Goal: Transaction & Acquisition: Book appointment/travel/reservation

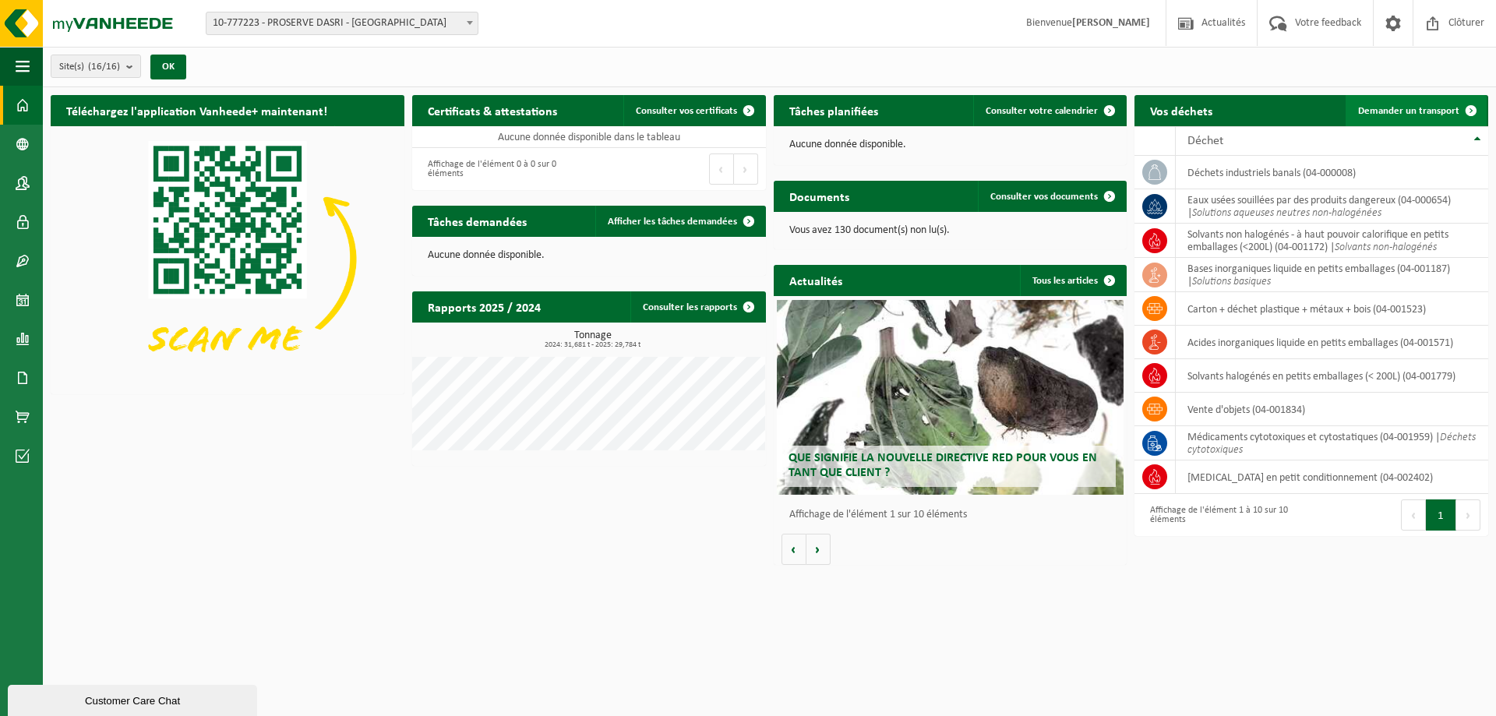
click at [1448, 107] on span "Demander un transport" at bounding box center [1408, 111] width 101 height 10
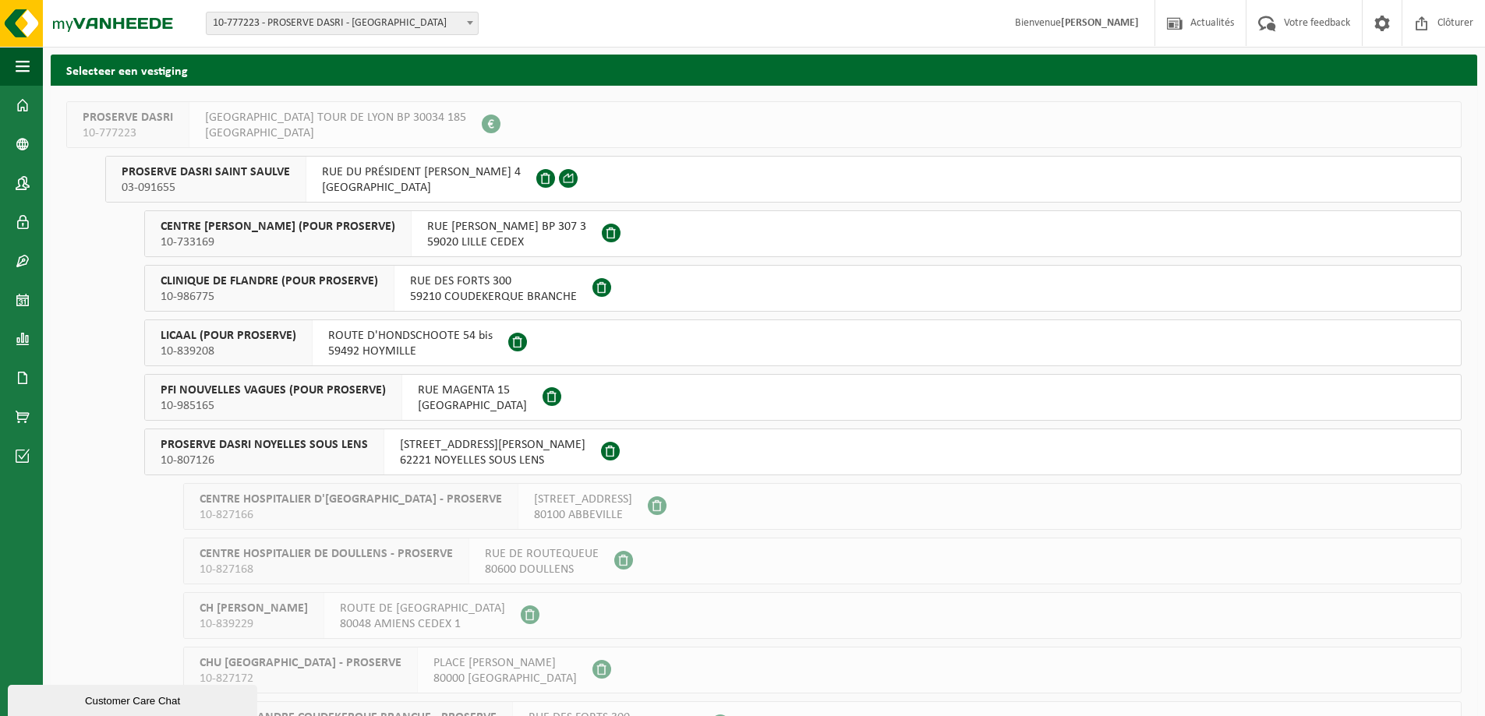
scroll to position [78, 0]
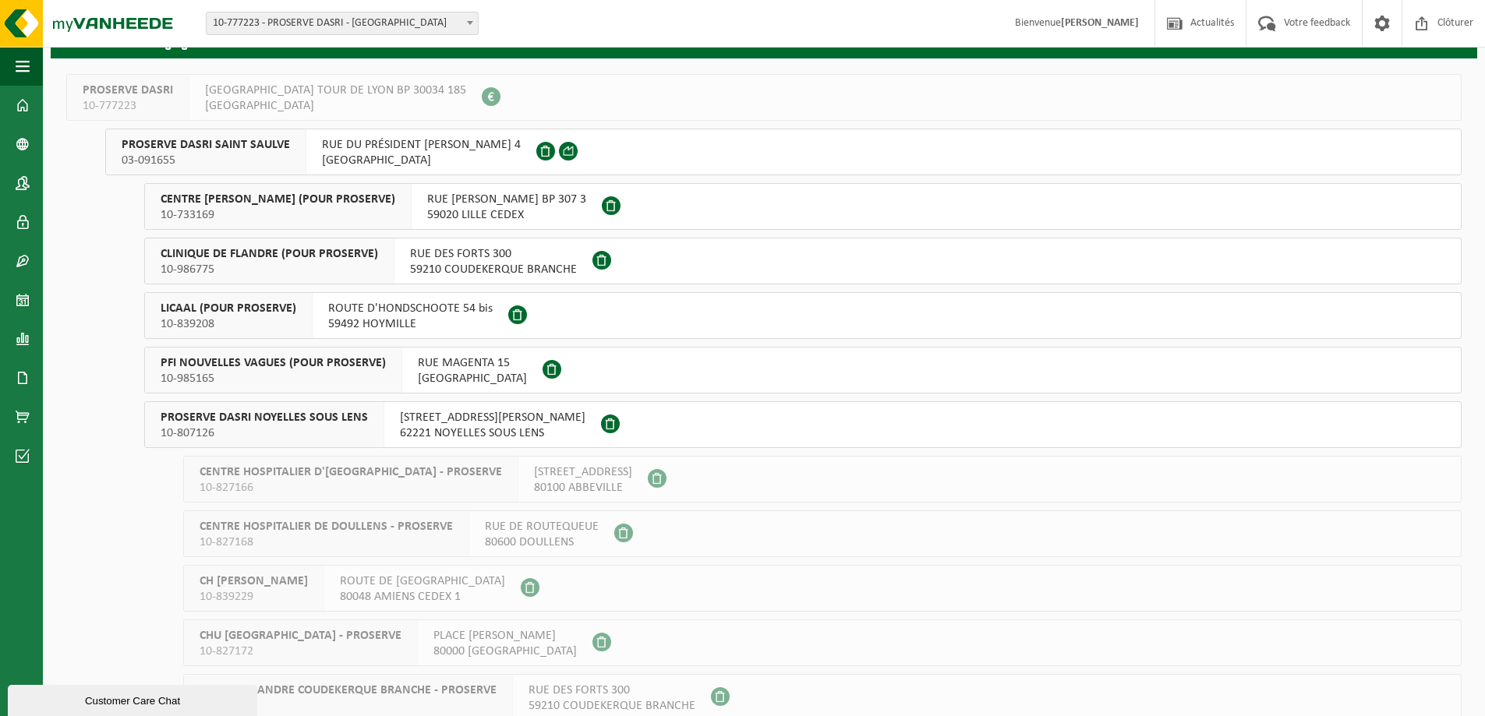
click at [285, 199] on span "CENTRE OSCAR LAMBRET (POUR PROSERVE)" at bounding box center [278, 200] width 235 height 16
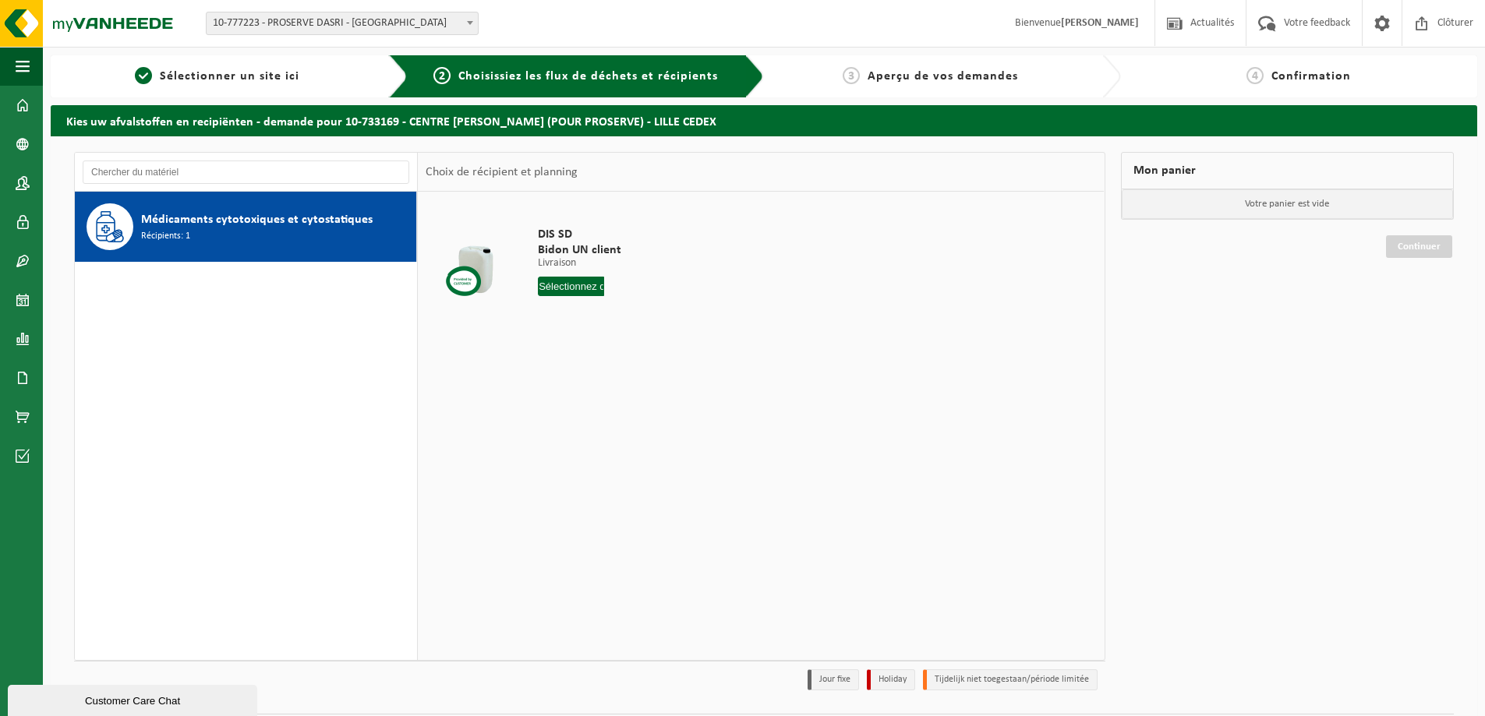
click at [541, 291] on input "text" at bounding box center [571, 286] width 66 height 19
click at [567, 444] on div "23" at bounding box center [579, 449] width 27 height 25
type input "à partir de 2025-09-23"
click at [595, 352] on button "Dans le panier" at bounding box center [580, 345] width 83 height 25
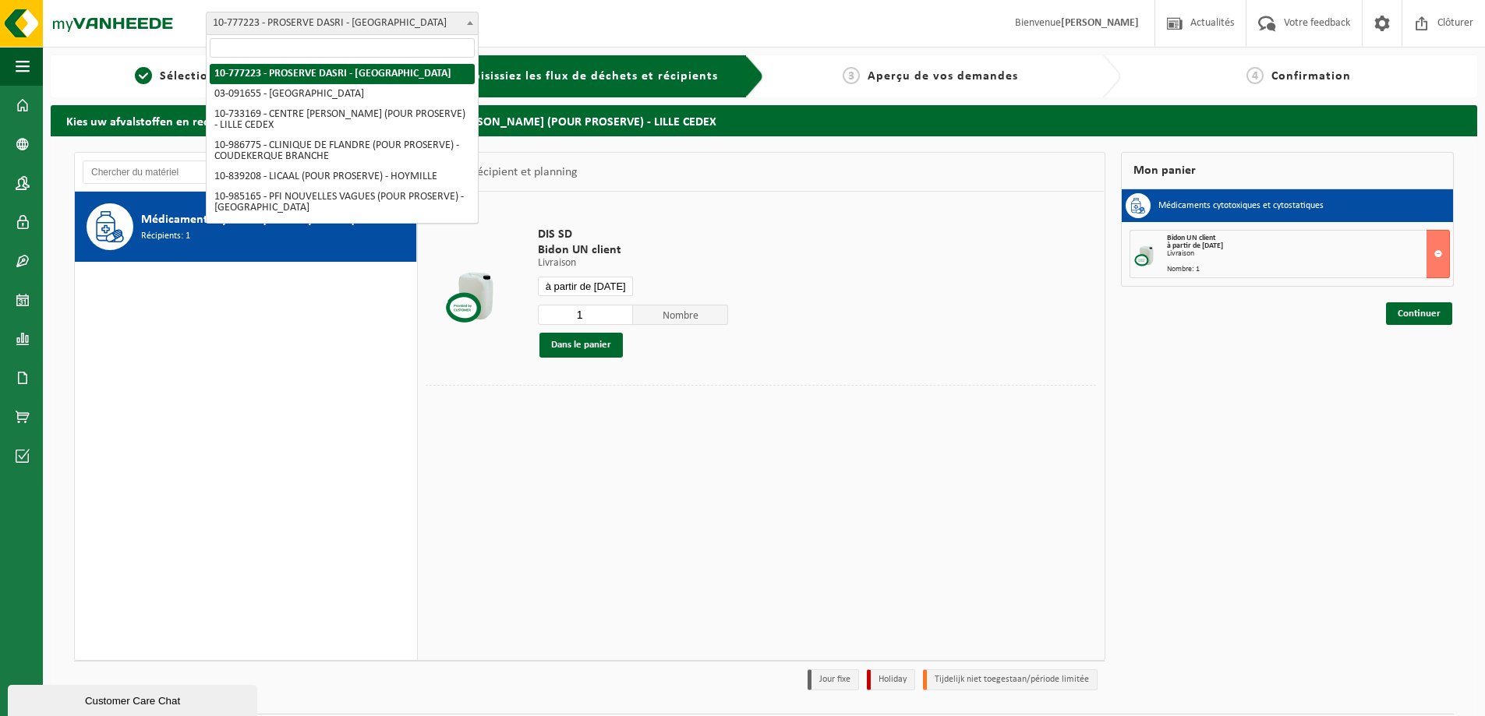
click at [383, 24] on span "10-777223 - PROSERVE DASRI - [GEOGRAPHIC_DATA]" at bounding box center [342, 23] width 271 height 22
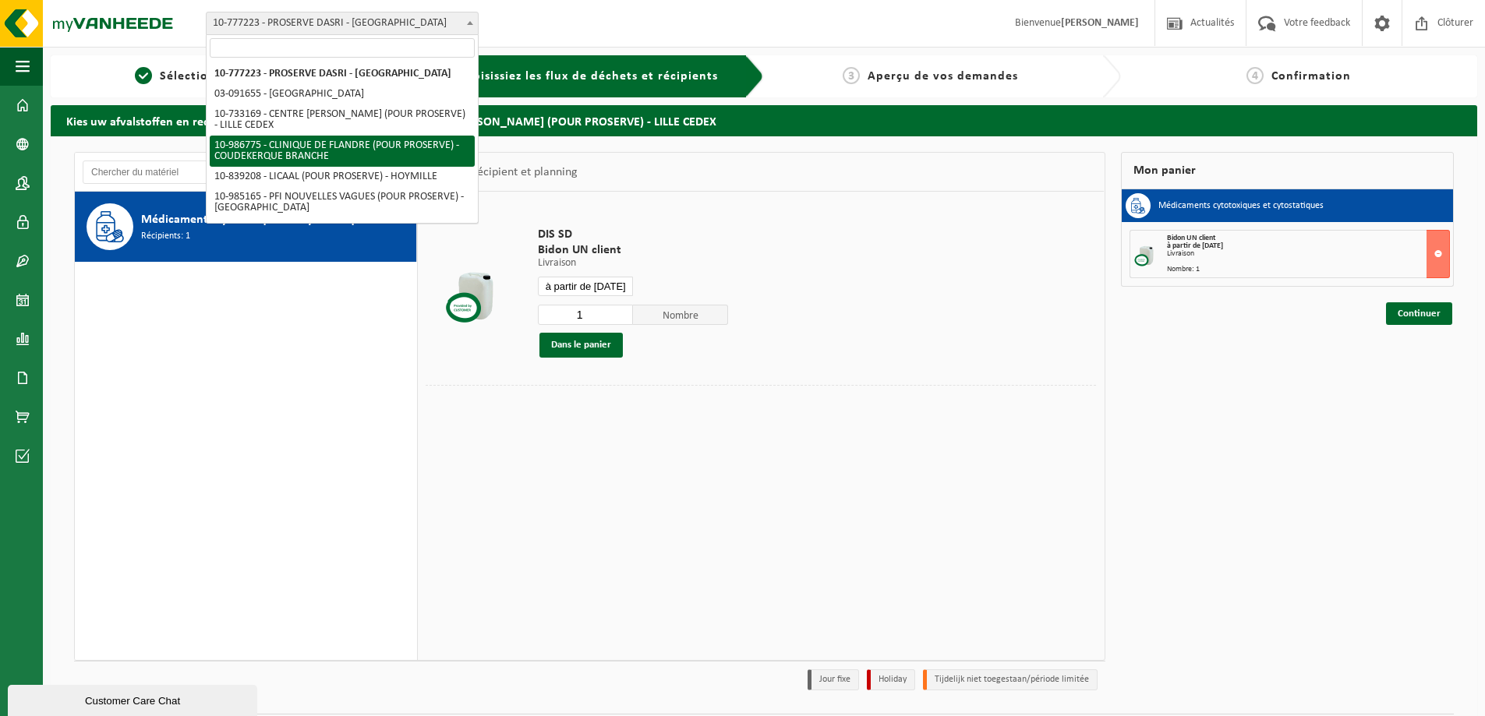
select select "166741"
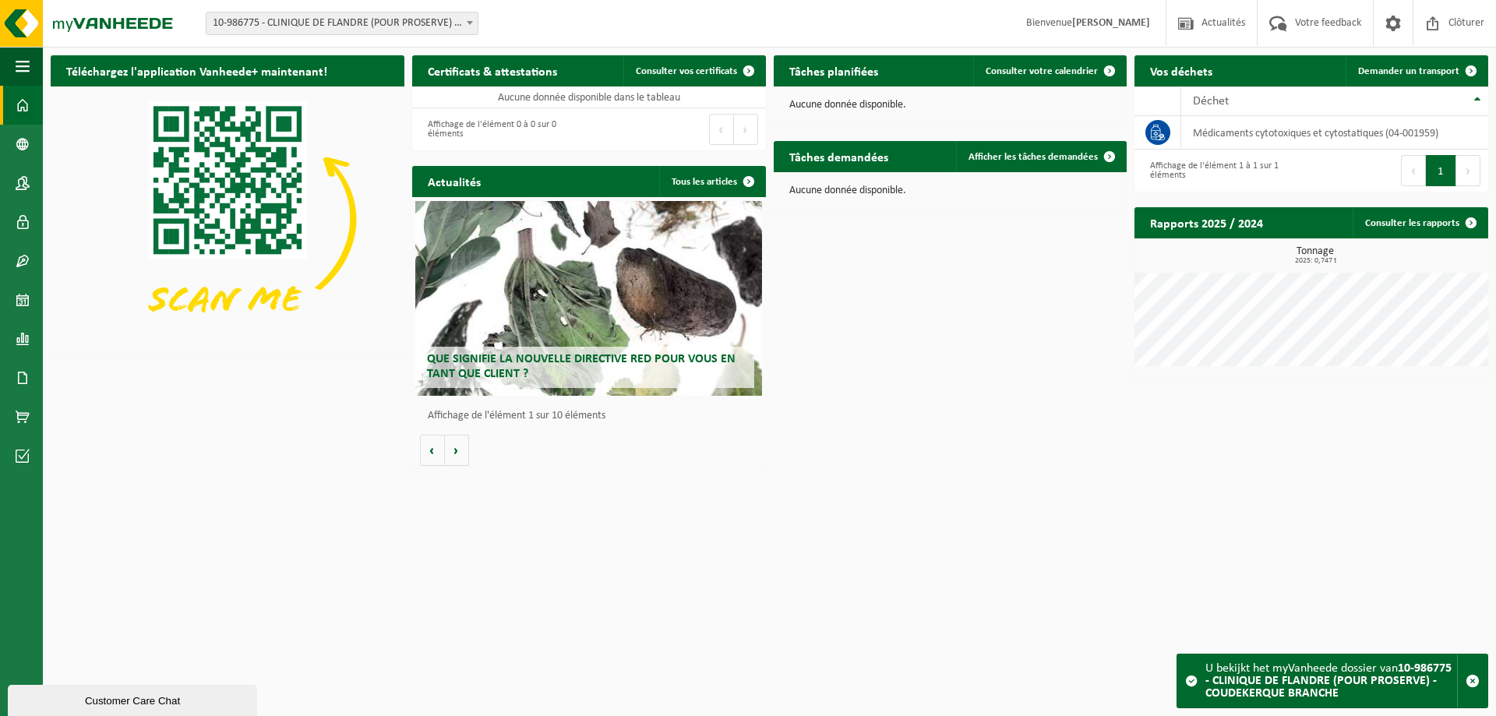
click at [436, 16] on span "10-986775 - CLINIQUE DE FLANDRE (POUR PROSERVE) - COUDEKERQUE BRANCHE" at bounding box center [342, 23] width 271 height 22
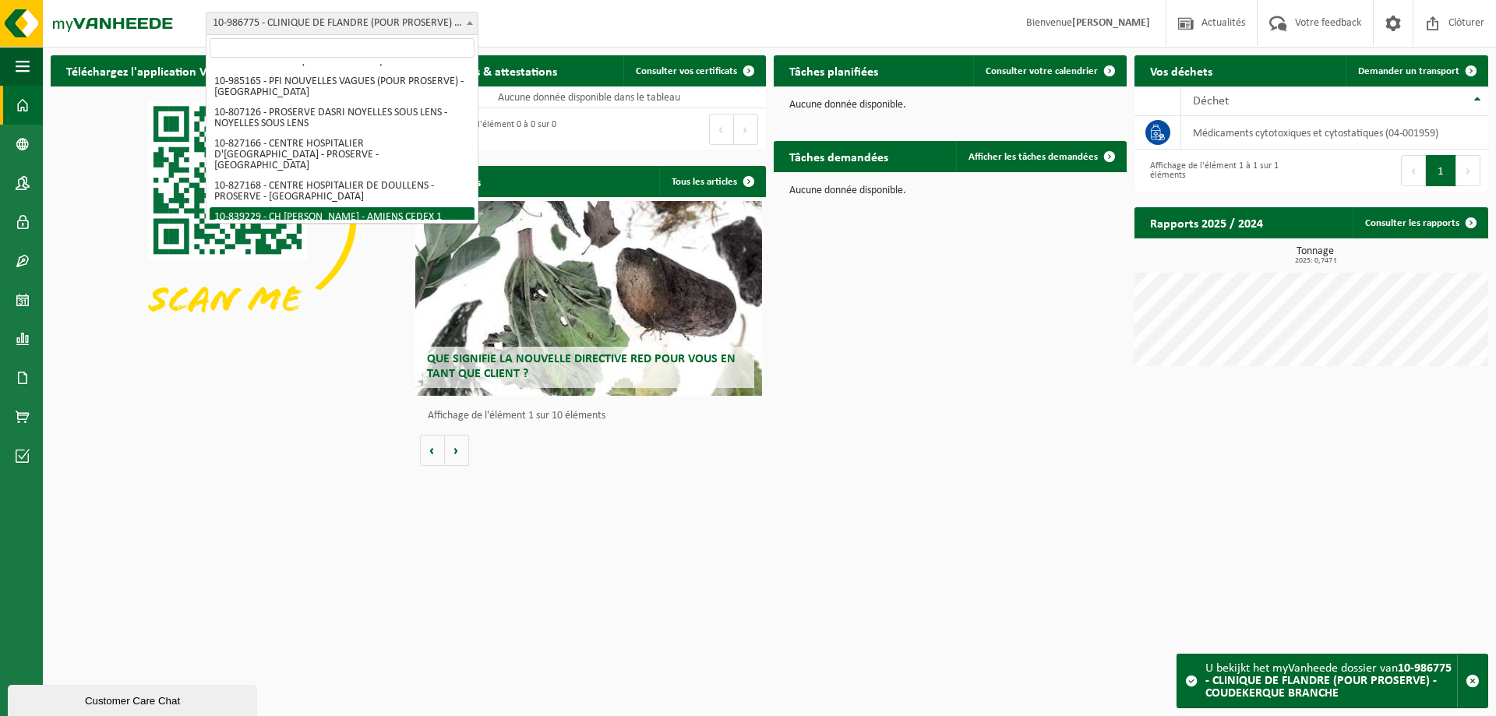
scroll to position [87, 0]
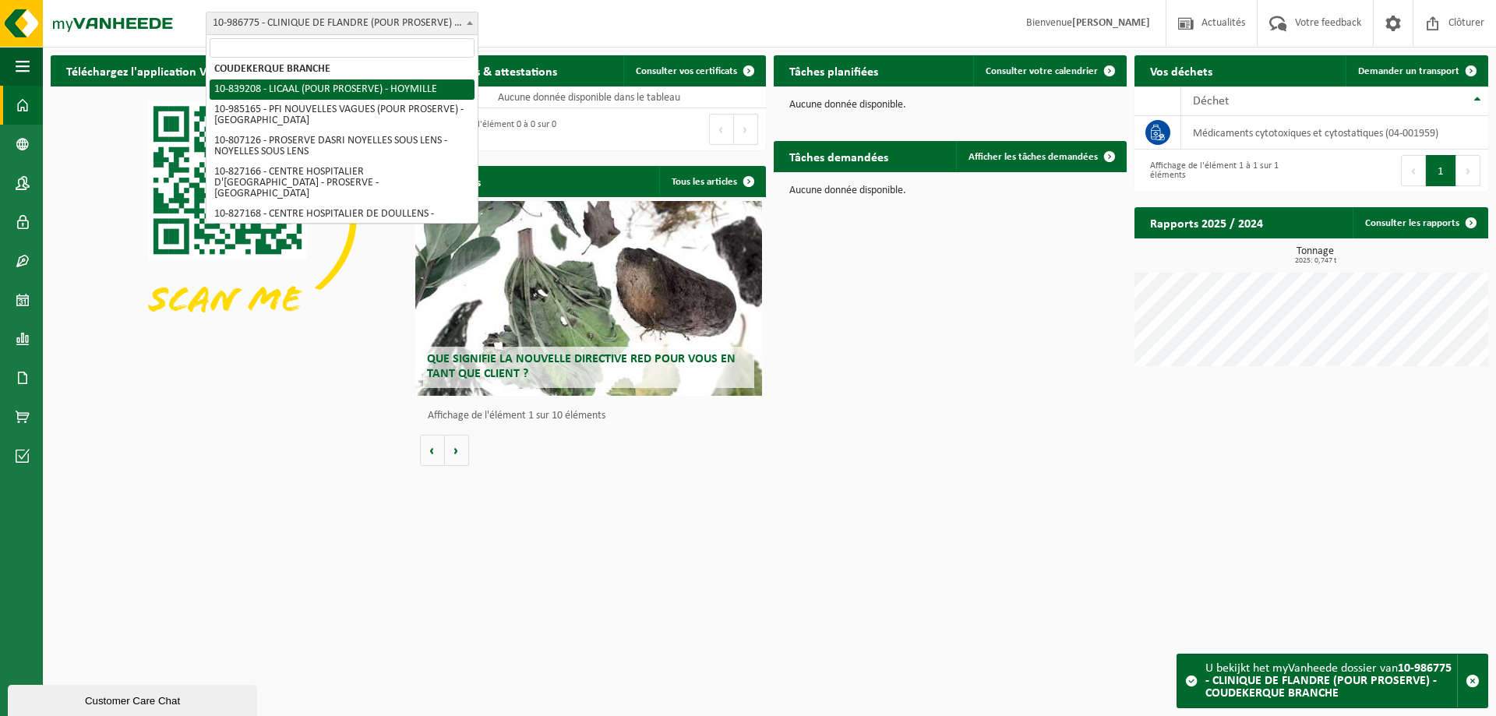
select select "91607"
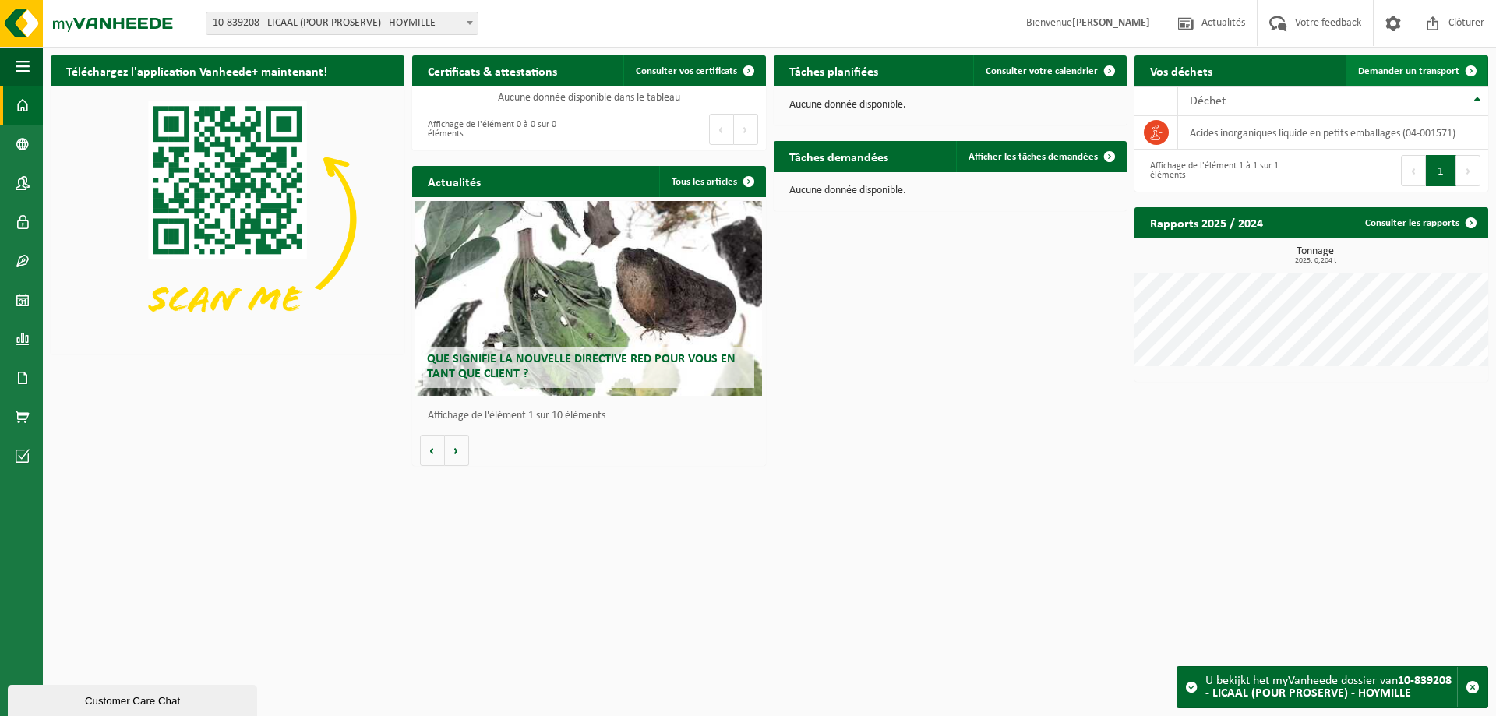
click at [1450, 76] on span "Demander un transport" at bounding box center [1408, 71] width 101 height 10
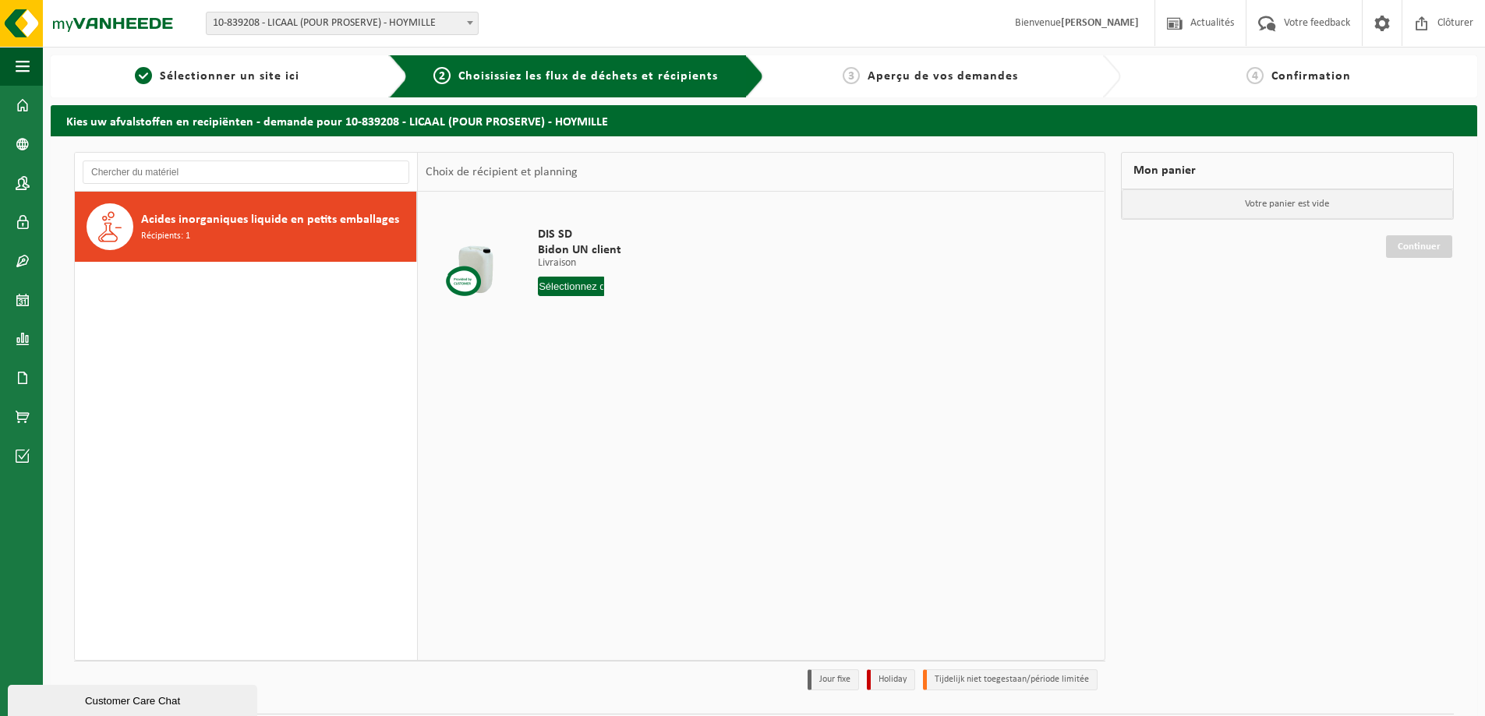
click at [411, 231] on div "Acides inorganiques liquide en petits emballages Récipients: 1" at bounding box center [276, 226] width 271 height 47
click at [569, 287] on input "text" at bounding box center [571, 286] width 66 height 19
click at [582, 461] on div "23" at bounding box center [579, 449] width 27 height 25
type input "à partir de [DATE]"
click at [591, 344] on button "Dans le panier" at bounding box center [580, 345] width 83 height 25
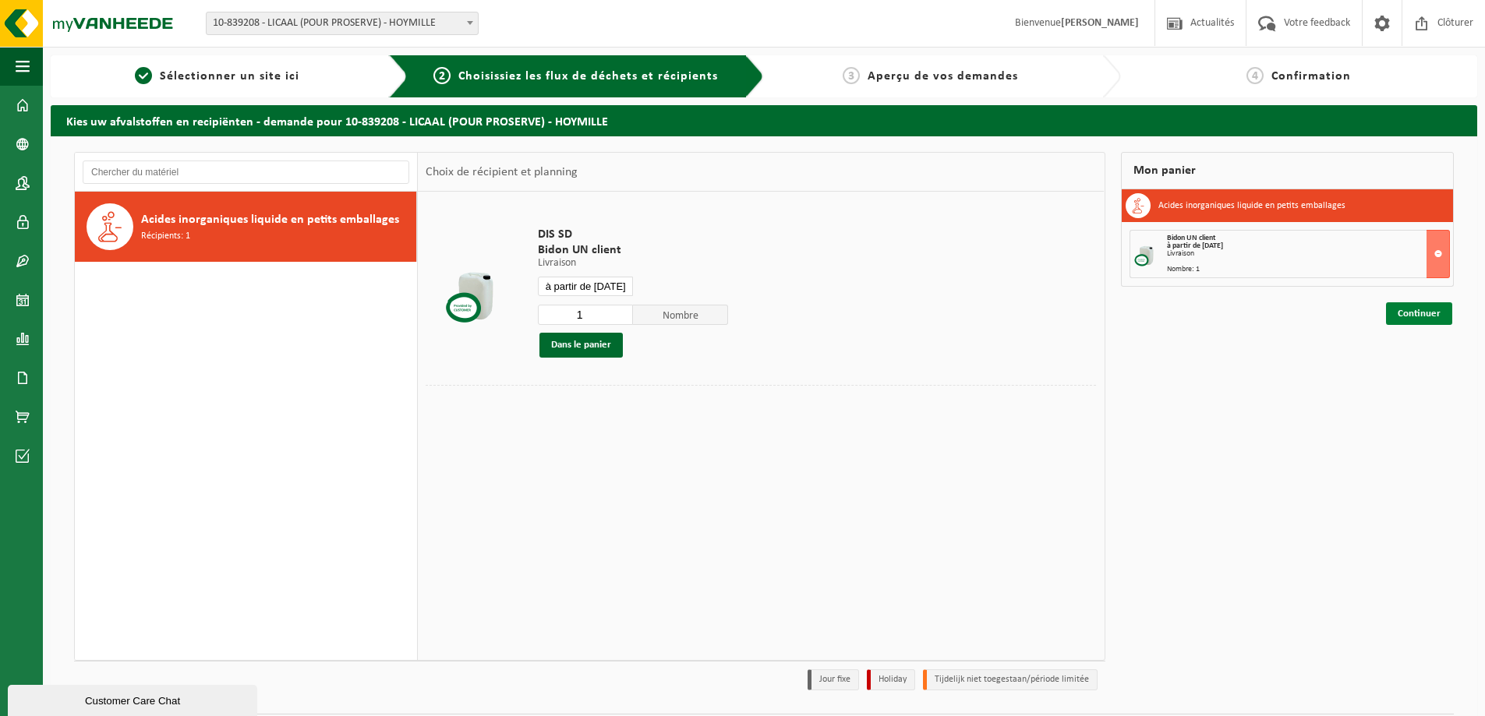
drag, startPoint x: 1382, startPoint y: 318, endPoint x: 1400, endPoint y: 320, distance: 18.8
click at [1383, 319] on div "Mon panier Acides inorganiques liquide en petits emballages Bidon UN client à p…" at bounding box center [1287, 425] width 349 height 546
click at [1400, 320] on link "Continuer" at bounding box center [1419, 313] width 66 height 23
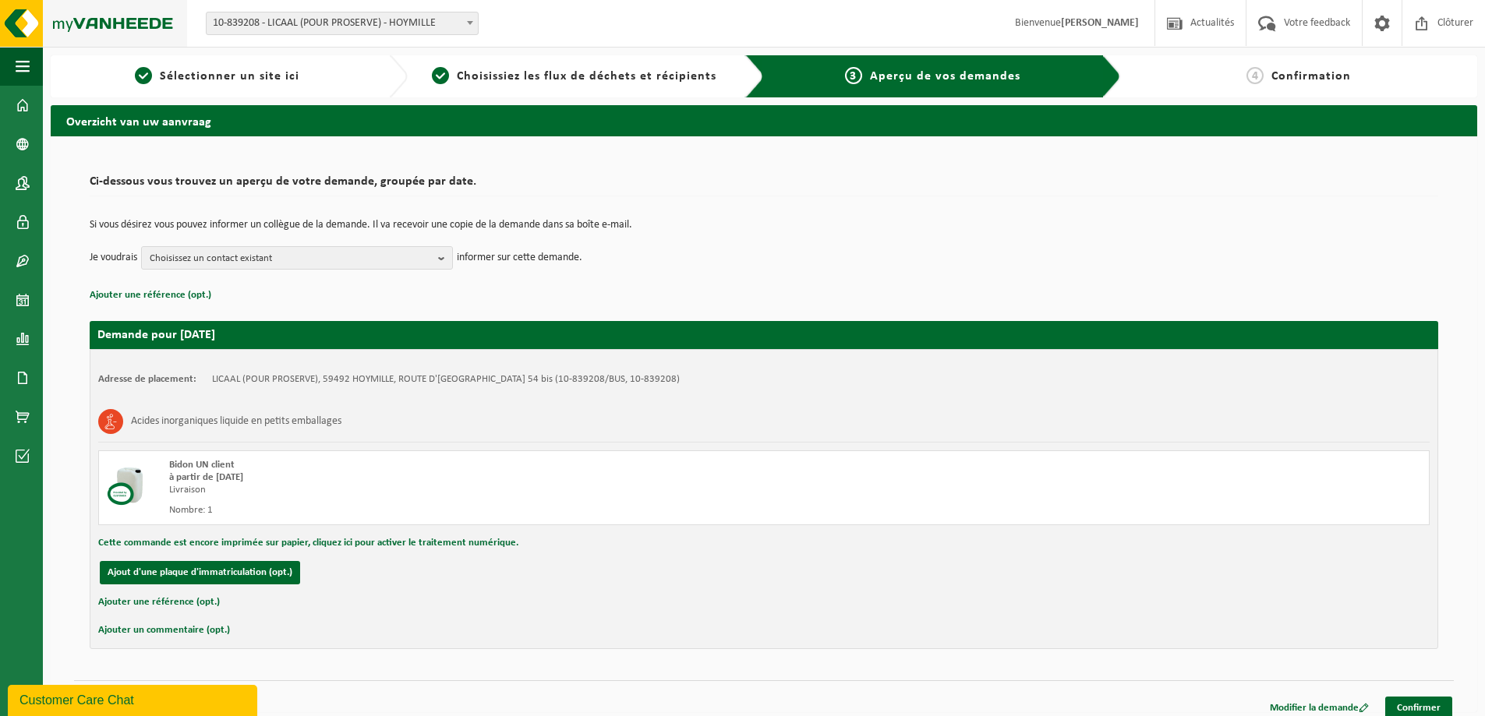
click at [105, 27] on img at bounding box center [93, 23] width 187 height 47
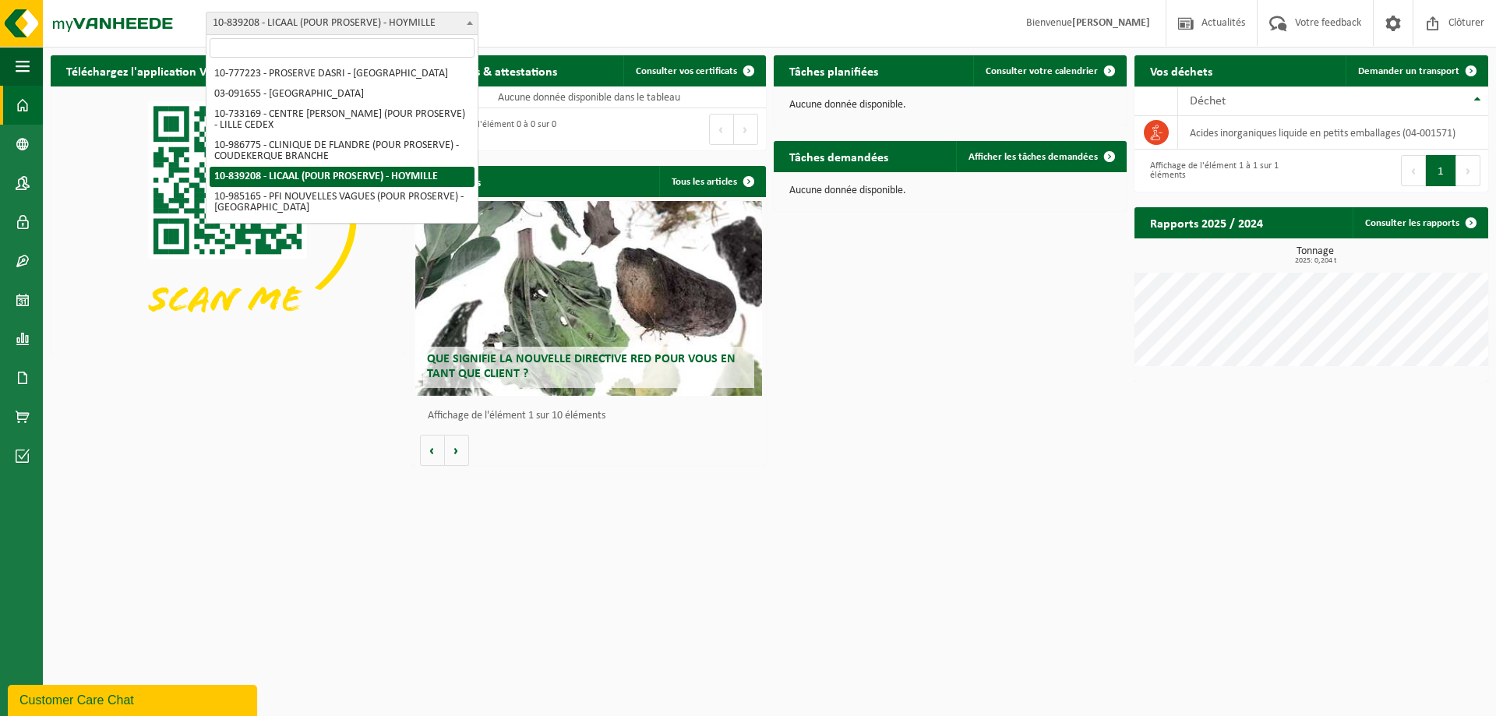
click at [273, 22] on span "10-839208 - LICAAL (POUR PROSERVE) - HOYMILLE" at bounding box center [342, 23] width 271 height 22
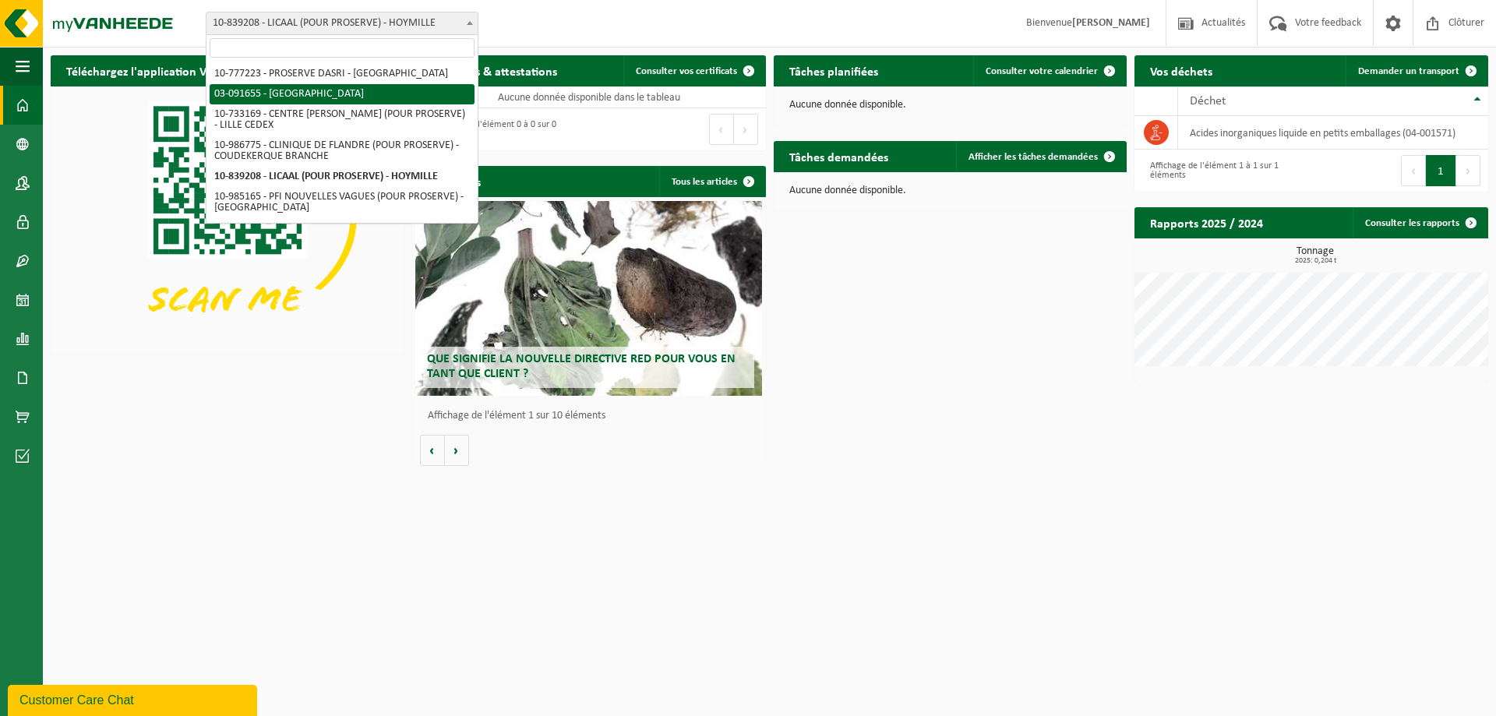
select select "2914"
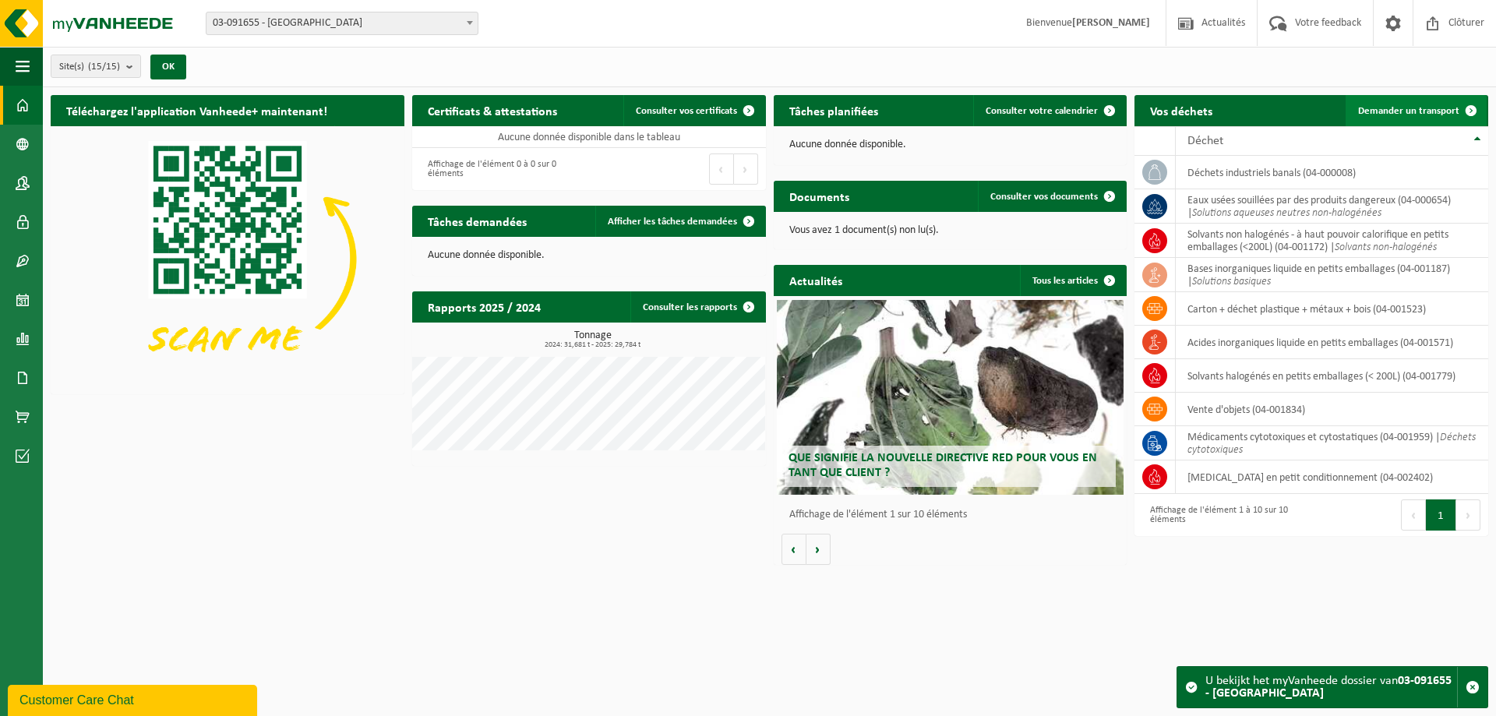
click at [1405, 108] on span "Demander un transport" at bounding box center [1408, 111] width 101 height 10
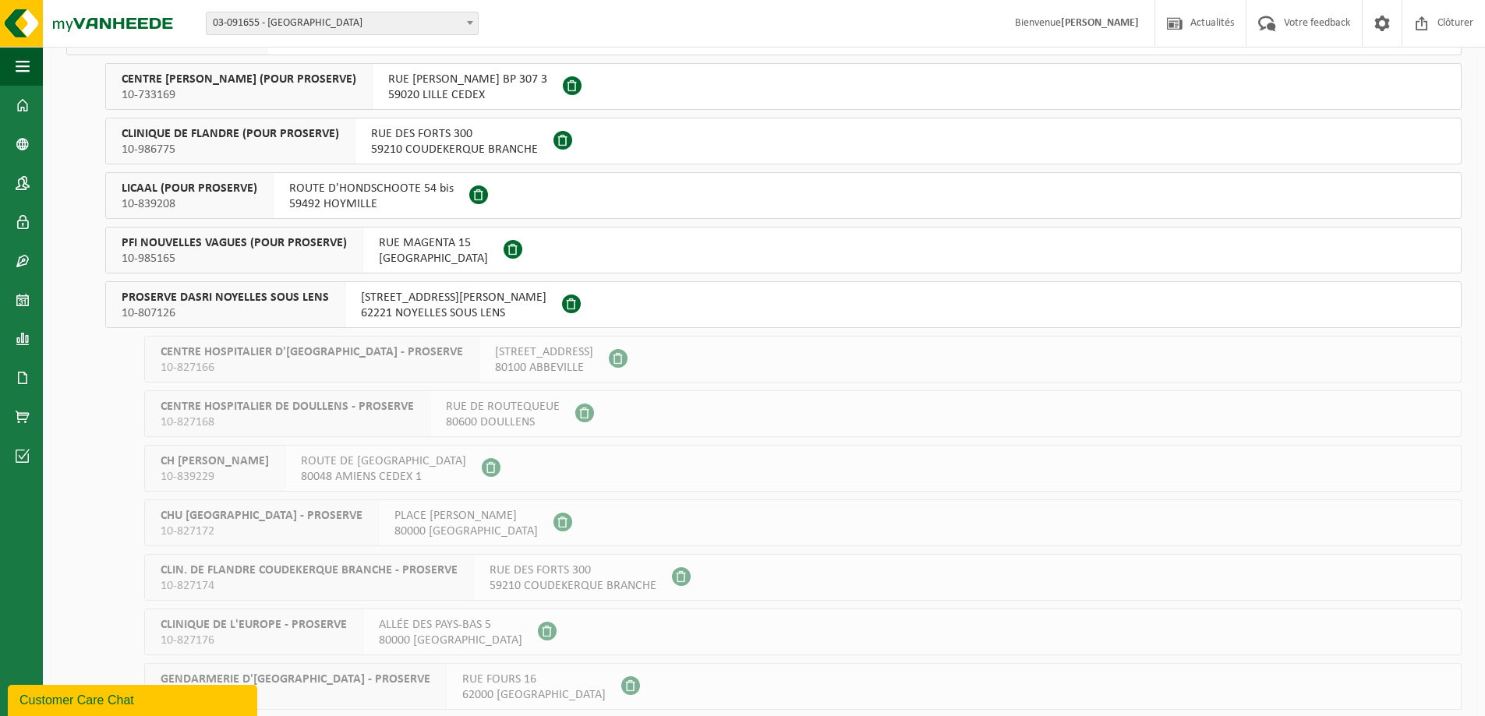
scroll to position [309, 0]
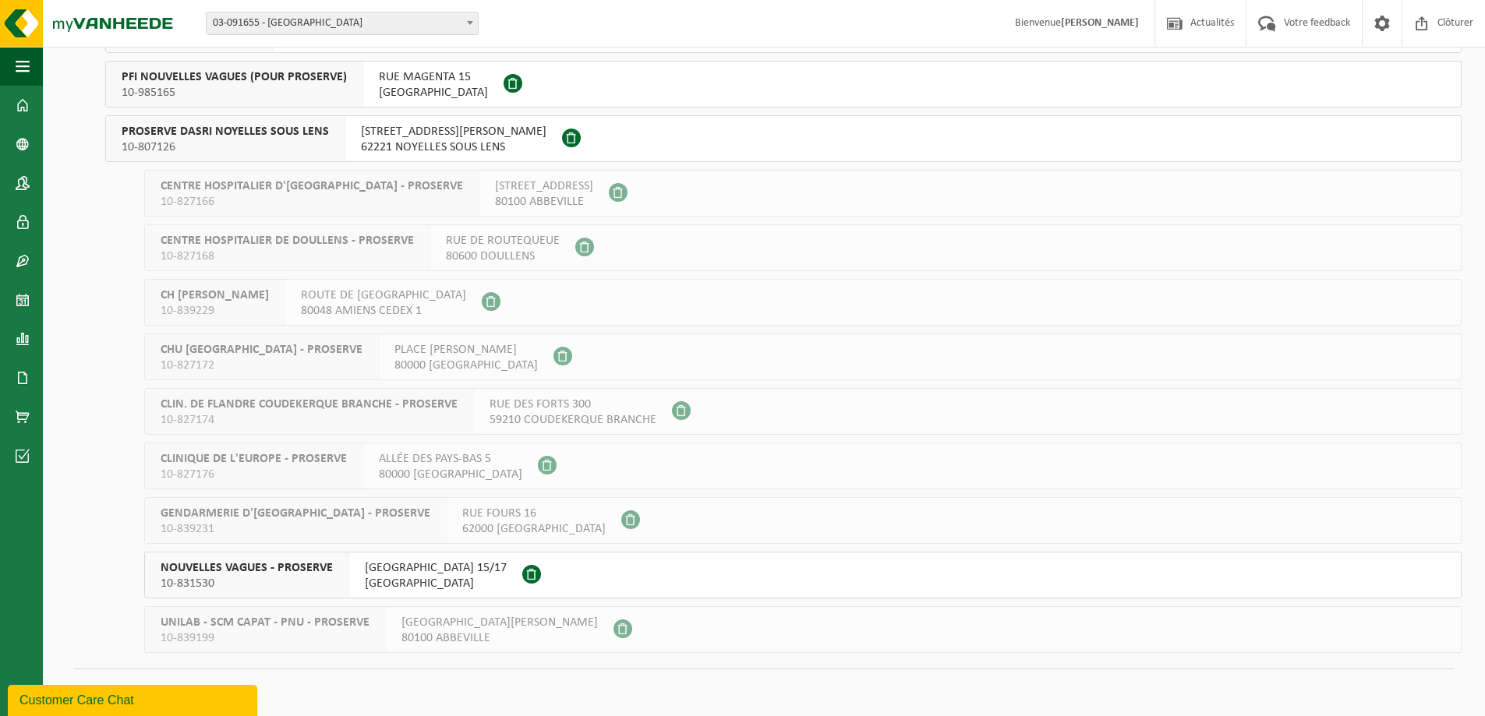
click at [304, 590] on span "10-831530" at bounding box center [247, 584] width 172 height 16
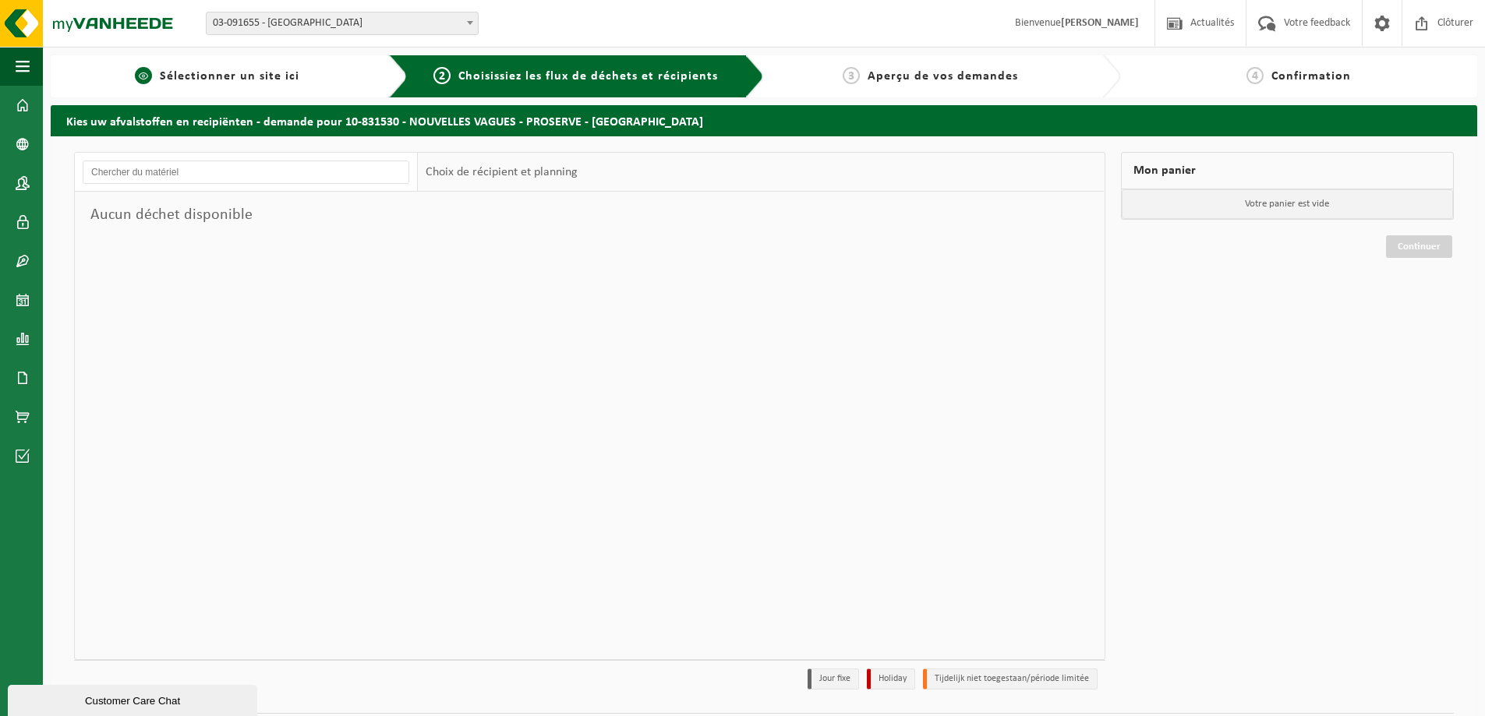
click at [240, 71] on span "Sélectionner un site ici" at bounding box center [230, 76] width 140 height 12
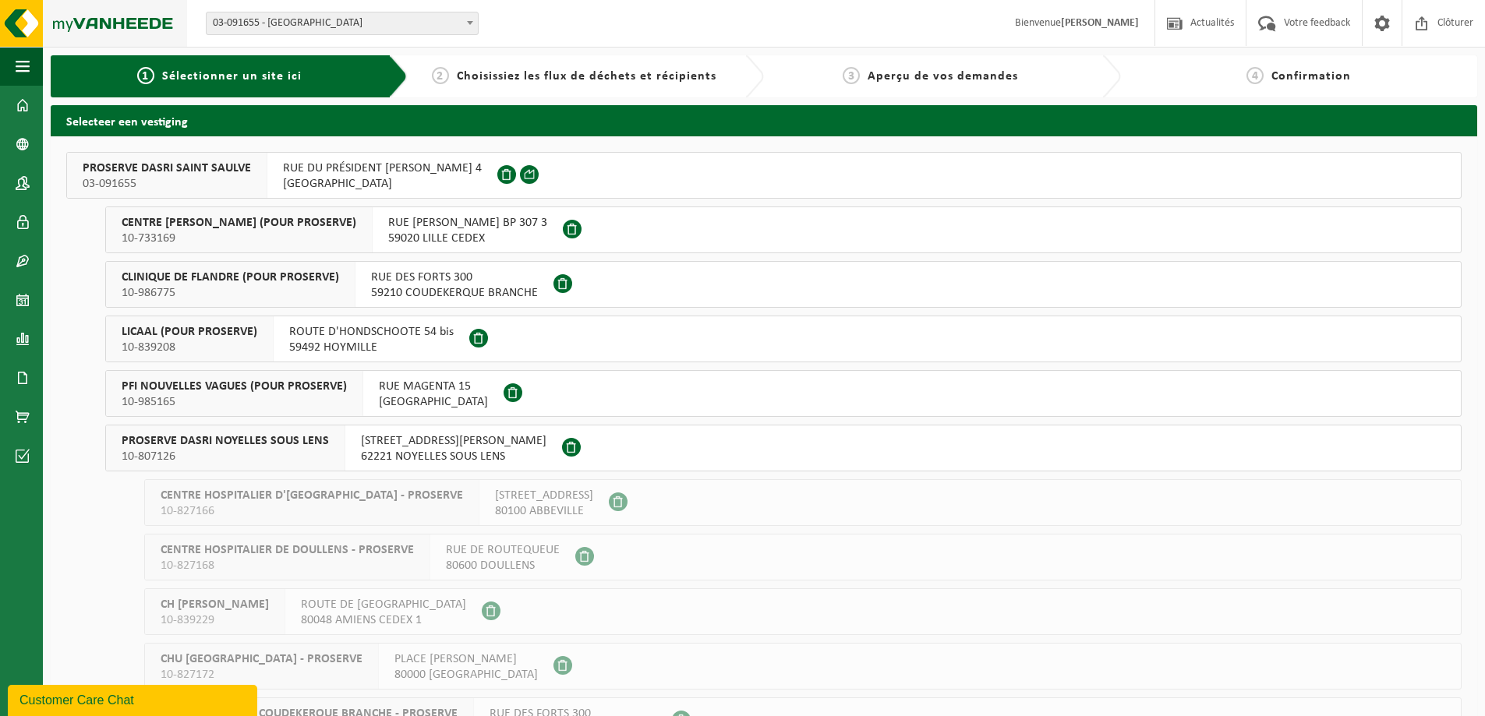
click at [153, 25] on img at bounding box center [93, 23] width 187 height 47
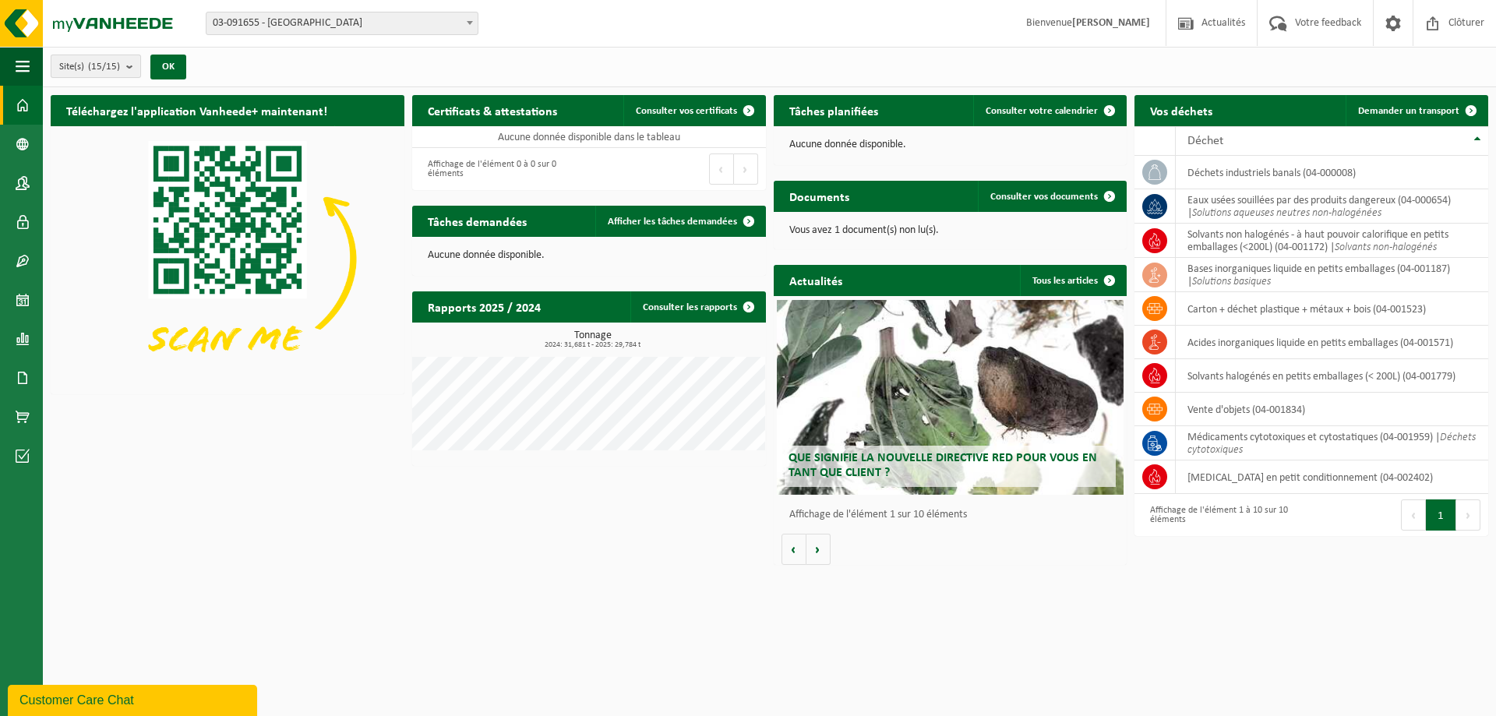
click at [106, 62] on count "(15/15)" at bounding box center [104, 67] width 32 height 10
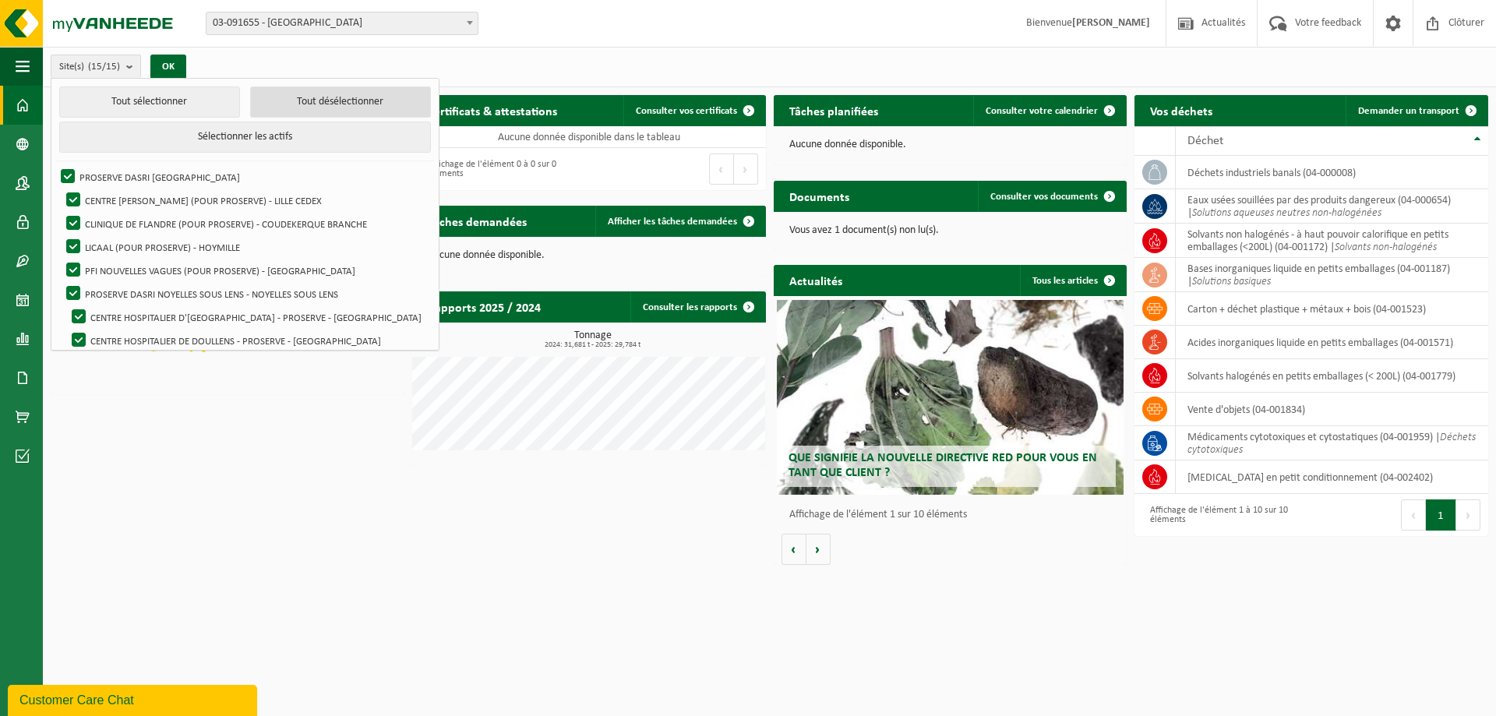
click at [322, 88] on button "Tout désélectionner" at bounding box center [340, 102] width 181 height 31
checkbox input "false"
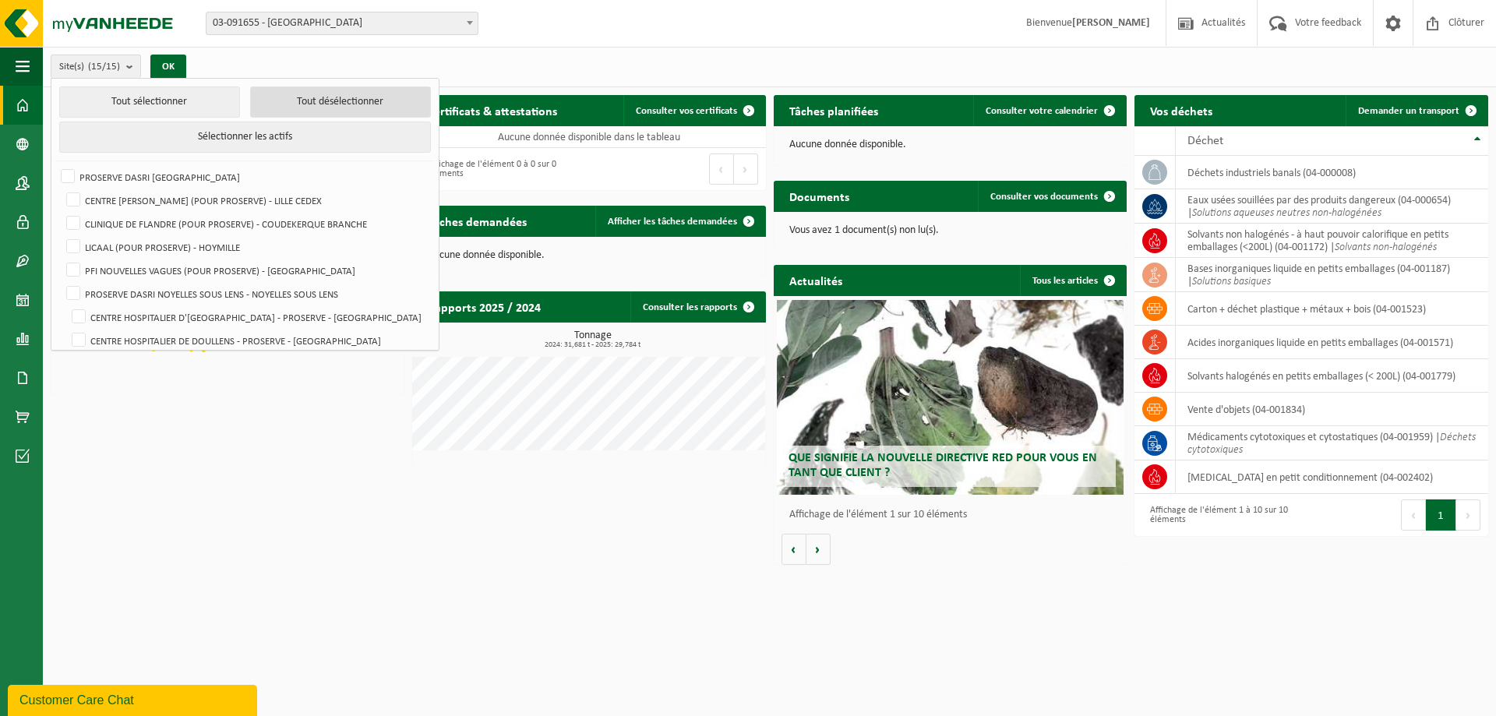
checkbox input "false"
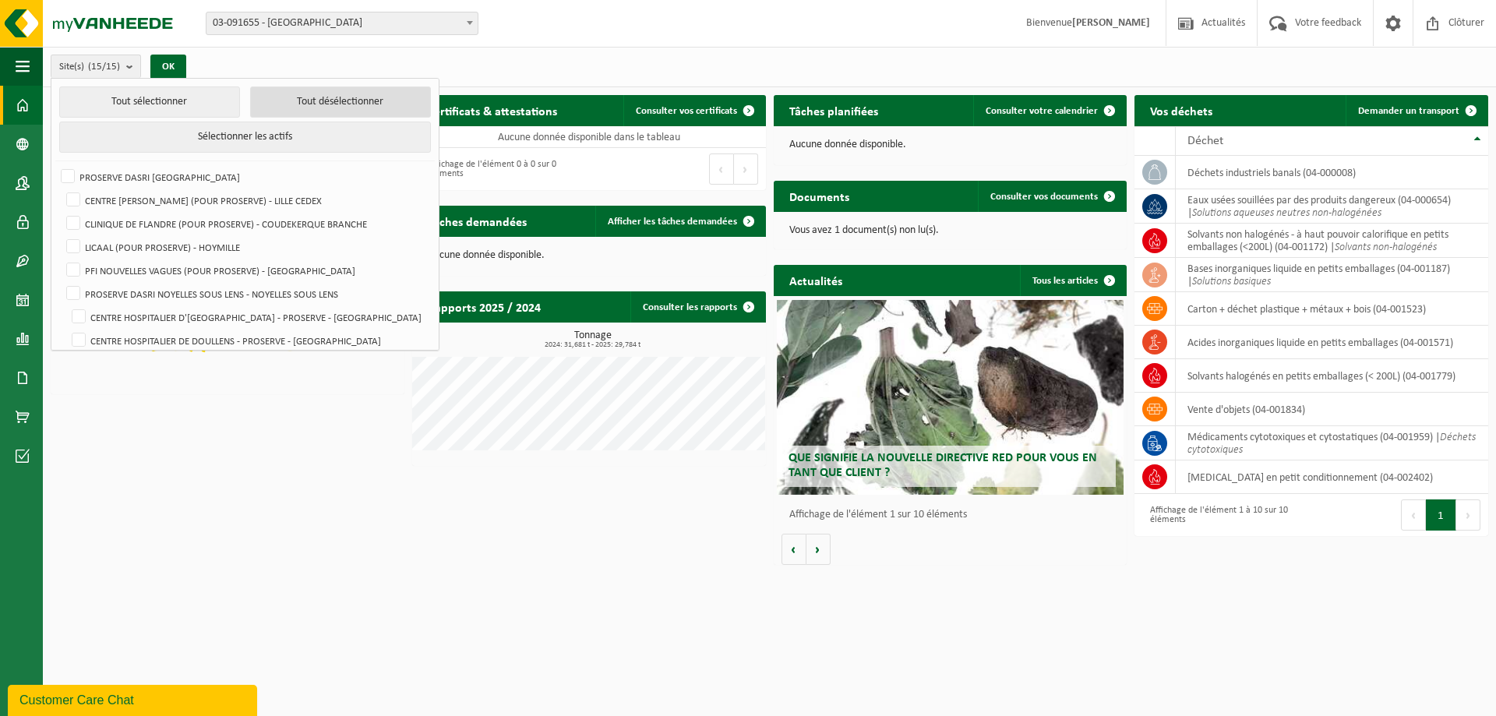
checkbox input "false"
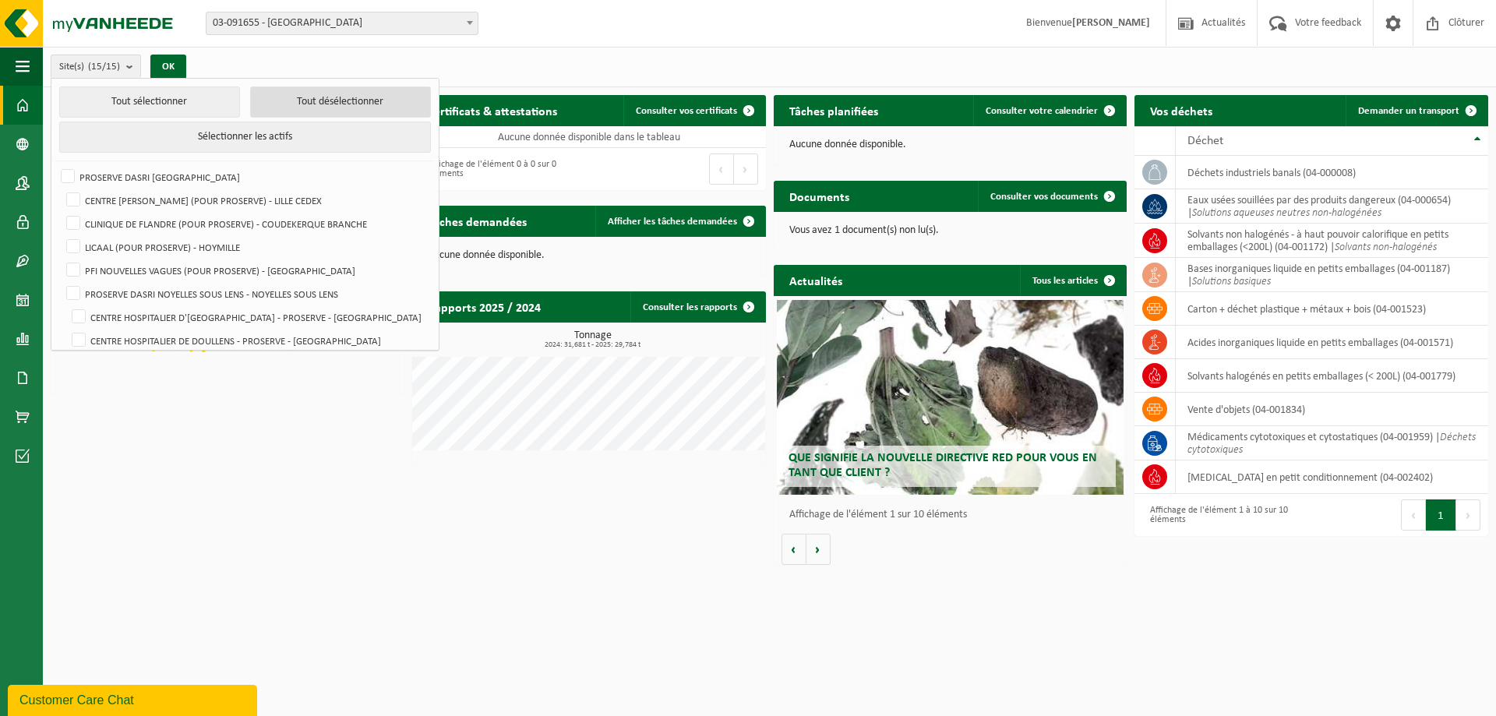
checkbox input "false"
click at [74, 203] on label "CENTRE OSCAR LAMBRET (POUR PROSERVE) - LILLE CEDEX" at bounding box center [246, 200] width 366 height 23
click at [61, 189] on input "CENTRE OSCAR LAMBRET (POUR PROSERVE) - LILLE CEDEX" at bounding box center [60, 188] width 1 height 1
checkbox input "true"
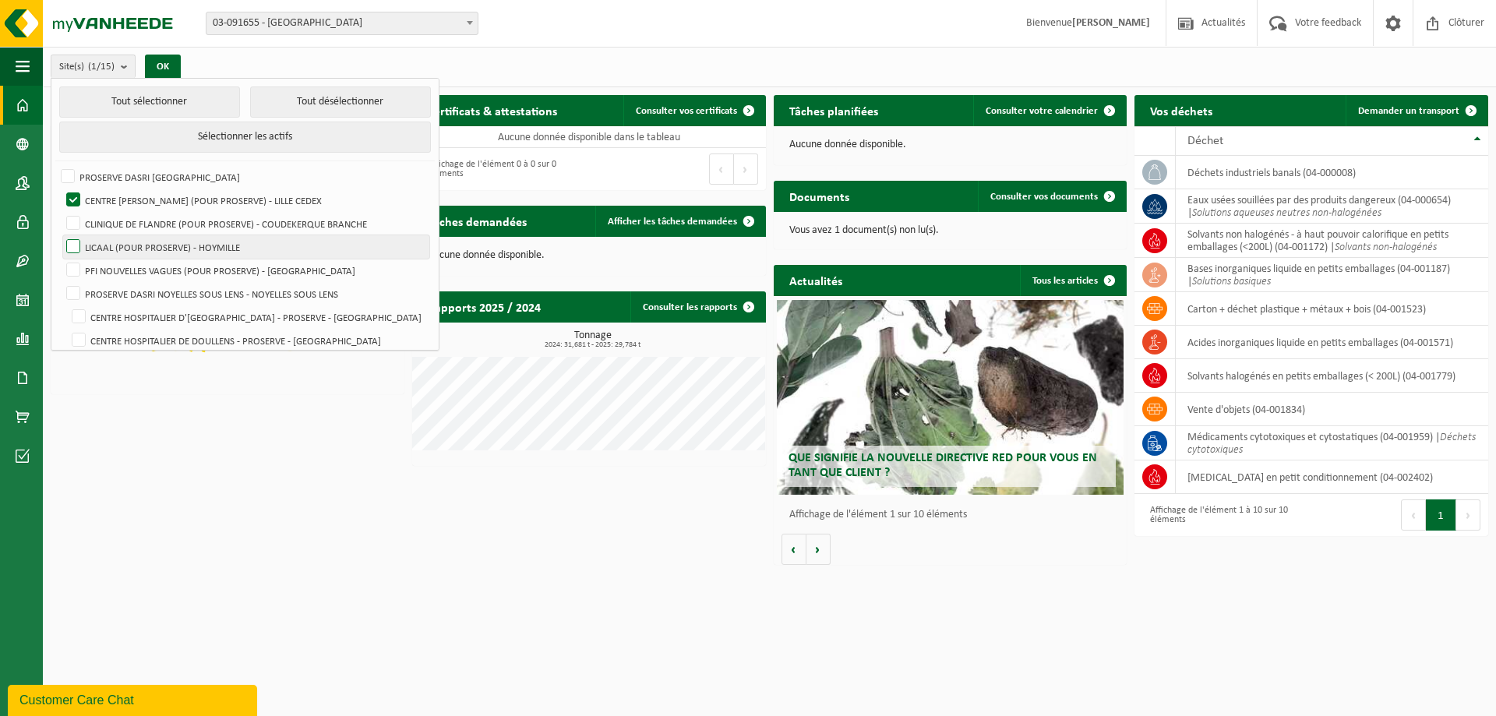
click at [69, 235] on label "LICAAL (POUR PROSERVE) - HOYMILLE" at bounding box center [246, 246] width 366 height 23
click at [61, 235] on input "LICAAL (POUR PROSERVE) - HOYMILLE" at bounding box center [60, 235] width 1 height 1
checkbox input "true"
click at [73, 224] on label "CLINIQUE DE FLANDRE (POUR PROSERVE) - COUDEKERQUE BRANCHE" at bounding box center [246, 223] width 366 height 23
click at [61, 212] on input "CLINIQUE DE FLANDRE (POUR PROSERVE) - COUDEKERQUE BRANCHE" at bounding box center [60, 211] width 1 height 1
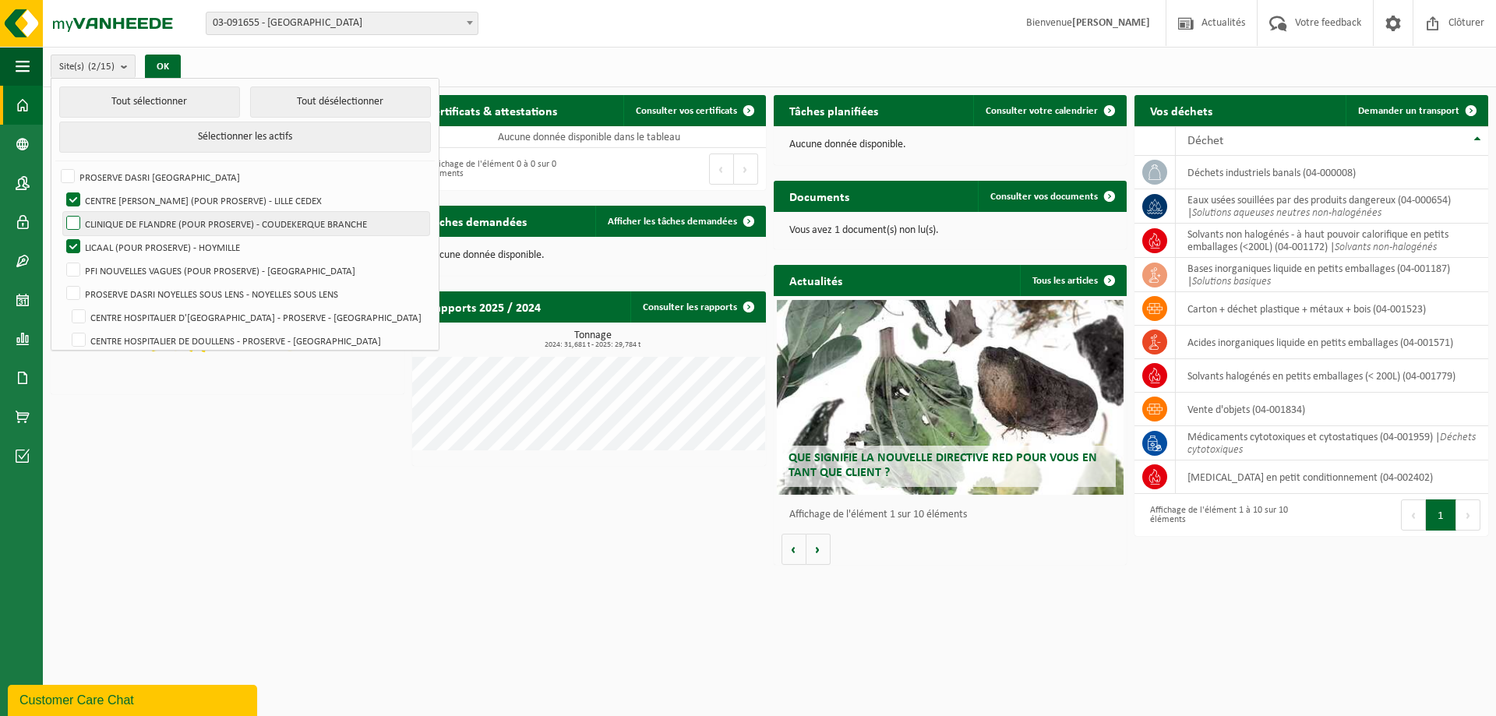
checkbox input "true"
click at [69, 260] on label "PFI NOUVELLES VAGUES (POUR PROSERVE) - BOULOGNE SUR MER" at bounding box center [246, 270] width 366 height 23
click at [61, 259] on input "PFI NOUVELLES VAGUES (POUR PROSERVE) - BOULOGNE SUR MER" at bounding box center [60, 258] width 1 height 1
checkbox input "true"
click at [175, 65] on button "OK" at bounding box center [163, 67] width 36 height 25
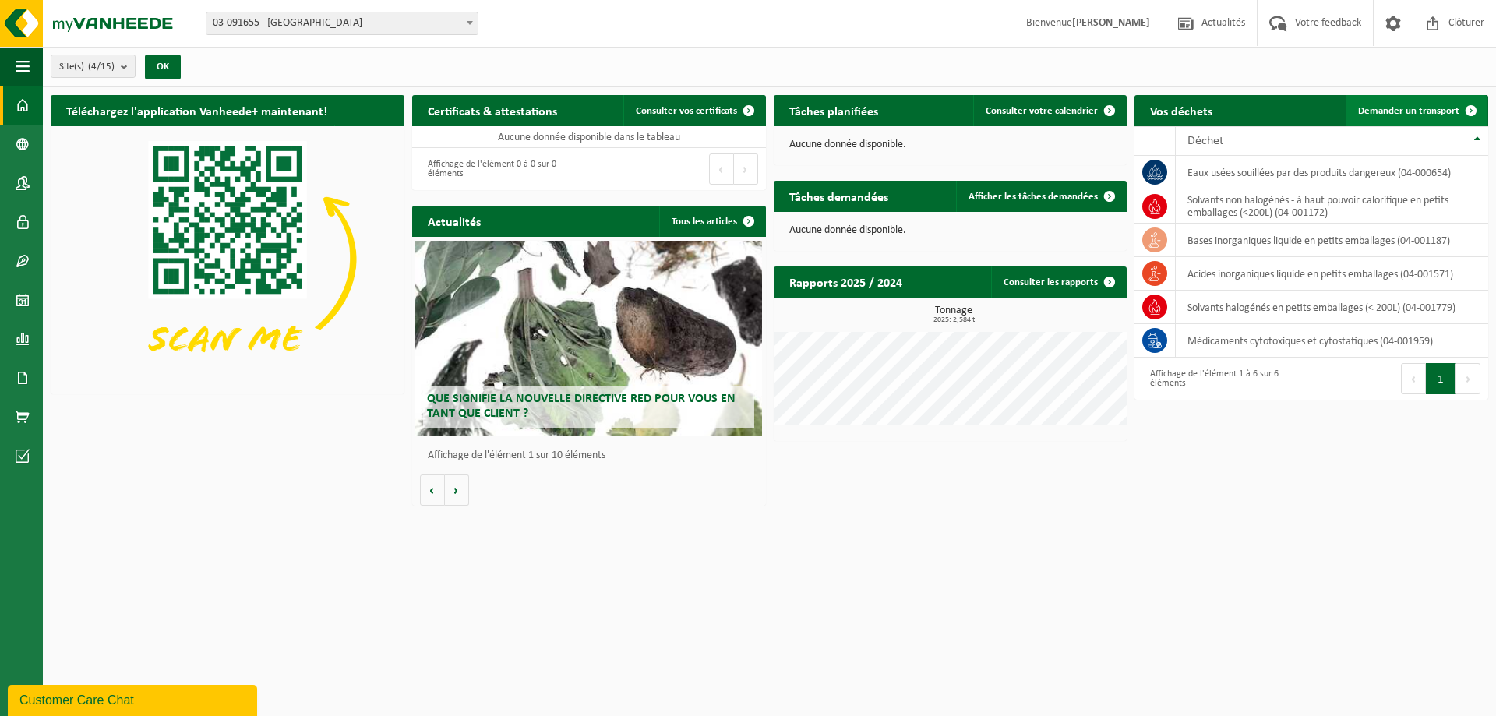
click at [1426, 120] on link "Demander un transport" at bounding box center [1416, 110] width 141 height 31
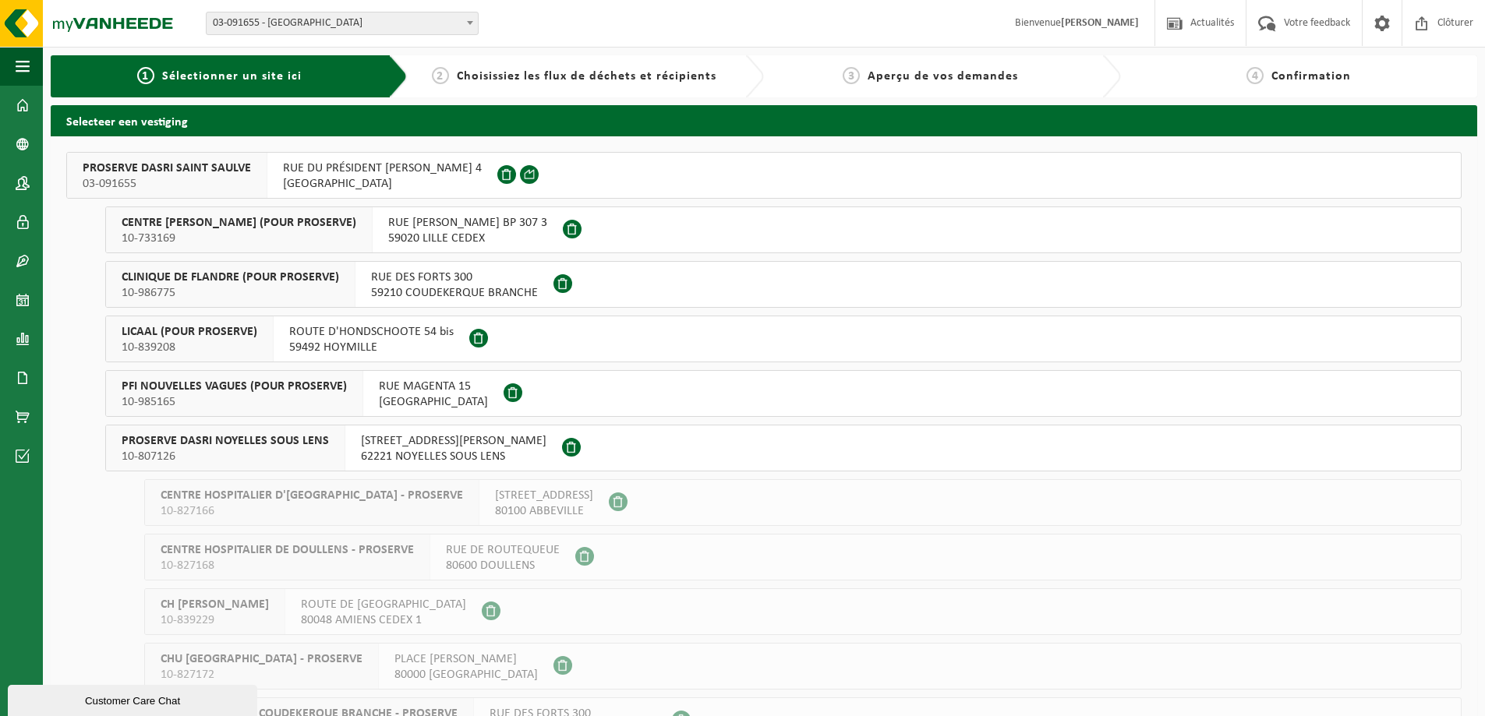
click at [230, 226] on span "CENTRE [PERSON_NAME] (POUR PROSERVE)" at bounding box center [239, 223] width 235 height 16
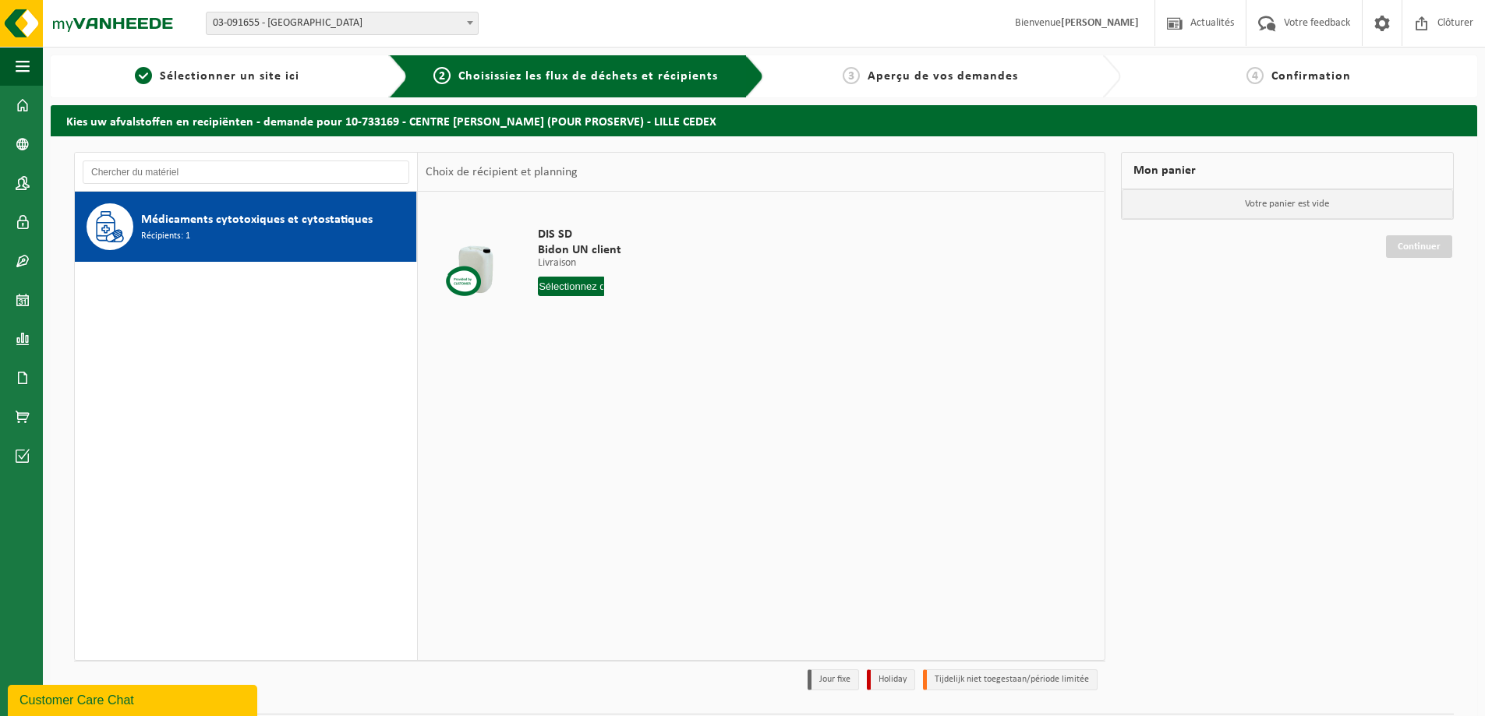
click at [547, 280] on input "text" at bounding box center [571, 286] width 66 height 19
click at [578, 457] on div "23" at bounding box center [579, 449] width 27 height 25
type input "à partir de [DATE]"
click at [599, 351] on button "Dans le panier" at bounding box center [580, 345] width 83 height 25
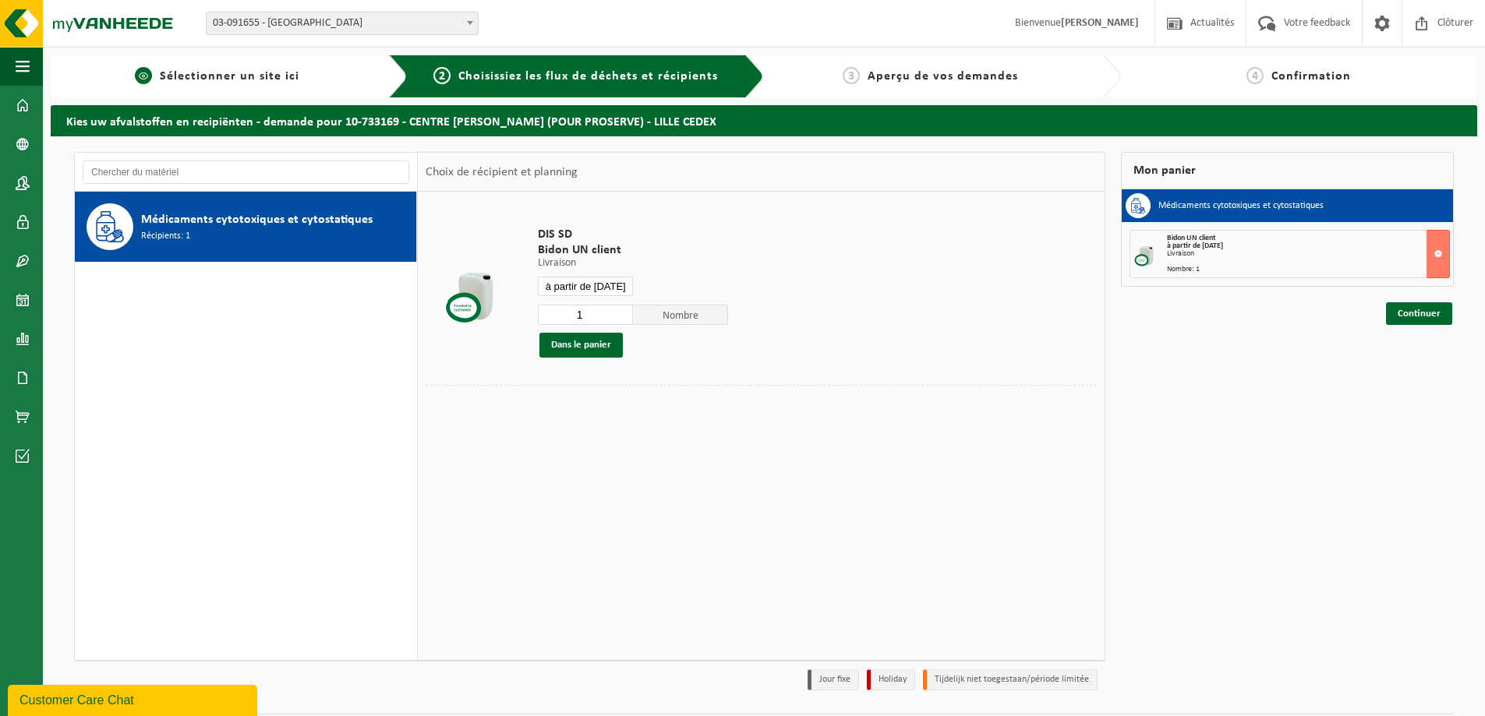
click at [288, 75] on span "Sélectionner un site ici" at bounding box center [230, 76] width 140 height 12
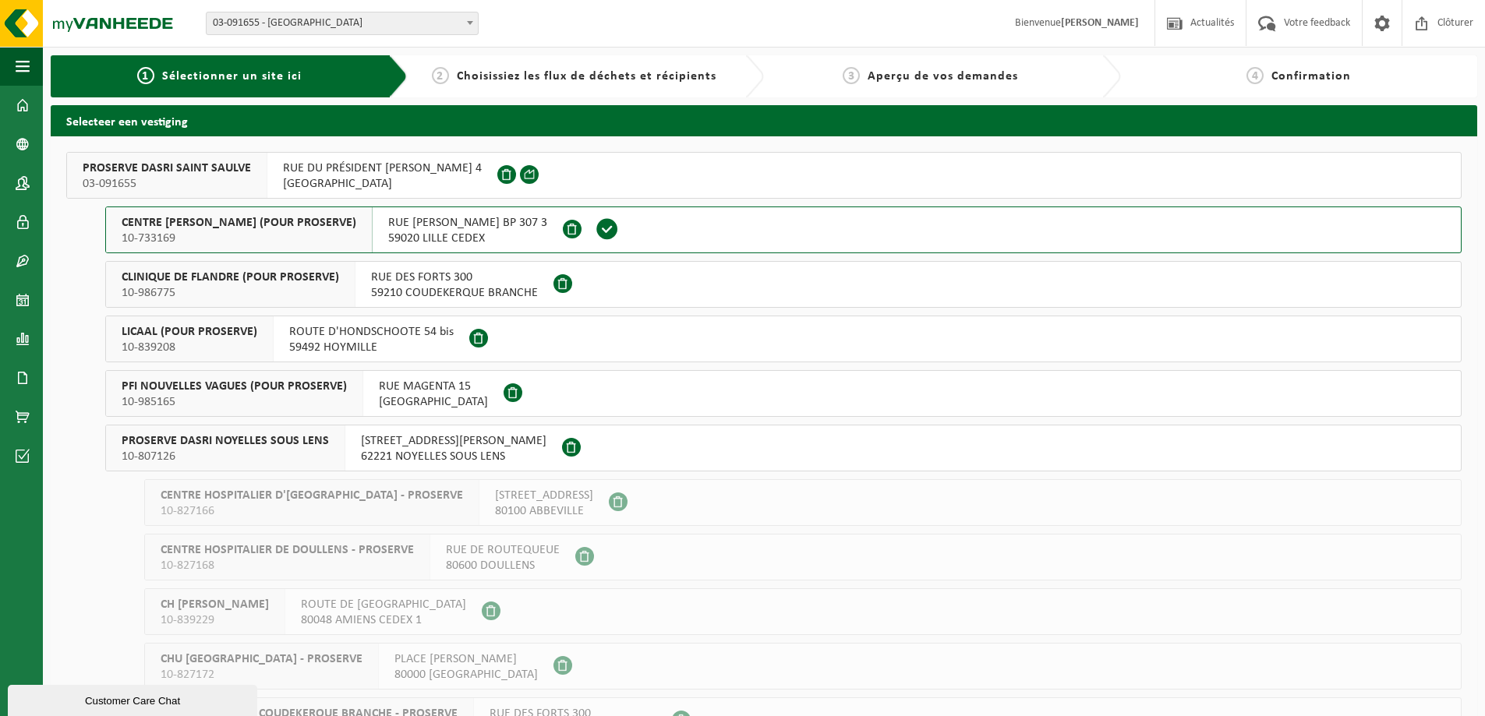
click at [295, 275] on span "CLINIQUE DE FLANDRE (POUR PROSERVE)" at bounding box center [230, 278] width 217 height 16
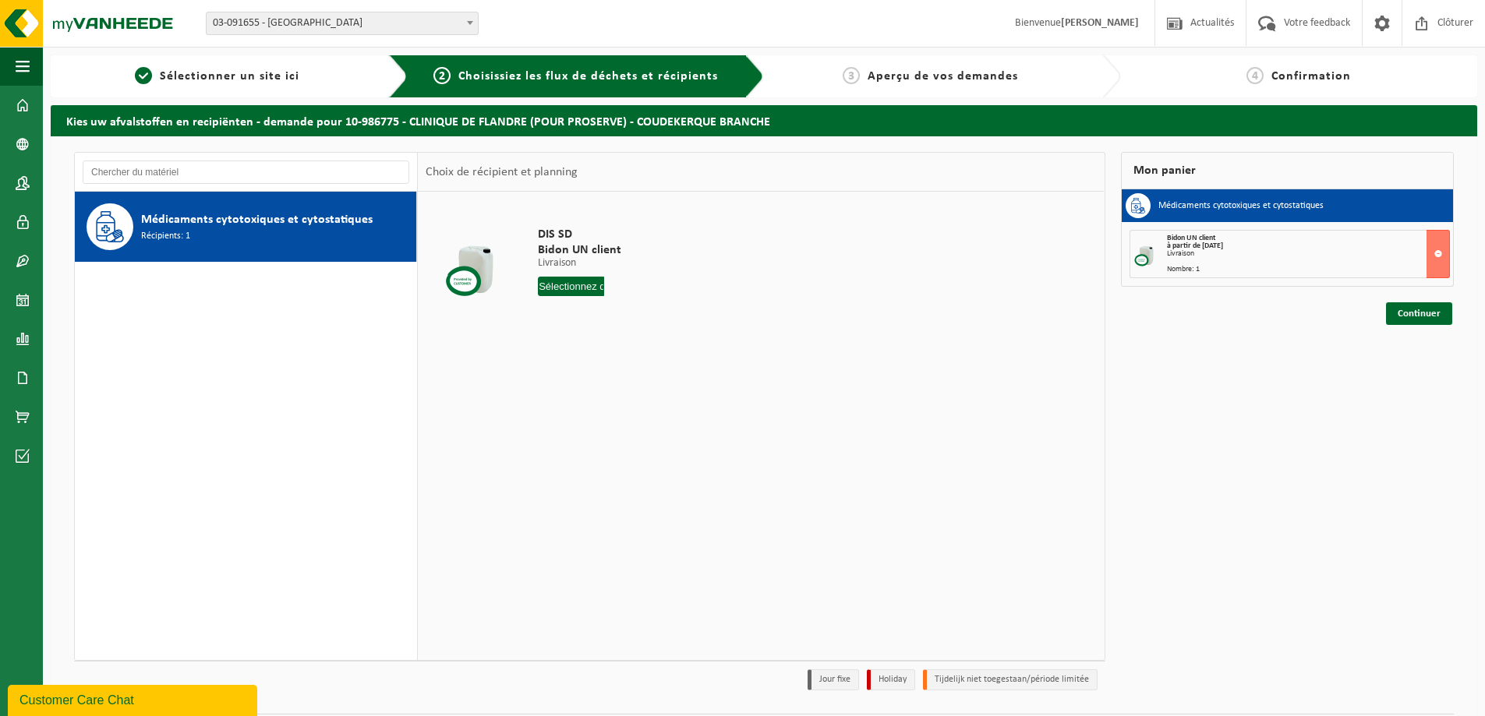
click at [323, 241] on div "Médicaments cytotoxiques et cytostatiques Récipients: 1" at bounding box center [276, 226] width 271 height 47
click at [542, 284] on input "text" at bounding box center [571, 286] width 66 height 19
click at [594, 279] on input "text" at bounding box center [571, 286] width 66 height 19
click at [578, 289] on input "text" at bounding box center [571, 286] width 66 height 19
click at [568, 276] on div "DIS SD Bidon UN client Livraison Livraison [GEOGRAPHIC_DATA] 1 Nombre Dans le p…" at bounding box center [604, 265] width 148 height 108
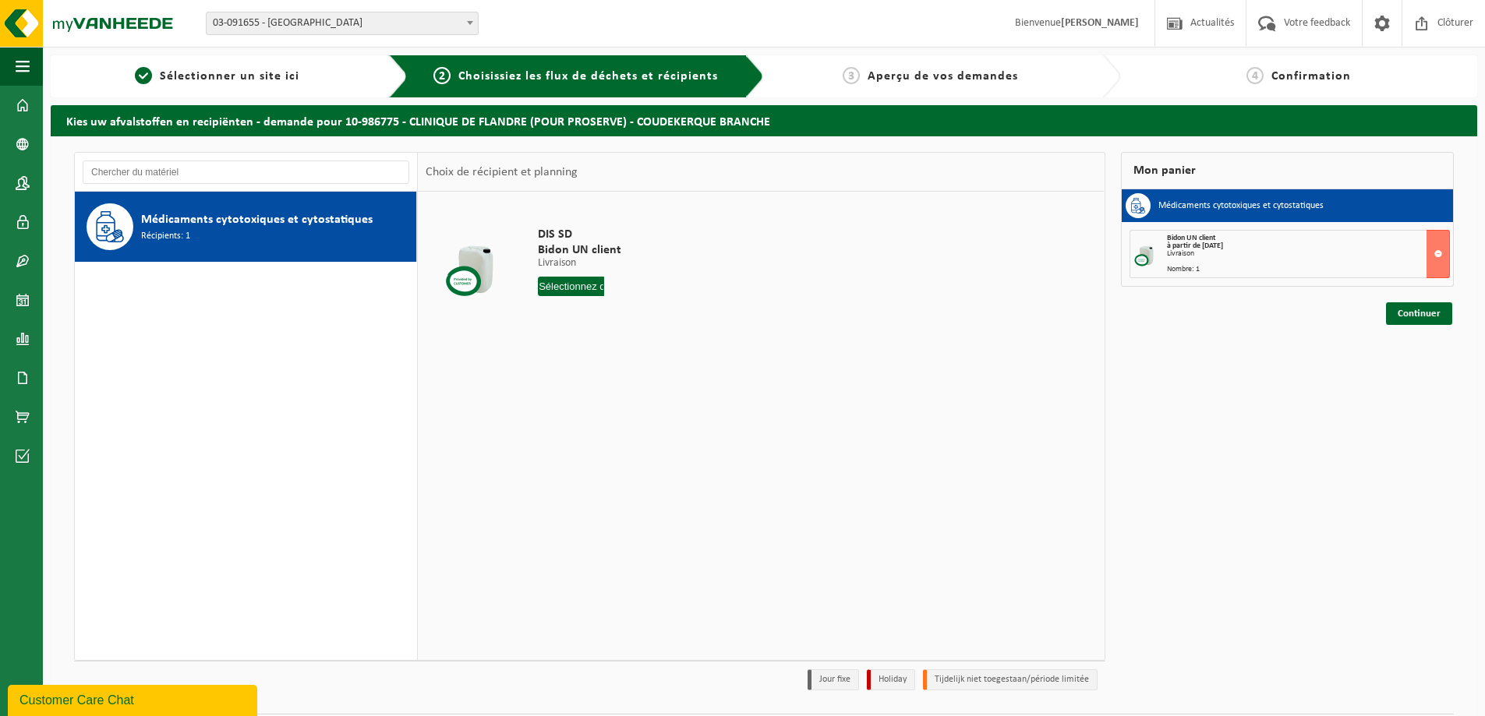
click at [568, 280] on input "text" at bounding box center [571, 286] width 66 height 19
click at [580, 443] on div "23" at bounding box center [579, 449] width 27 height 25
type input "à partir de [DATE]"
click at [595, 349] on button "Dans le panier" at bounding box center [580, 345] width 83 height 25
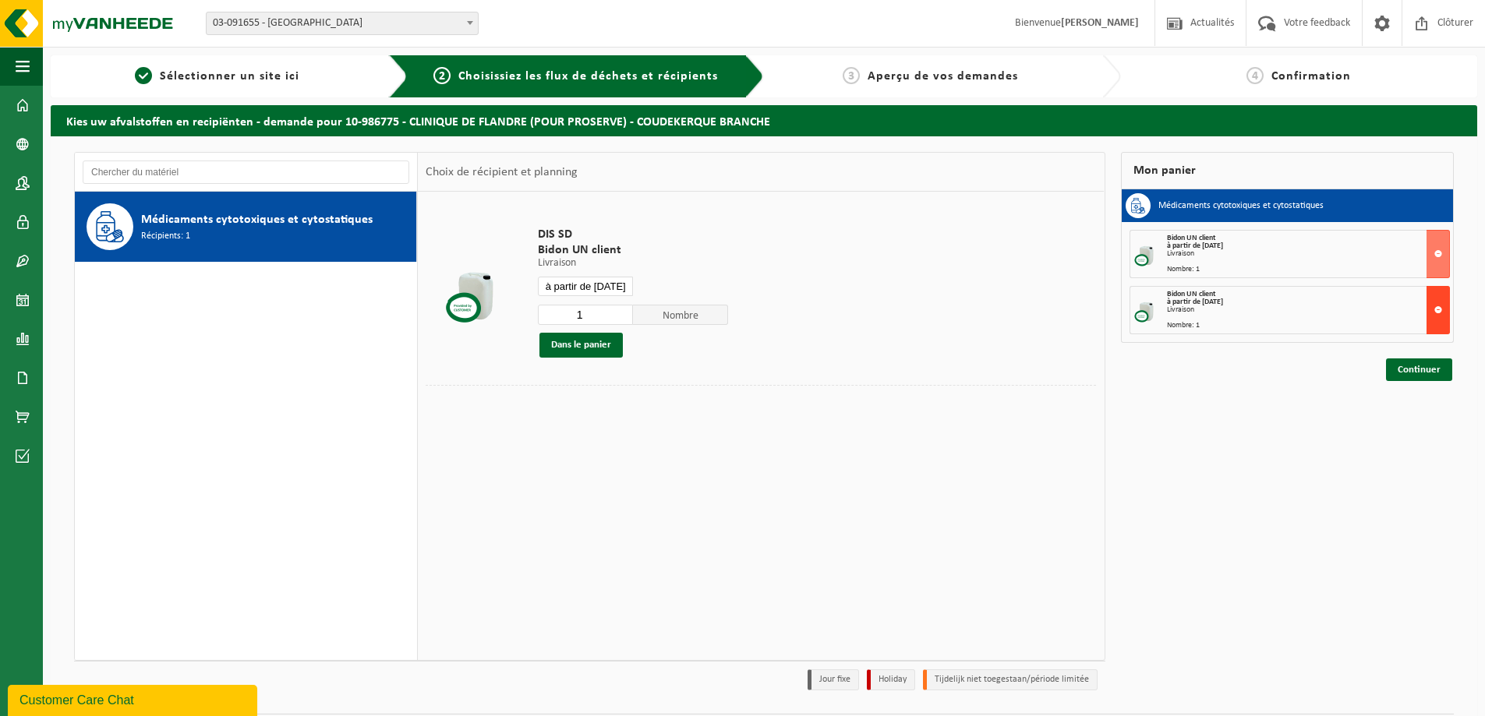
click at [1439, 318] on button at bounding box center [1437, 310] width 23 height 48
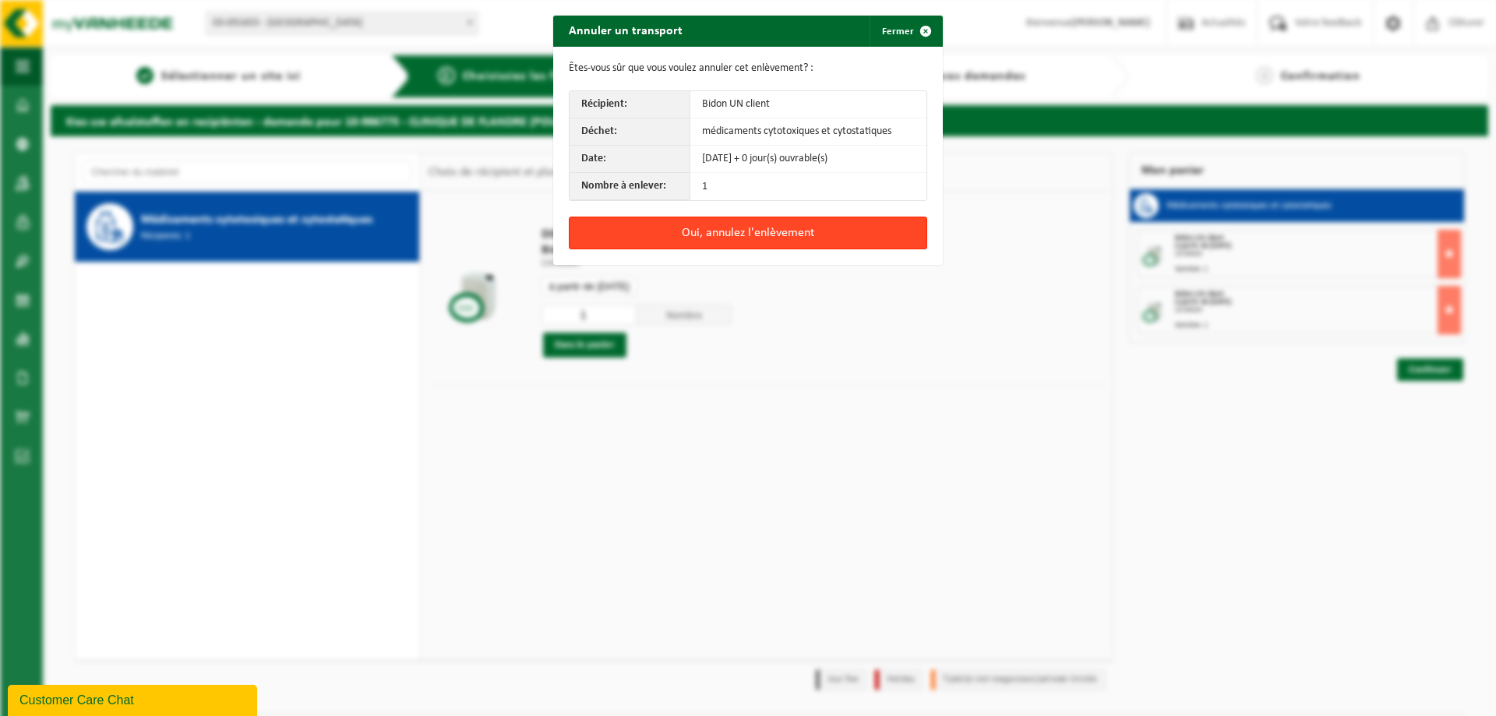
click at [835, 232] on button "Oui, annulez l'enlèvement" at bounding box center [748, 233] width 358 height 33
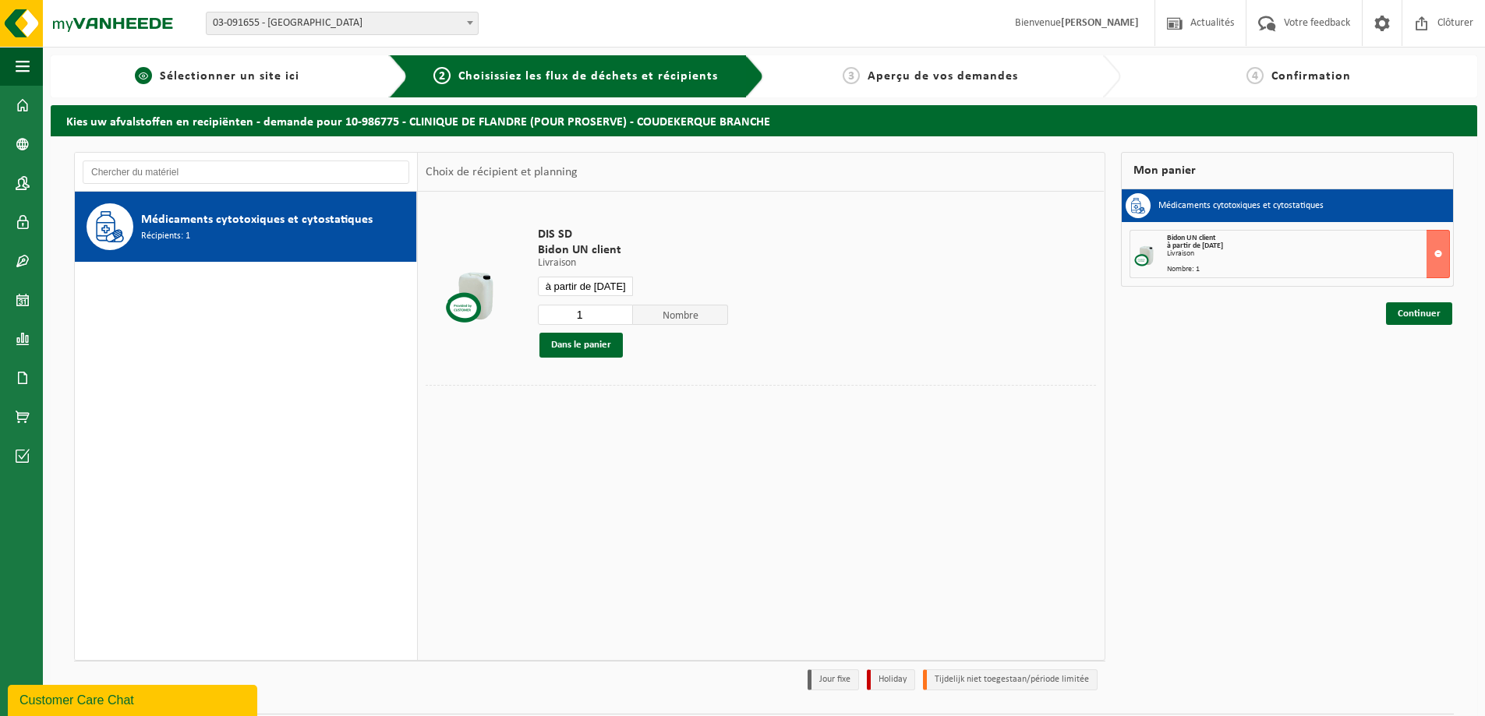
click at [221, 83] on span "Sélectionner un site ici" at bounding box center [230, 76] width 140 height 12
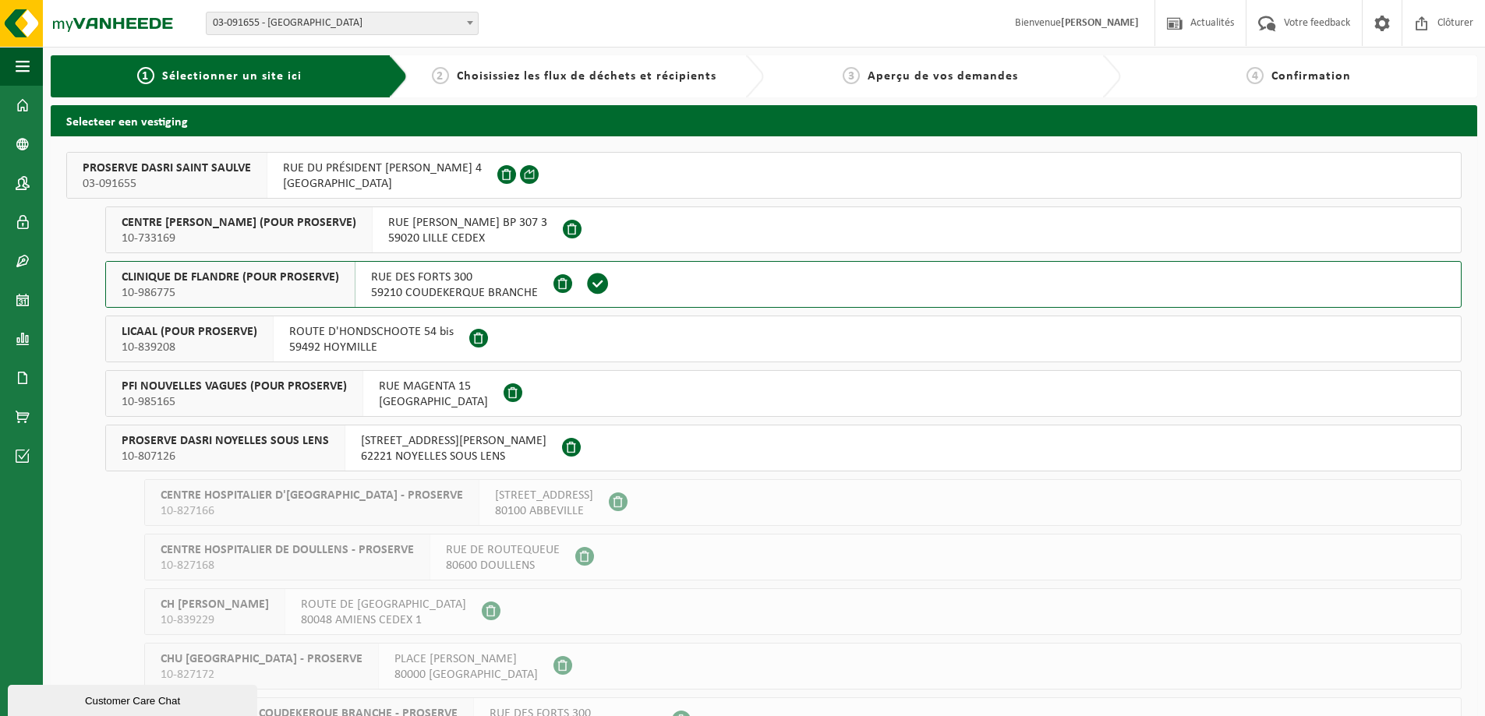
click at [536, 337] on button "LICAAL (POUR PROSERVE) 10-839208 ROUTE D'HONDSCHOOTE 54 bis 59492 HOYMILLE" at bounding box center [783, 339] width 1356 height 47
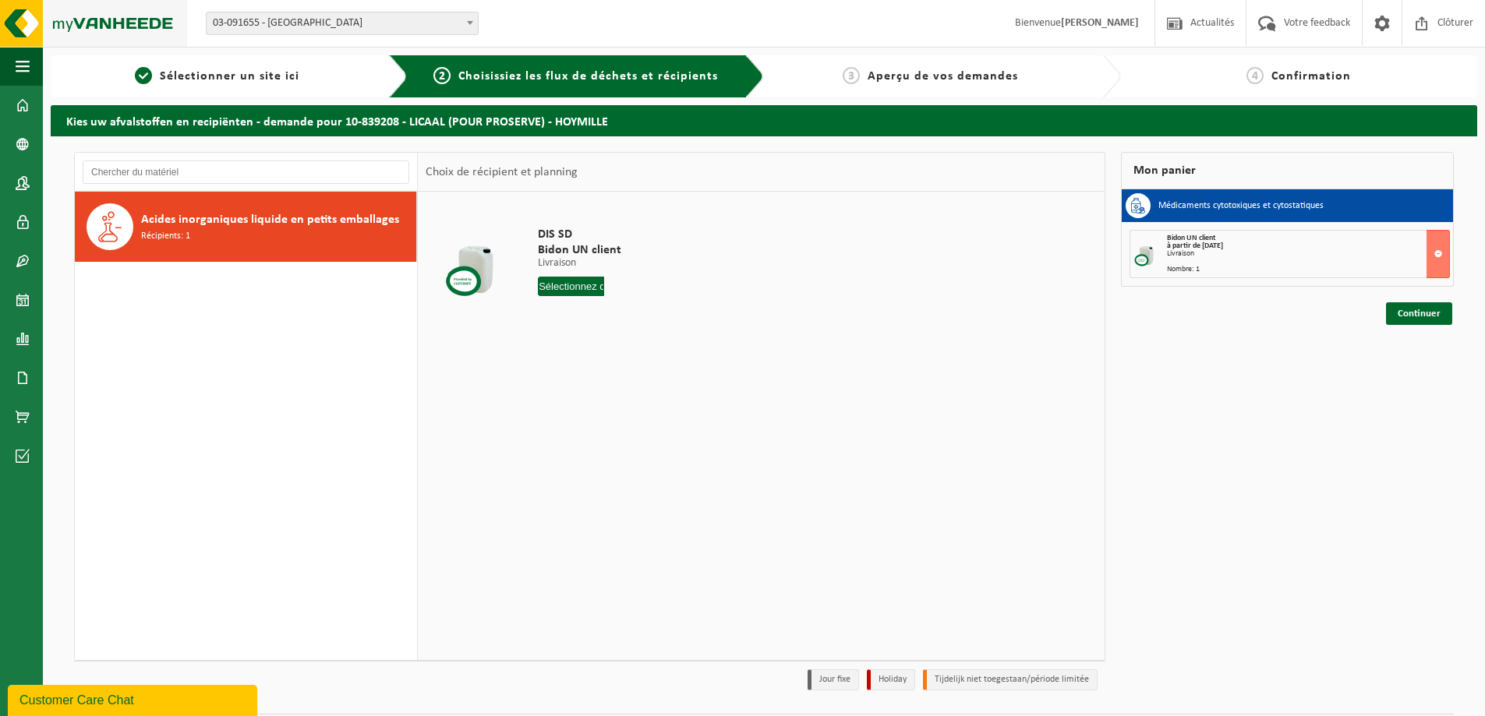
click at [99, 12] on img at bounding box center [93, 23] width 187 height 47
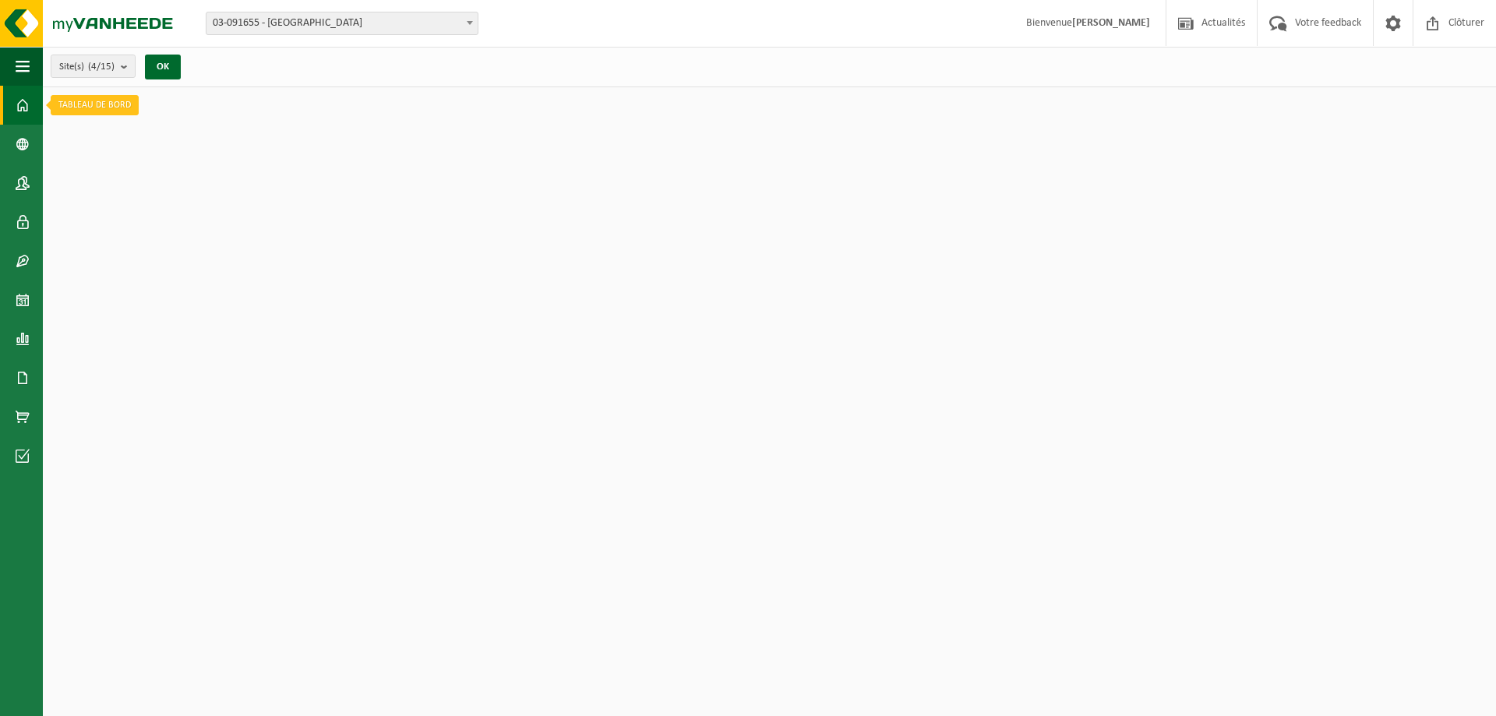
drag, startPoint x: 0, startPoint y: 0, endPoint x: 29, endPoint y: 98, distance: 102.3
click at [31, 101] on link "Tableau de bord" at bounding box center [21, 105] width 43 height 39
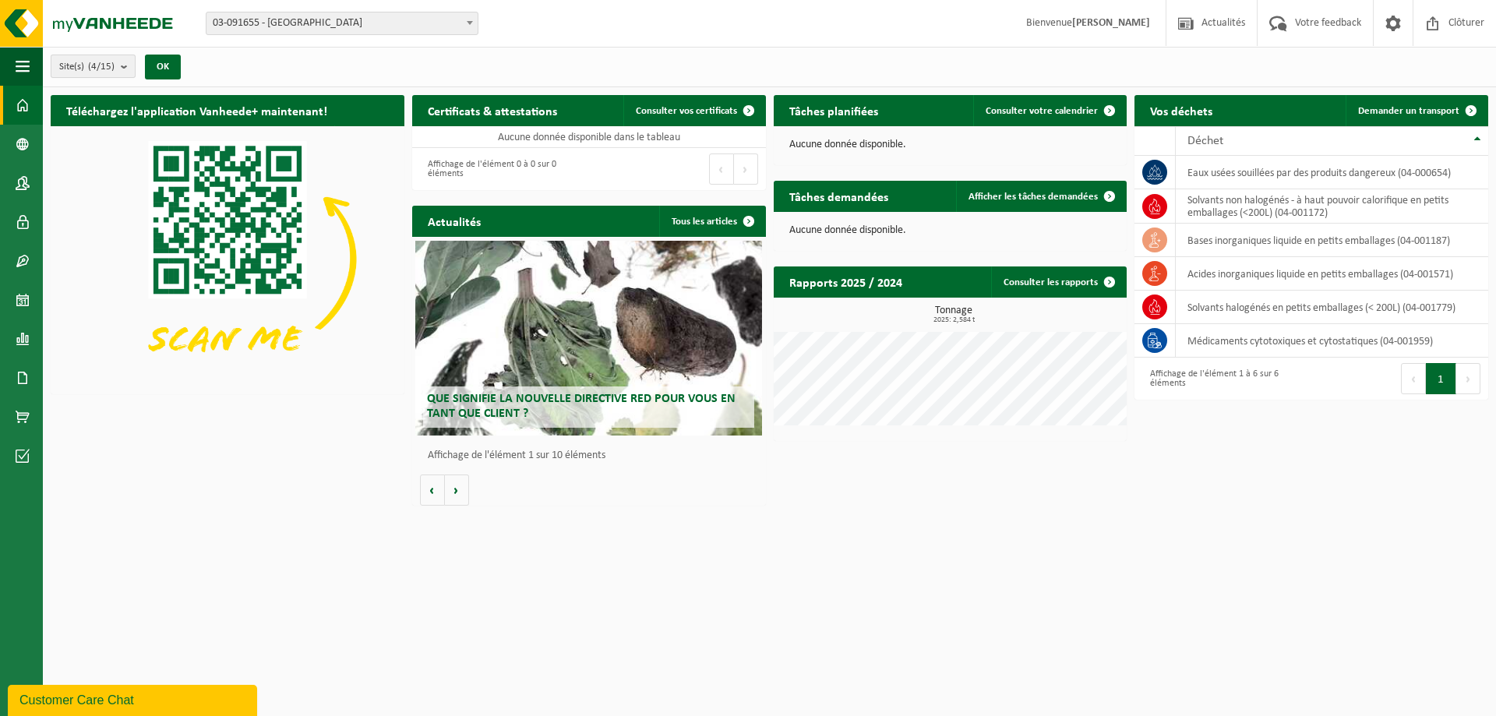
click at [125, 65] on b "submit" at bounding box center [128, 66] width 14 height 22
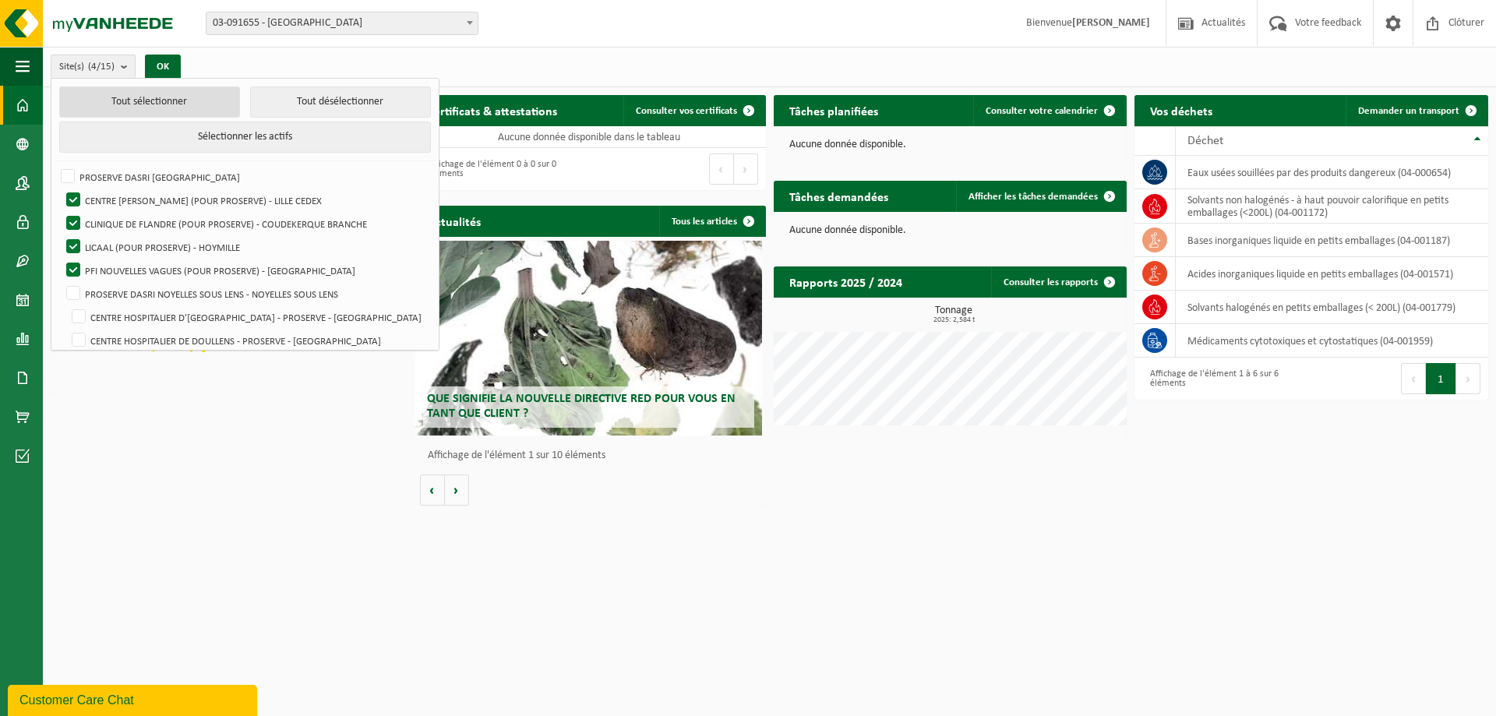
click at [207, 96] on button "Tout sélectionner" at bounding box center [149, 102] width 181 height 31
checkbox input "true"
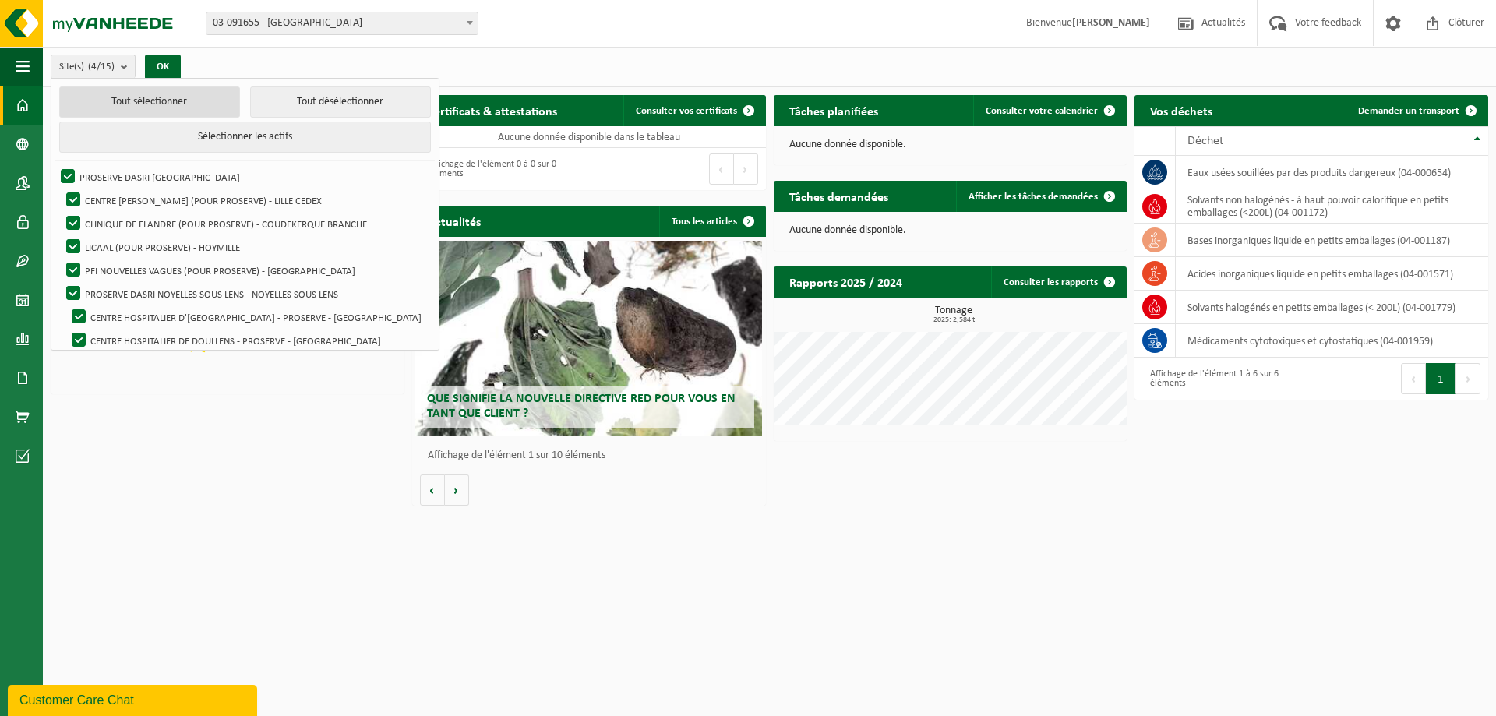
checkbox input "true"
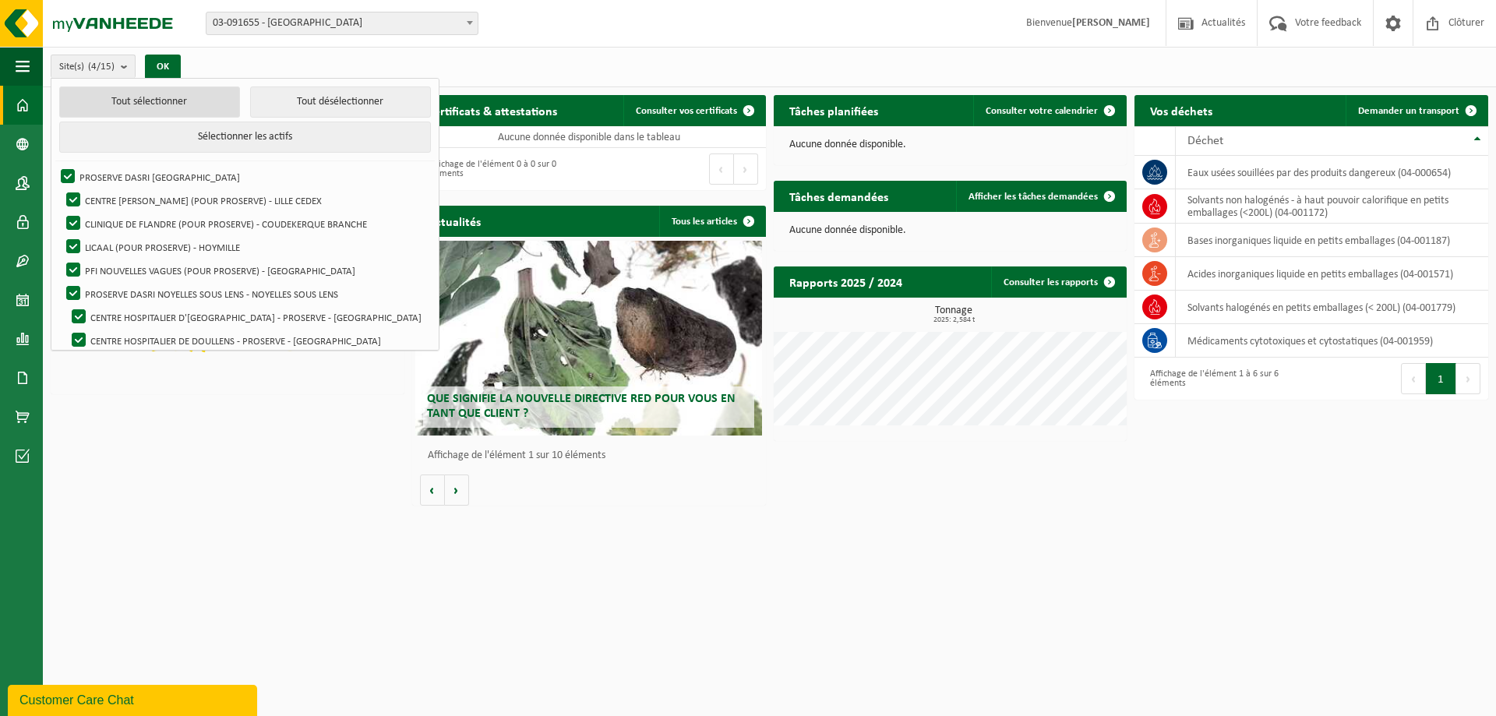
checkbox input "true"
click at [214, 144] on button "Sélectionner les actifs" at bounding box center [245, 137] width 372 height 31
click at [1341, 422] on div "Téléchargez l'application Vanheede+ maintenant! Cachez Certificats & attestatio…" at bounding box center [770, 300] width 1446 height 426
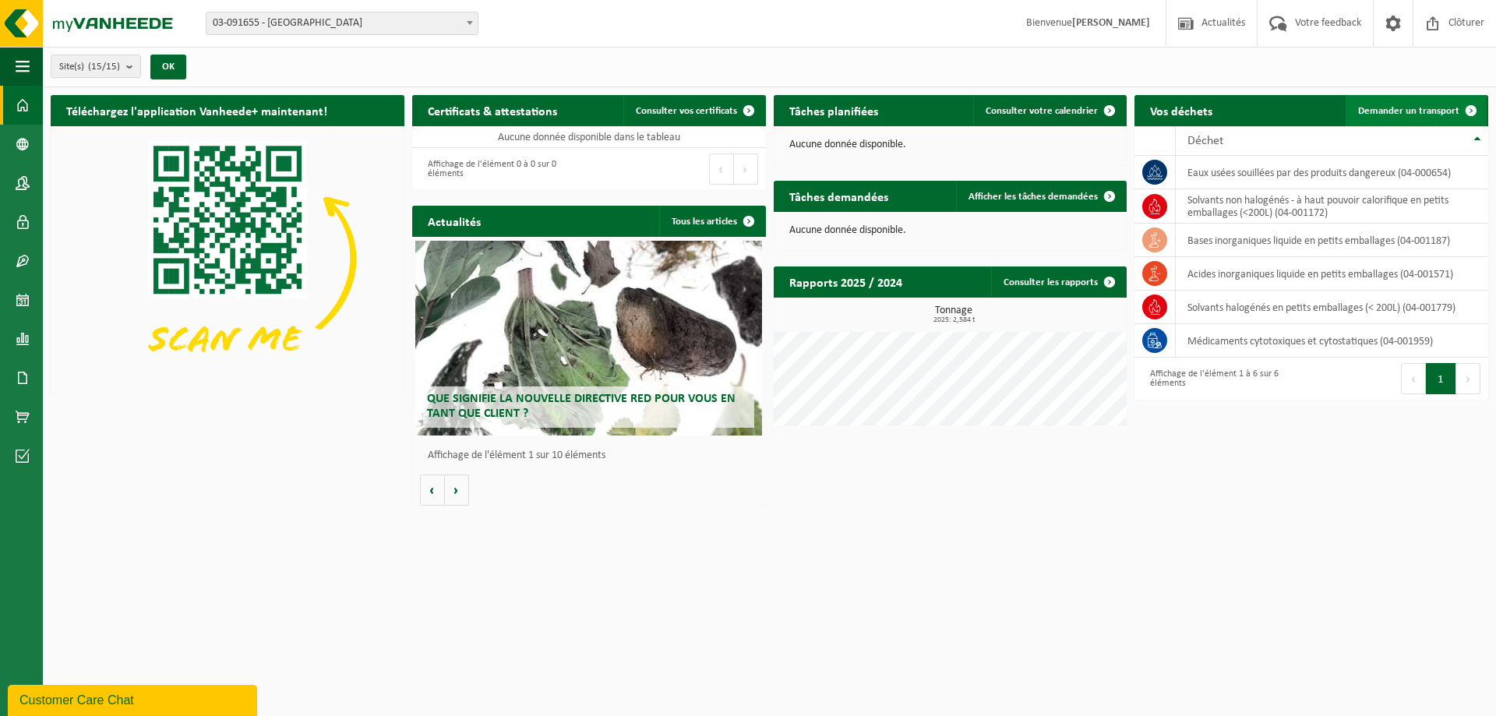
click at [1406, 113] on span "Demander un transport" at bounding box center [1408, 111] width 101 height 10
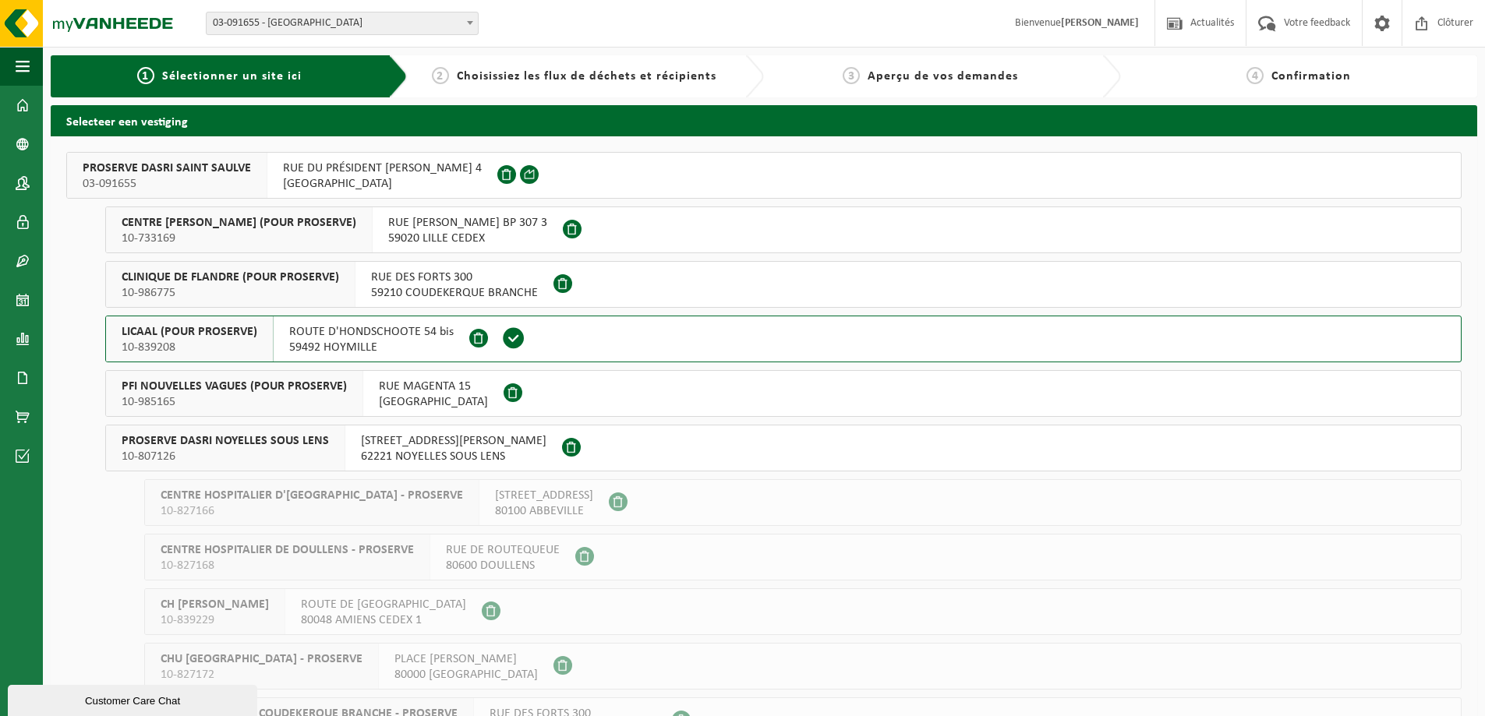
click at [236, 237] on span "10-733169" at bounding box center [239, 239] width 235 height 16
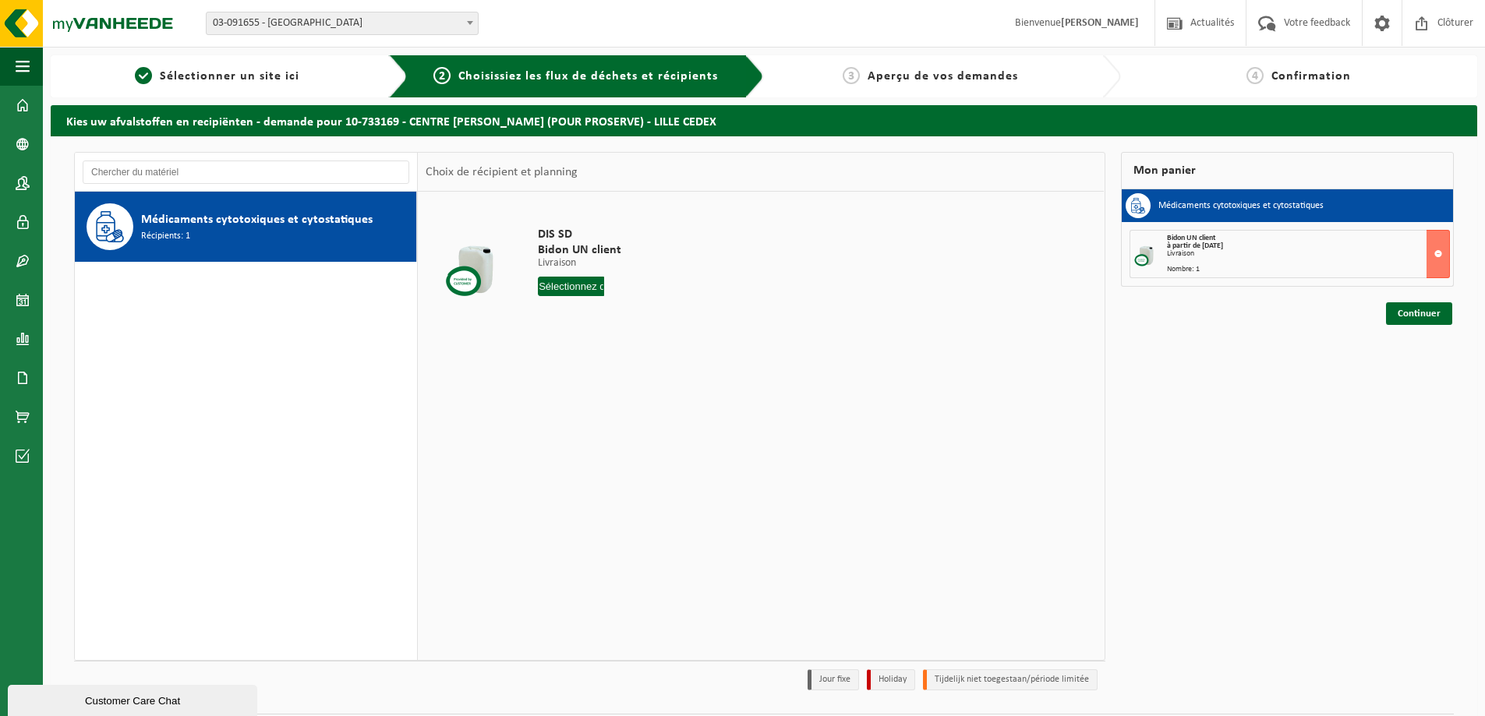
click at [568, 277] on input "text" at bounding box center [571, 286] width 66 height 19
click at [585, 462] on div "30" at bounding box center [579, 474] width 27 height 25
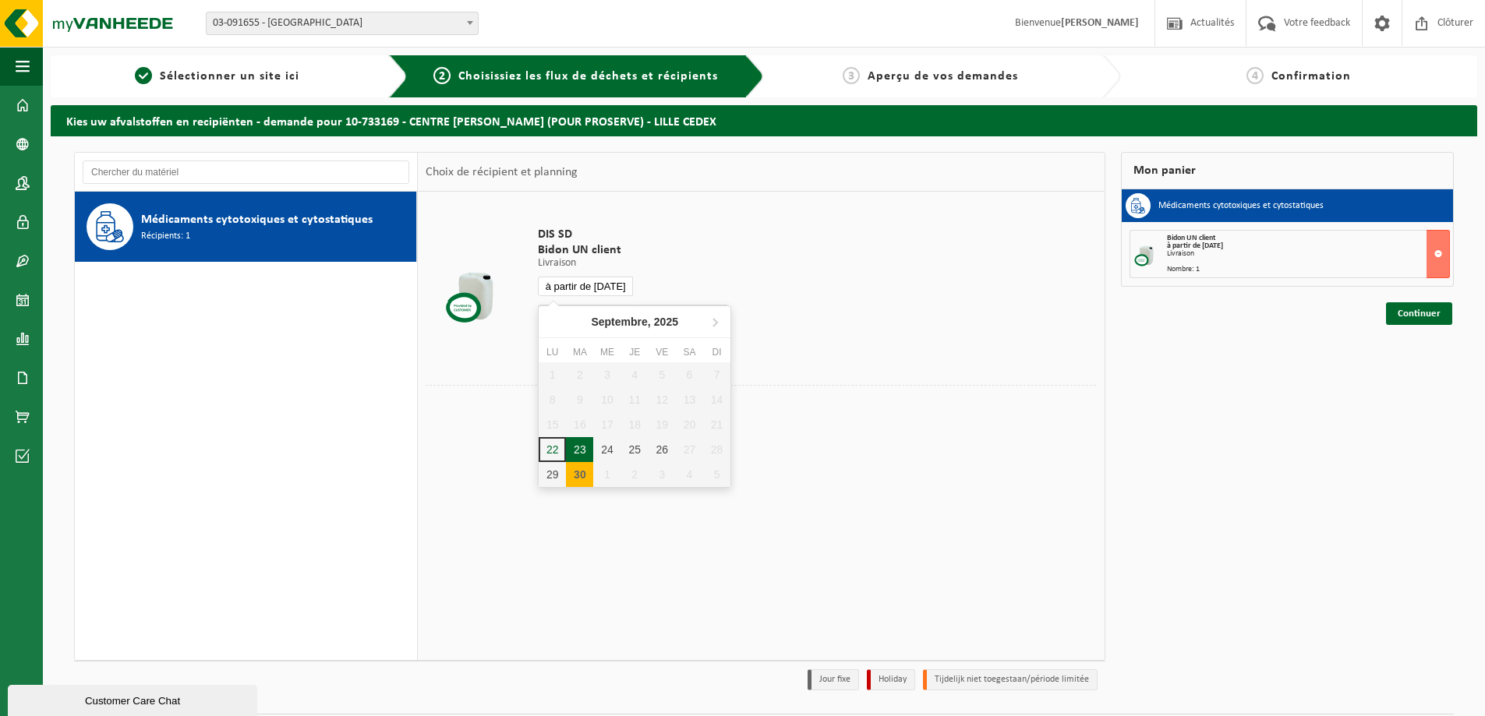
click at [586, 293] on input "à partir de 2025-09-30" at bounding box center [585, 286] width 95 height 19
click at [572, 450] on div "23" at bounding box center [579, 449] width 27 height 25
type input "à partir de 2025-09-23"
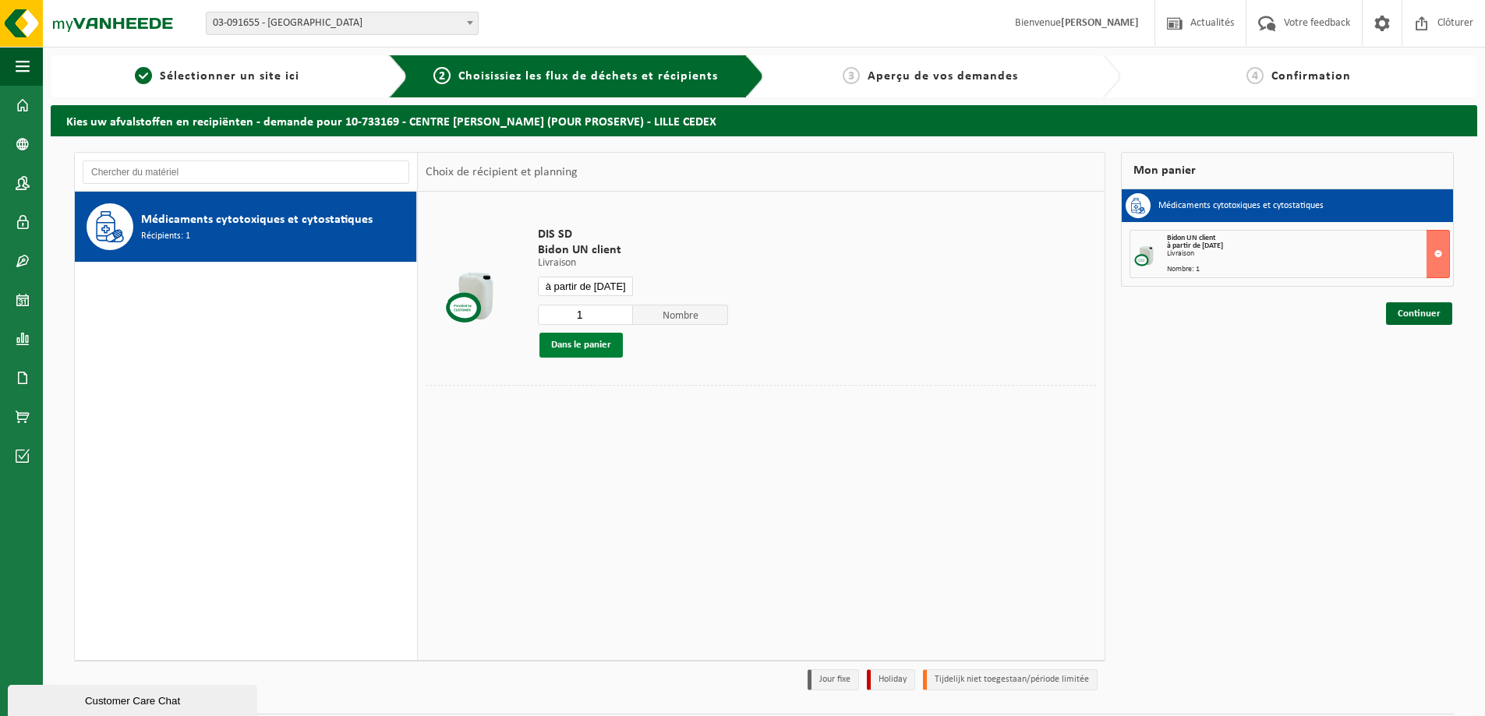
click at [595, 342] on button "Dans le panier" at bounding box center [580, 345] width 83 height 25
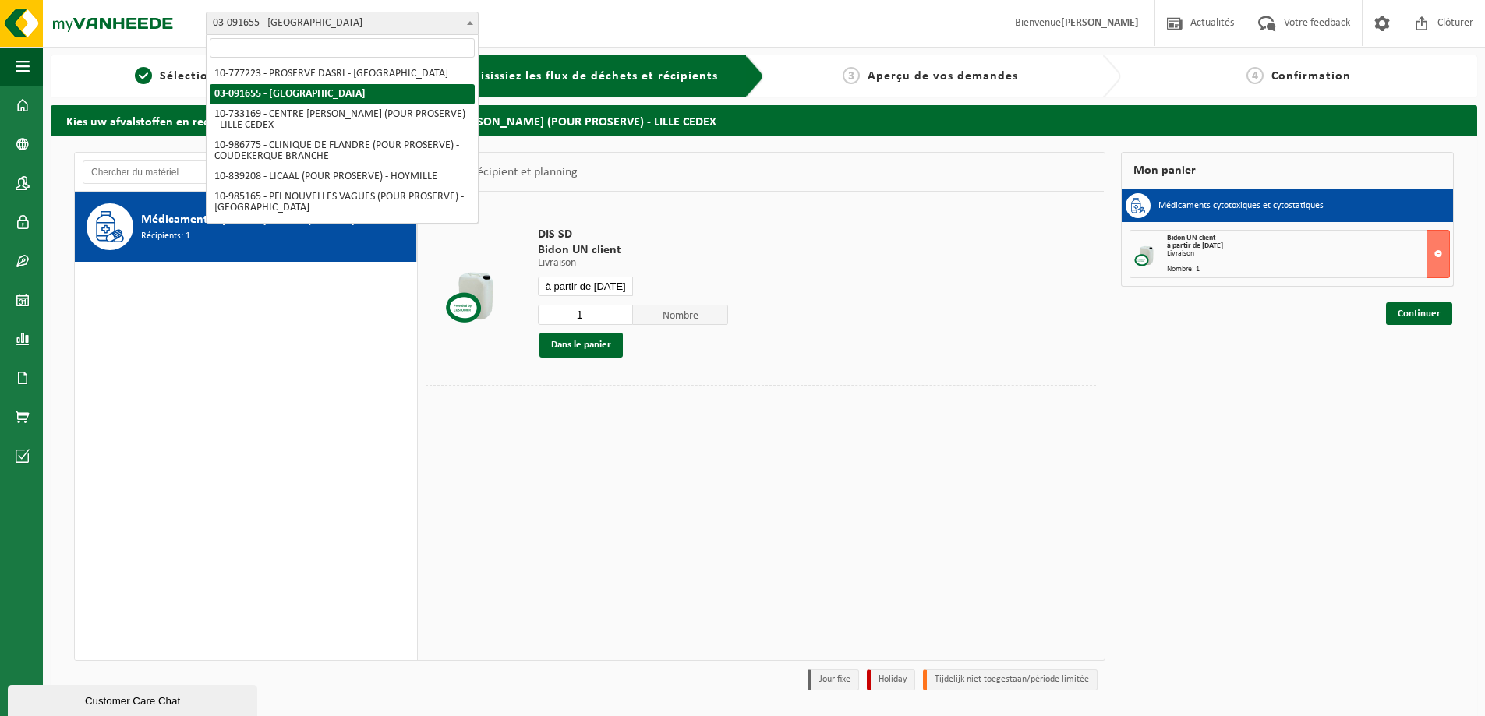
click at [408, 29] on span "03-091655 - [GEOGRAPHIC_DATA]" at bounding box center [342, 23] width 271 height 22
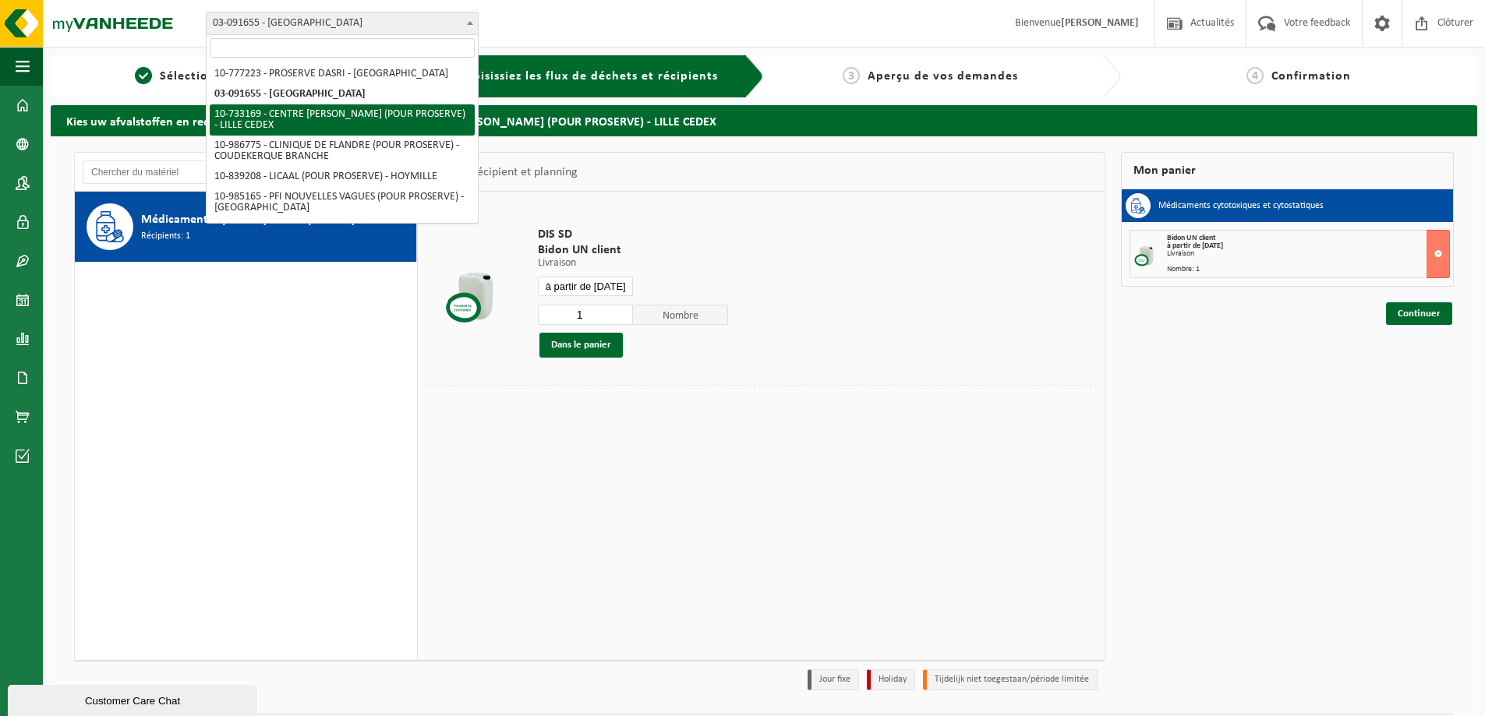
select select "163827"
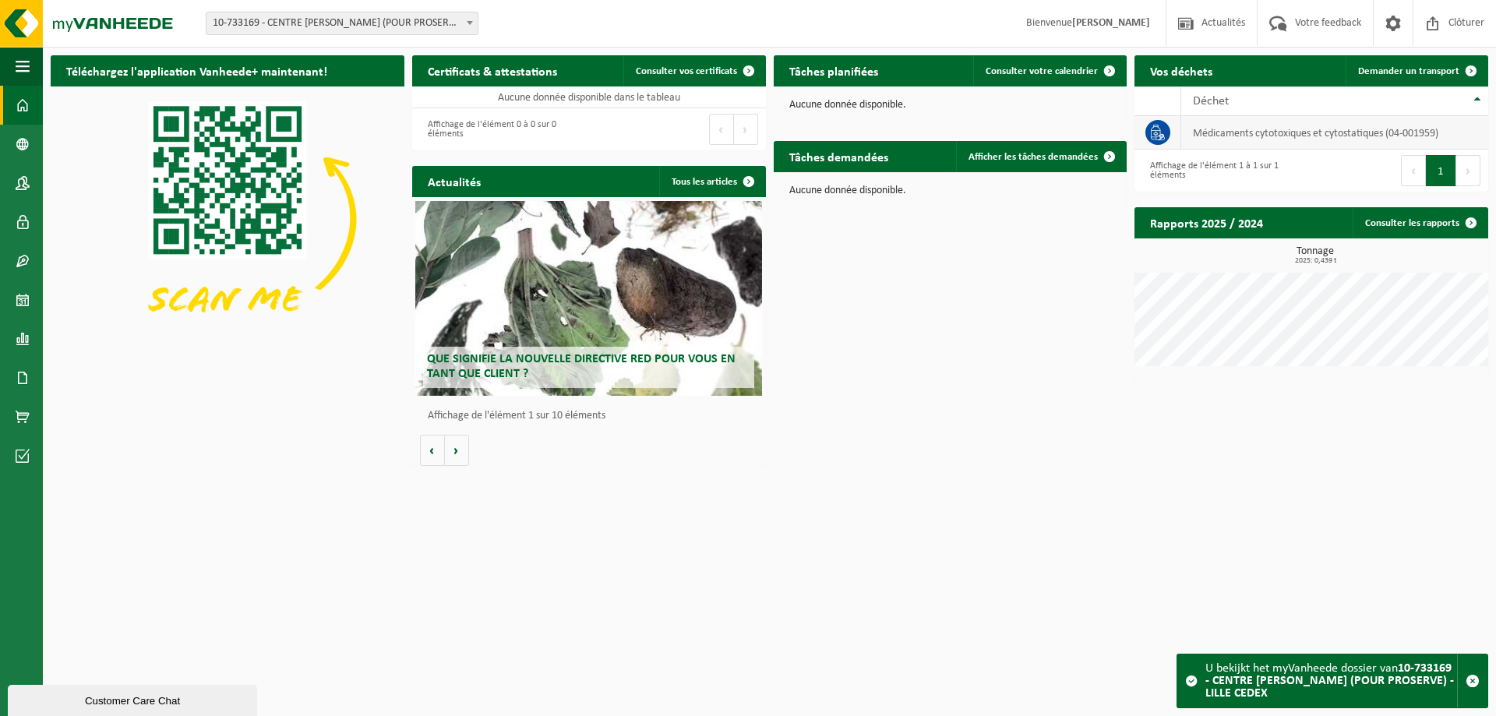
click at [1285, 132] on td "médicaments cytotoxiques et cytostatiques (04-001959)" at bounding box center [1334, 133] width 307 height 34
click at [1339, 108] on th "Déchet" at bounding box center [1334, 102] width 307 height 30
drag, startPoint x: 1357, startPoint y: 109, endPoint x: 1407, endPoint y: 114, distance: 50.9
click at [1358, 109] on th "Déchet" at bounding box center [1334, 102] width 307 height 30
click at [1449, 78] on link "Demander un transport" at bounding box center [1416, 70] width 141 height 31
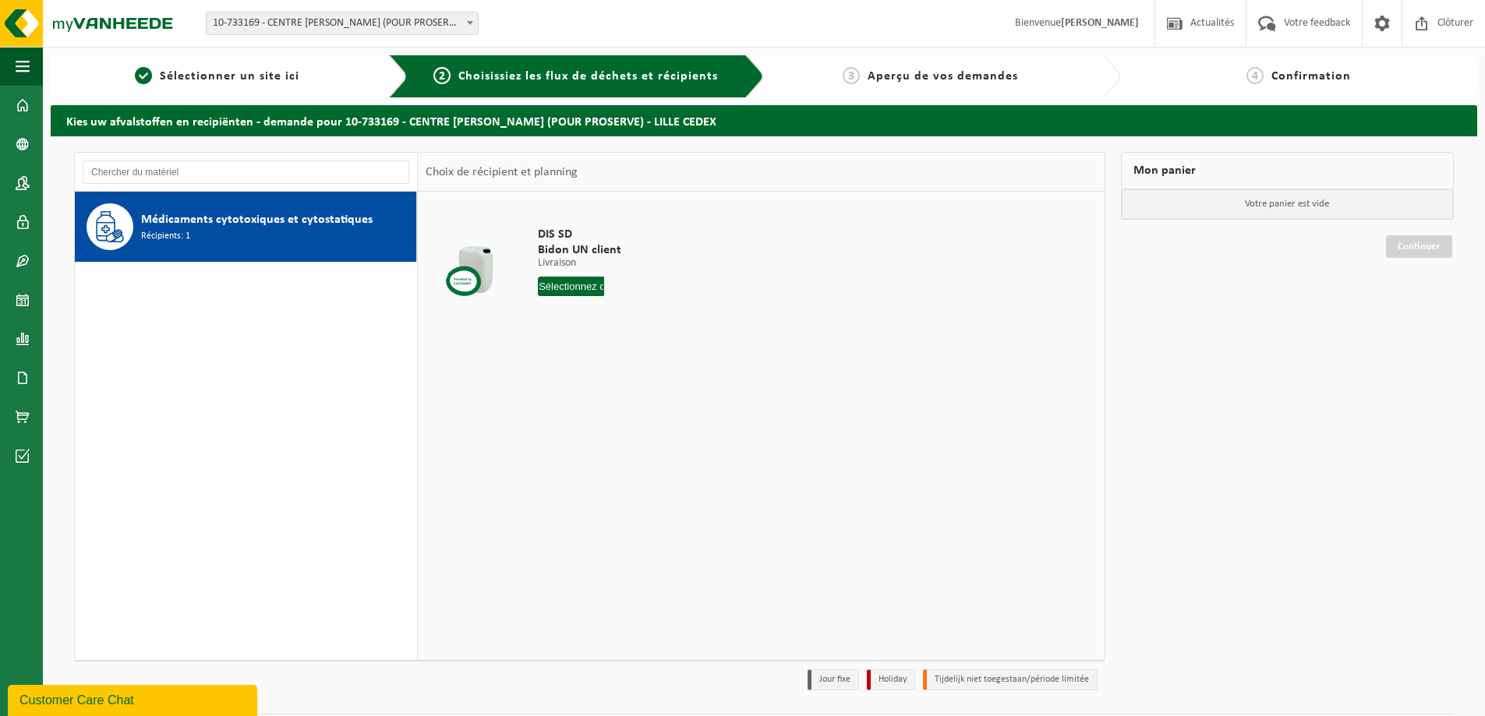
click at [358, 27] on span "10-733169 - CENTRE [PERSON_NAME] (POUR PROSERVE) - LILLE CEDEX" at bounding box center [342, 23] width 271 height 22
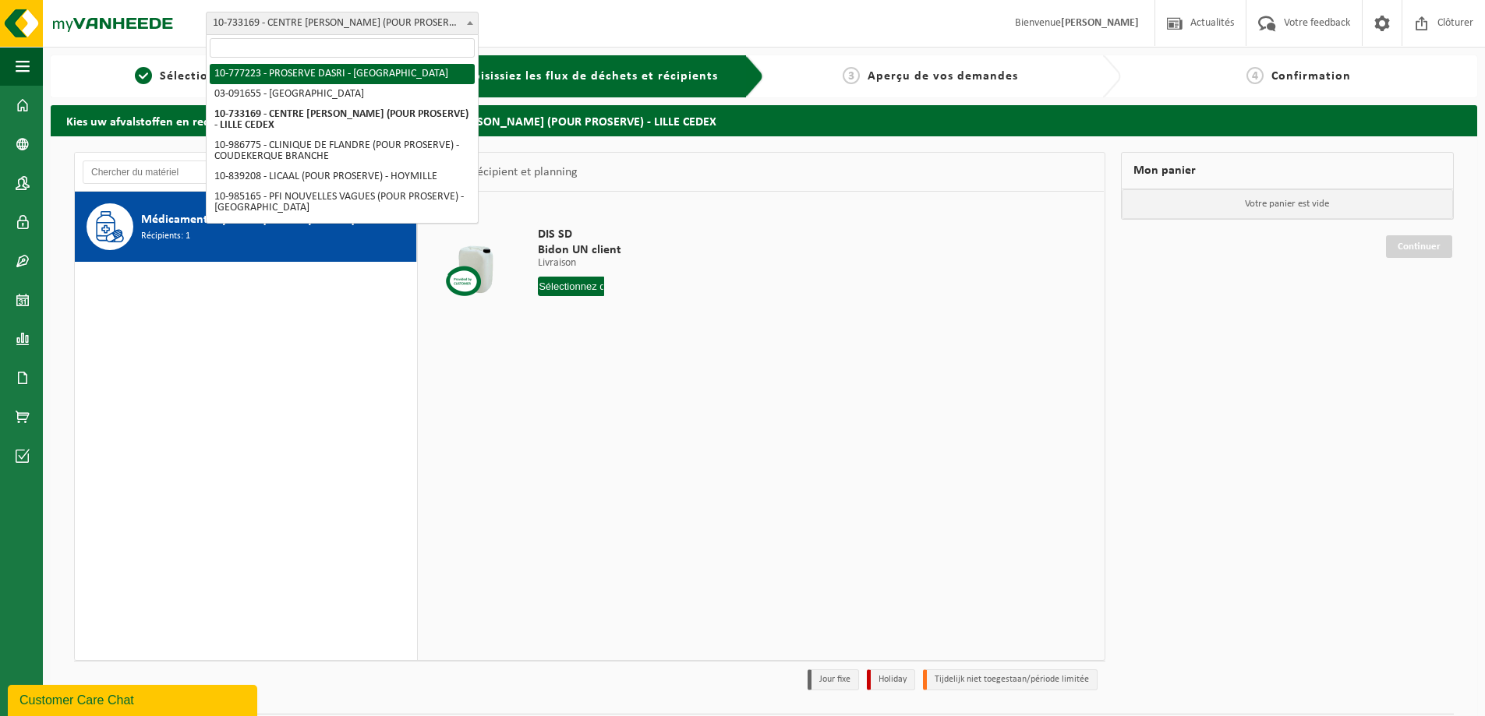
select select "38794"
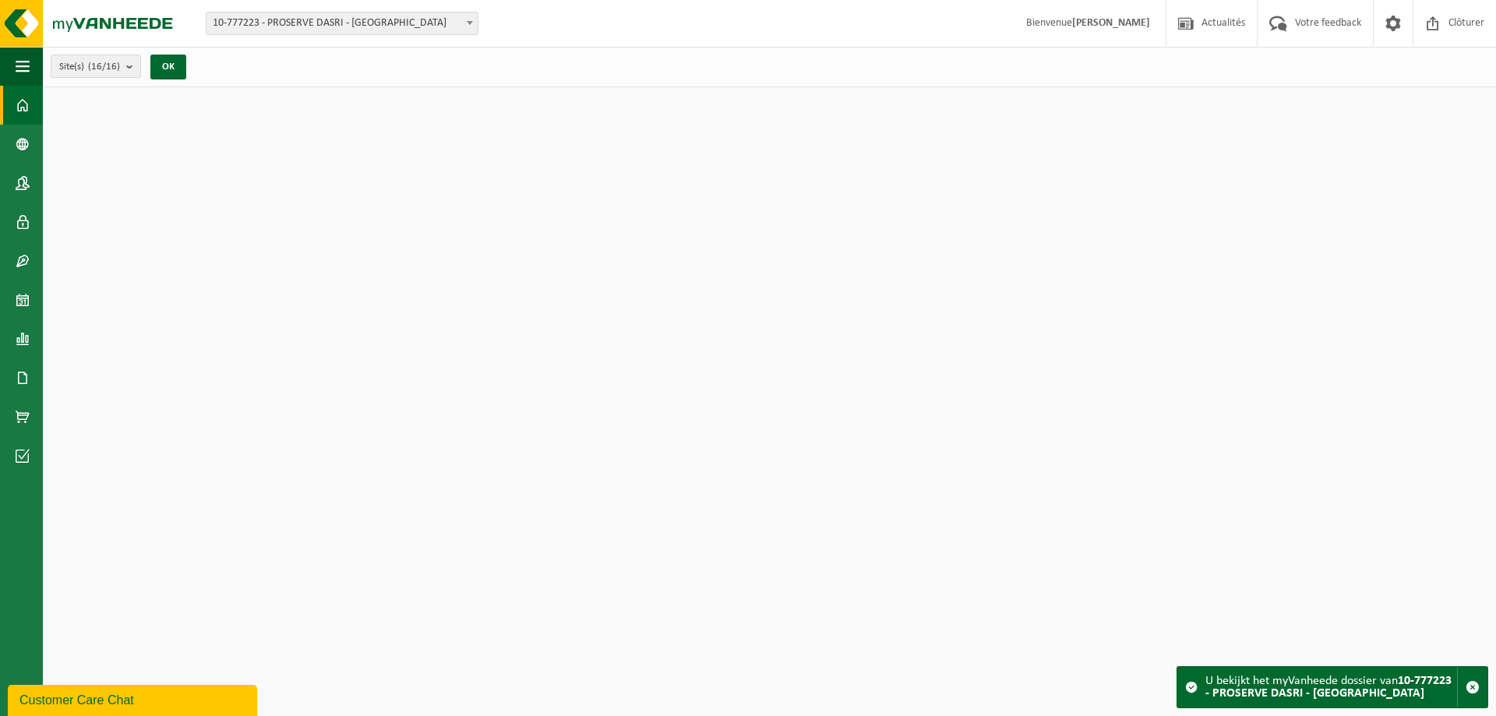
click at [402, 31] on span "10-777223 - PROSERVE DASRI - [GEOGRAPHIC_DATA]" at bounding box center [342, 23] width 271 height 22
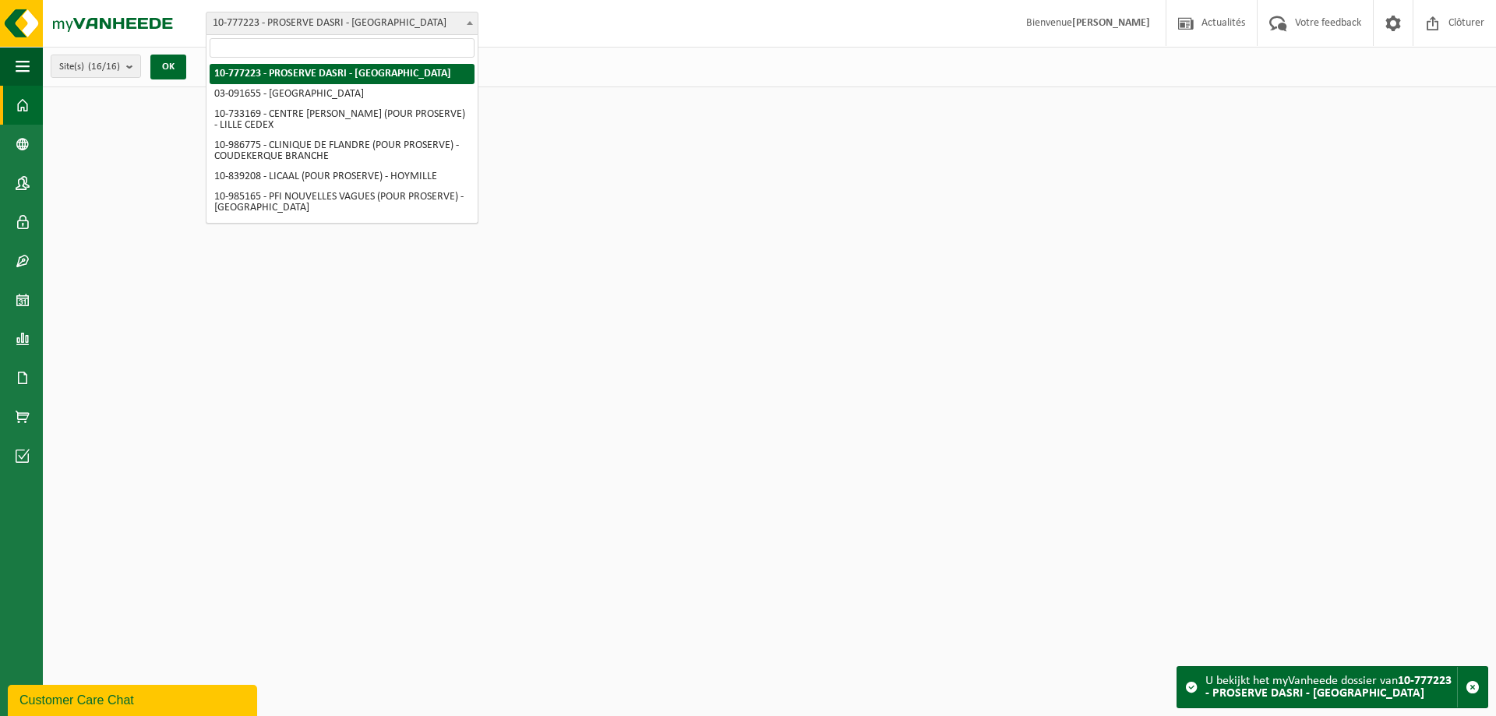
select select "2914"
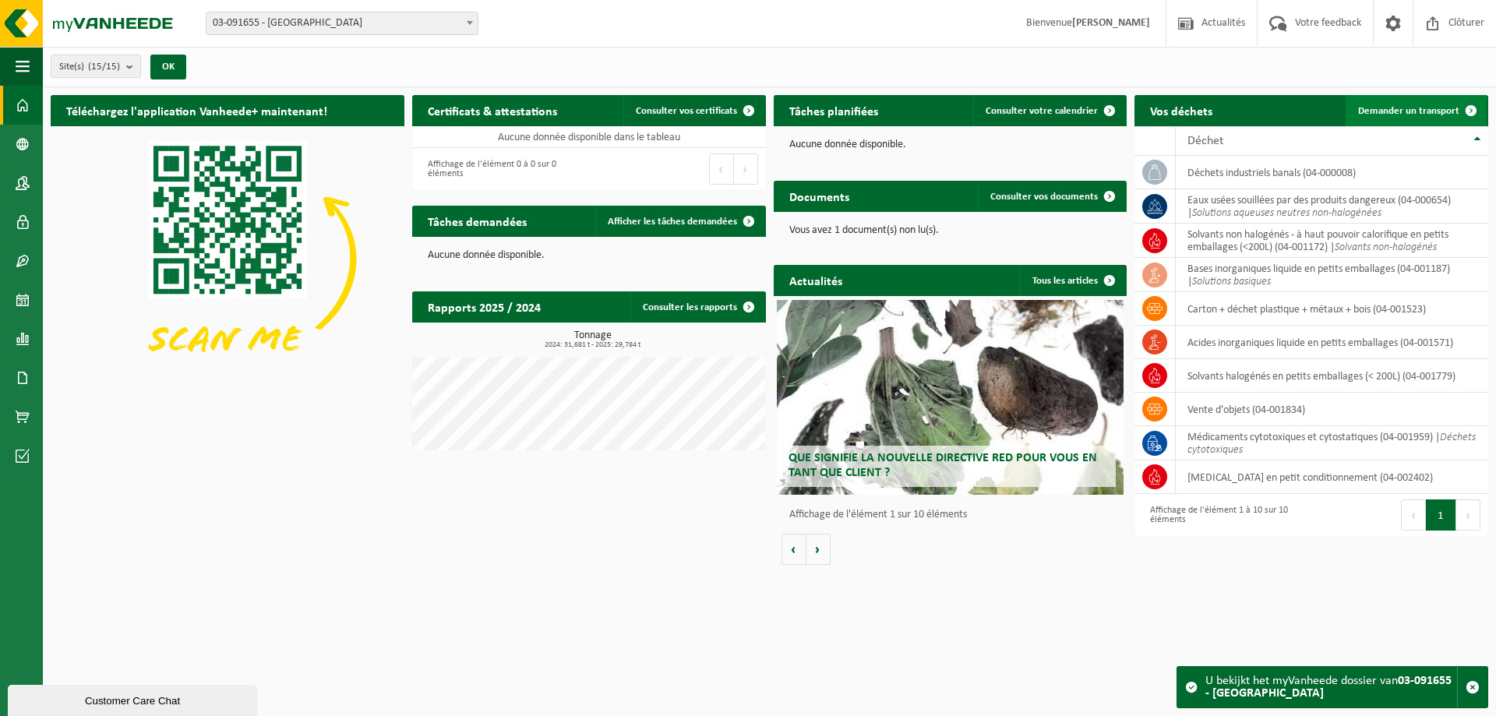
click at [1422, 112] on span "Demander un transport" at bounding box center [1408, 111] width 101 height 10
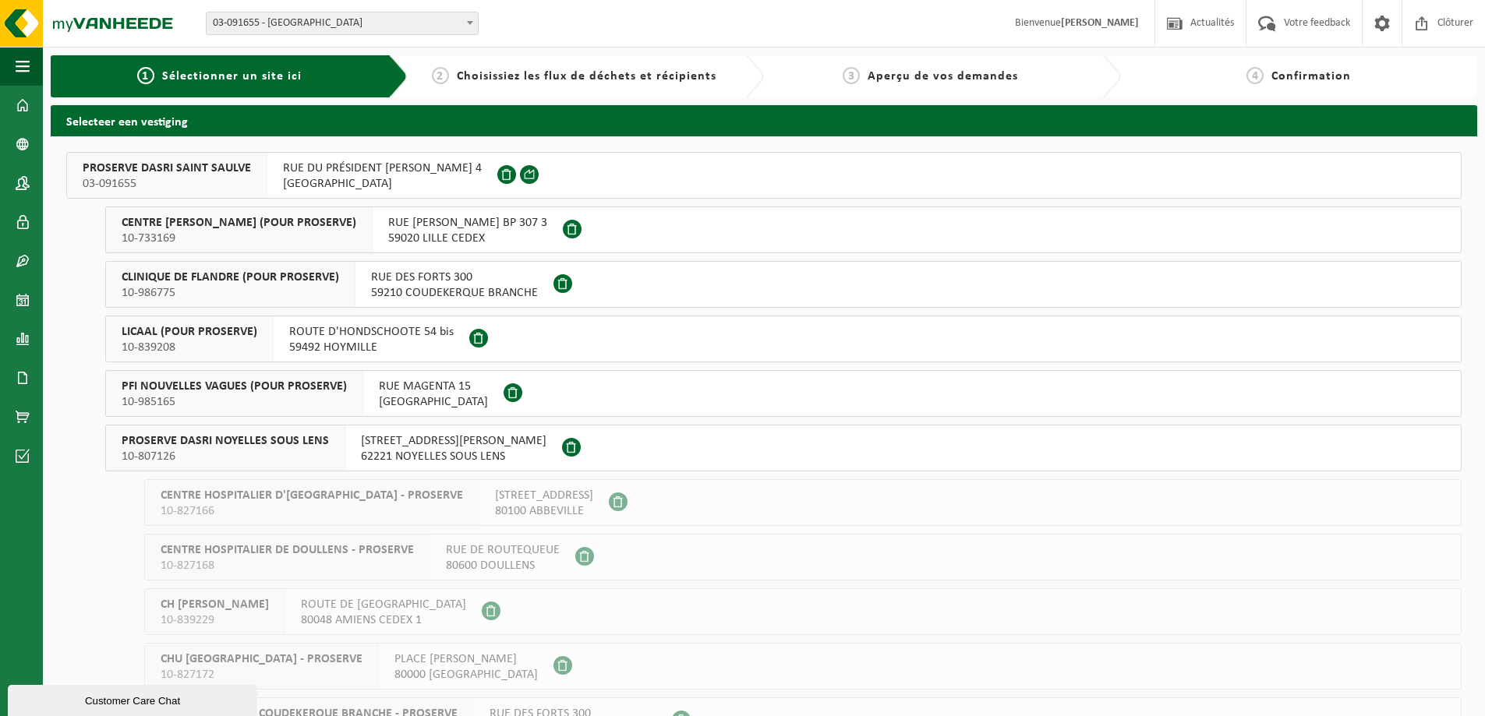
click at [440, 27] on span "03-091655 - [GEOGRAPHIC_DATA]" at bounding box center [342, 23] width 271 height 22
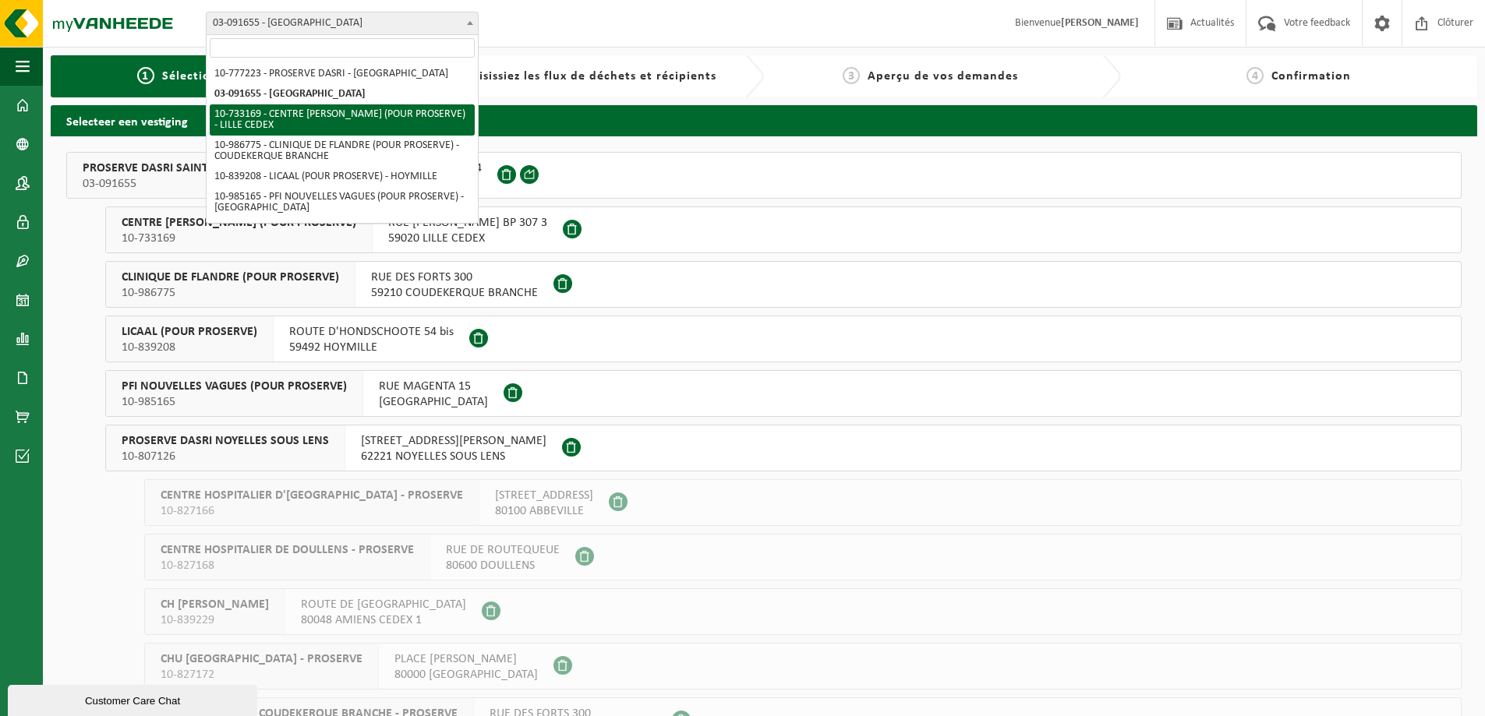
select select "163827"
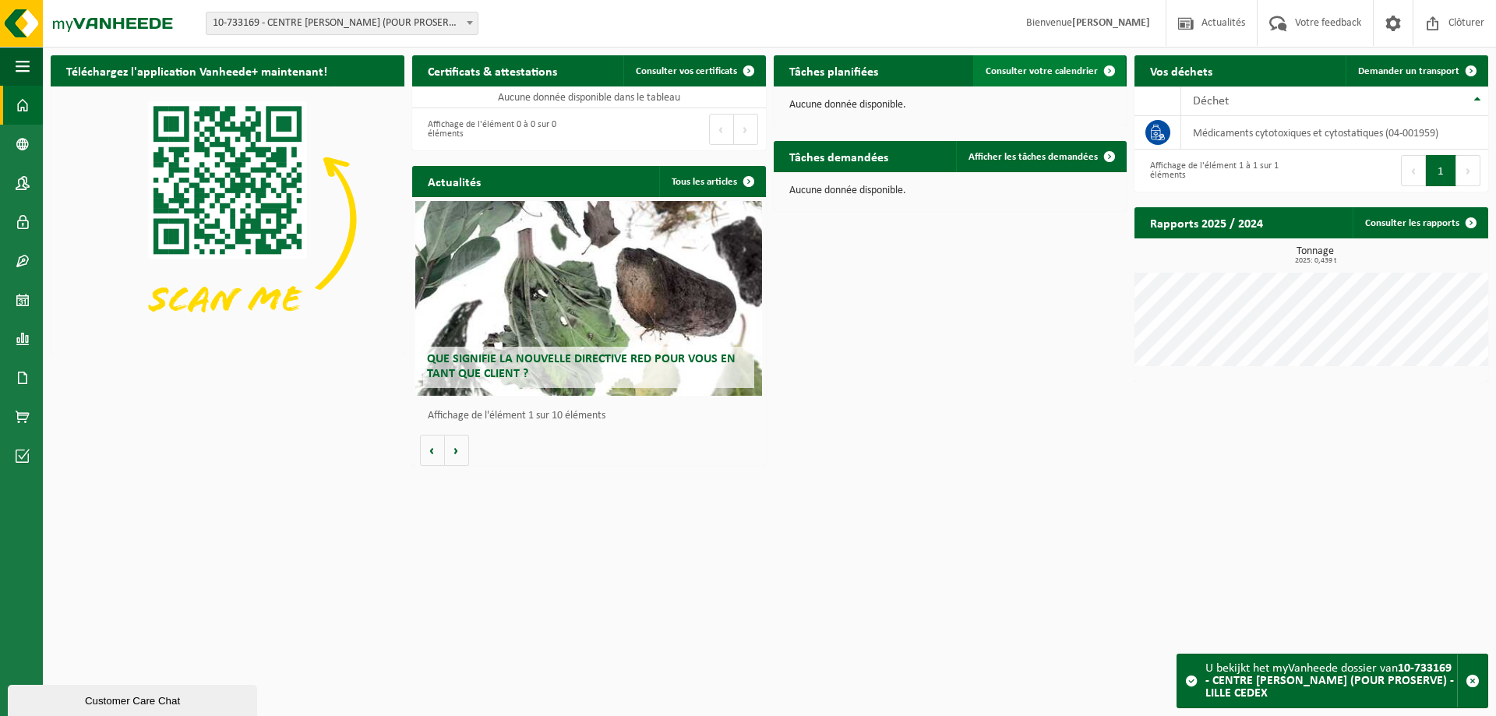
click at [1061, 68] on span "Consulter votre calendrier" at bounding box center [1042, 71] width 112 height 10
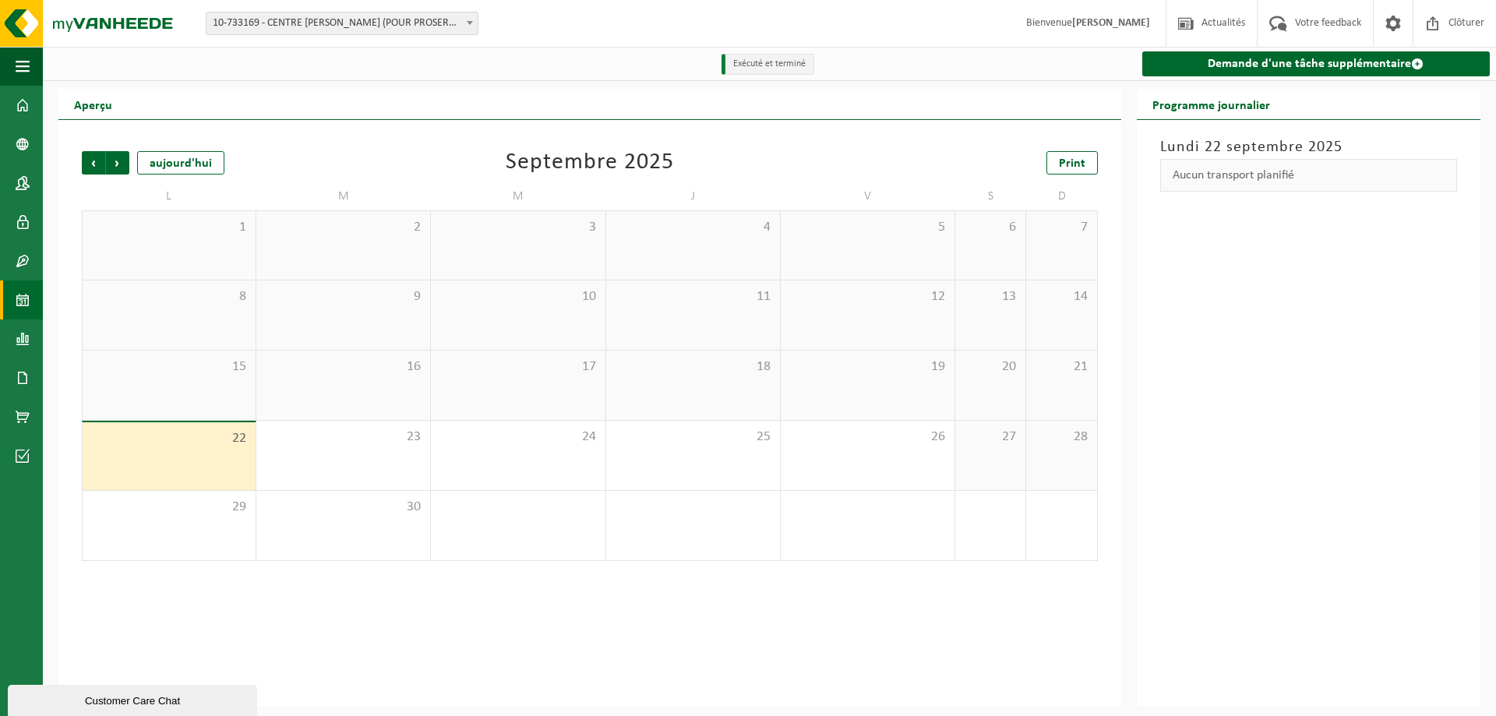
click at [600, 161] on div "Septembre 2025" at bounding box center [590, 162] width 168 height 23
click at [78, 158] on div "Précédent Suivant aujourd'hui Septembre 2025 Print L M M J V S D 1 2 3 4 5 6 7 …" at bounding box center [590, 356] width 1032 height 441
click at [87, 171] on span "Précédent" at bounding box center [93, 162] width 23 height 23
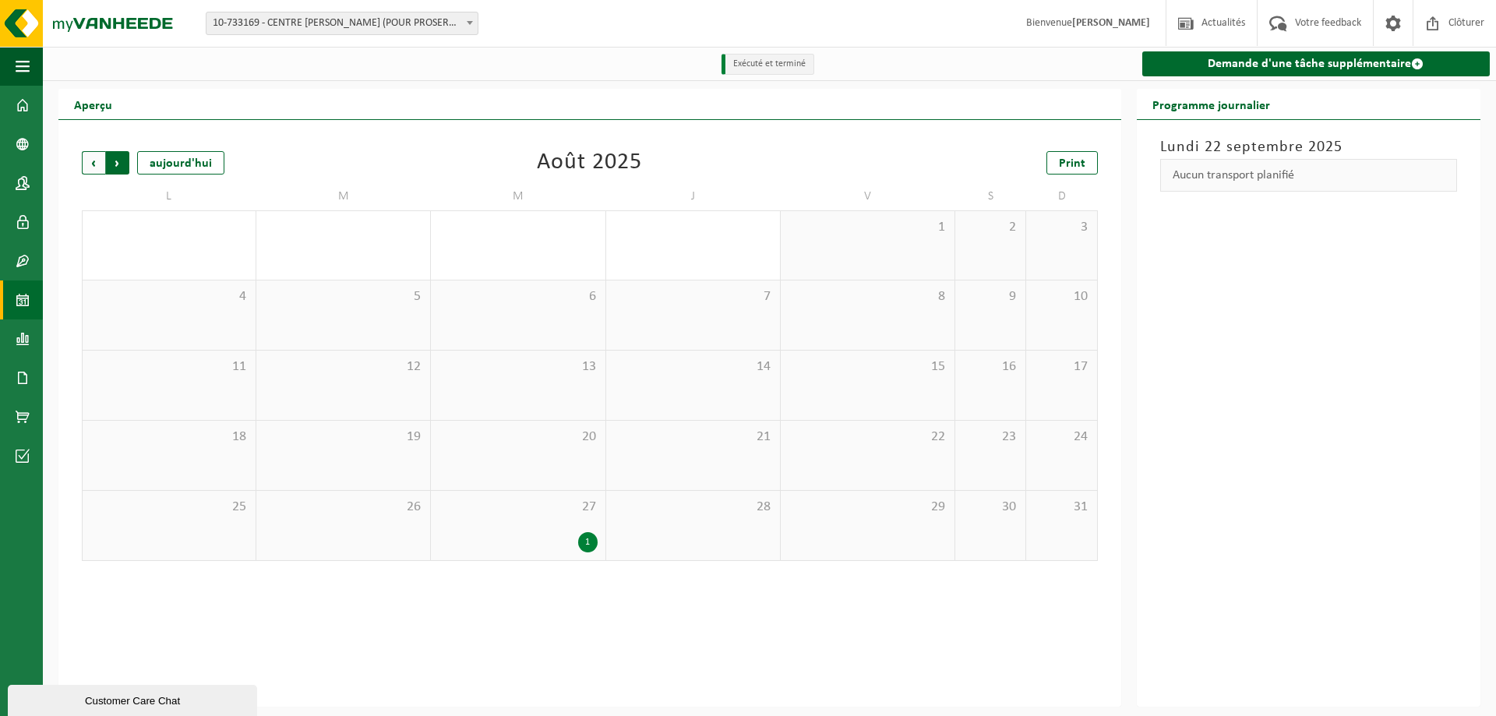
click at [89, 165] on span "Précédent" at bounding box center [93, 162] width 23 height 23
click at [522, 441] on span "23" at bounding box center [518, 437] width 158 height 17
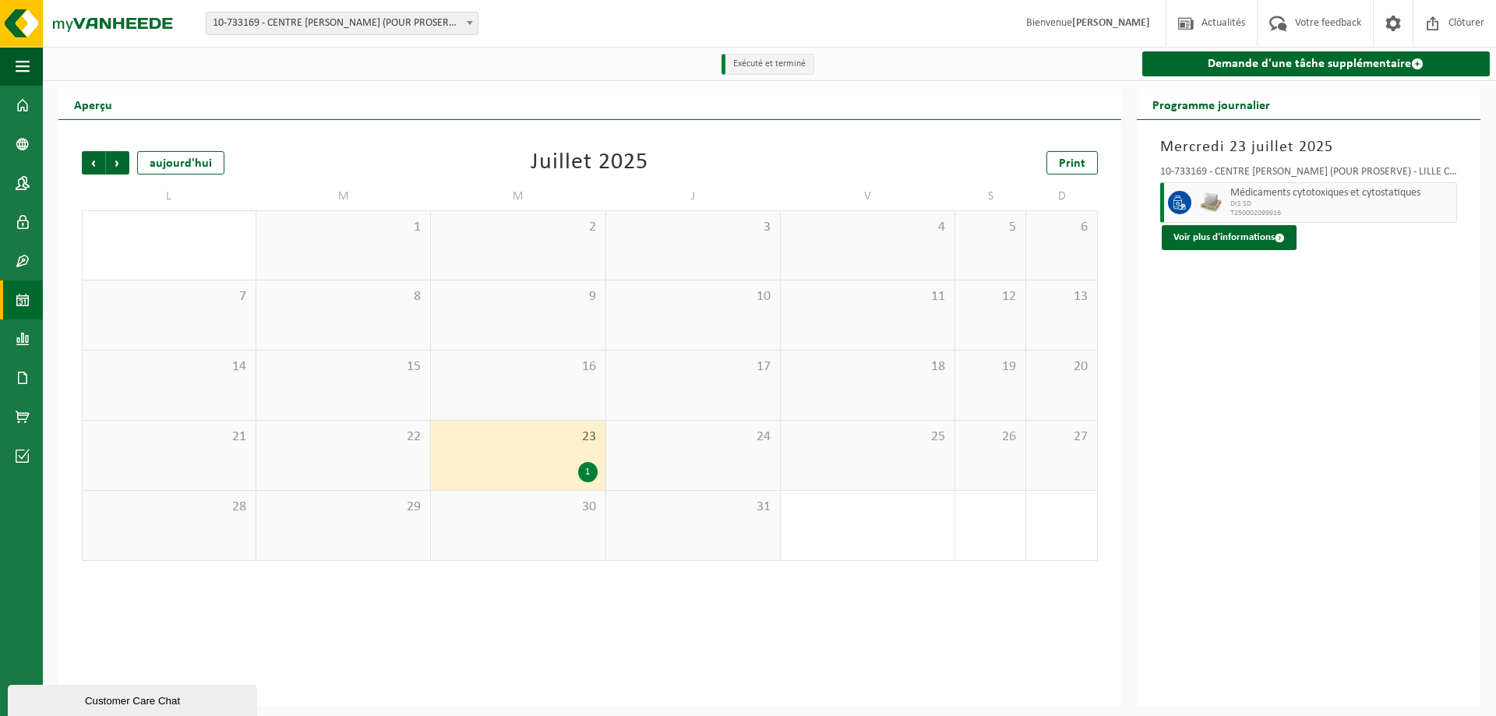
click at [1348, 202] on span "DIS SD" at bounding box center [1342, 204] width 222 height 9
drag, startPoint x: 1336, startPoint y: 163, endPoint x: 1404, endPoint y: 164, distance: 68.6
click at [1400, 164] on div "10-733169 - CENTRE OSCAR LAMBRET (POUR PROSERVE) - LILLE CEDEX Médicaments cyto…" at bounding box center [1309, 204] width 313 height 91
click at [1417, 166] on div "10-733169 - CENTRE OSCAR LAMBRET (POUR PROSERVE) - LILLE CEDEX Médicaments cyto…" at bounding box center [1309, 204] width 313 height 91
drag, startPoint x: 1258, startPoint y: 168, endPoint x: 1353, endPoint y: 204, distance: 101.6
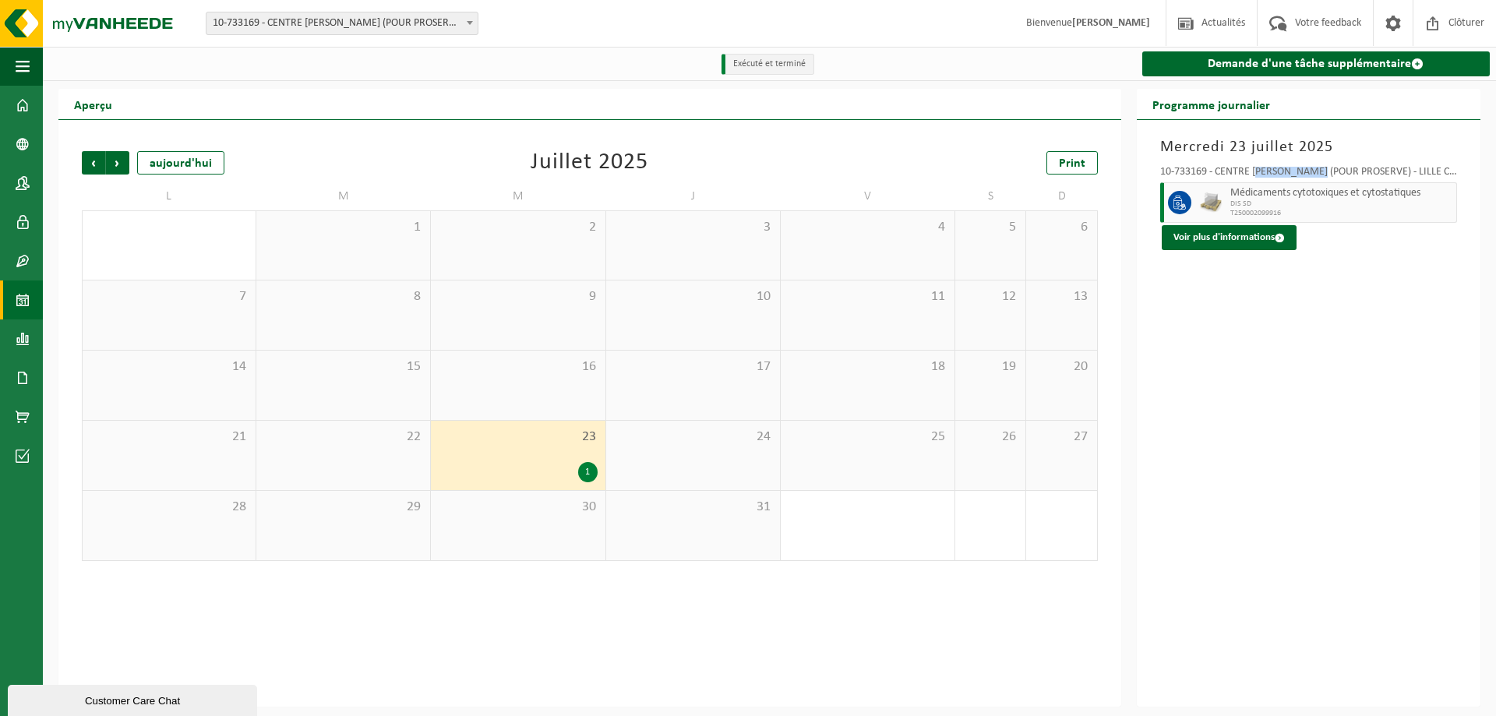
click at [1347, 172] on div "10-733169 - CENTRE [PERSON_NAME] (POUR PROSERVE) - LILLE CEDEX" at bounding box center [1308, 175] width 297 height 16
click at [1295, 243] on button "Voir plus d'informations" at bounding box center [1229, 237] width 135 height 25
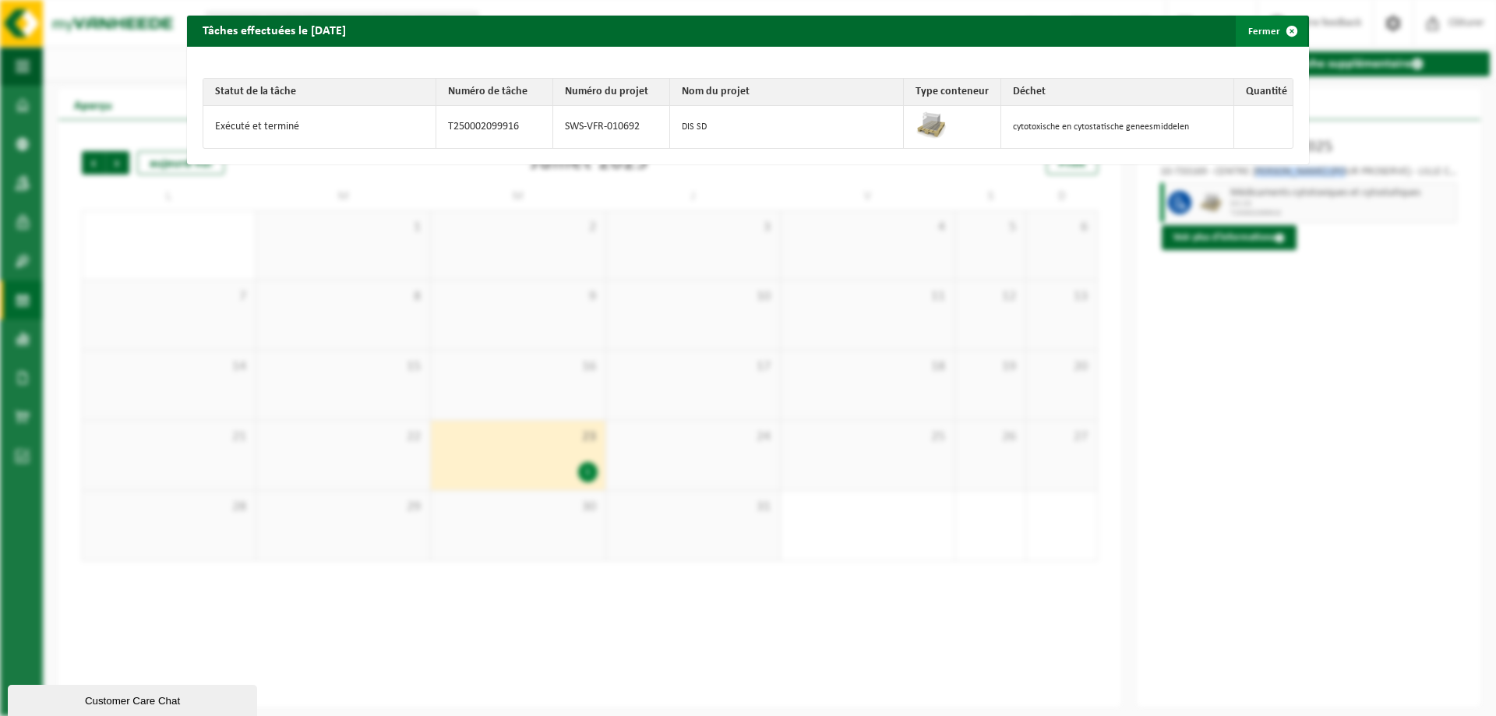
click at [1279, 31] on span "button" at bounding box center [1292, 31] width 31 height 31
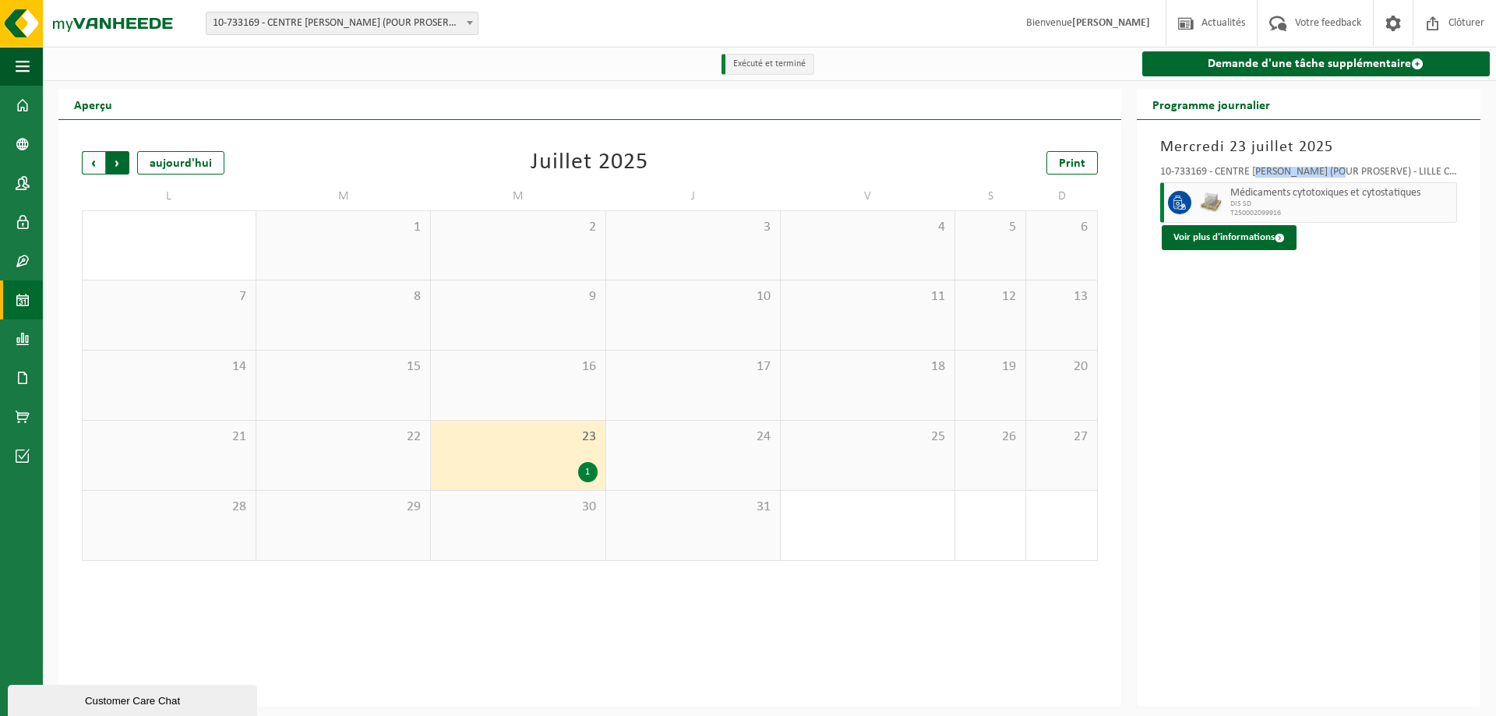
click at [96, 157] on span "Précédent" at bounding box center [93, 162] width 23 height 23
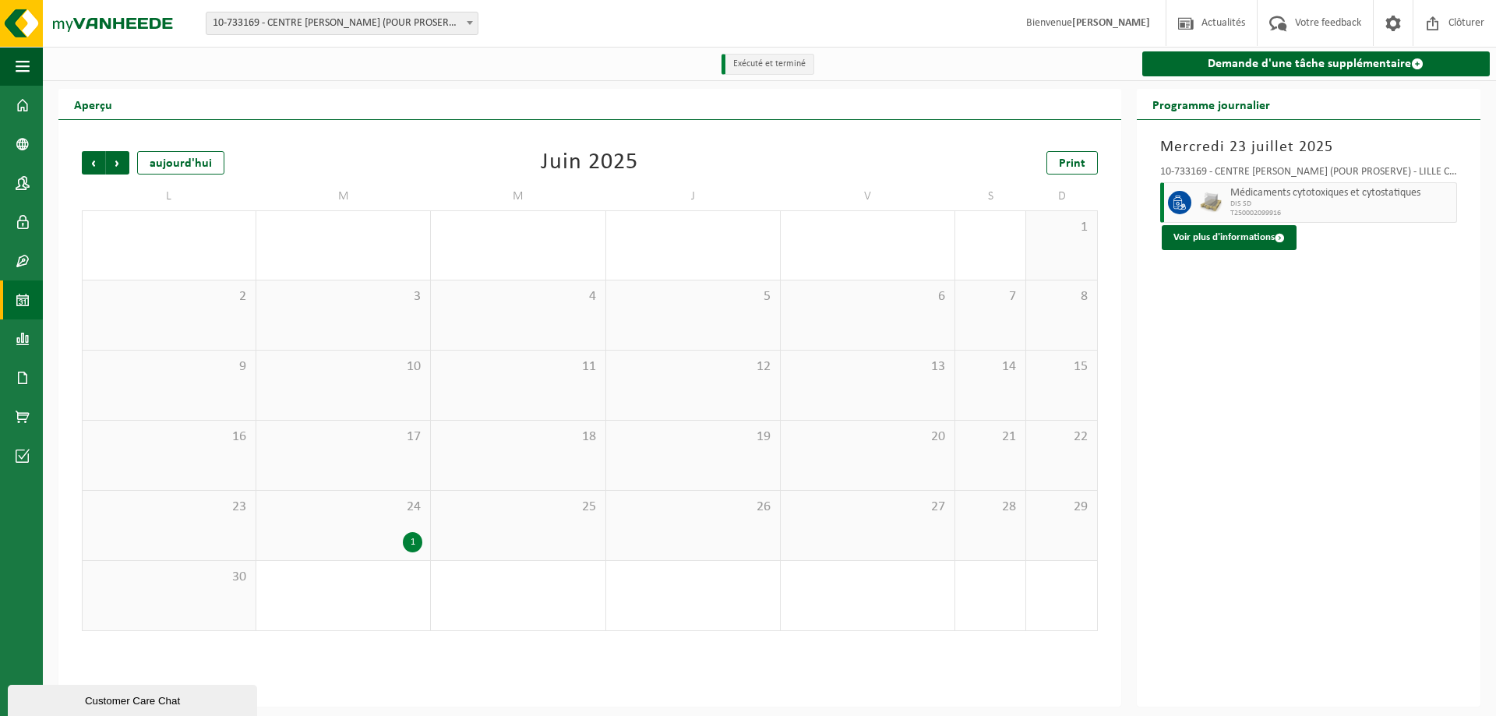
click at [425, 496] on div "24 1" at bounding box center [343, 525] width 174 height 69
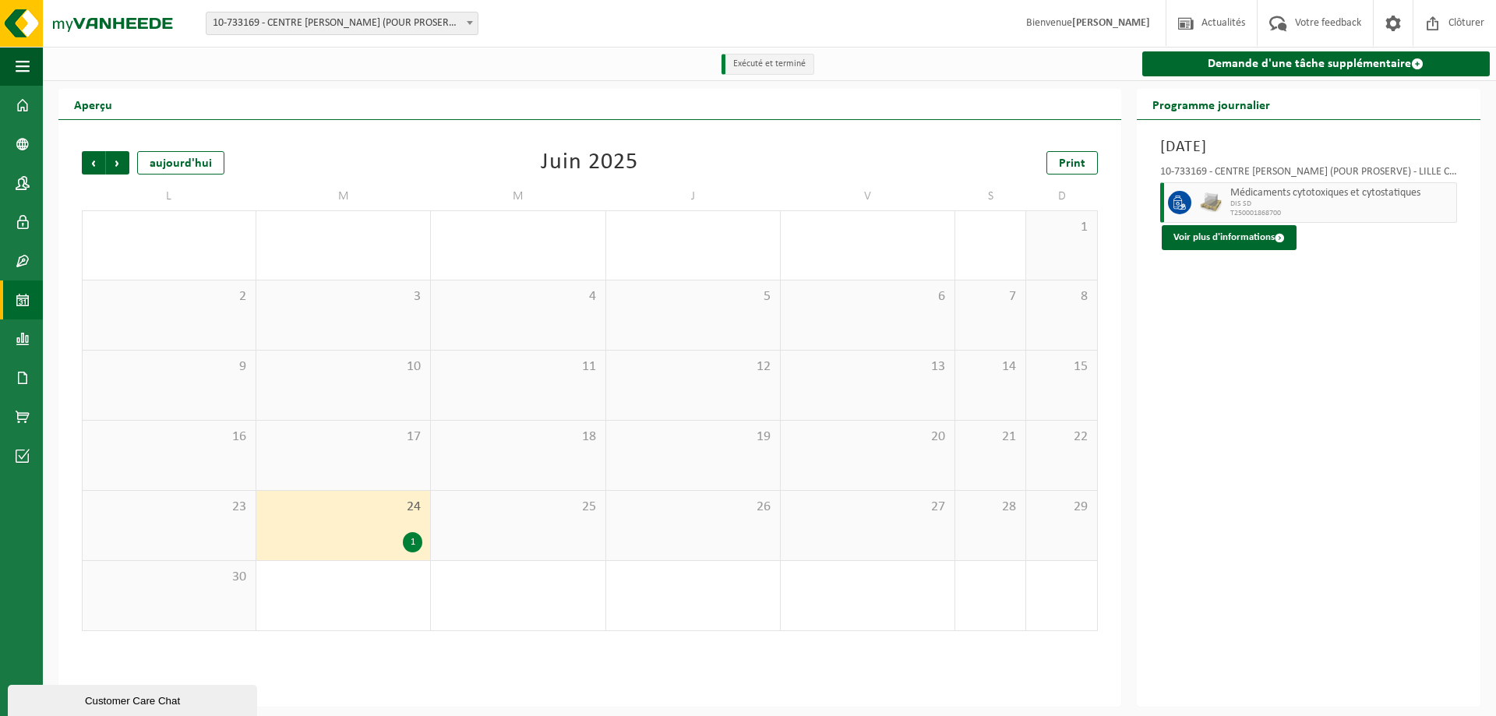
click at [1280, 203] on span "DIS SD" at bounding box center [1342, 204] width 222 height 9
click at [1250, 244] on button "Voir plus d'informations" at bounding box center [1229, 237] width 135 height 25
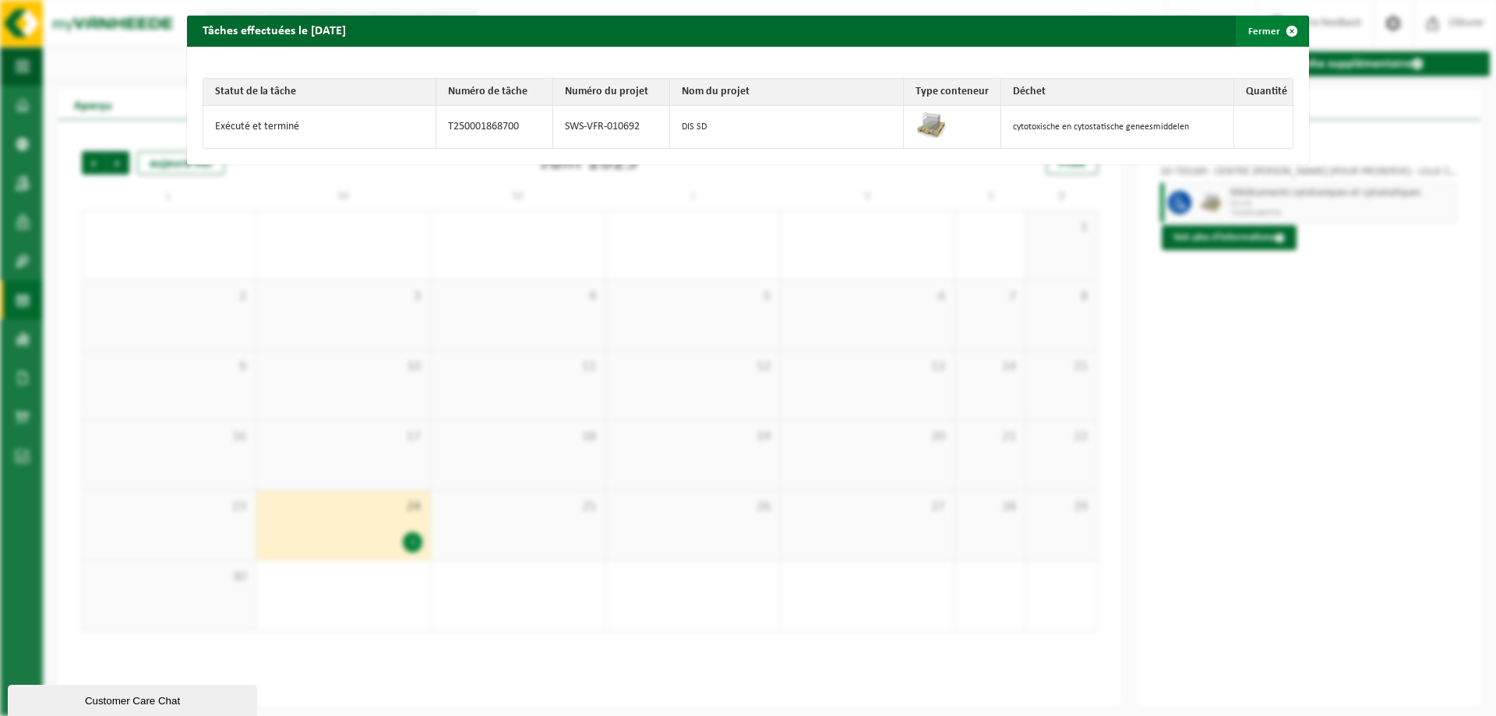
click at [1284, 33] on span "button" at bounding box center [1292, 31] width 31 height 31
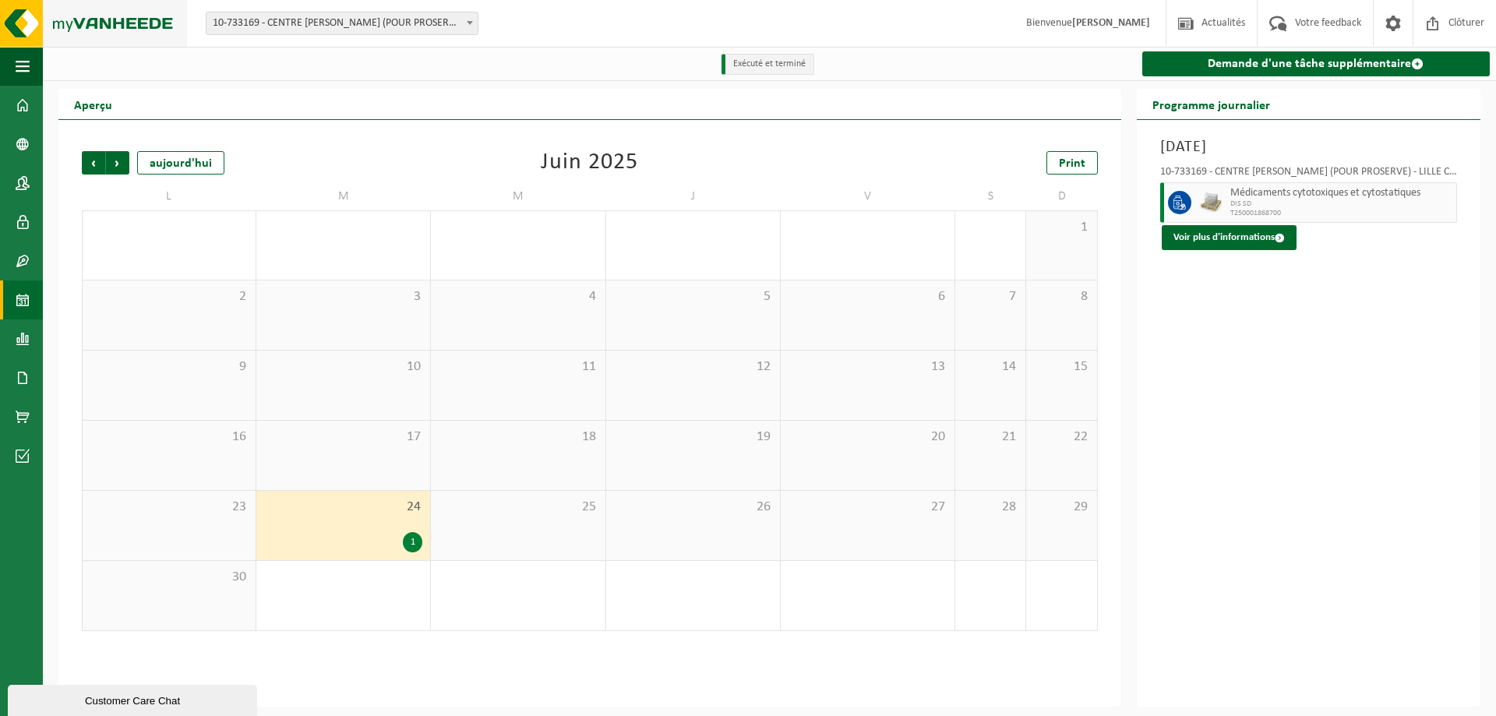
click at [82, 30] on img at bounding box center [93, 23] width 187 height 47
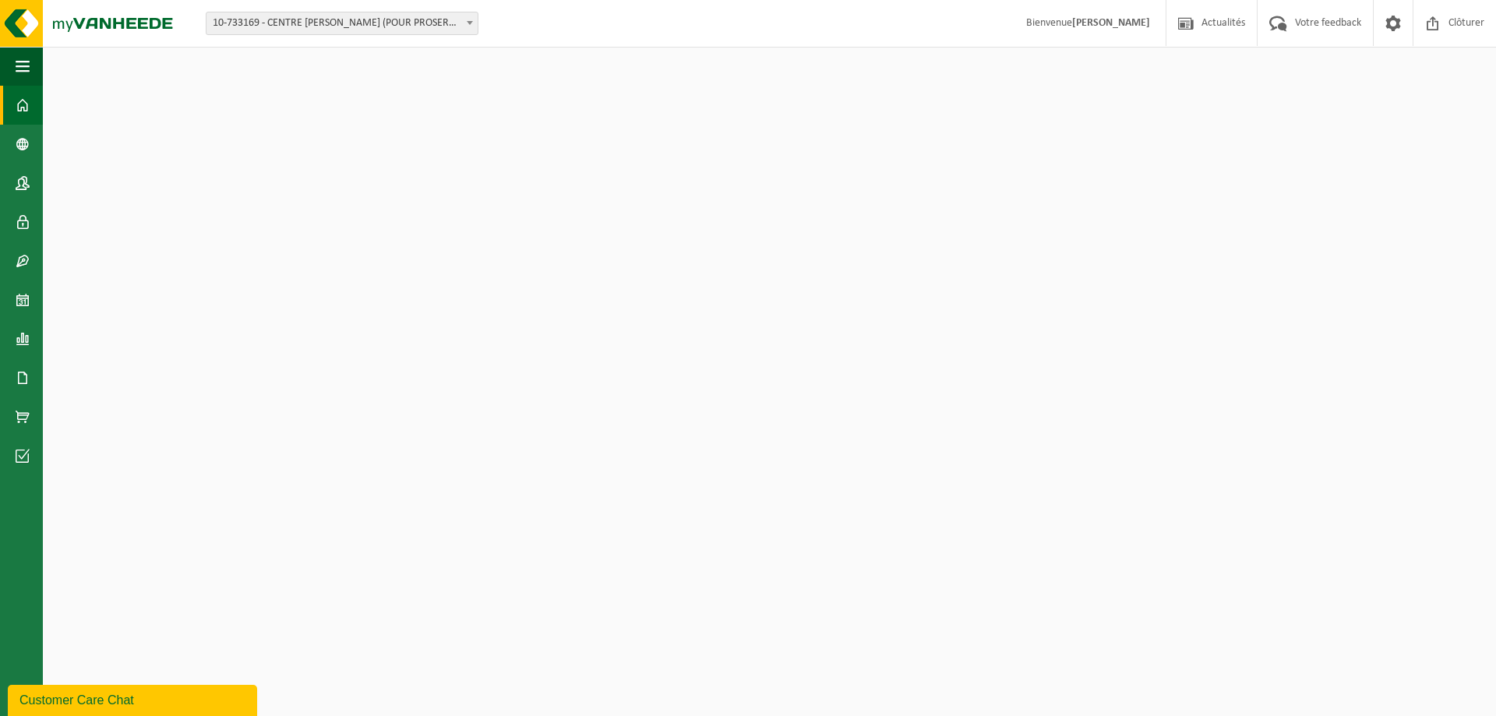
click at [444, 20] on span "10-733169 - CENTRE [PERSON_NAME] (POUR PROSERVE) - LILLE CEDEX" at bounding box center [342, 23] width 271 height 22
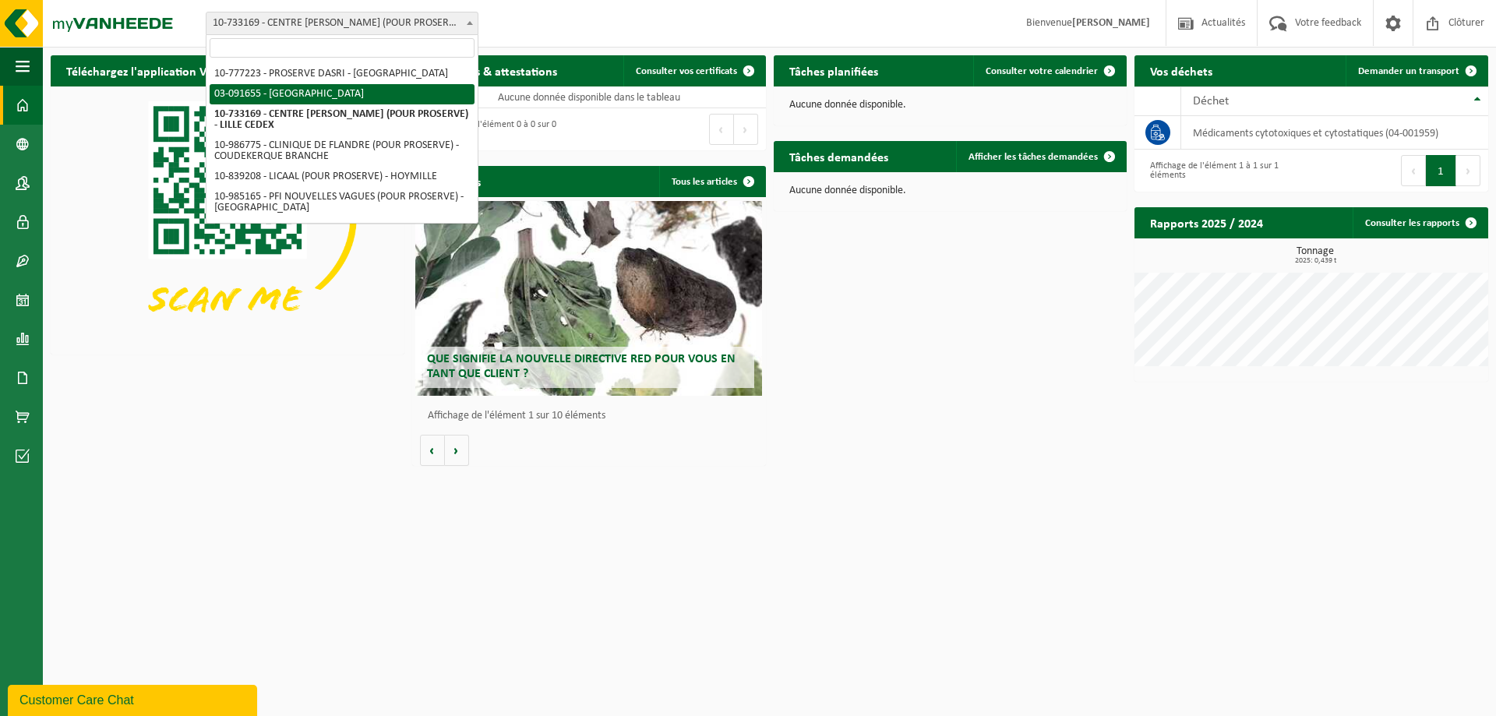
select select "2914"
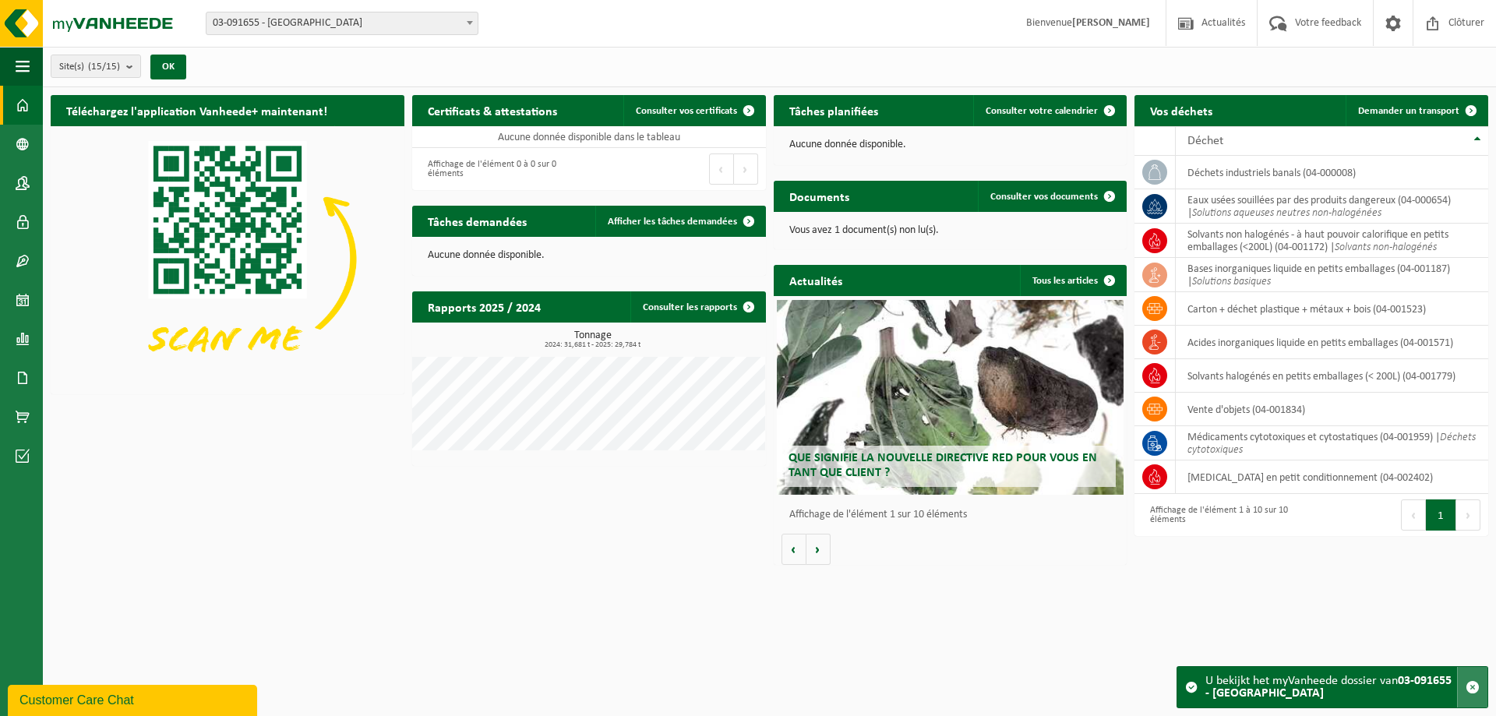
click at [1480, 685] on button "button" at bounding box center [1472, 687] width 30 height 41
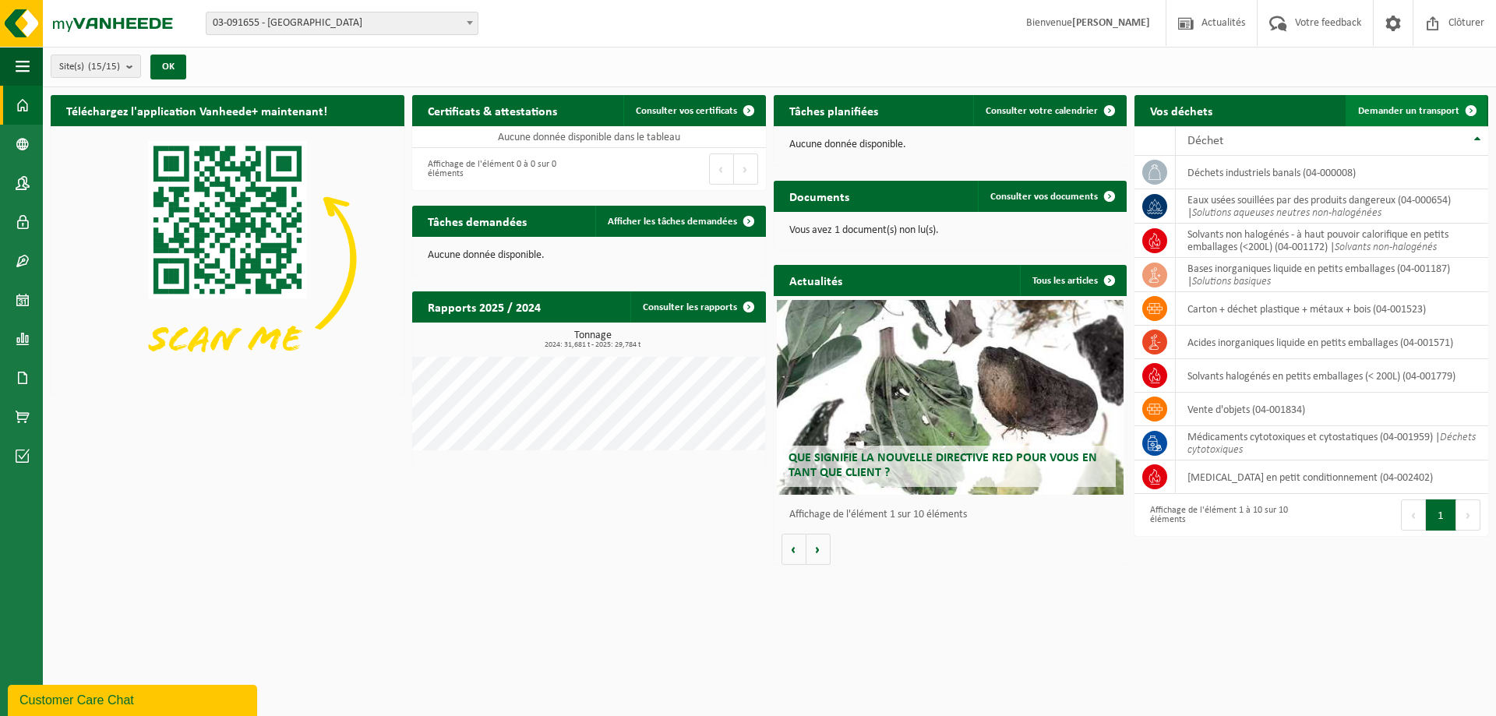
click at [1400, 117] on link "Demander un transport" at bounding box center [1416, 110] width 141 height 31
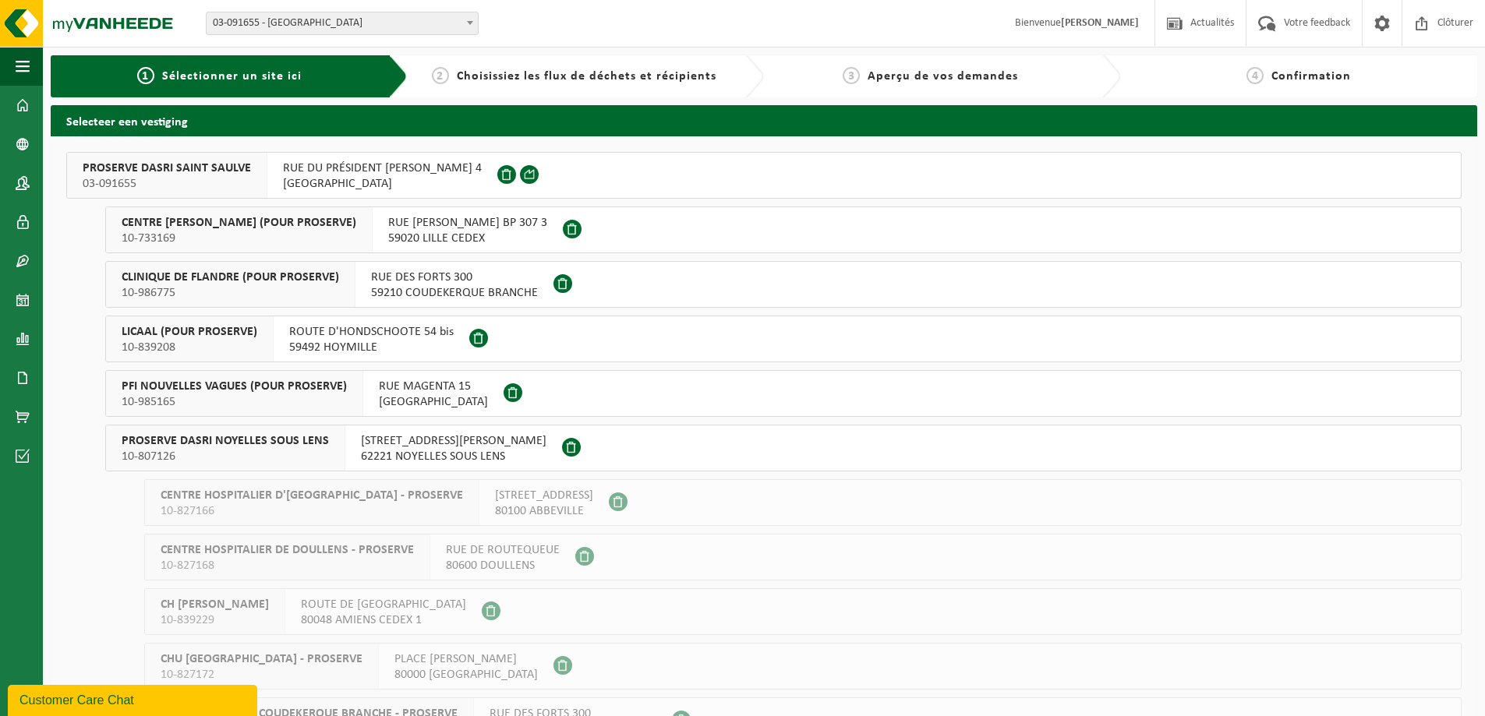
click at [510, 228] on span "RUE [PERSON_NAME] BP 307 3" at bounding box center [467, 223] width 159 height 16
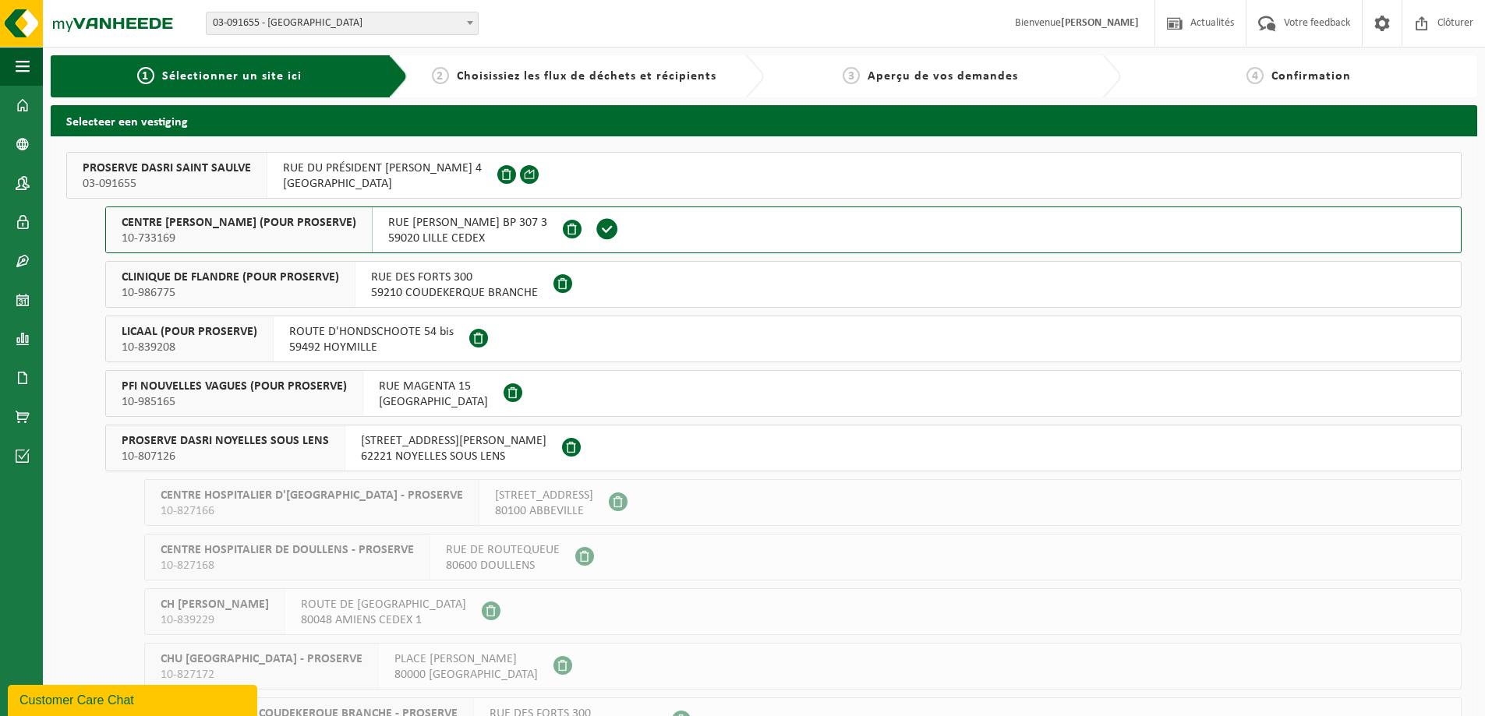
click at [461, 291] on span "59210 COUDEKERQUE BRANCHE" at bounding box center [454, 293] width 167 height 16
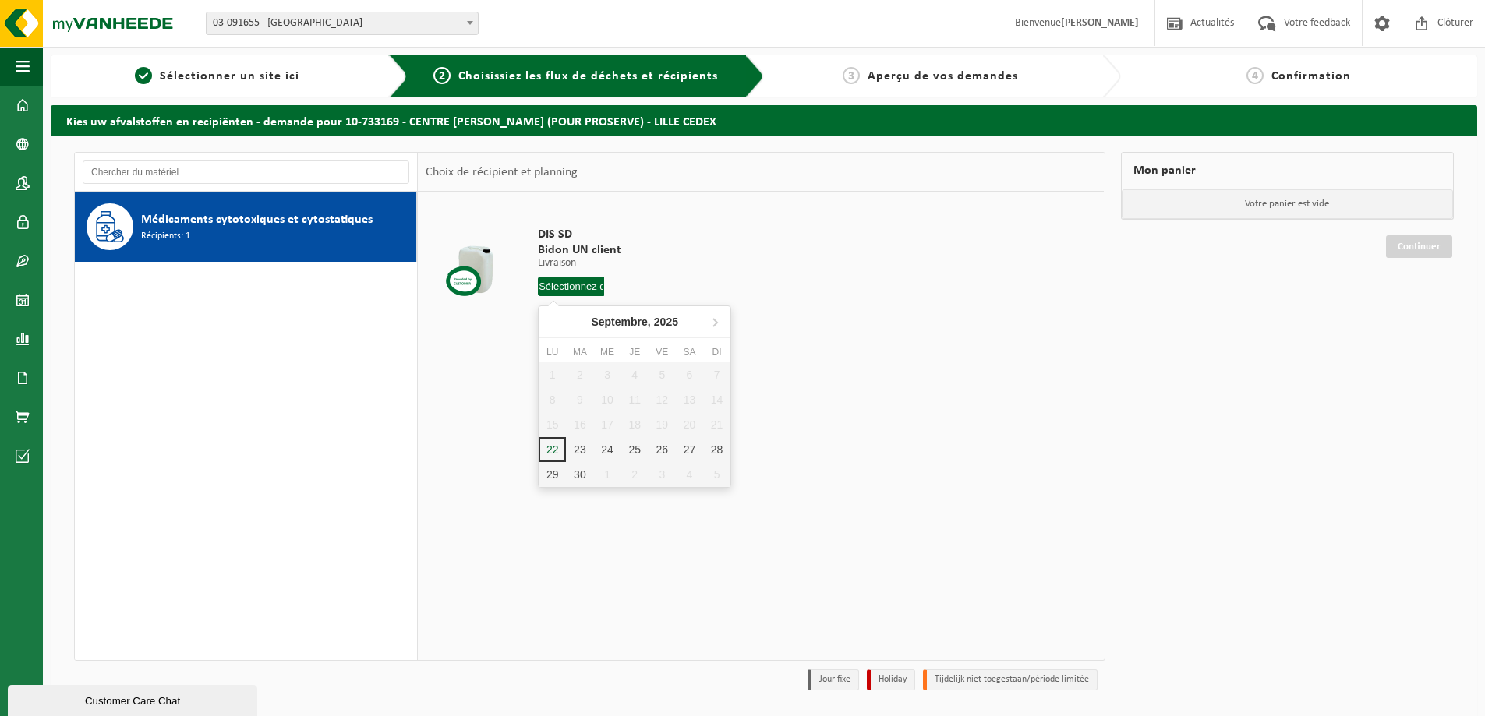
click at [542, 283] on input "text" at bounding box center [571, 286] width 66 height 19
click at [585, 450] on div "23" at bounding box center [579, 449] width 27 height 25
type input "à partir de [DATE]"
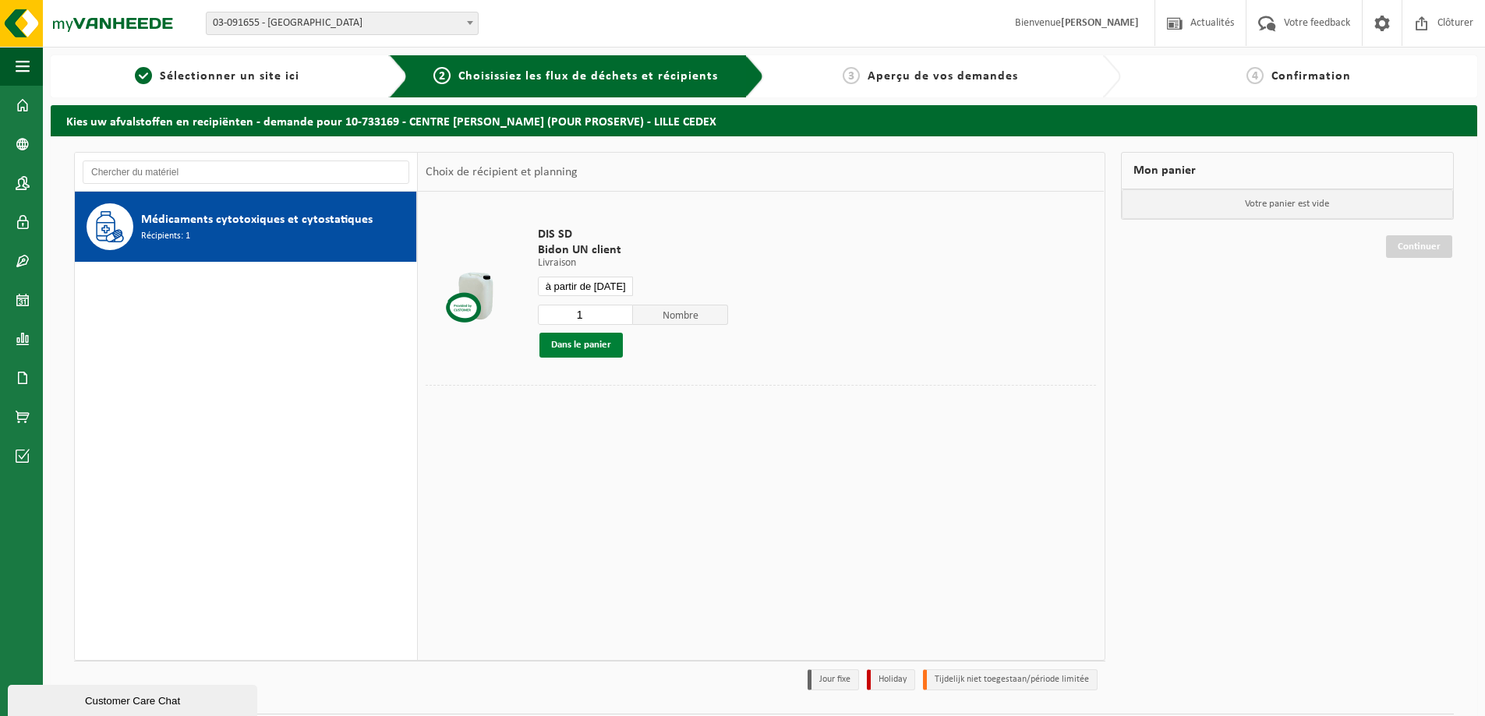
click at [592, 335] on button "Dans le panier" at bounding box center [580, 345] width 83 height 25
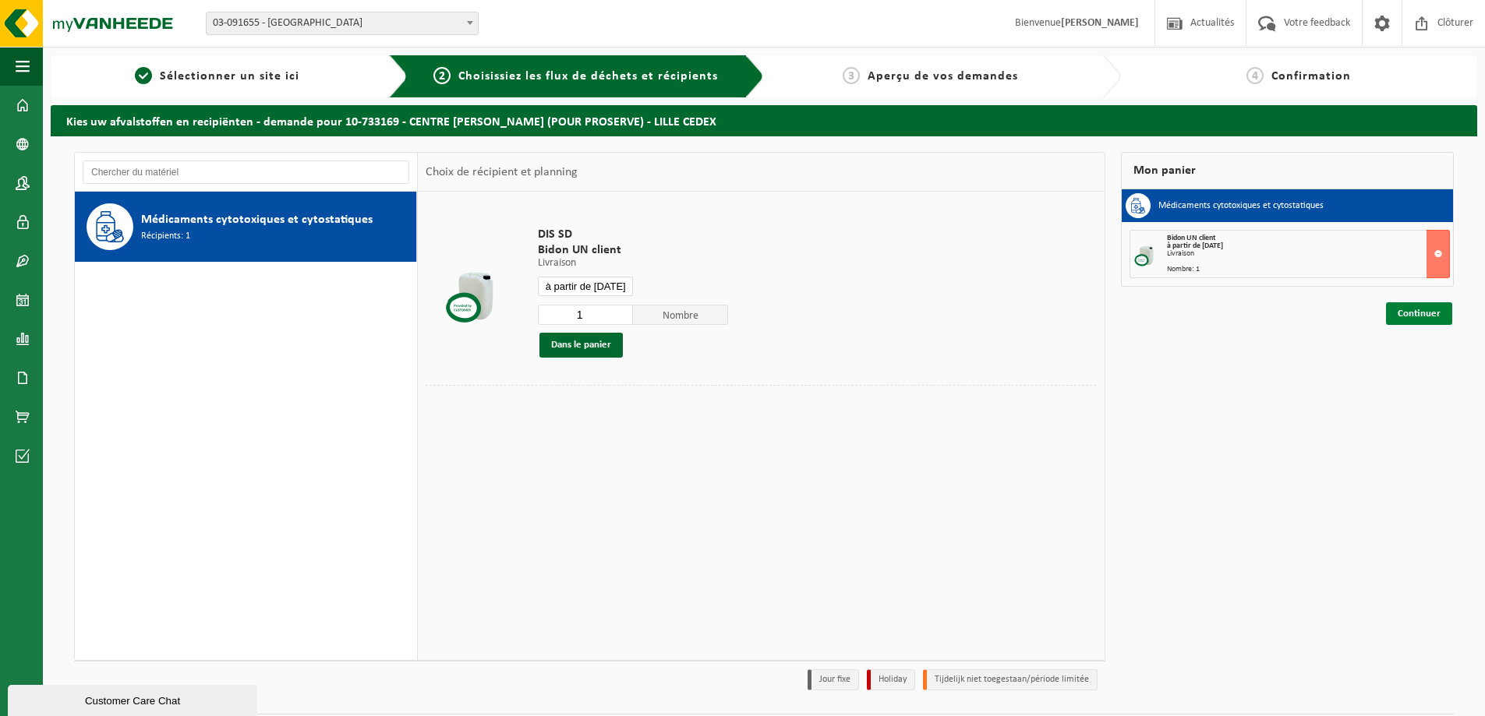
click at [1418, 306] on link "Continuer" at bounding box center [1419, 313] width 66 height 23
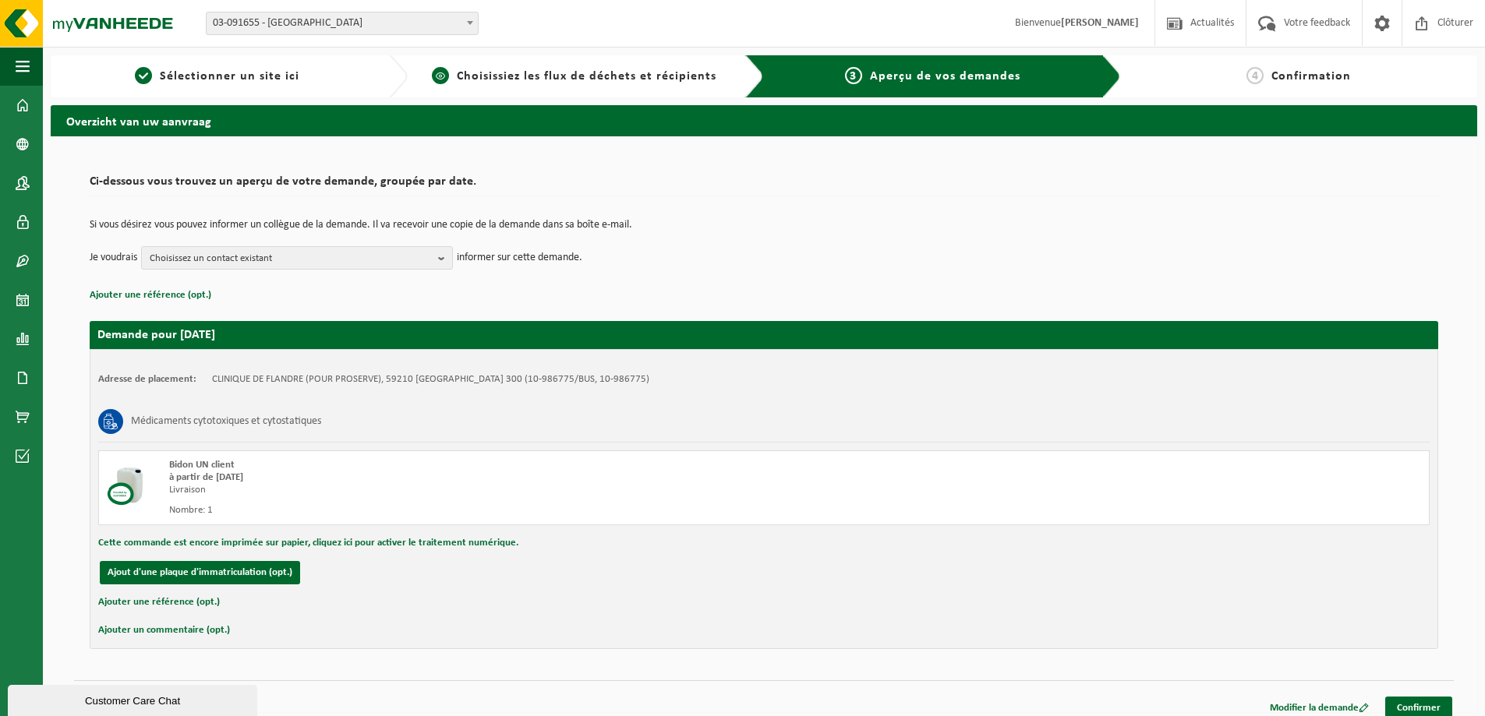
click at [528, 70] on span "Choisissiez les flux de déchets et récipients" at bounding box center [587, 76] width 260 height 12
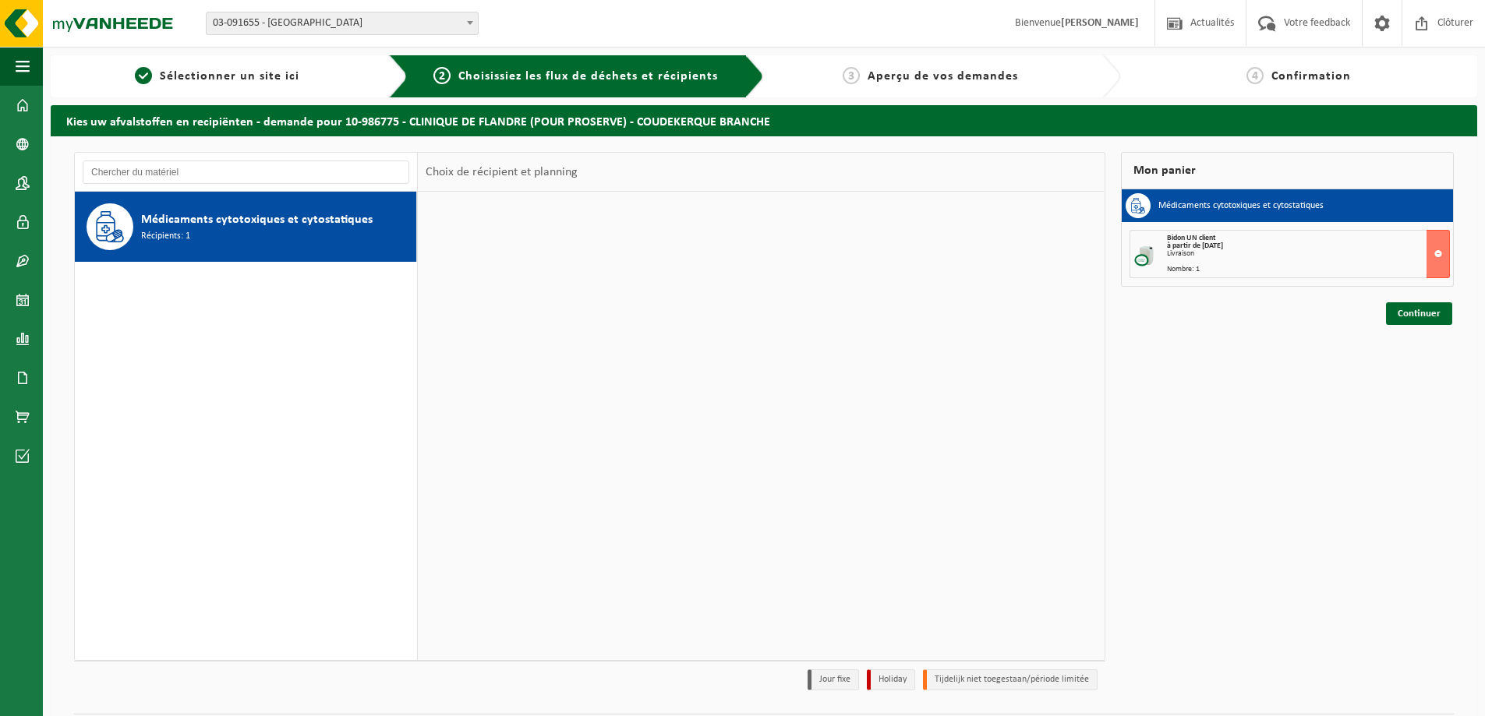
click at [416, 35] on div "Site: 10-777223 - PROSERVE DASRI - [GEOGRAPHIC_DATA] [GEOGRAPHIC_DATA] 03-09165…" at bounding box center [742, 24] width 1485 height 48
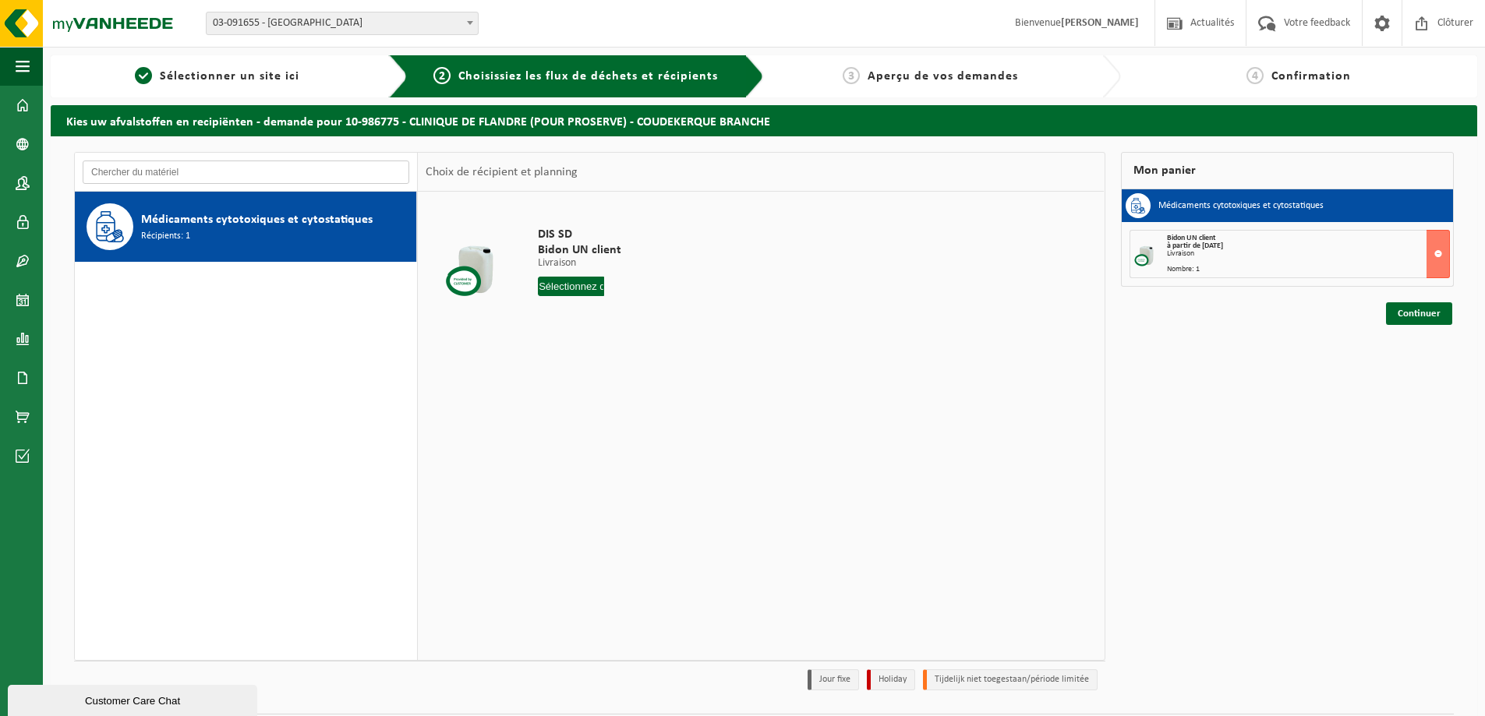
click at [291, 177] on input "text" at bounding box center [246, 172] width 327 height 23
click at [301, 26] on span "03-091655 - [GEOGRAPHIC_DATA]" at bounding box center [342, 23] width 271 height 22
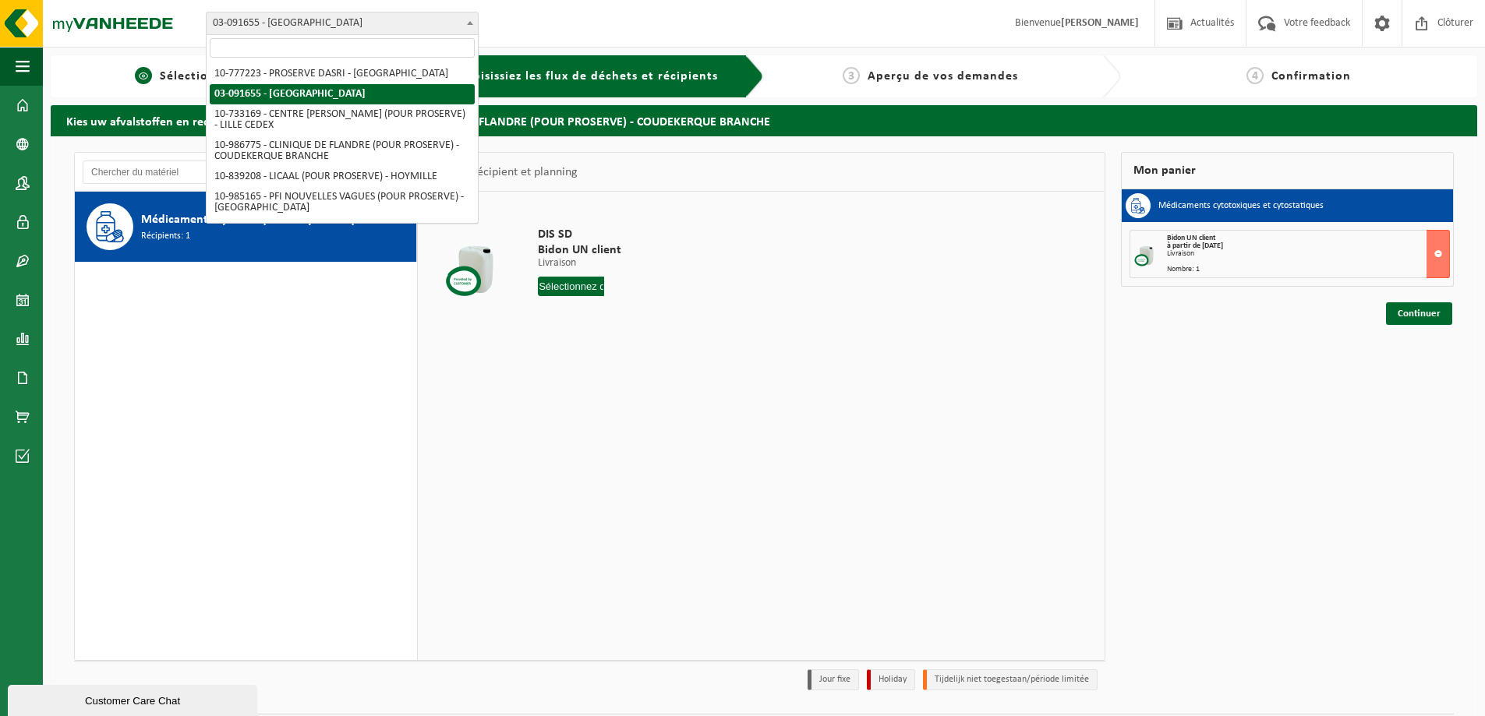
click at [143, 89] on div "1 Sélectionner un site ici" at bounding box center [229, 76] width 357 height 42
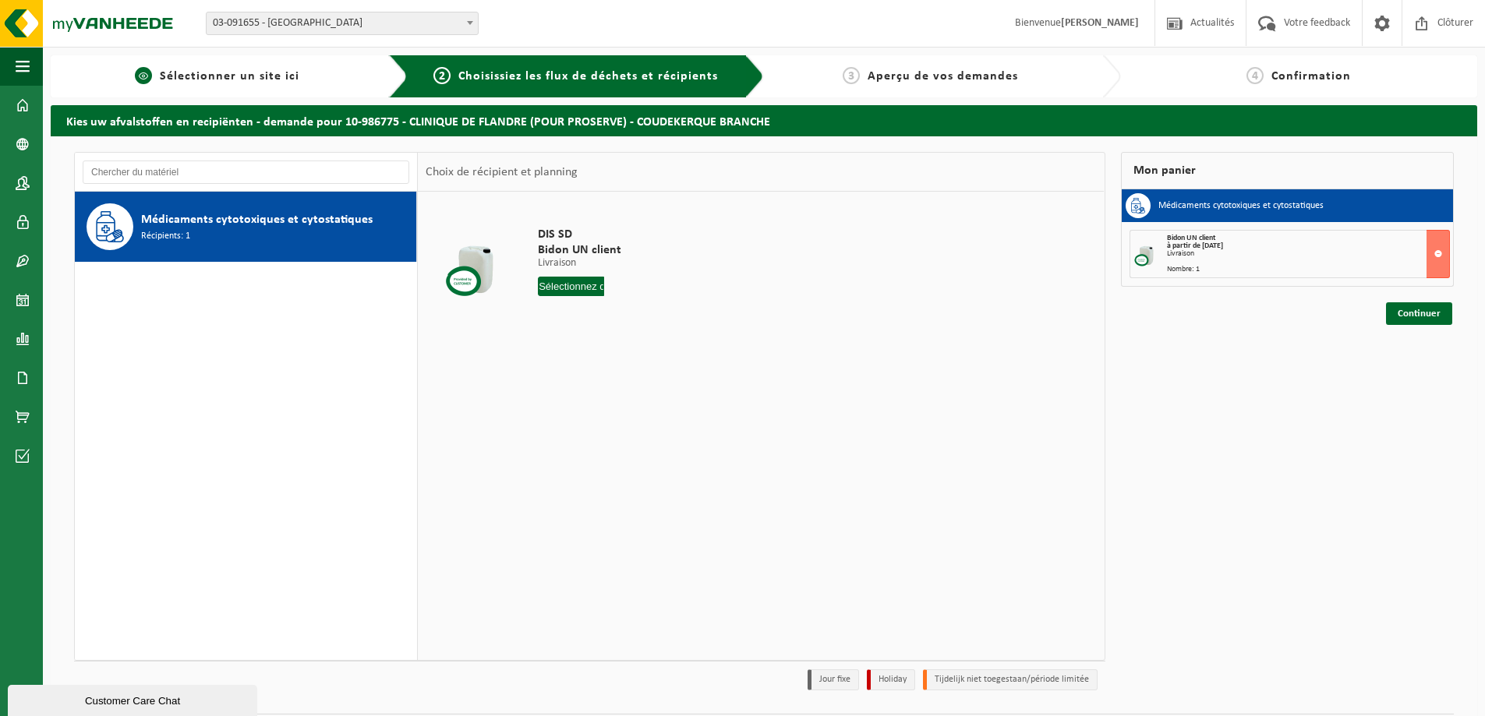
click at [209, 85] on link "1 Sélectionner un site ici" at bounding box center [217, 76] width 318 height 19
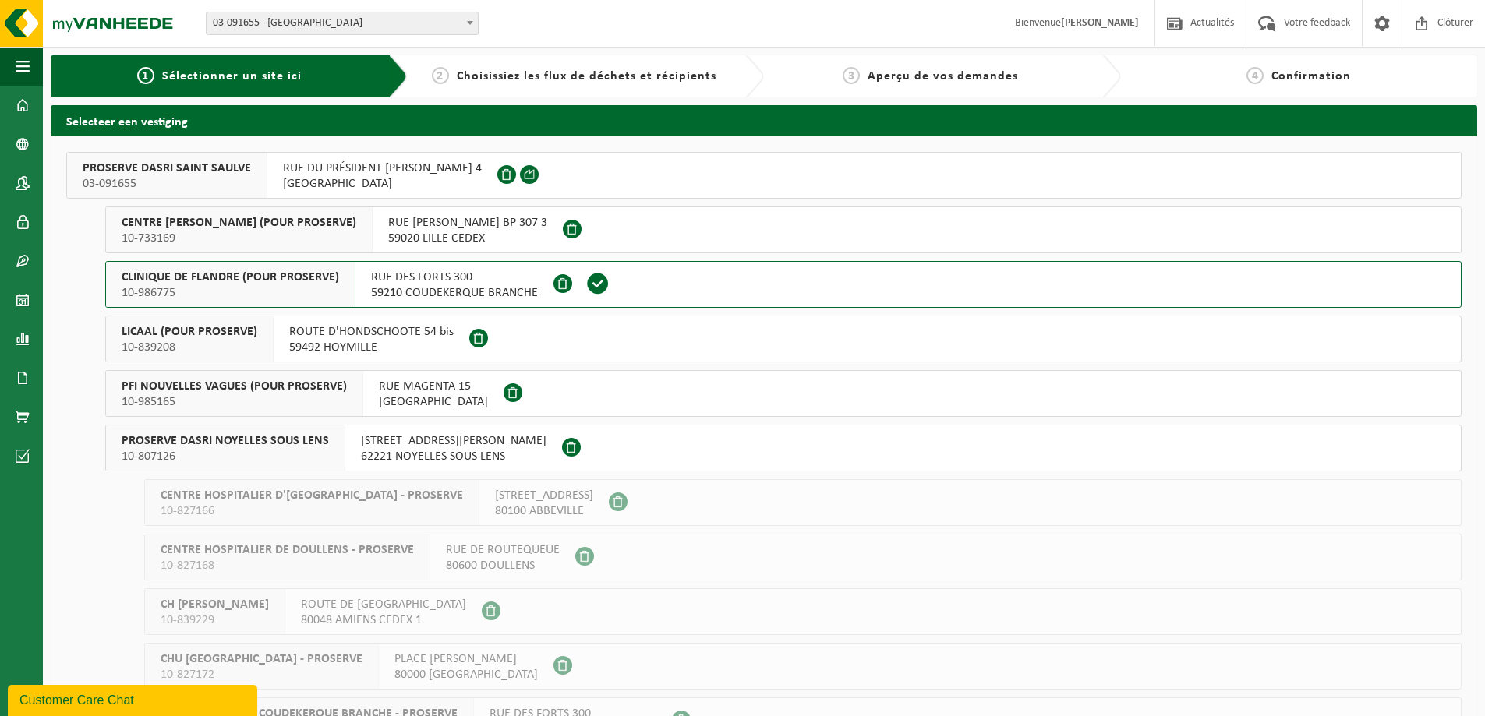
click at [316, 339] on span "ROUTE D'HONDSCHOOTE 54 bis" at bounding box center [371, 332] width 164 height 16
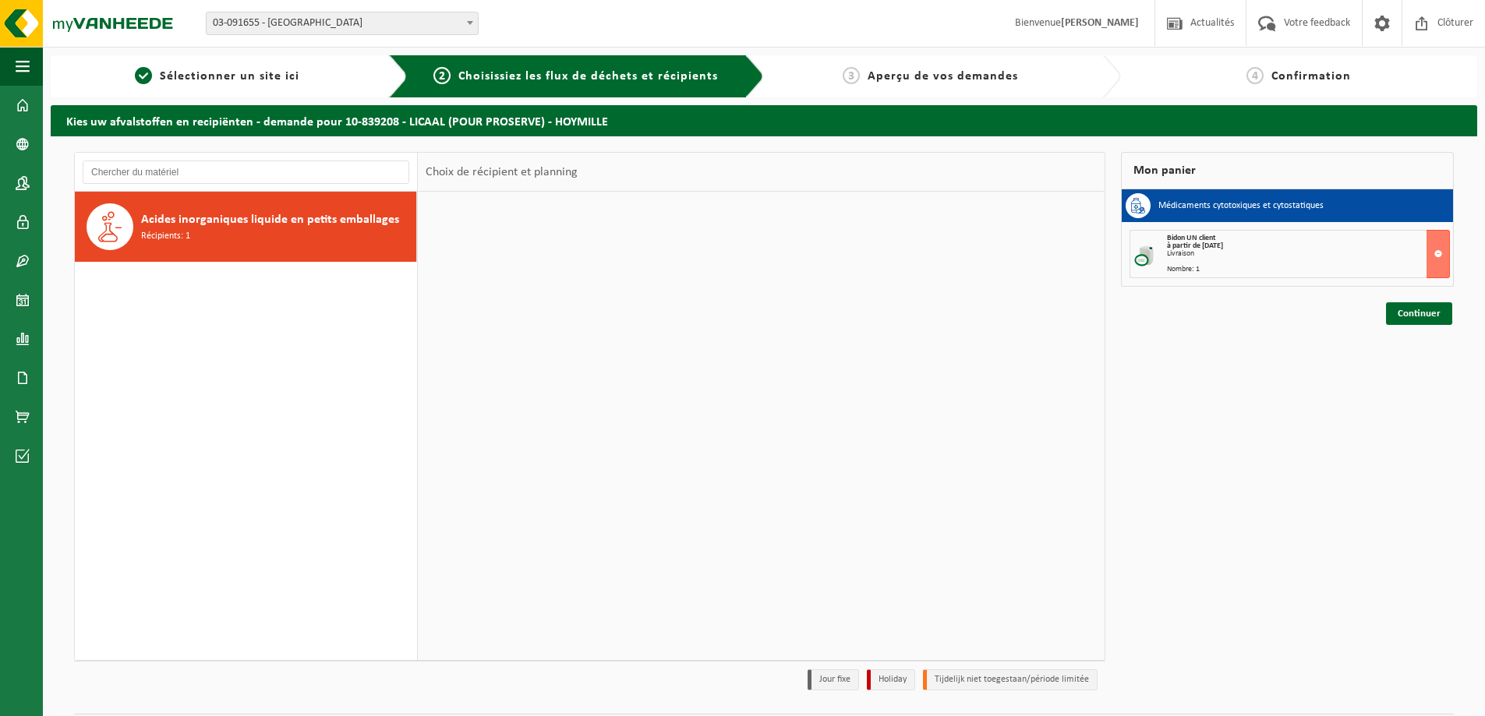
click at [409, 302] on div "Acides inorganiques liquide en petits emballages Récipients: 1" at bounding box center [246, 426] width 343 height 468
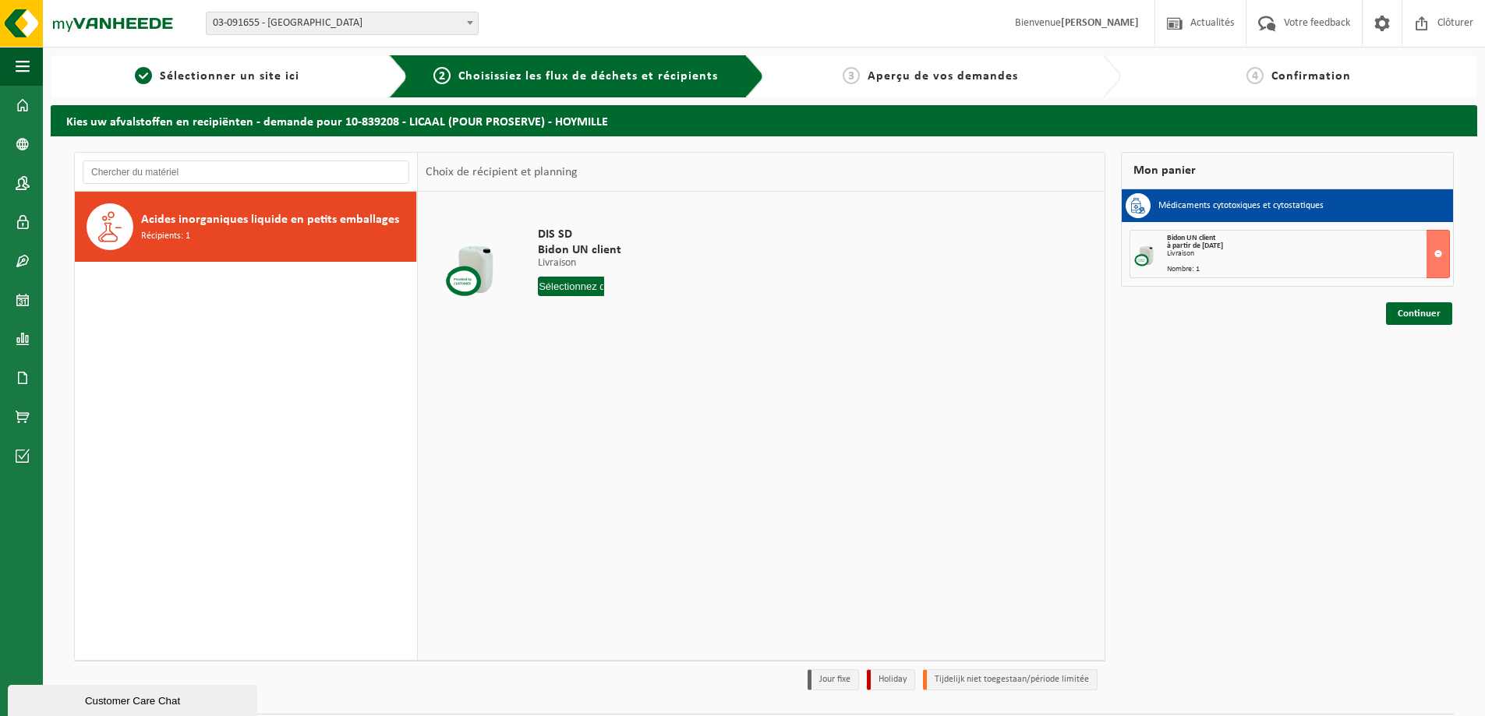
click at [564, 283] on input "text" at bounding box center [571, 286] width 66 height 19
click at [576, 451] on div "23" at bounding box center [579, 449] width 27 height 25
type input "à partir de [DATE]"
click at [592, 347] on button "Dans le panier" at bounding box center [580, 345] width 83 height 25
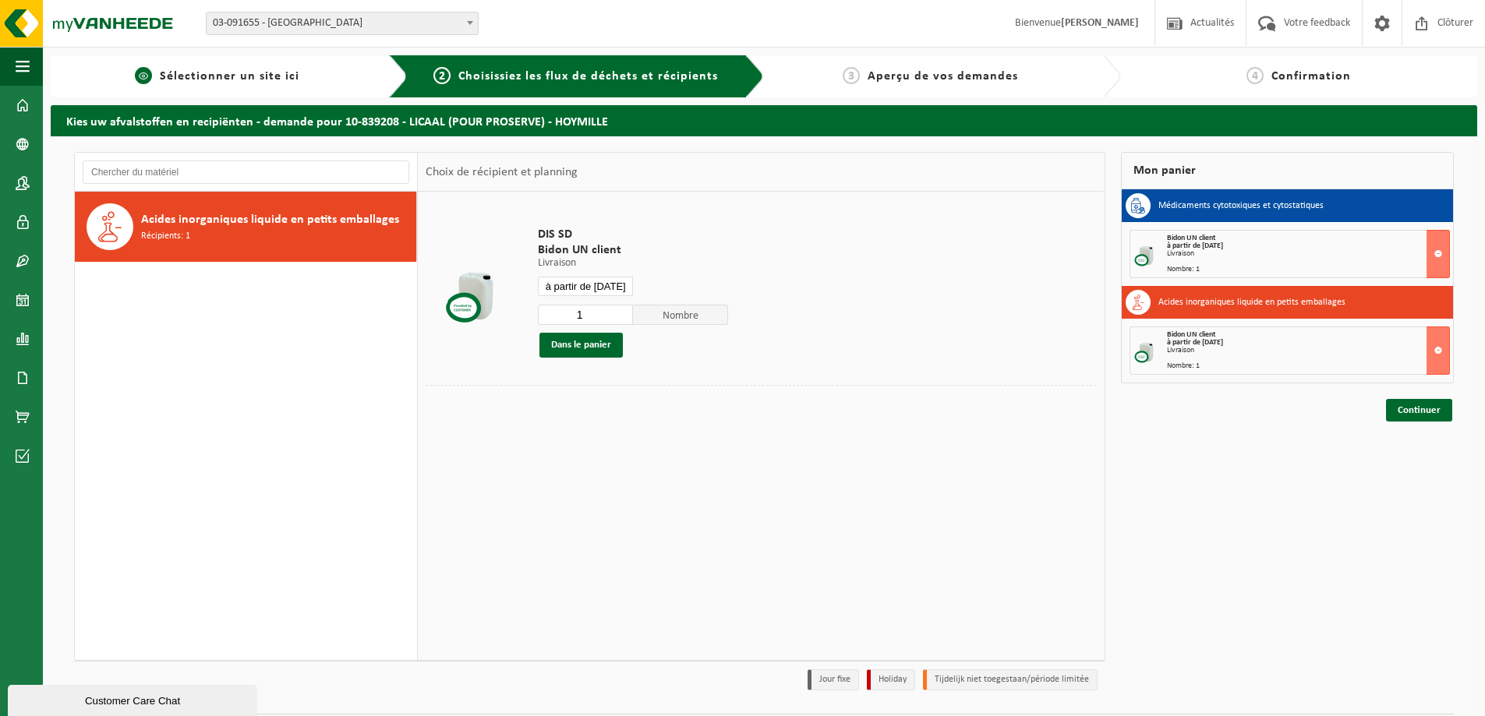
click at [315, 71] on link "1 Sélectionner un site ici" at bounding box center [217, 76] width 318 height 19
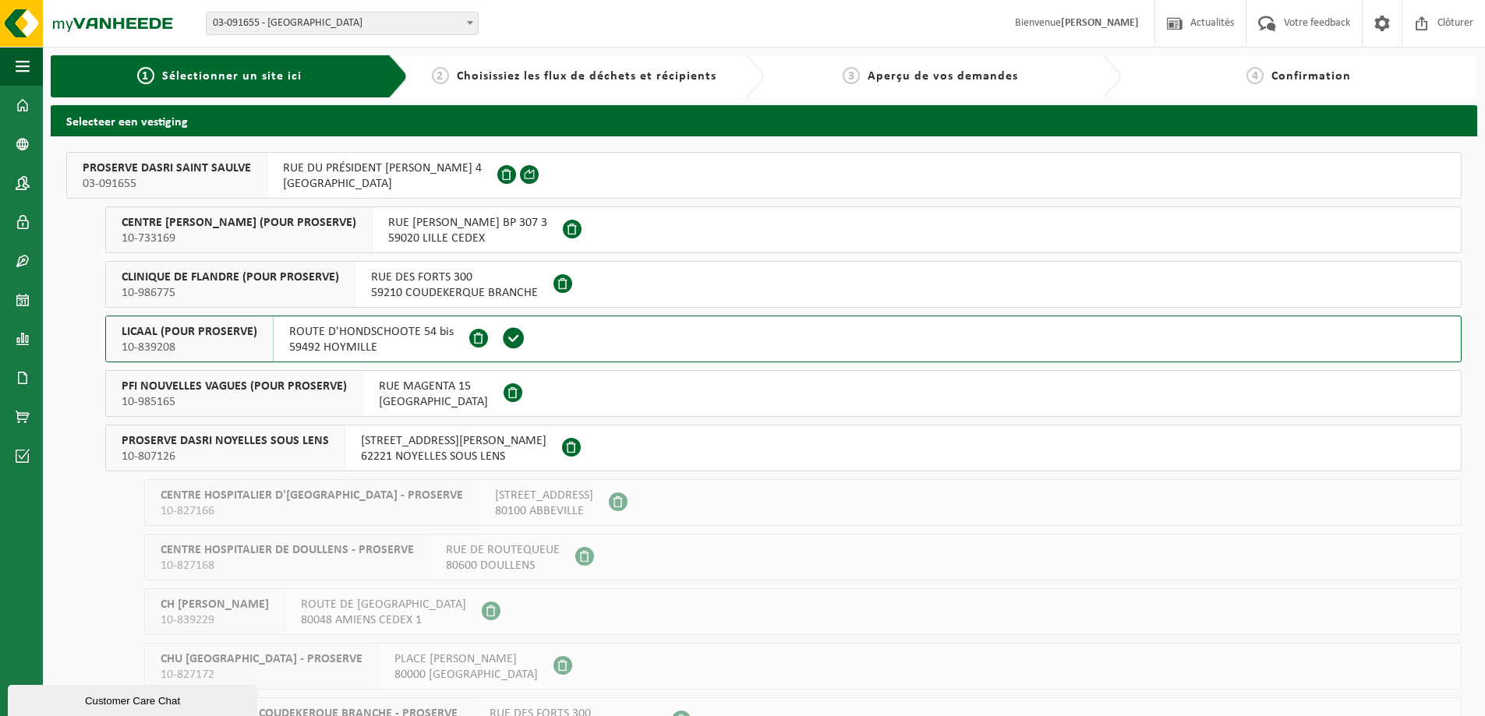
click at [256, 382] on span "PFI NOUVELLES VAGUES (POUR PROSERVE)" at bounding box center [234, 387] width 225 height 16
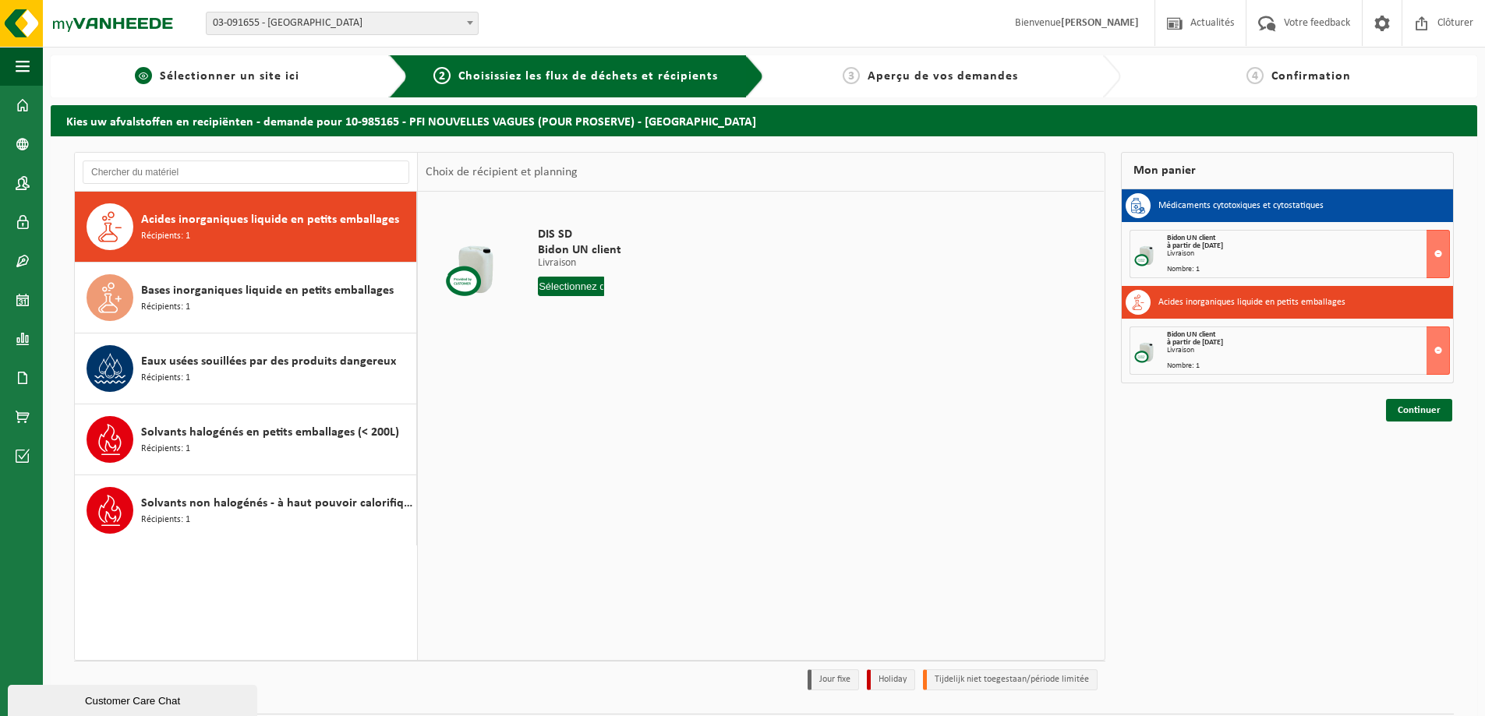
click at [327, 79] on link "1 Sélectionner un site ici" at bounding box center [217, 76] width 318 height 19
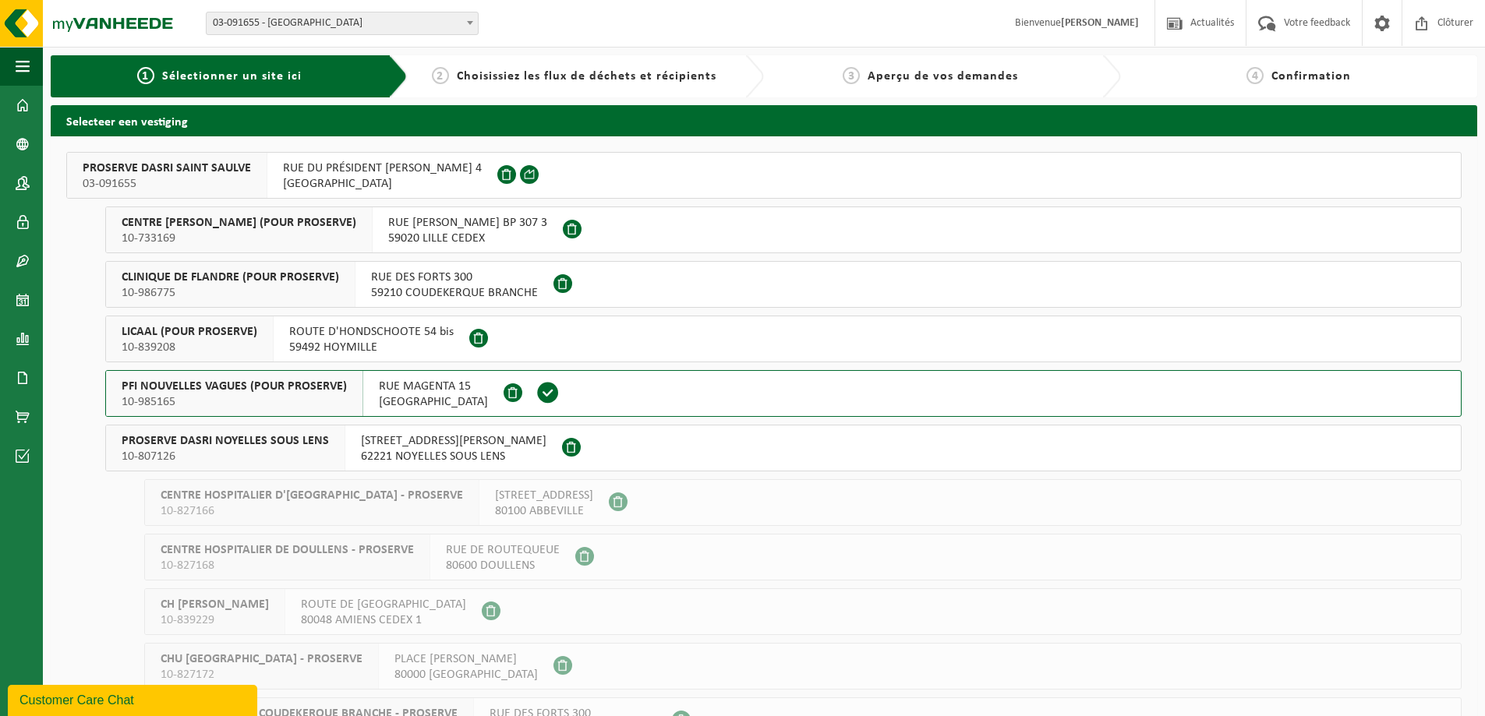
click at [333, 406] on span "10-985165" at bounding box center [234, 402] width 225 height 16
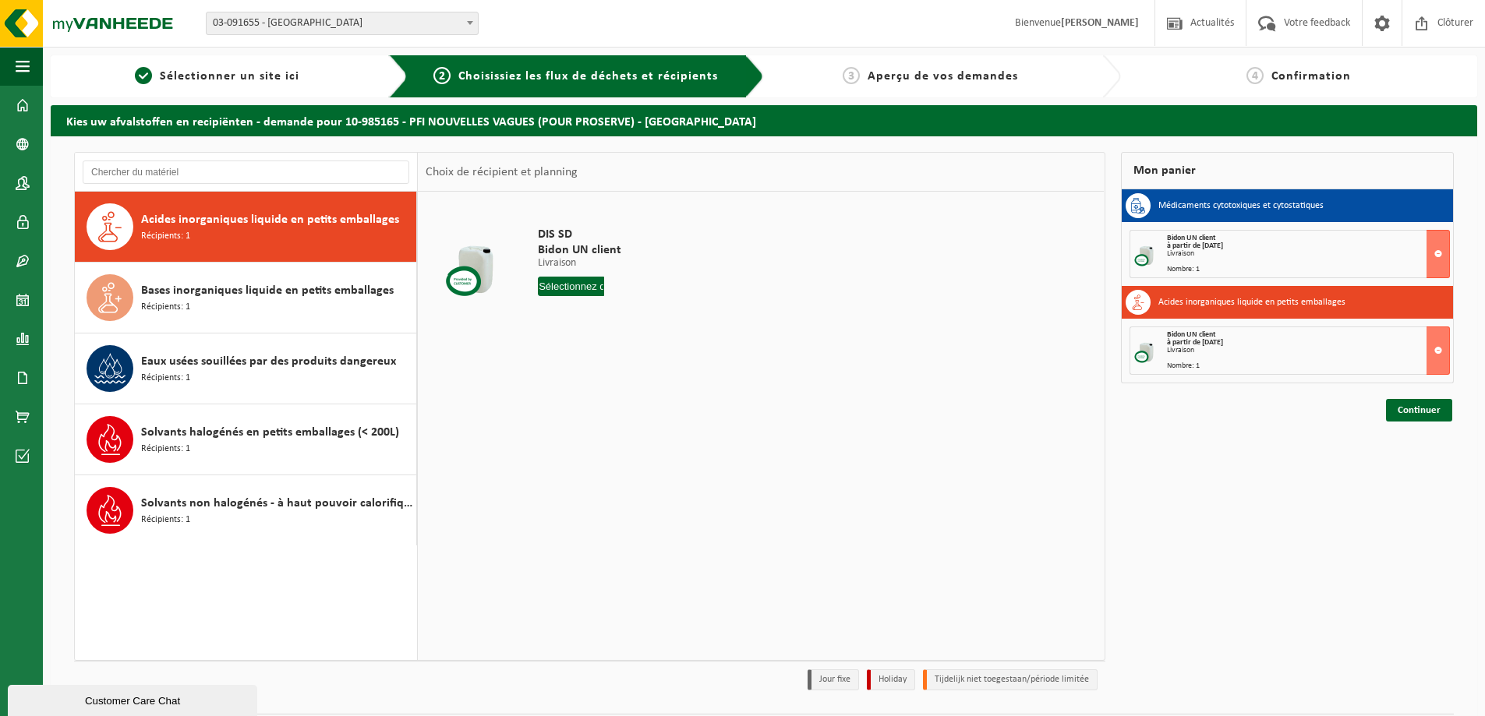
click at [532, 281] on div "DIS SD Bidon UN client Livraison Livraison [GEOGRAPHIC_DATA] 1 Nombre Dans le p…" at bounding box center [604, 265] width 148 height 108
drag, startPoint x: 545, startPoint y: 284, endPoint x: 572, endPoint y: 303, distance: 33.1
click at [546, 284] on input "text" at bounding box center [571, 286] width 66 height 19
click at [582, 448] on div "23" at bounding box center [579, 449] width 27 height 25
type input "à partir de 2025-09-23"
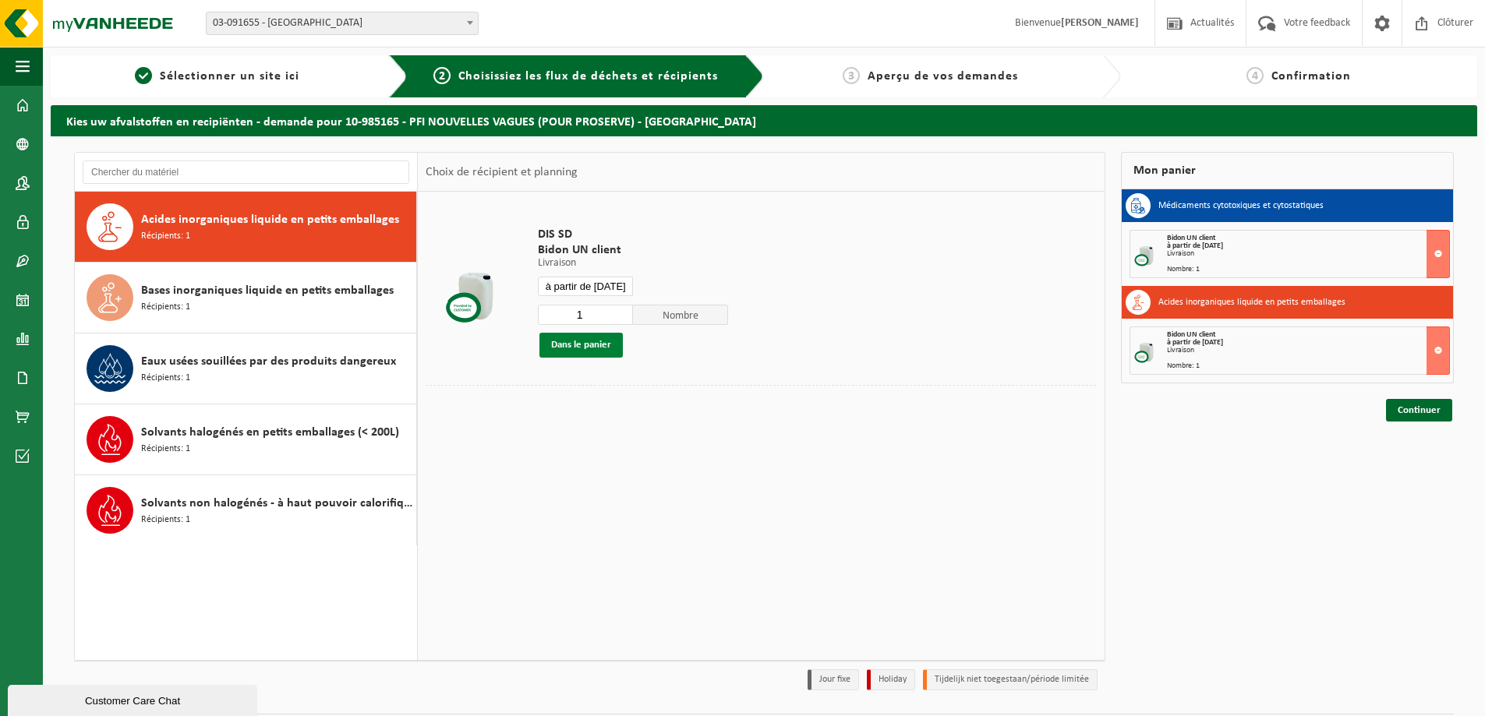
click at [598, 345] on button "Dans le panier" at bounding box center [580, 345] width 83 height 25
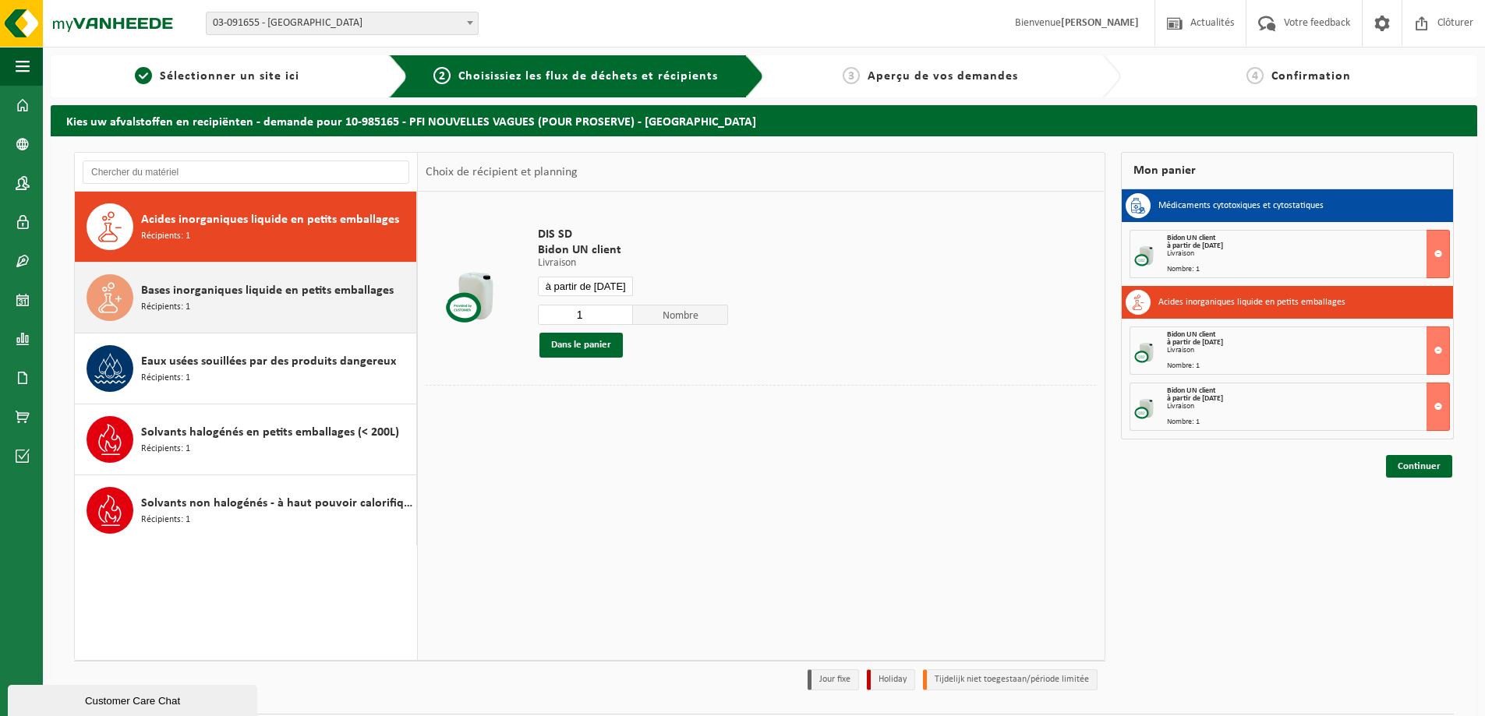
click at [285, 306] on div "Bases inorganiques liquide en petits emballages Récipients: 1" at bounding box center [276, 297] width 271 height 47
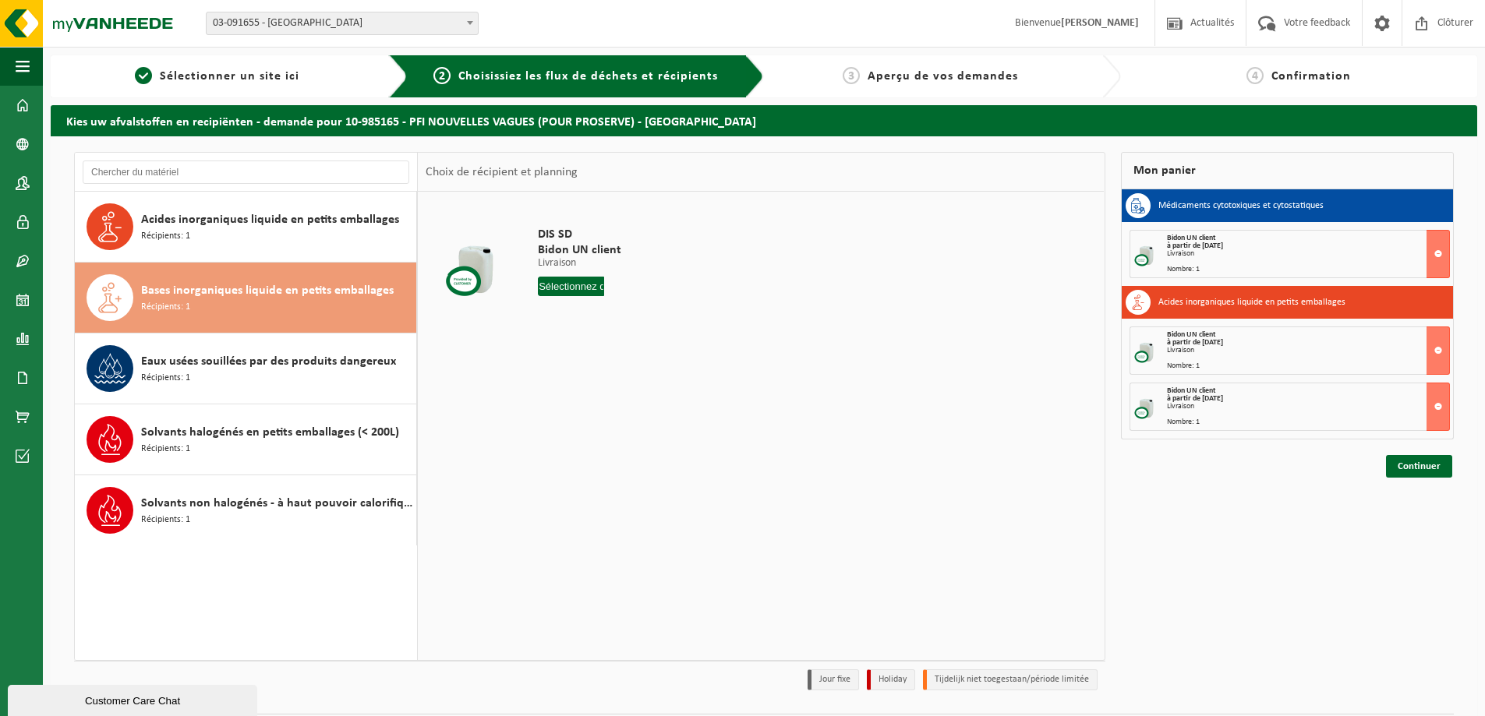
click at [573, 291] on input "text" at bounding box center [571, 286] width 66 height 19
click at [578, 447] on div "23" at bounding box center [579, 449] width 27 height 25
type input "à partir de 2025-09-23"
click at [594, 348] on button "Dans le panier" at bounding box center [580, 345] width 83 height 25
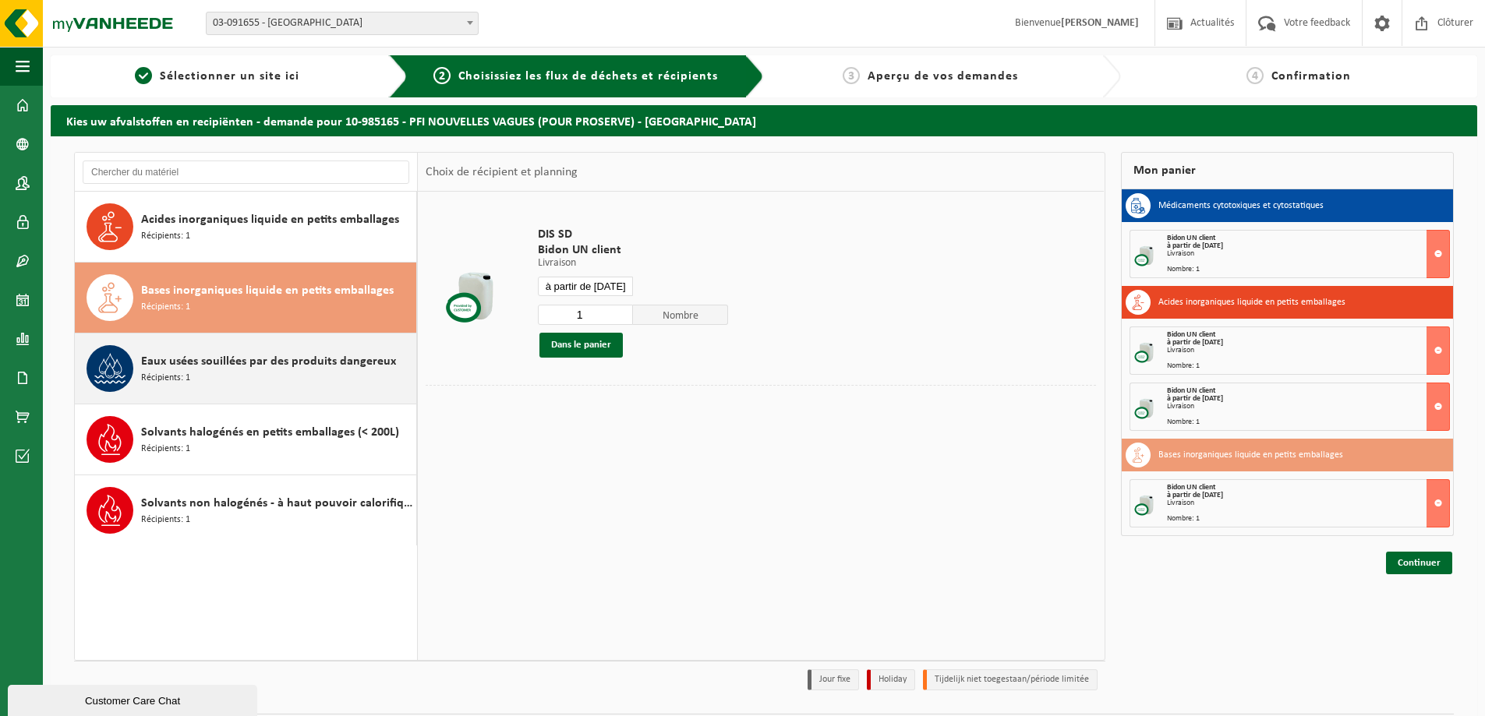
click at [314, 382] on div "Eaux usées souillées par des produits dangereux Récipients: 1" at bounding box center [276, 368] width 271 height 47
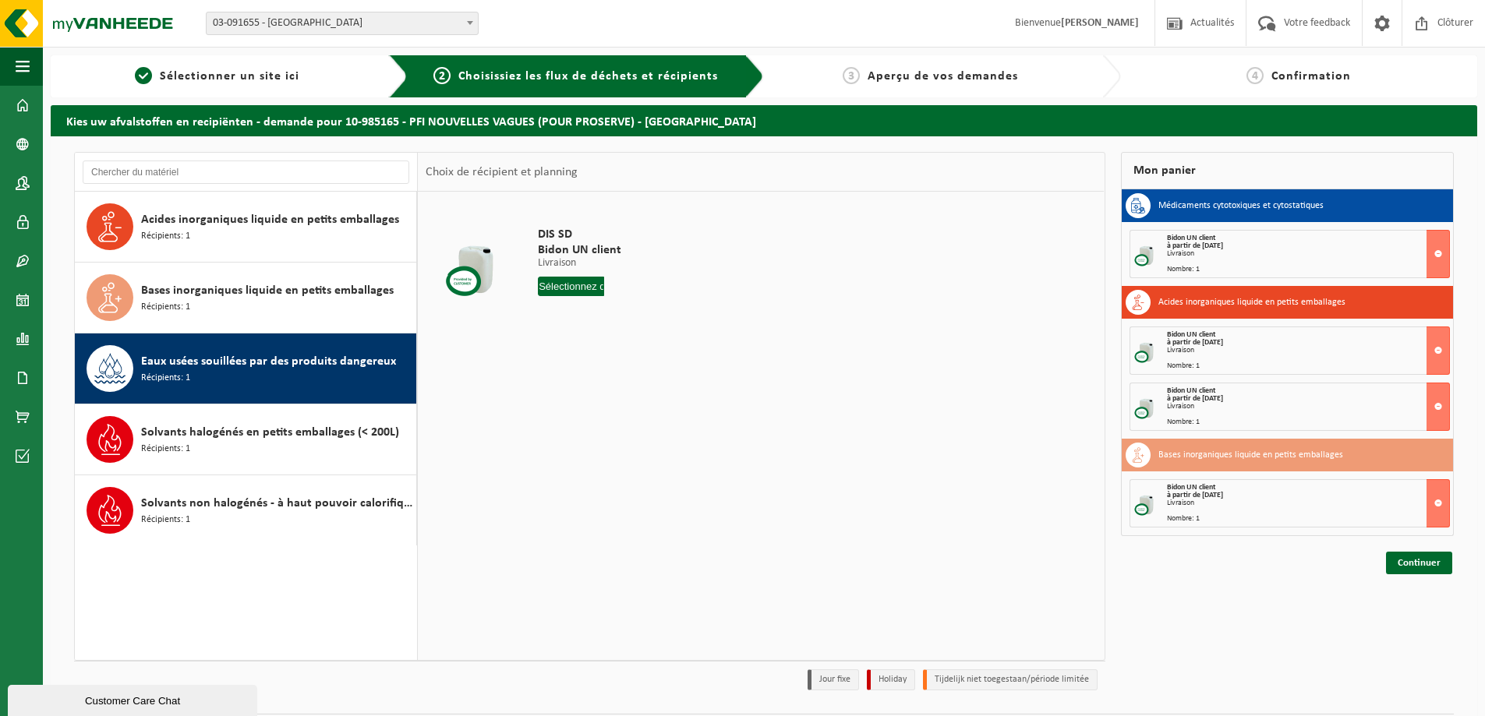
click at [585, 301] on div "DIS SD Bidon UN client Livraison Livraison Livraison 1 Nombre Dans le panier" at bounding box center [604, 265] width 148 height 108
click at [585, 284] on input "text" at bounding box center [571, 286] width 66 height 19
click at [572, 440] on div "23" at bounding box center [579, 449] width 27 height 25
type input "à partir de 2025-09-23"
click at [581, 339] on button "Dans le panier" at bounding box center [580, 345] width 83 height 25
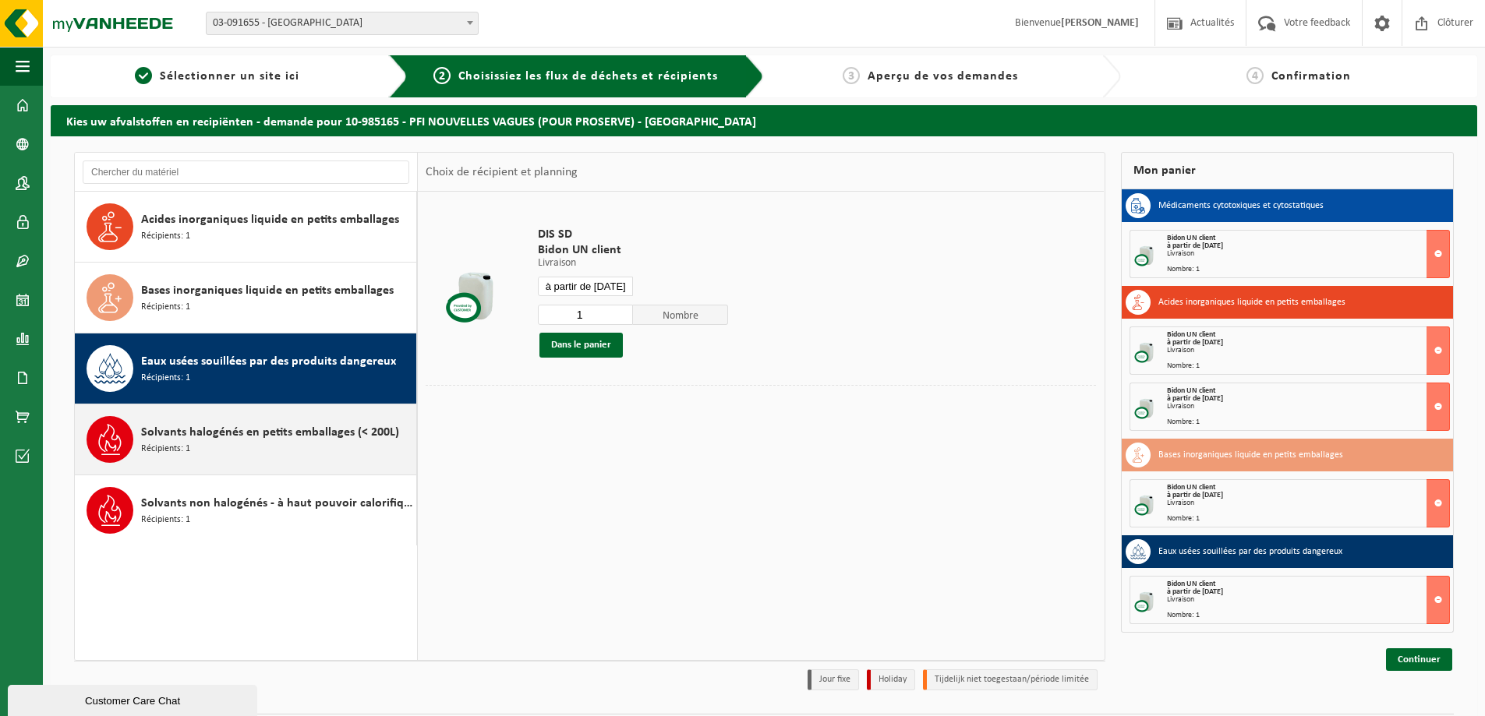
click at [270, 449] on div "Solvants halogénés en petits emballages (< 200L) Récipients: 1" at bounding box center [276, 439] width 271 height 47
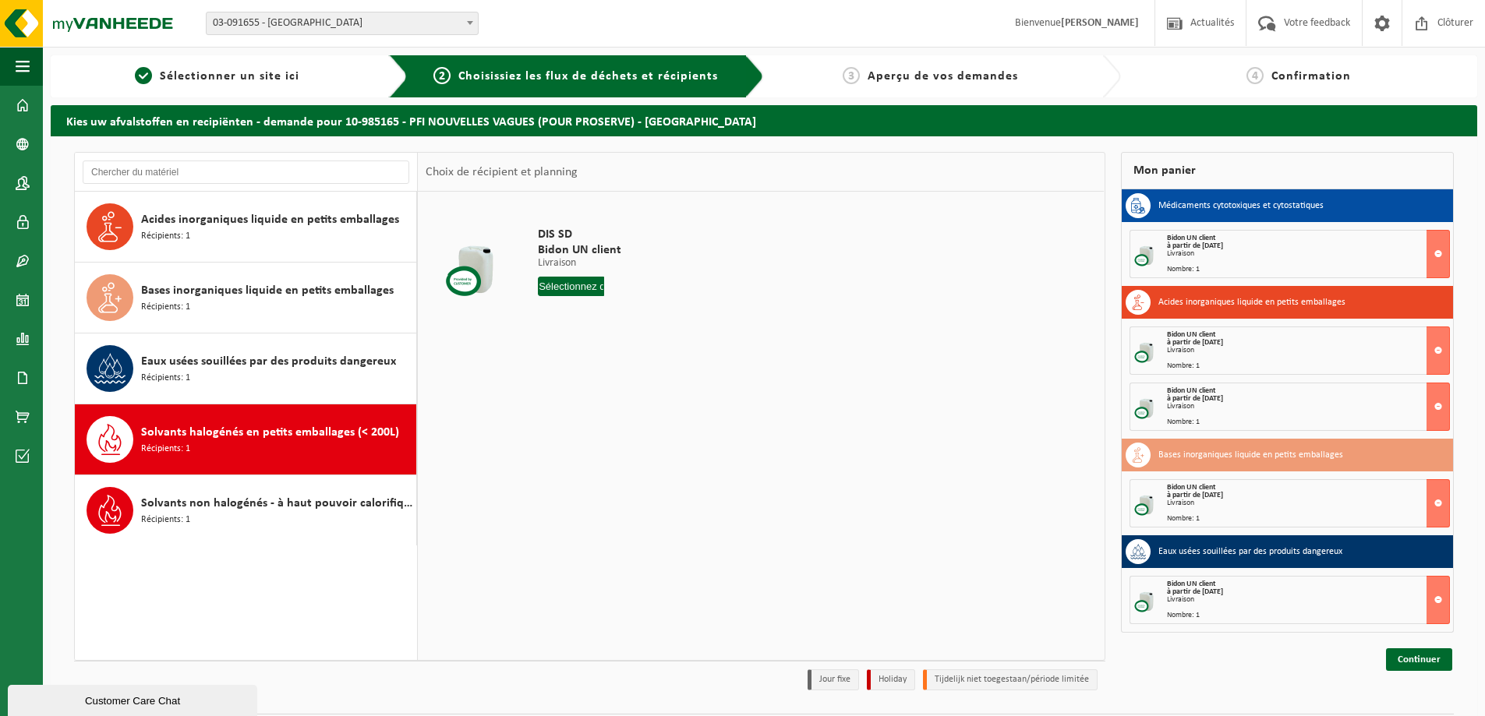
click at [585, 292] on input "text" at bounding box center [571, 286] width 66 height 19
click at [578, 440] on div "23" at bounding box center [579, 449] width 27 height 25
type input "à partir de [DATE]"
click at [595, 355] on button "Dans le panier" at bounding box center [580, 345] width 83 height 25
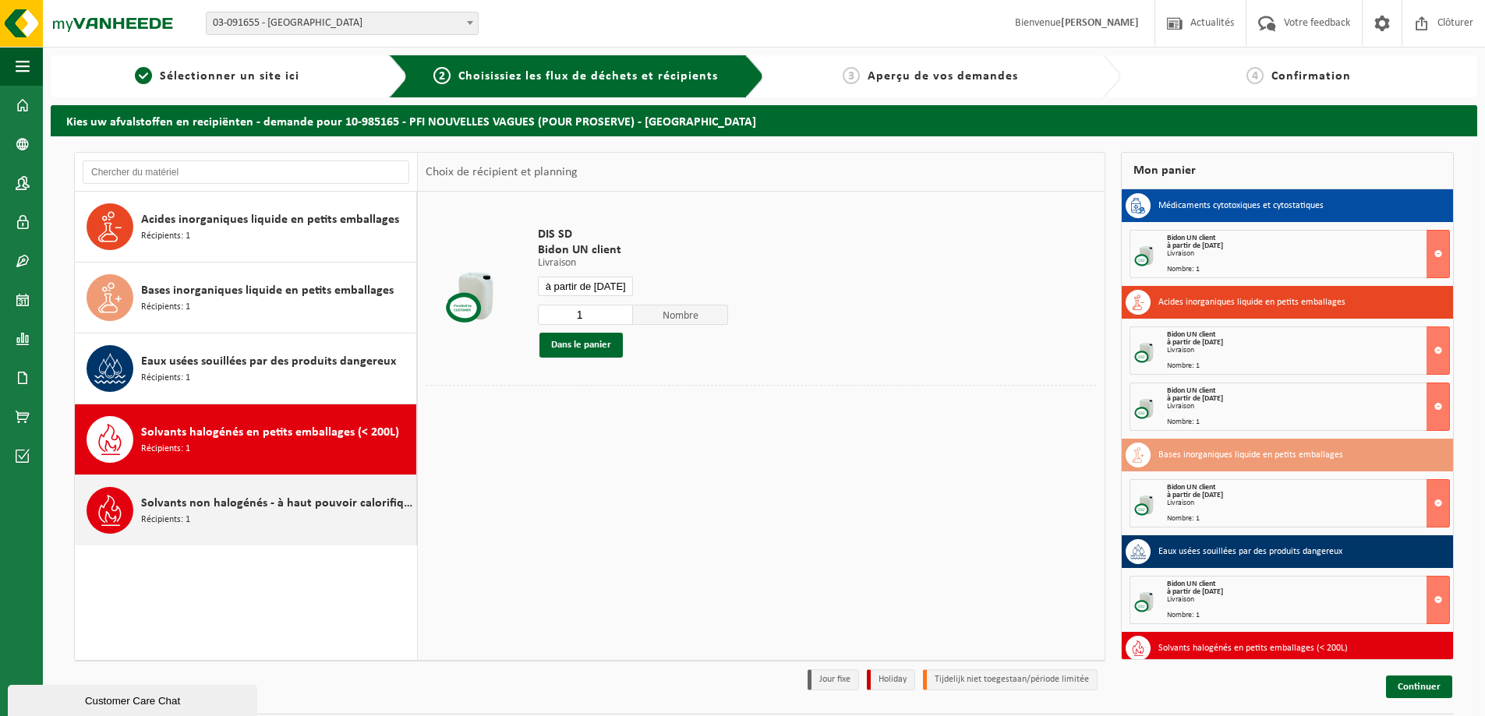
click at [270, 500] on span "Solvants non halogénés - à haut pouvoir calorifique en petits emballages (<200L)" at bounding box center [276, 503] width 271 height 19
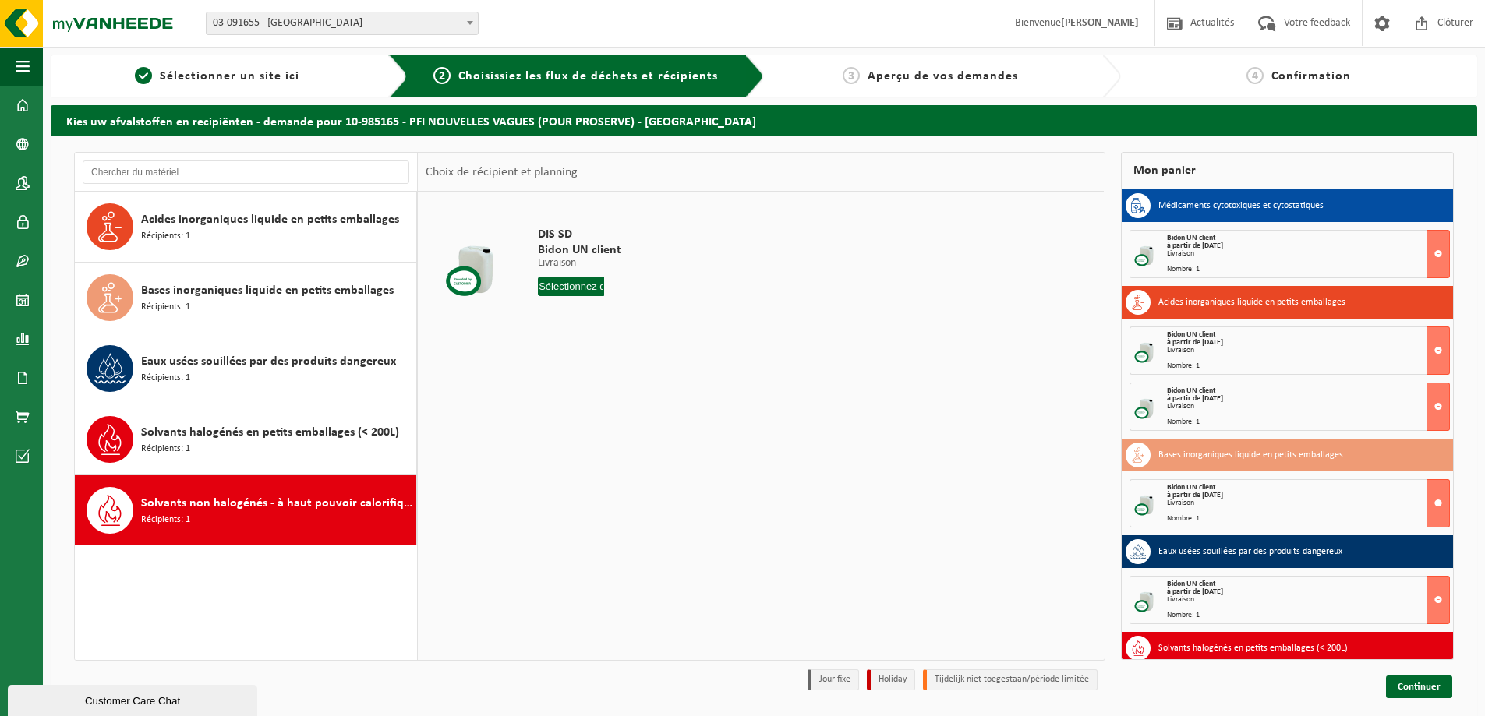
click at [574, 291] on input "text" at bounding box center [571, 286] width 66 height 19
click at [568, 454] on div "23" at bounding box center [579, 449] width 27 height 25
type input "à partir de [DATE]"
click at [586, 348] on button "Dans le panier" at bounding box center [580, 345] width 83 height 25
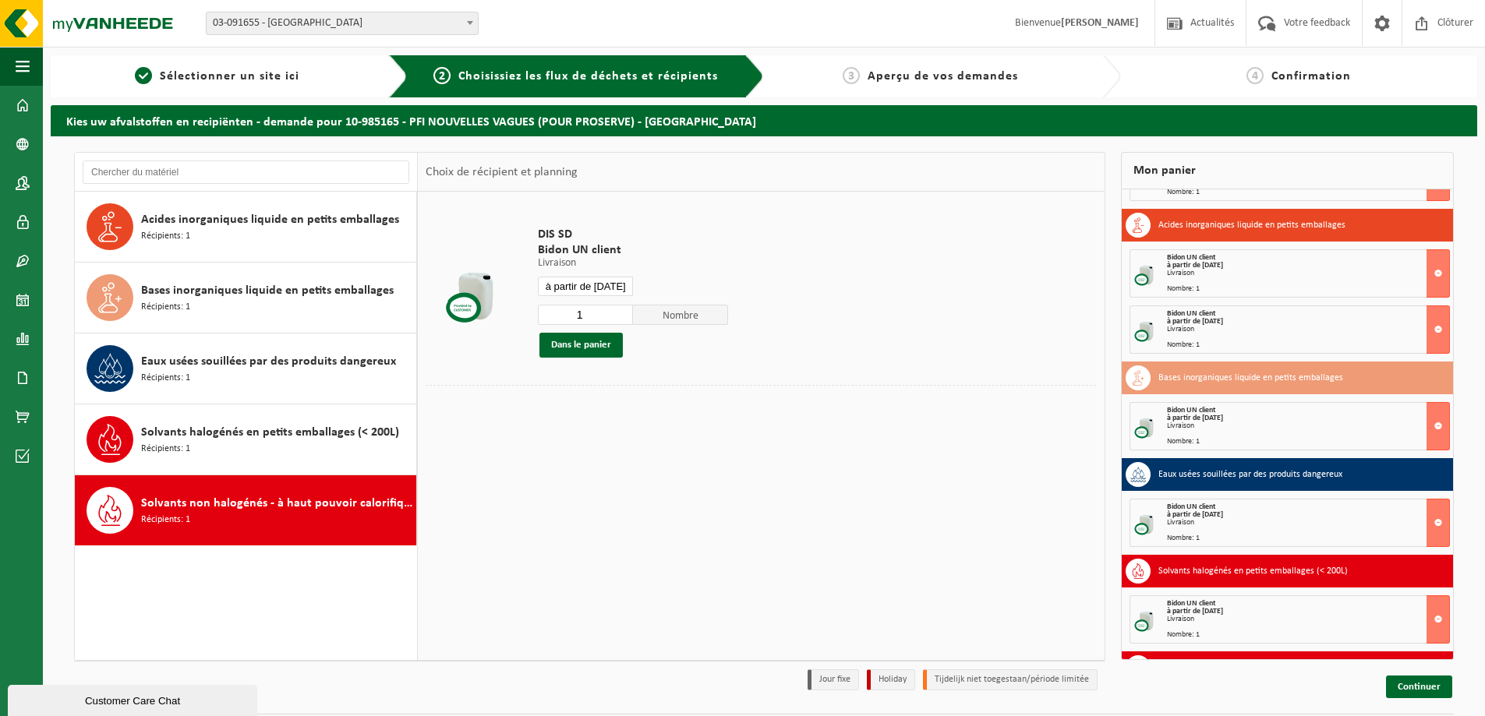
scroll to position [166, 0]
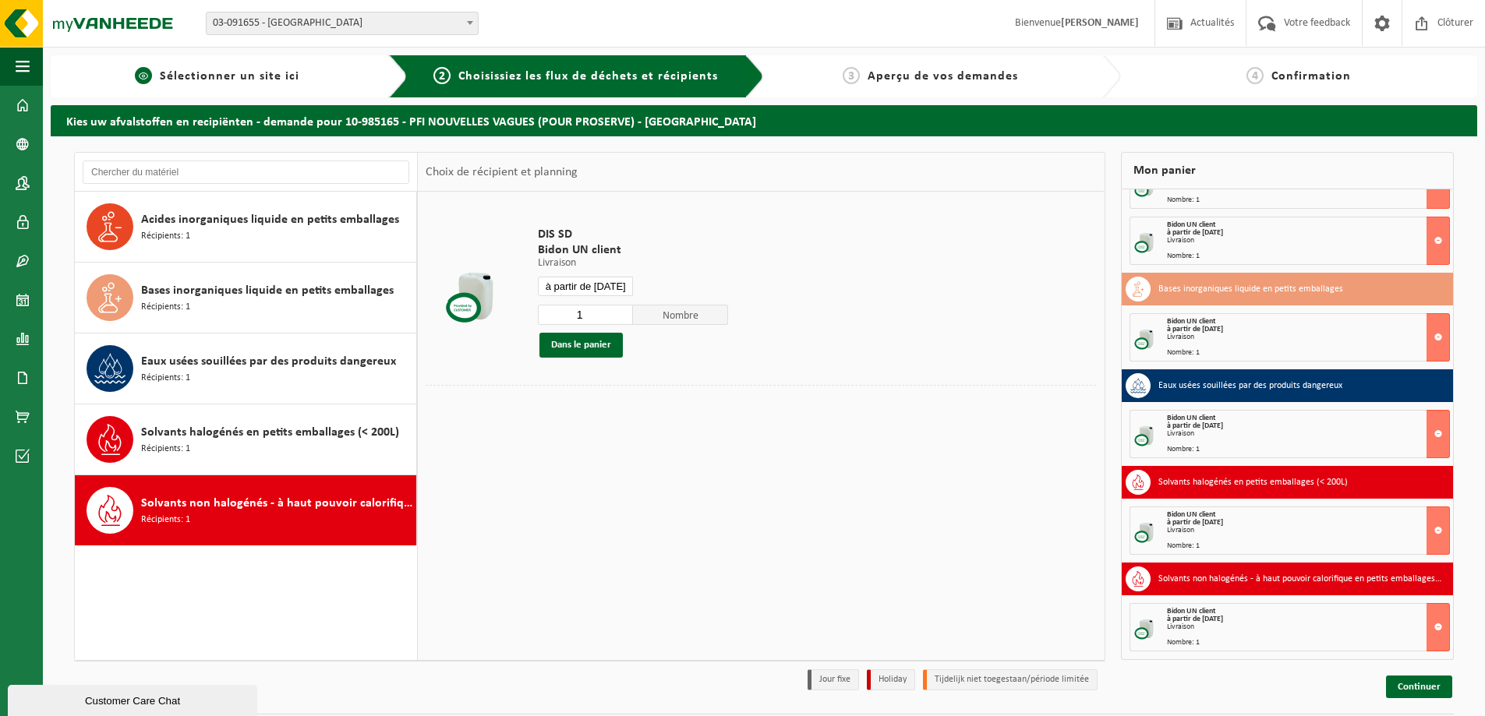
click at [260, 79] on span "Sélectionner un site ici" at bounding box center [230, 76] width 140 height 12
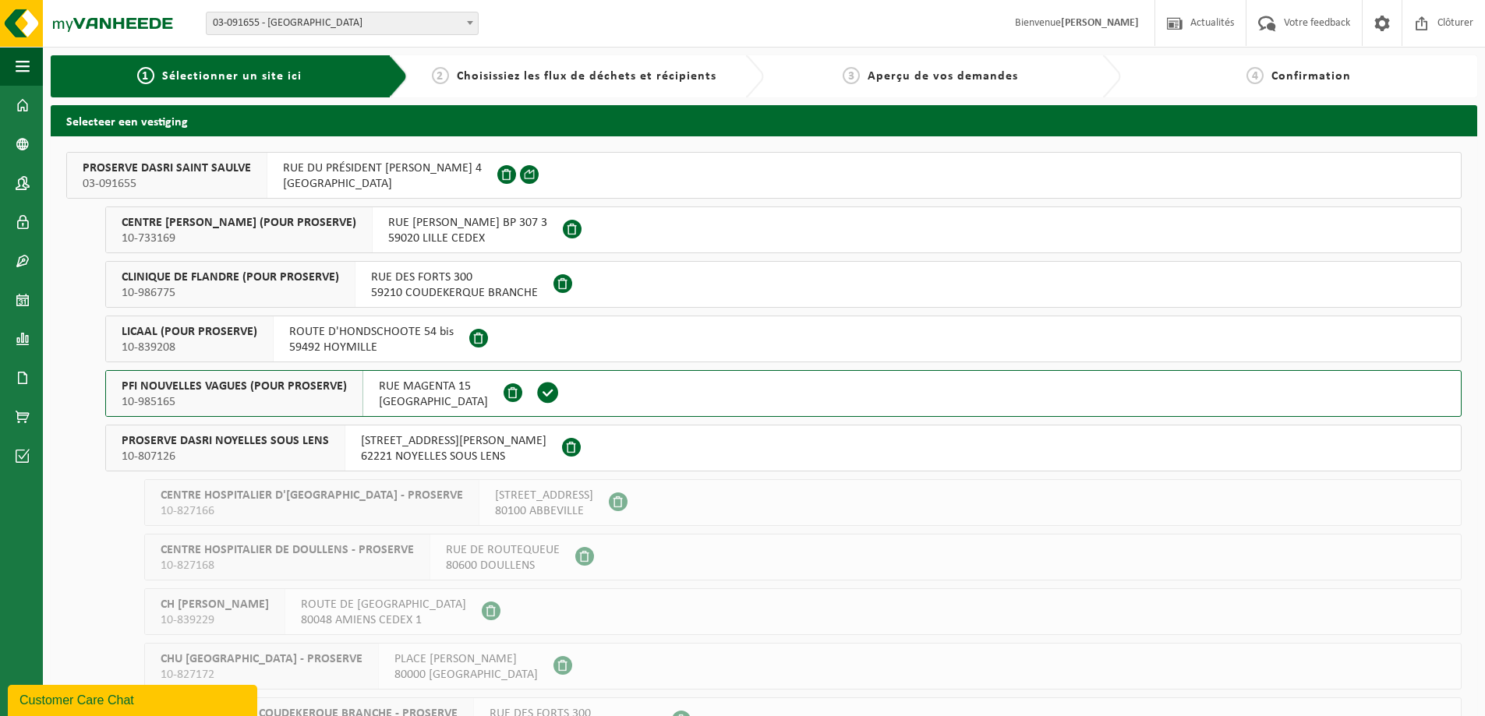
click at [287, 459] on span "10-807126" at bounding box center [225, 457] width 207 height 16
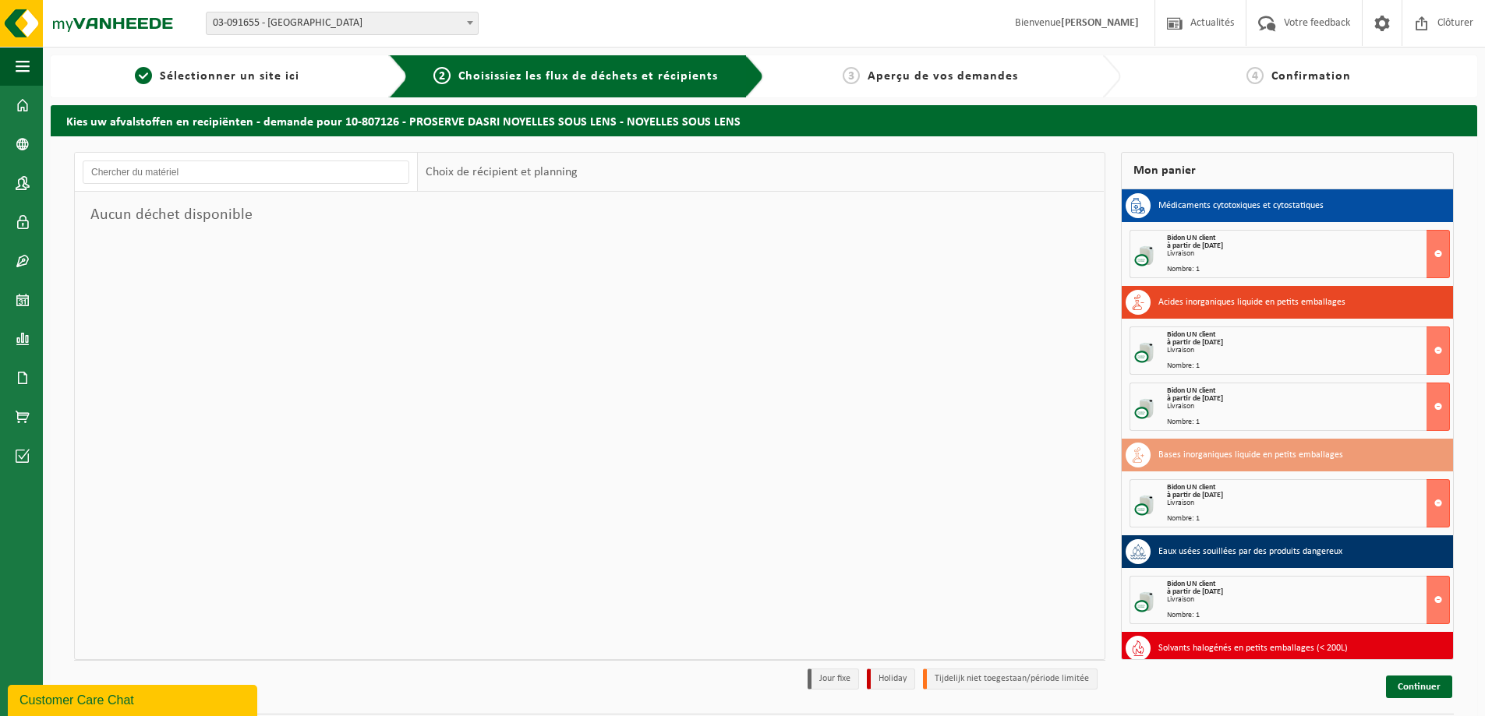
click at [221, 28] on span "03-091655 - [GEOGRAPHIC_DATA]" at bounding box center [342, 23] width 271 height 22
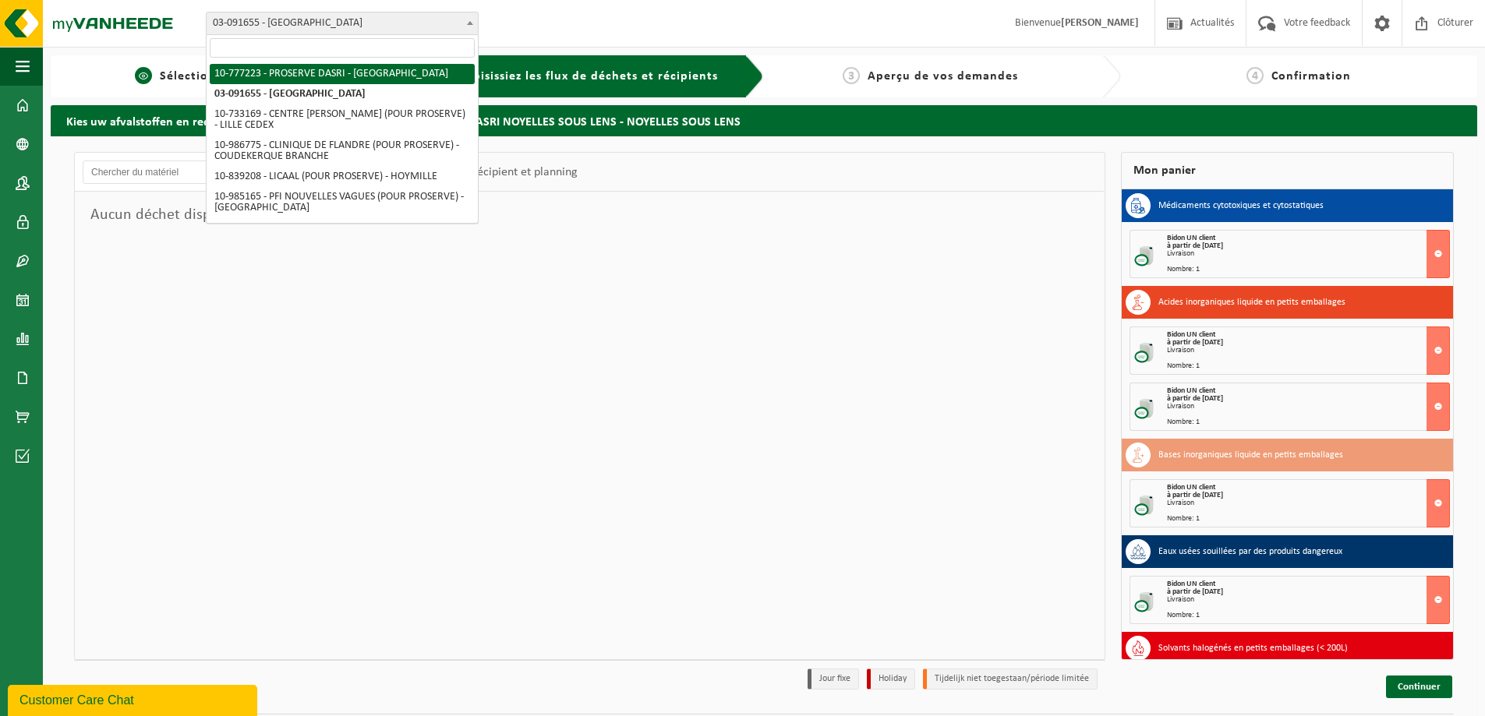
click at [163, 64] on div "1 Sélectionner un site ici" at bounding box center [229, 76] width 357 height 42
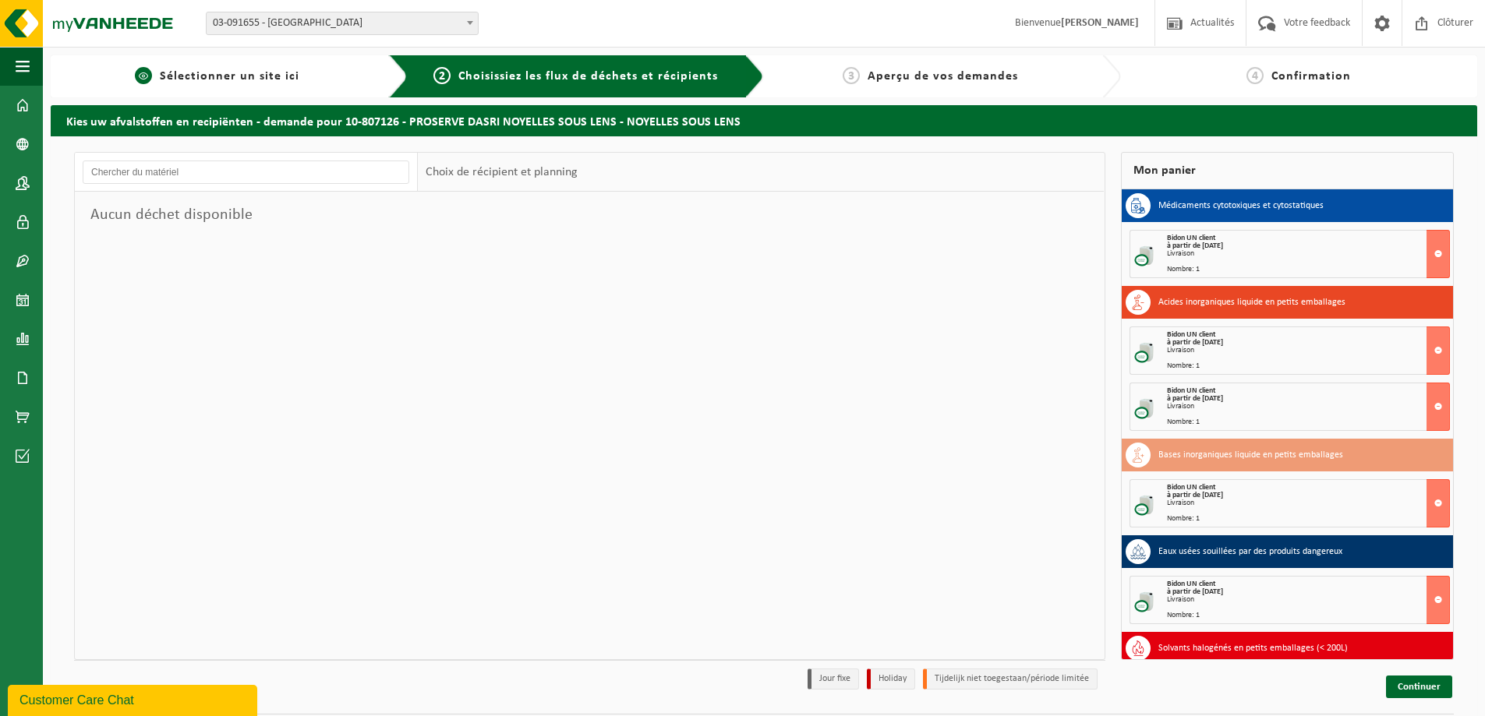
click at [183, 76] on span "Sélectionner un site ici" at bounding box center [230, 76] width 140 height 12
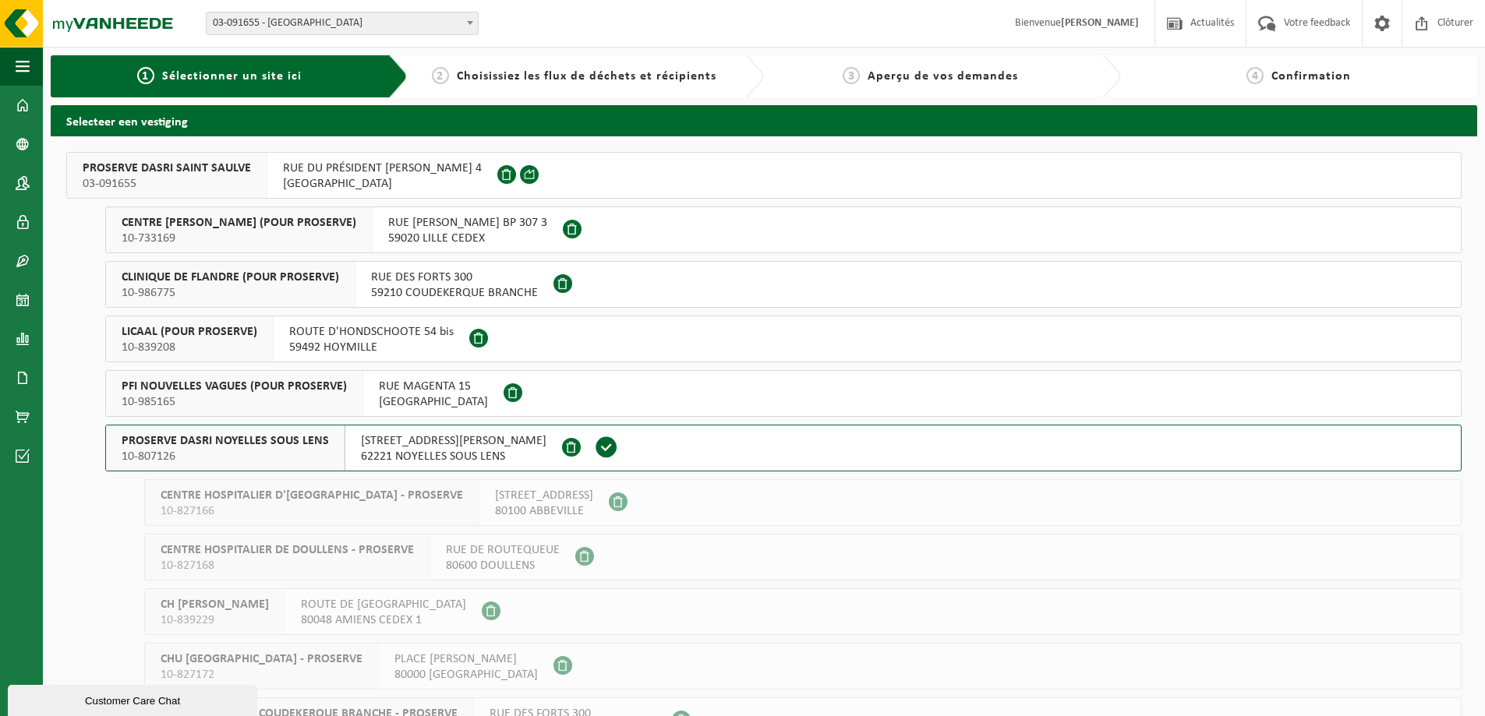
click at [646, 86] on div "2 Choisissiez les flux de déchets et récipients" at bounding box center [586, 76] width 357 height 42
click at [221, 356] on div "LICAAL (POUR PROSERVE) 10-839208" at bounding box center [190, 338] width 168 height 45
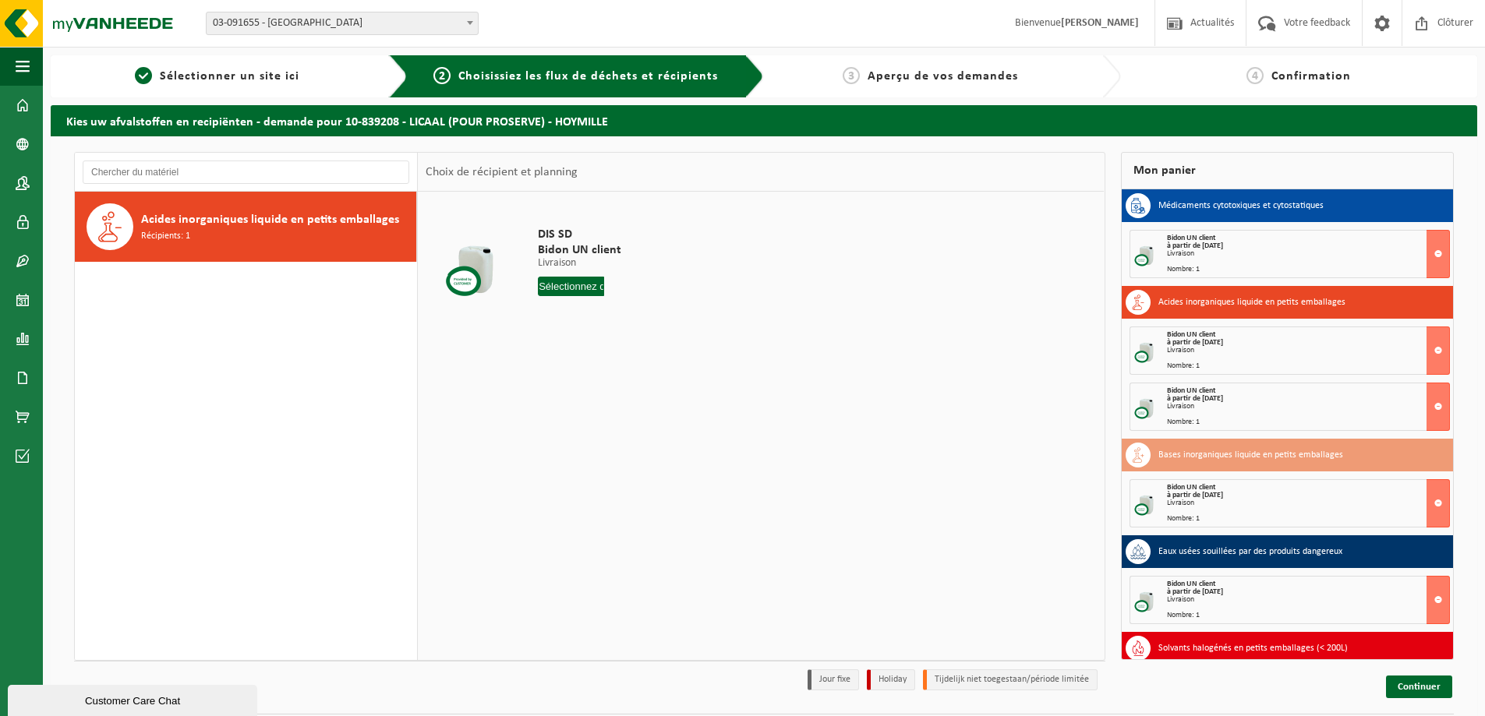
click at [1195, 249] on strong "à partir de [DATE]" at bounding box center [1195, 246] width 56 height 9
drag, startPoint x: 1234, startPoint y: 220, endPoint x: 1249, endPoint y: 196, distance: 27.9
click at [1234, 218] on div "Médicaments cytotoxiques et cytostatiques" at bounding box center [1287, 205] width 332 height 33
click at [1249, 196] on h3 "Médicaments cytotoxiques et cytostatiques" at bounding box center [1240, 205] width 165 height 25
click at [1249, 226] on div "Médicaments cytotoxiques et cytostatiques Bidon UN client à partir de 2025-09-2…" at bounding box center [1287, 233] width 332 height 89
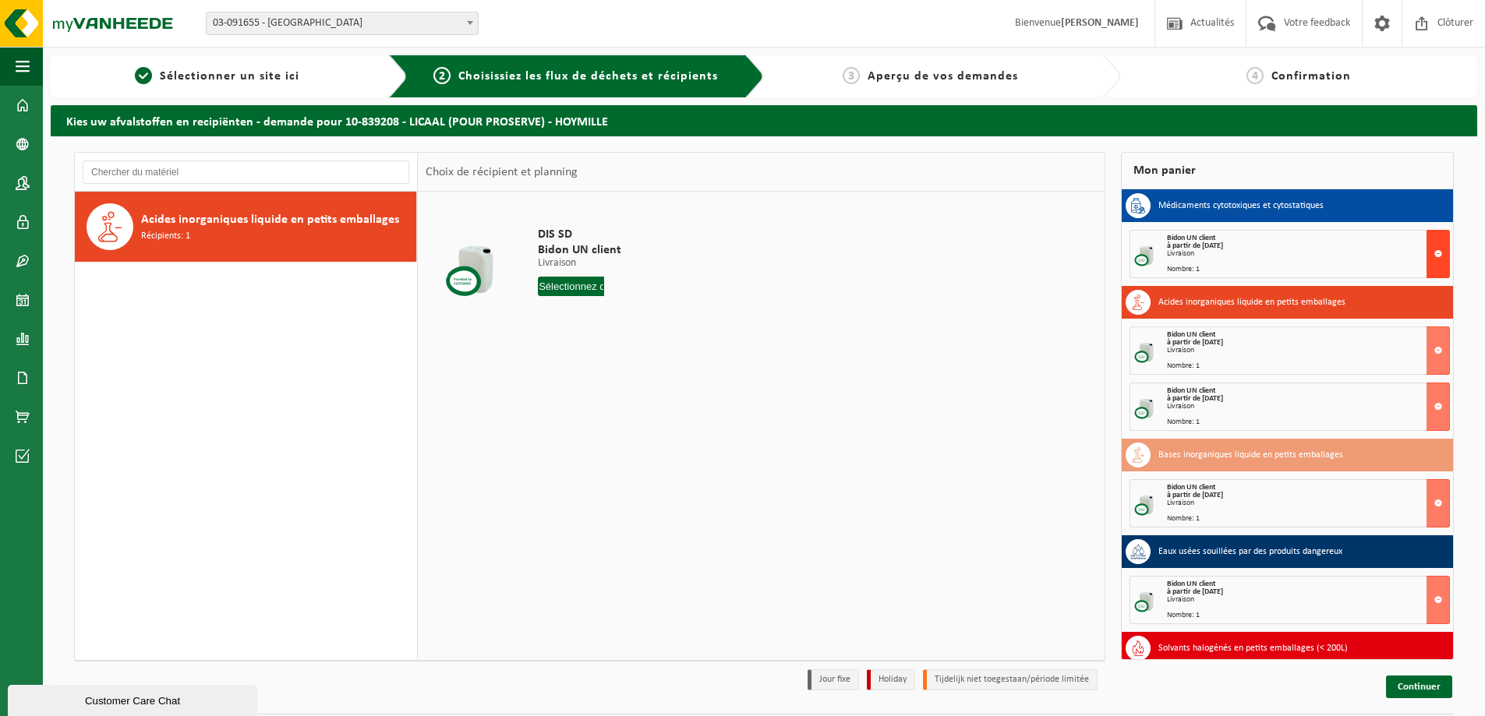
click at [1428, 253] on button at bounding box center [1437, 254] width 23 height 48
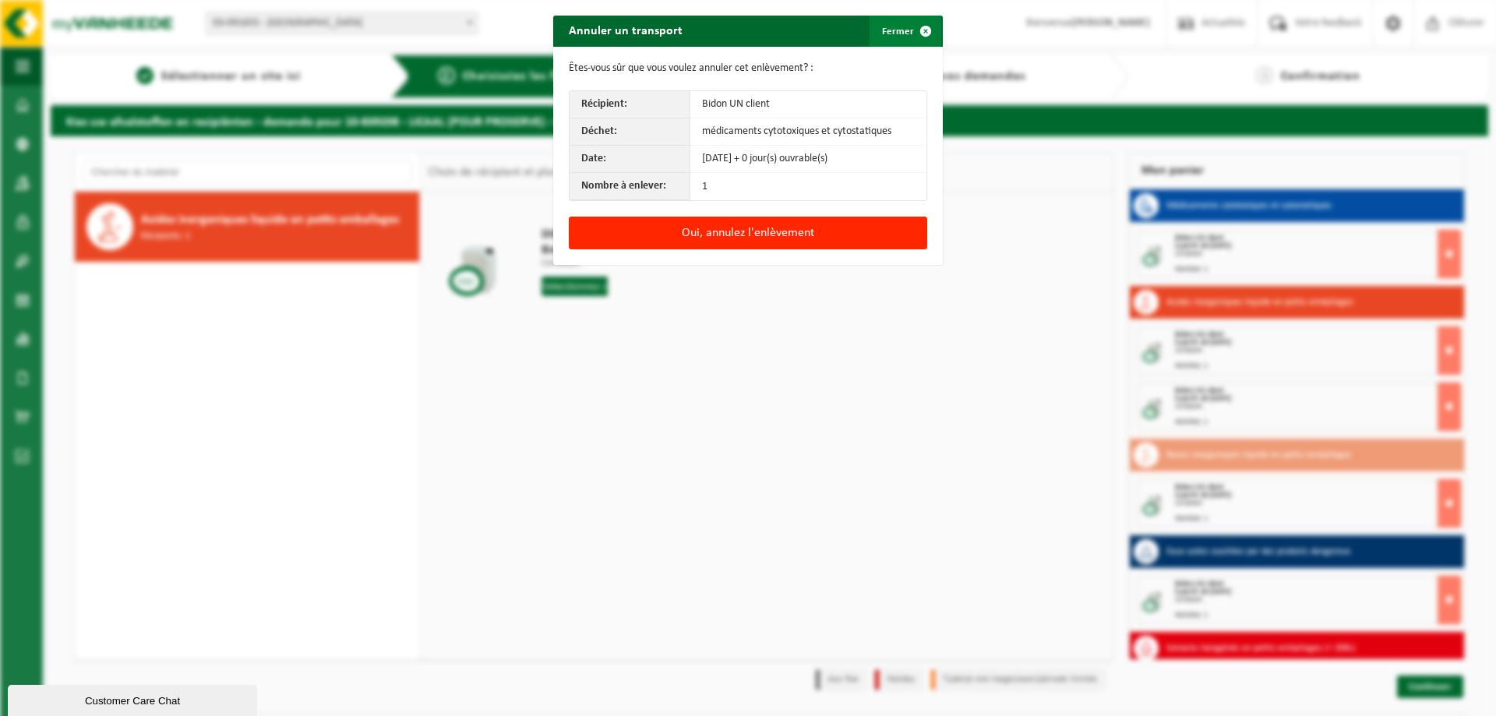
click at [922, 23] on span "button" at bounding box center [925, 31] width 31 height 31
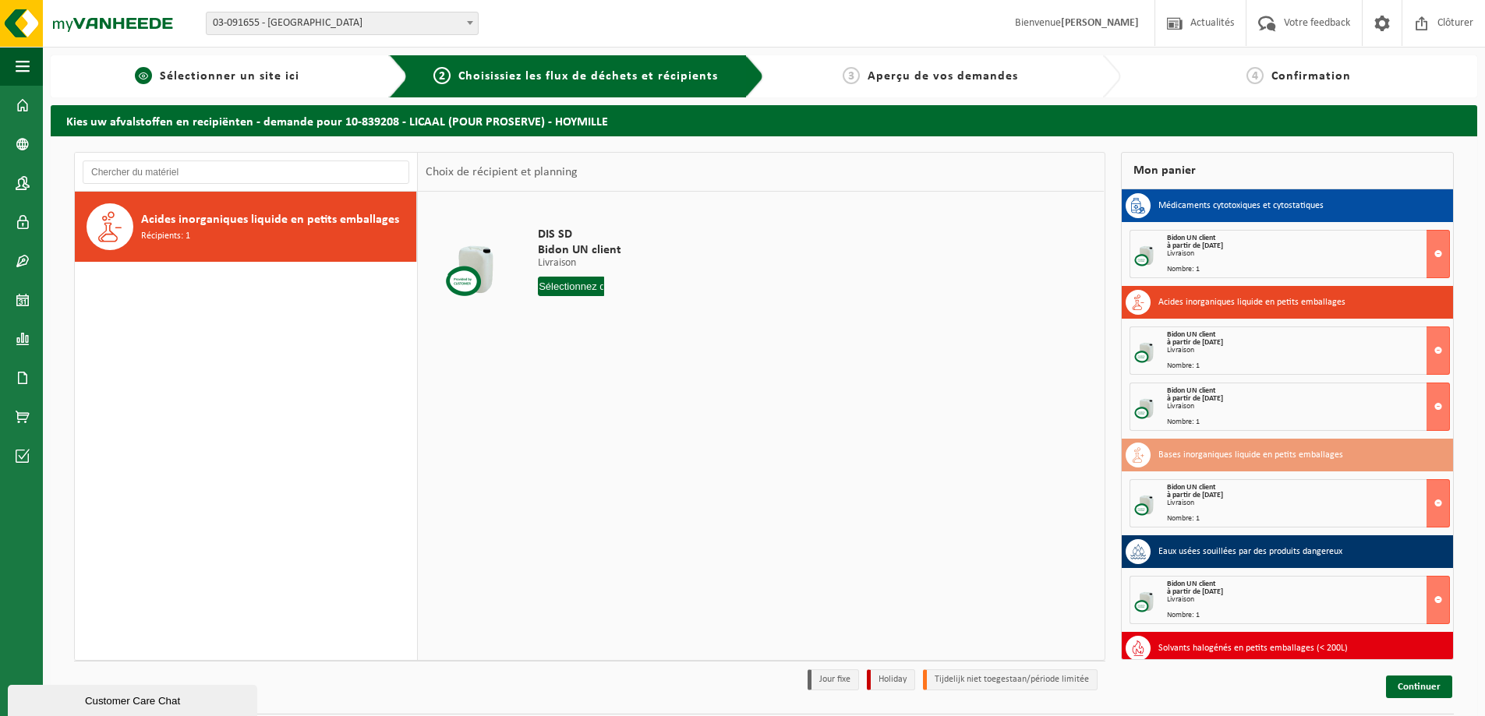
click at [244, 81] on span "Sélectionner un site ici" at bounding box center [230, 76] width 140 height 12
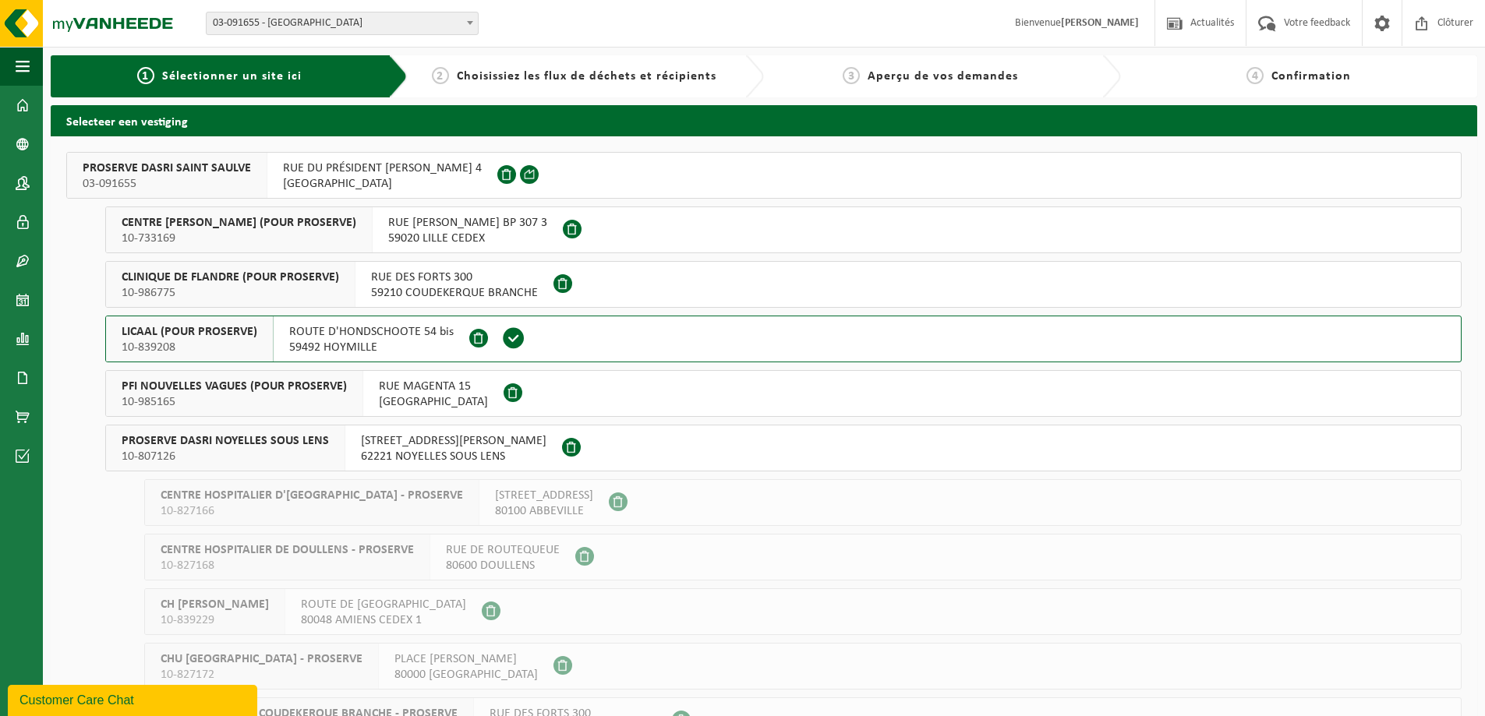
click at [234, 334] on span "LICAAL (POUR PROSERVE)" at bounding box center [190, 332] width 136 height 16
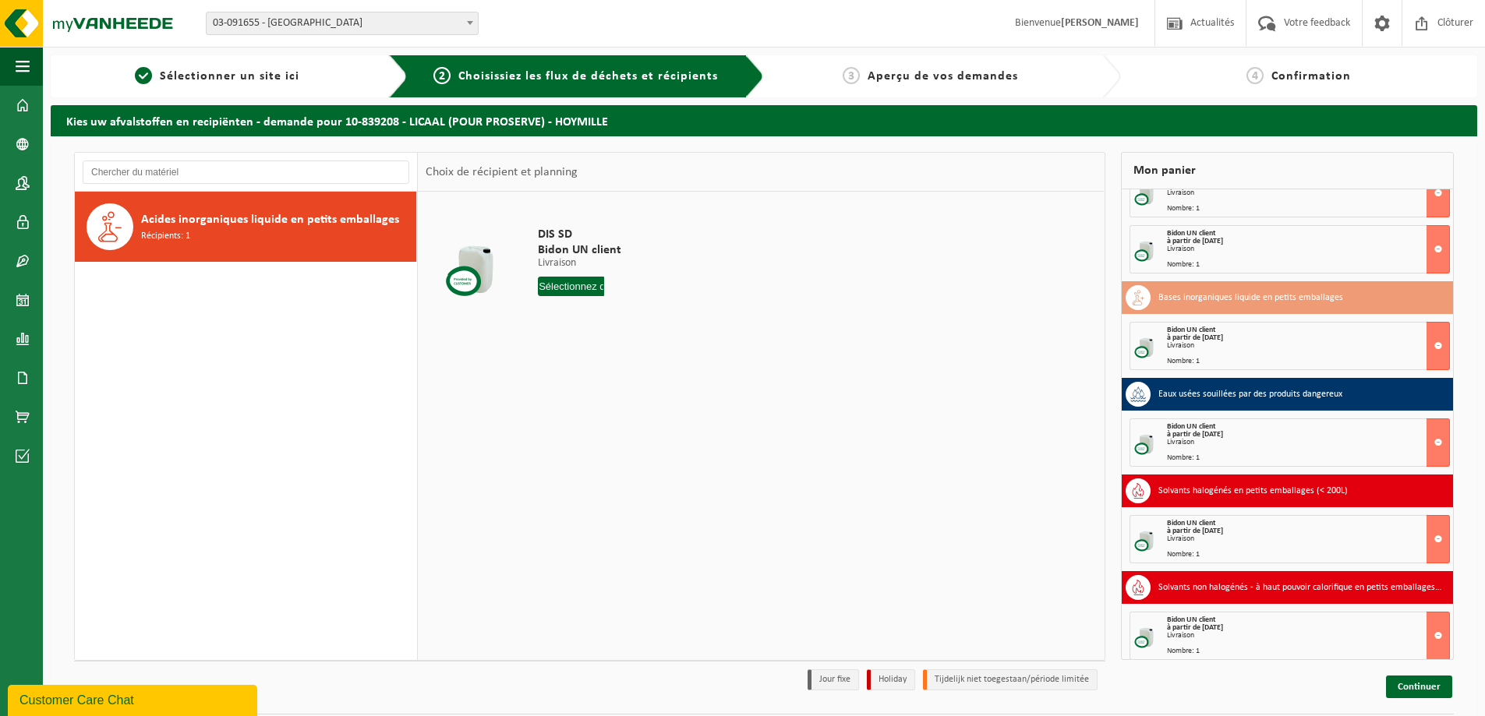
scroll to position [166, 0]
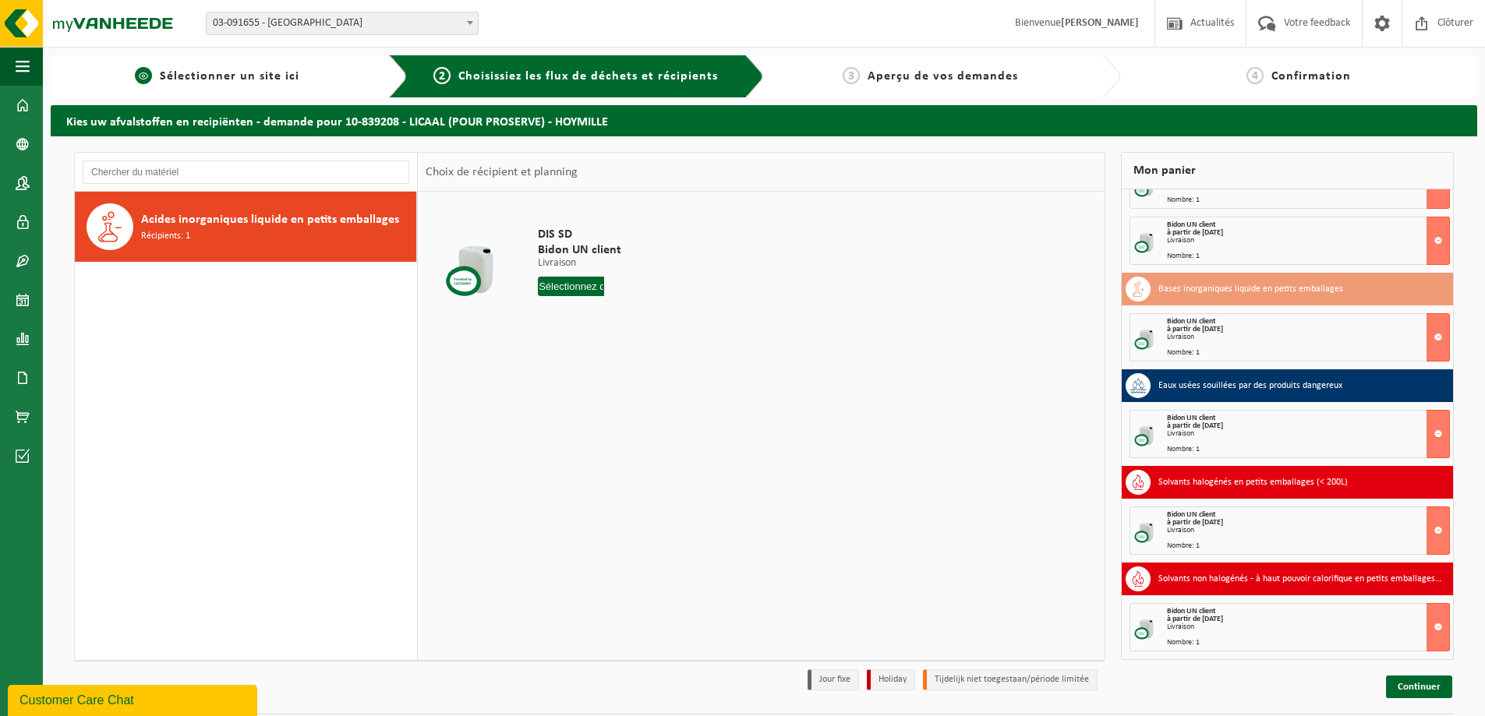
click at [280, 88] on div "1 Sélectionner un site ici" at bounding box center [229, 76] width 357 height 42
click at [287, 244] on div "Acides inorganiques liquide en petits emballages Récipients: 1" at bounding box center [276, 226] width 271 height 47
click at [300, 69] on link "1 Sélectionner un site ici" at bounding box center [217, 76] width 318 height 19
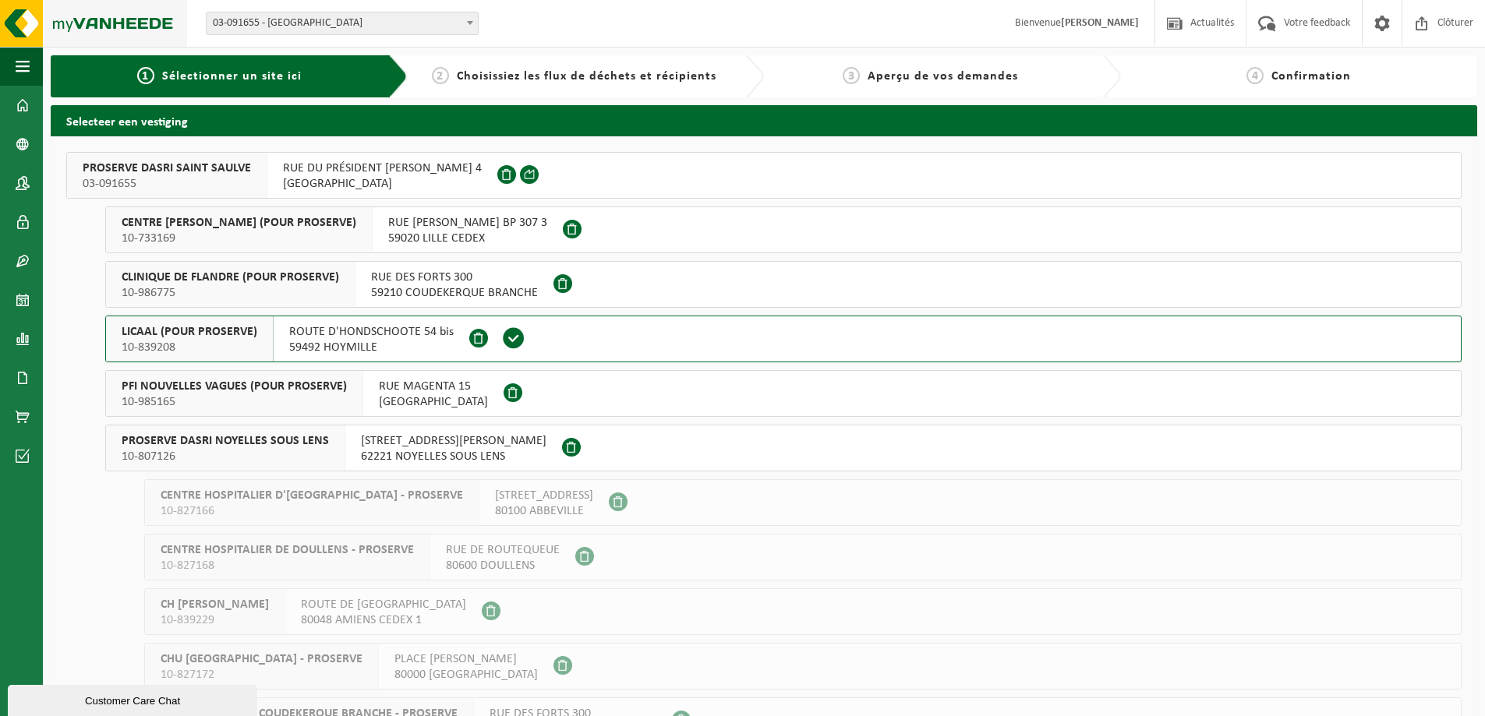
click at [26, 18] on img at bounding box center [93, 23] width 187 height 47
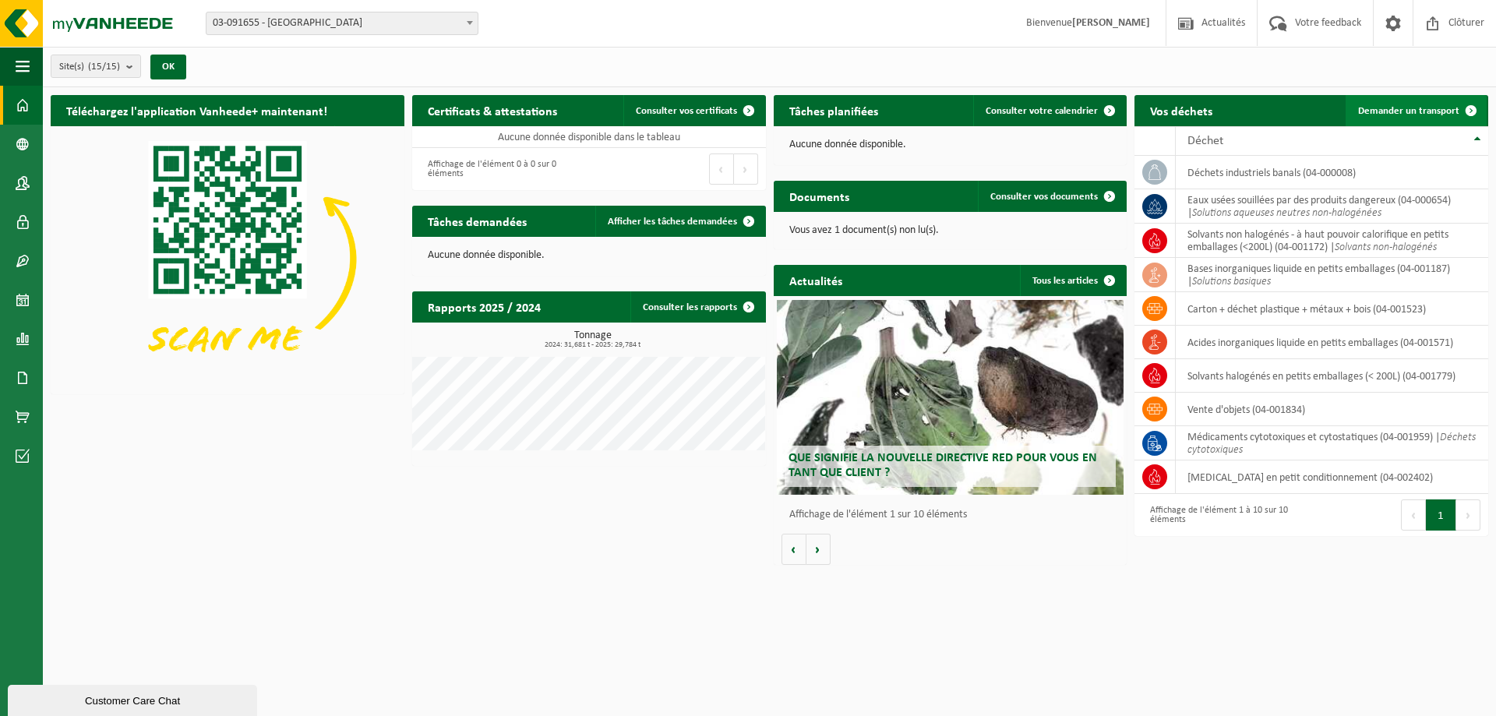
click at [1396, 121] on link "Demander un transport" at bounding box center [1416, 110] width 141 height 31
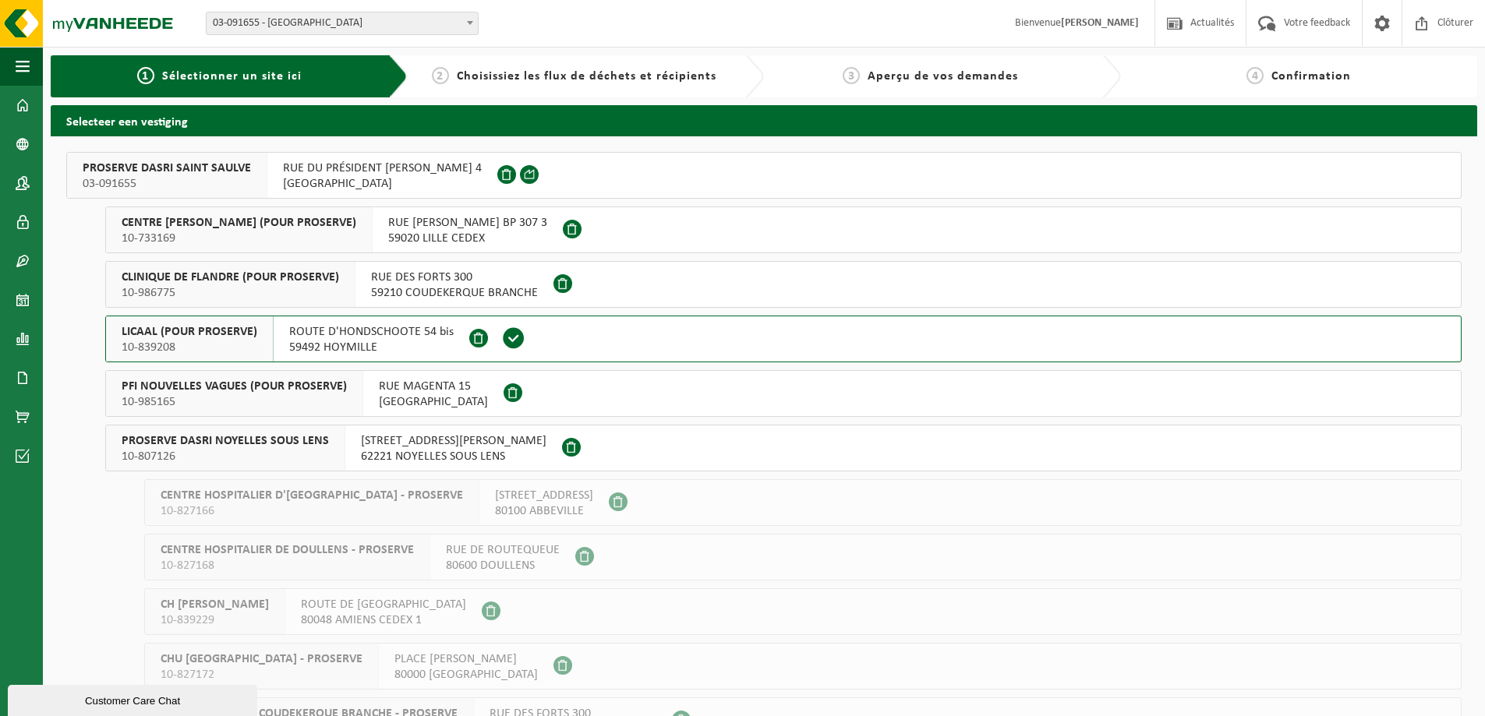
click at [253, 245] on span "10-733169" at bounding box center [239, 239] width 235 height 16
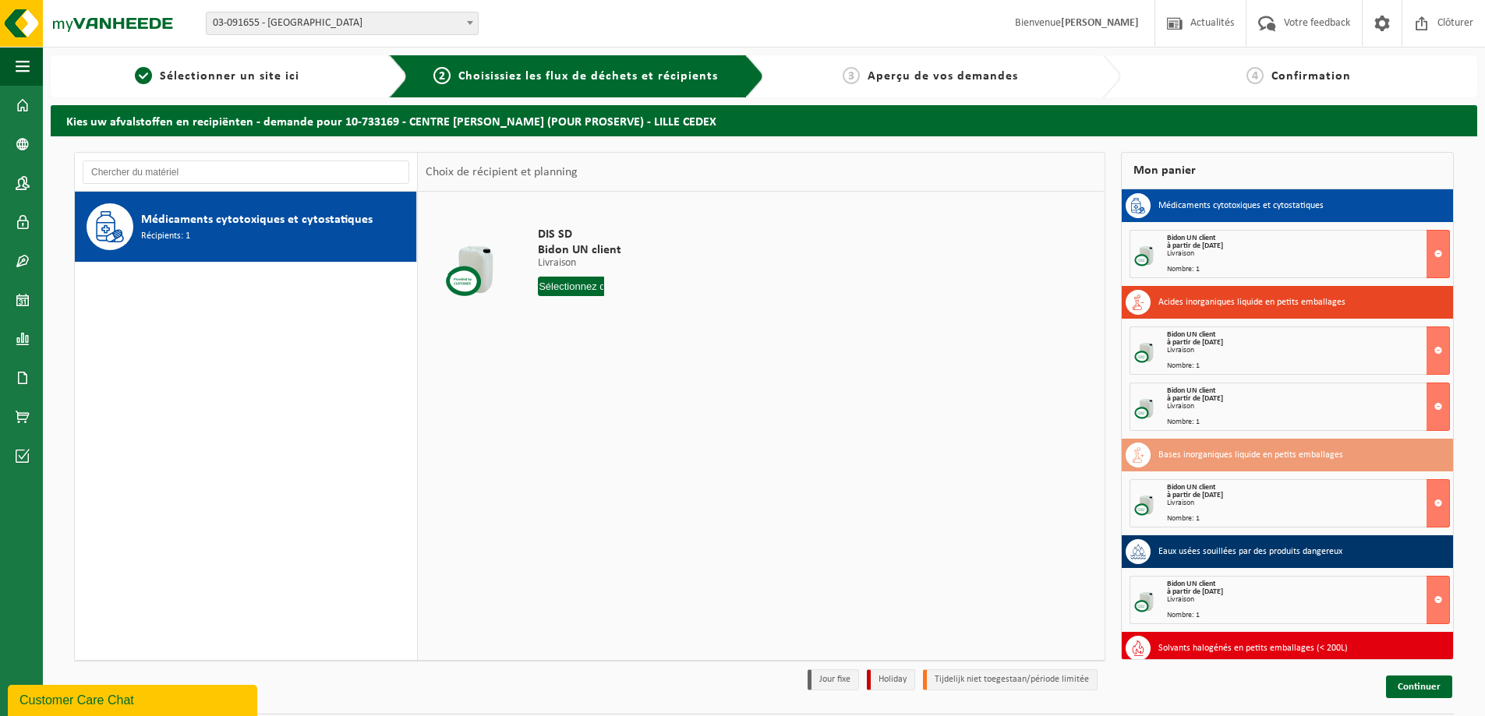
click at [590, 287] on input "text" at bounding box center [571, 286] width 66 height 19
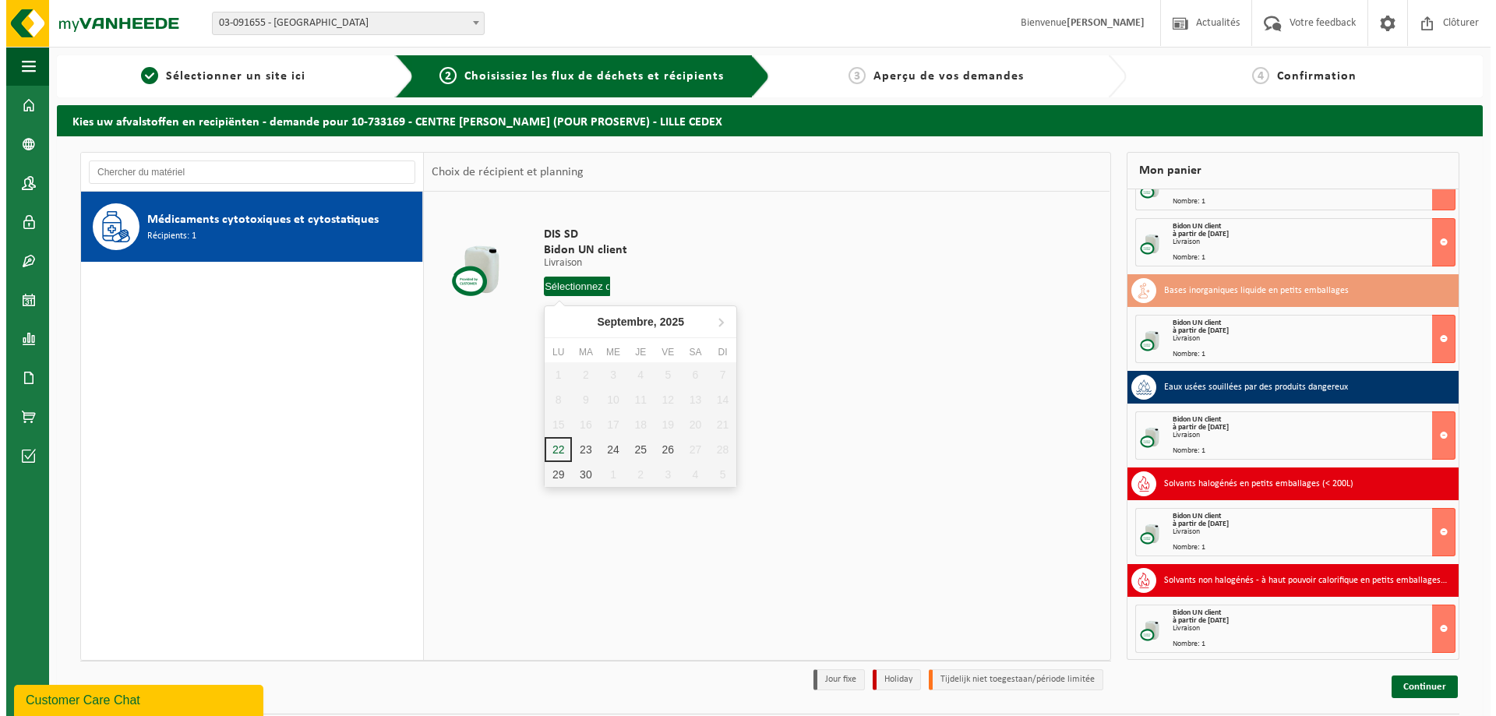
scroll to position [166, 0]
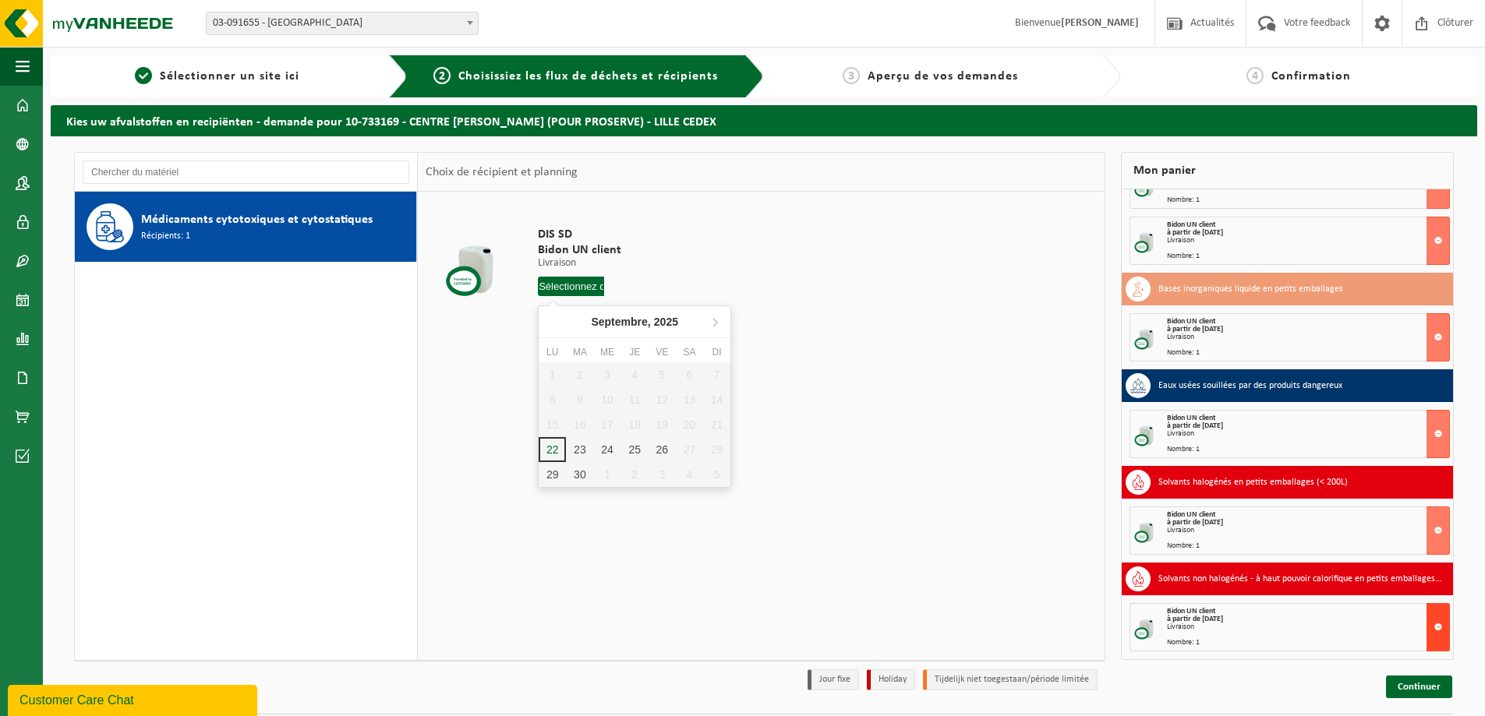
click at [1436, 616] on button at bounding box center [1437, 627] width 23 height 48
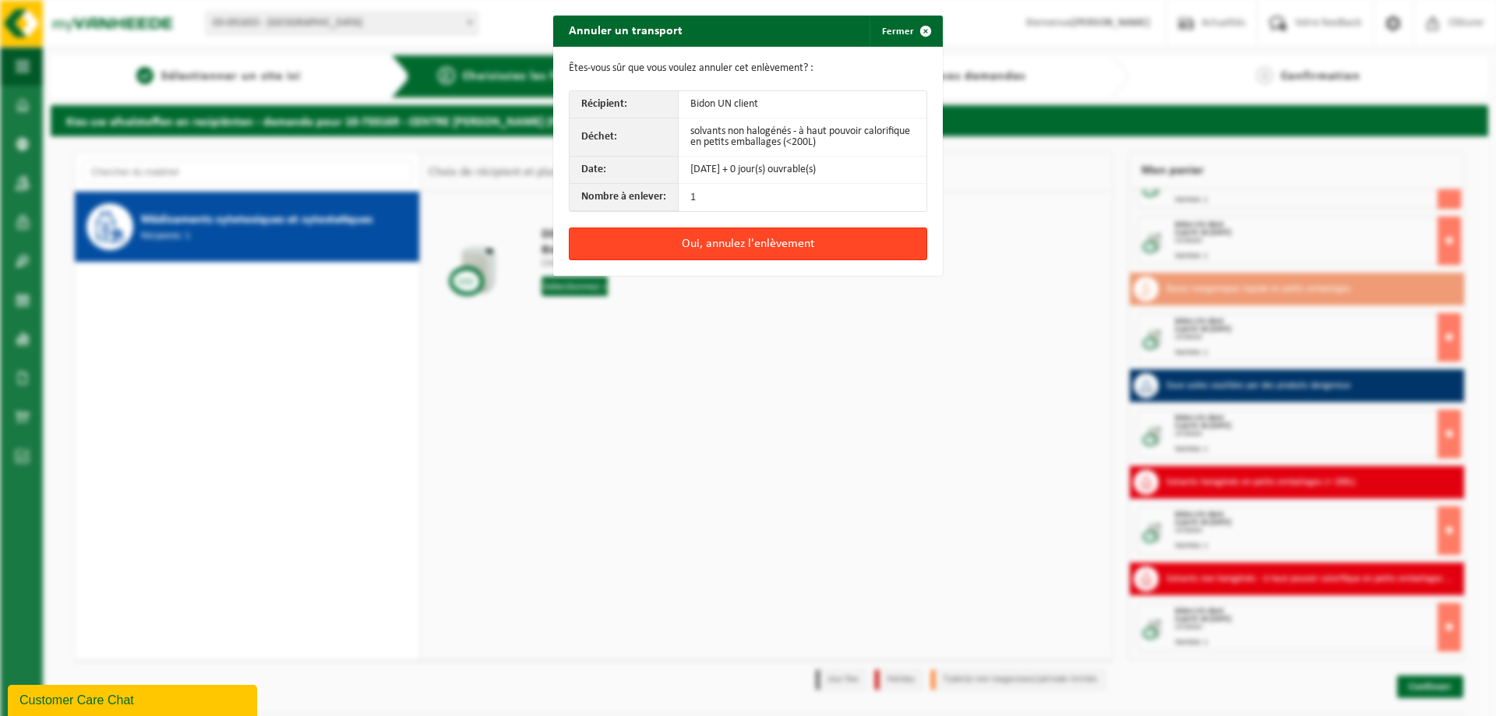
click at [720, 247] on button "Oui, annulez l'enlèvement" at bounding box center [748, 244] width 358 height 33
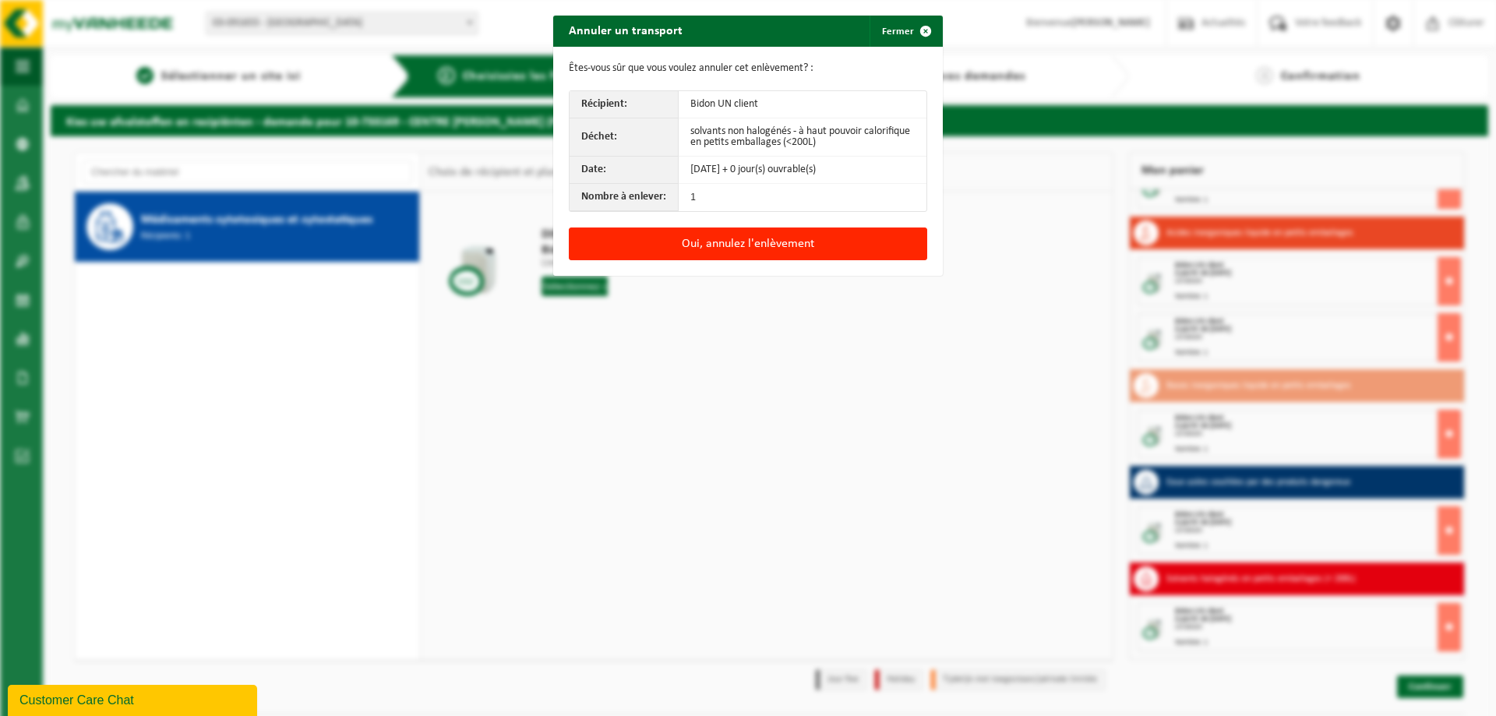
scroll to position [69, 0]
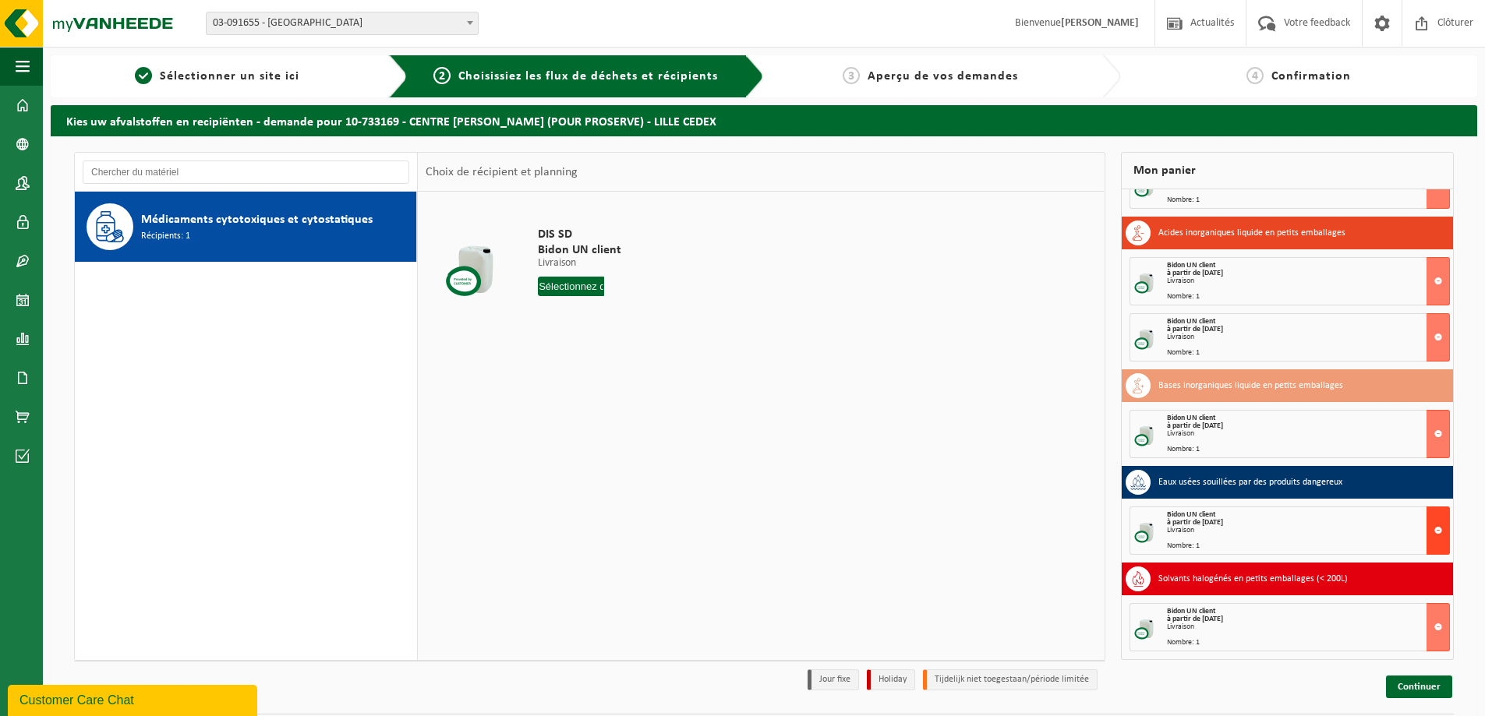
click at [1426, 513] on button at bounding box center [1437, 531] width 23 height 48
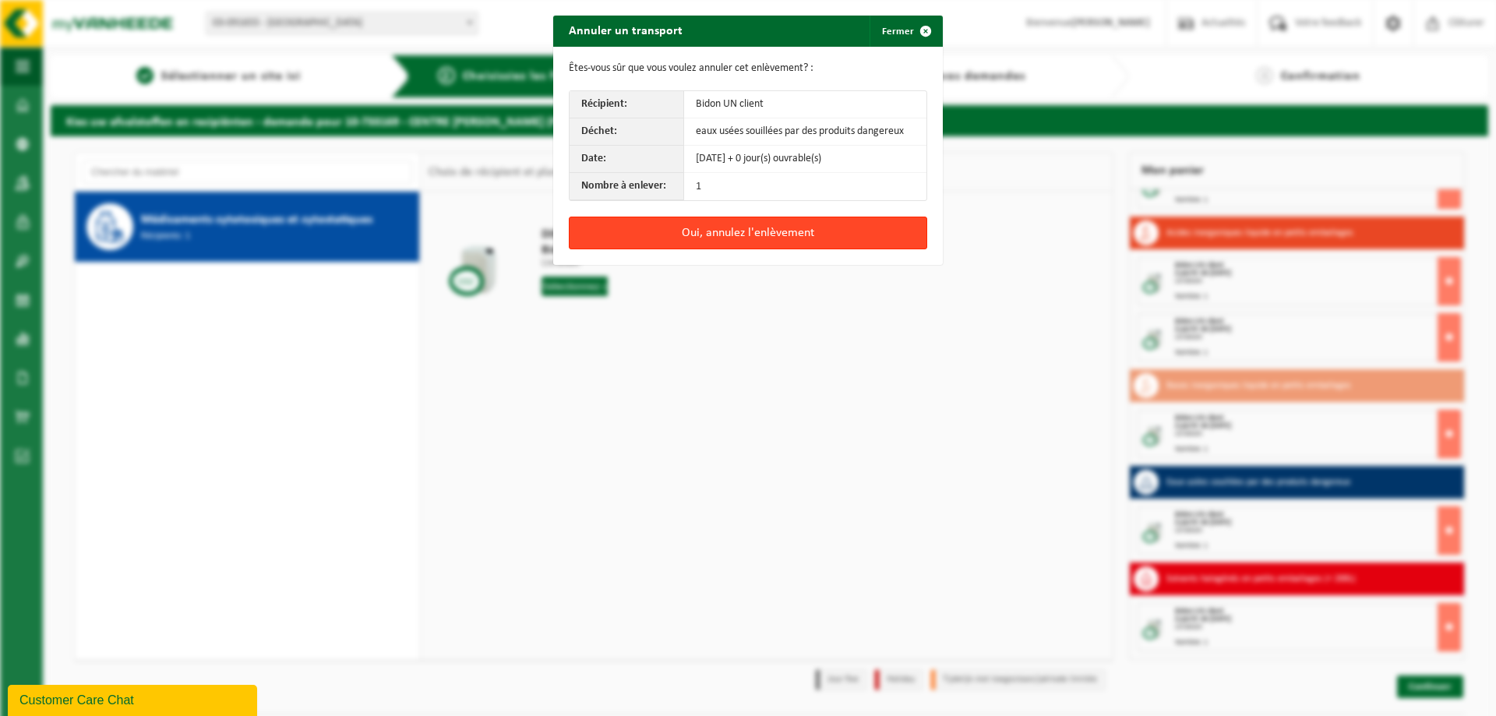
click at [811, 228] on button "Oui, annulez l'enlèvement" at bounding box center [748, 233] width 358 height 33
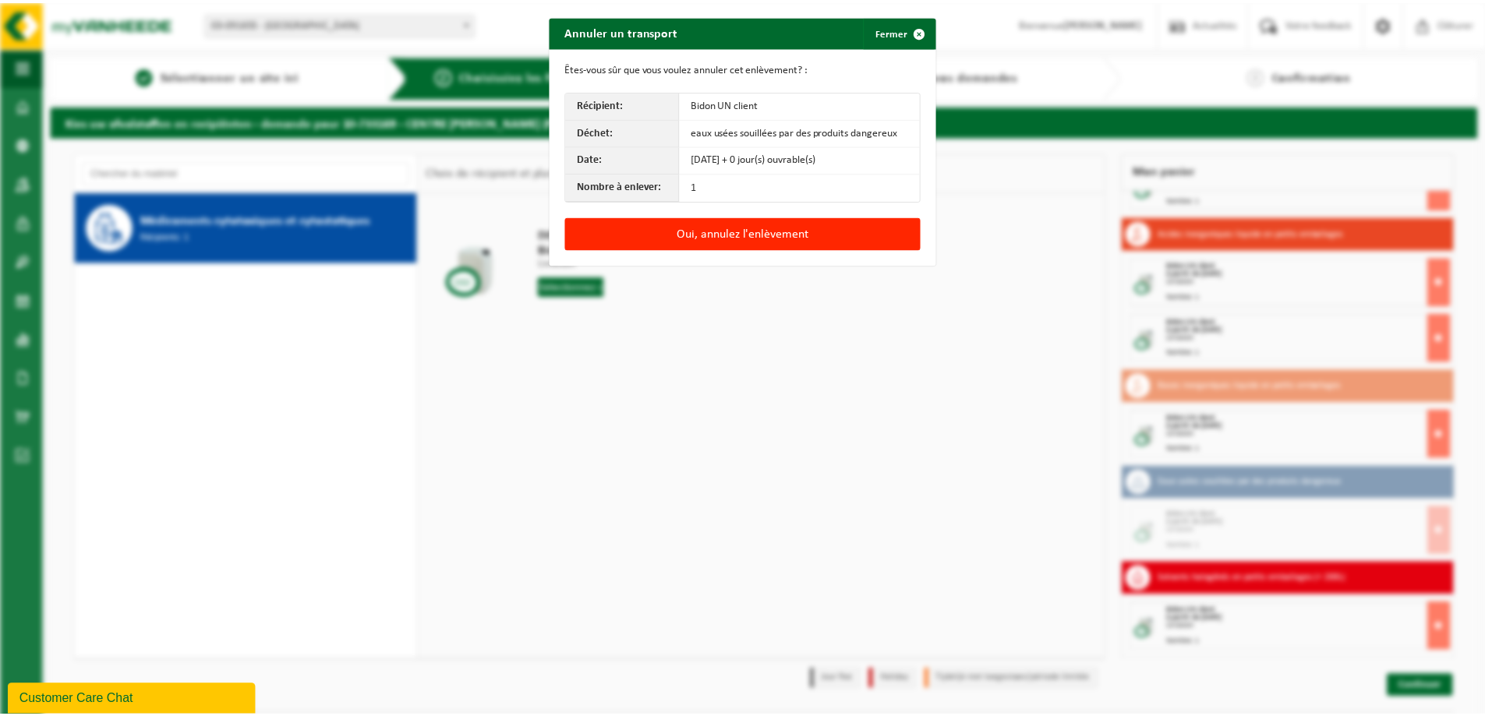
scroll to position [0, 0]
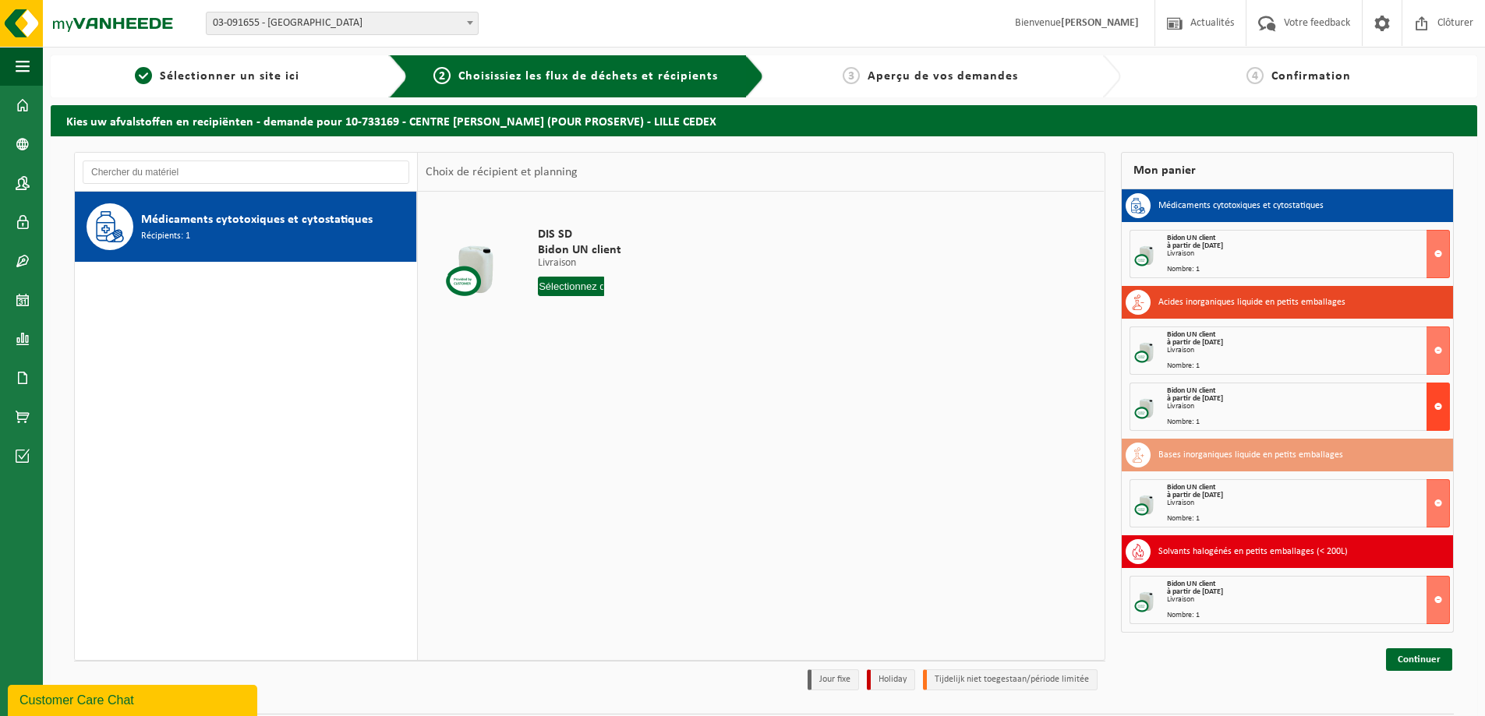
click at [1437, 404] on button at bounding box center [1437, 407] width 23 height 48
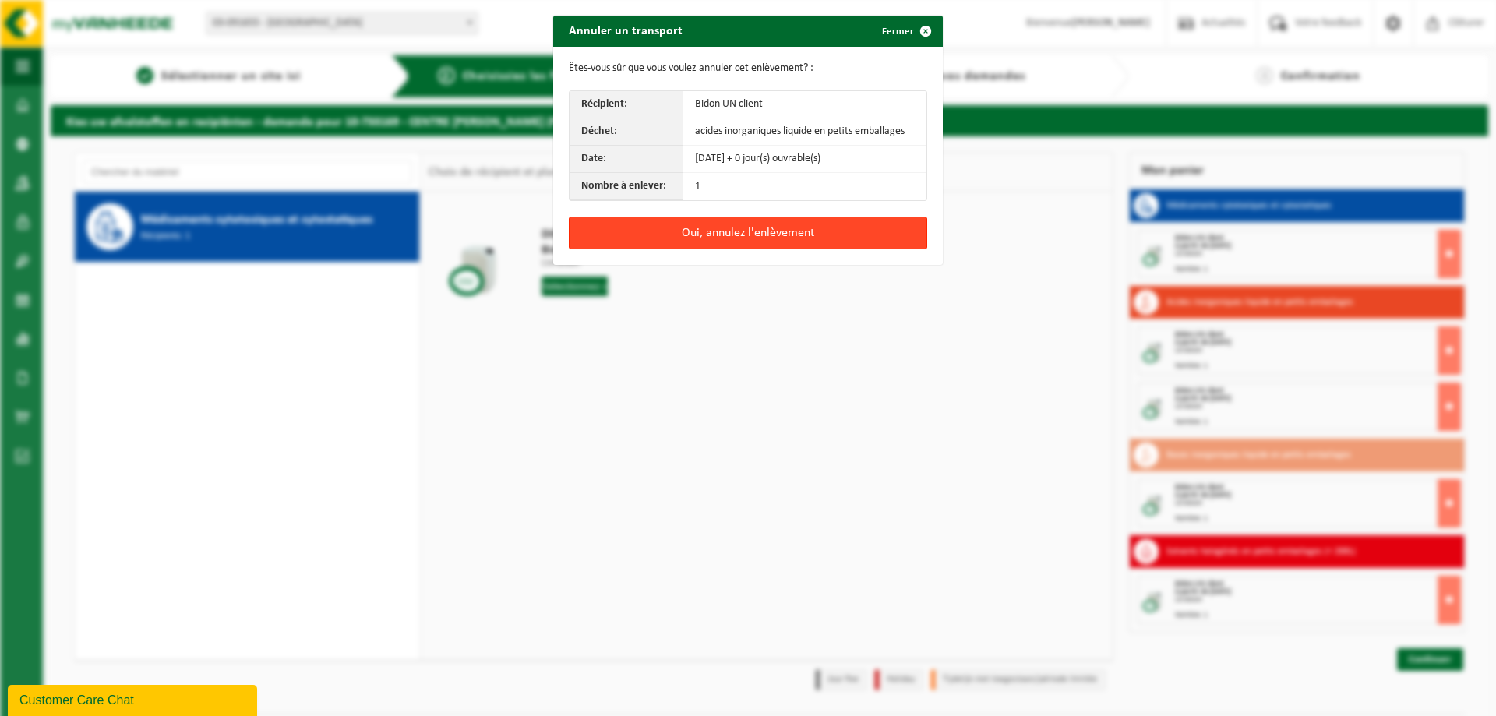
click at [835, 246] on button "Oui, annulez l'enlèvement" at bounding box center [748, 233] width 358 height 33
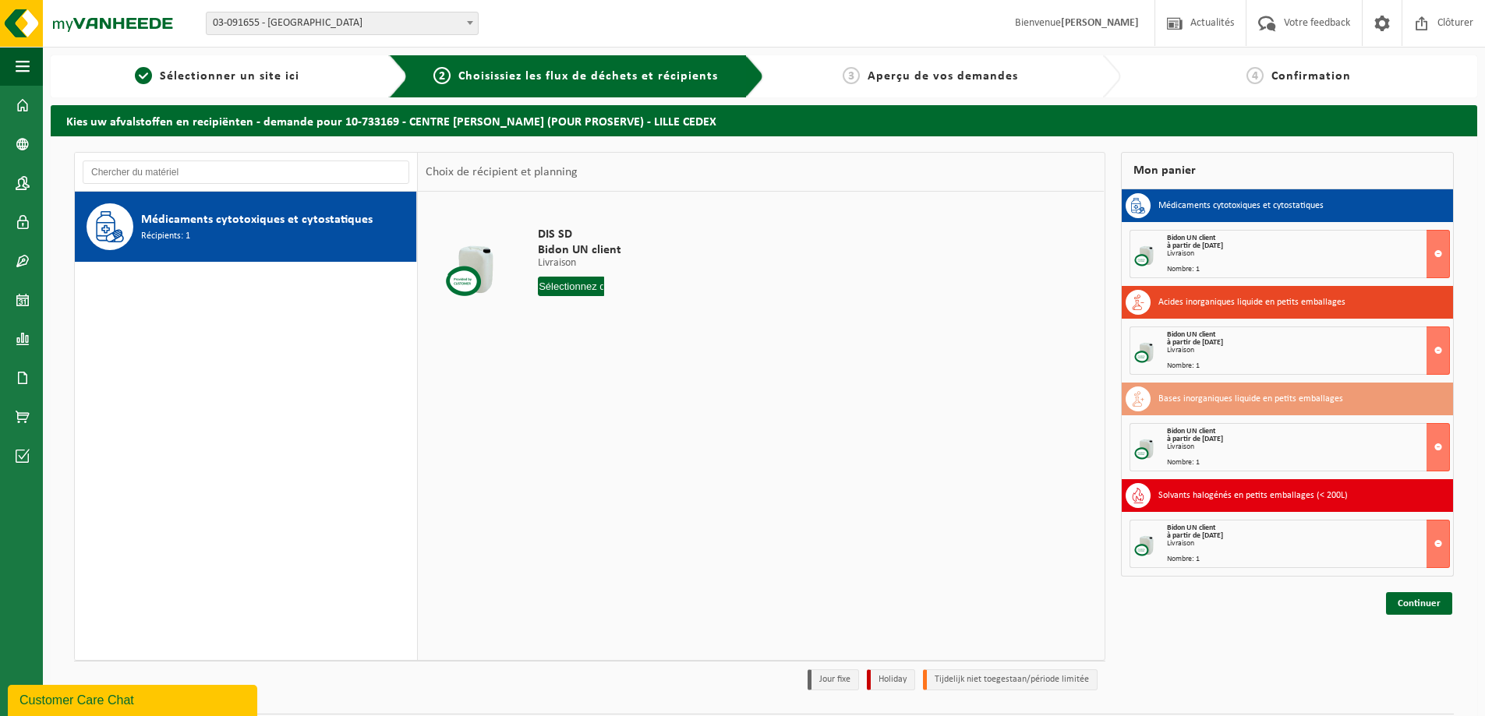
click at [1450, 352] on div "Bidon UN client à partir de 2025-09-23 Livraison Nombre: 1" at bounding box center [1287, 351] width 332 height 48
click at [1442, 353] on button at bounding box center [1437, 351] width 23 height 48
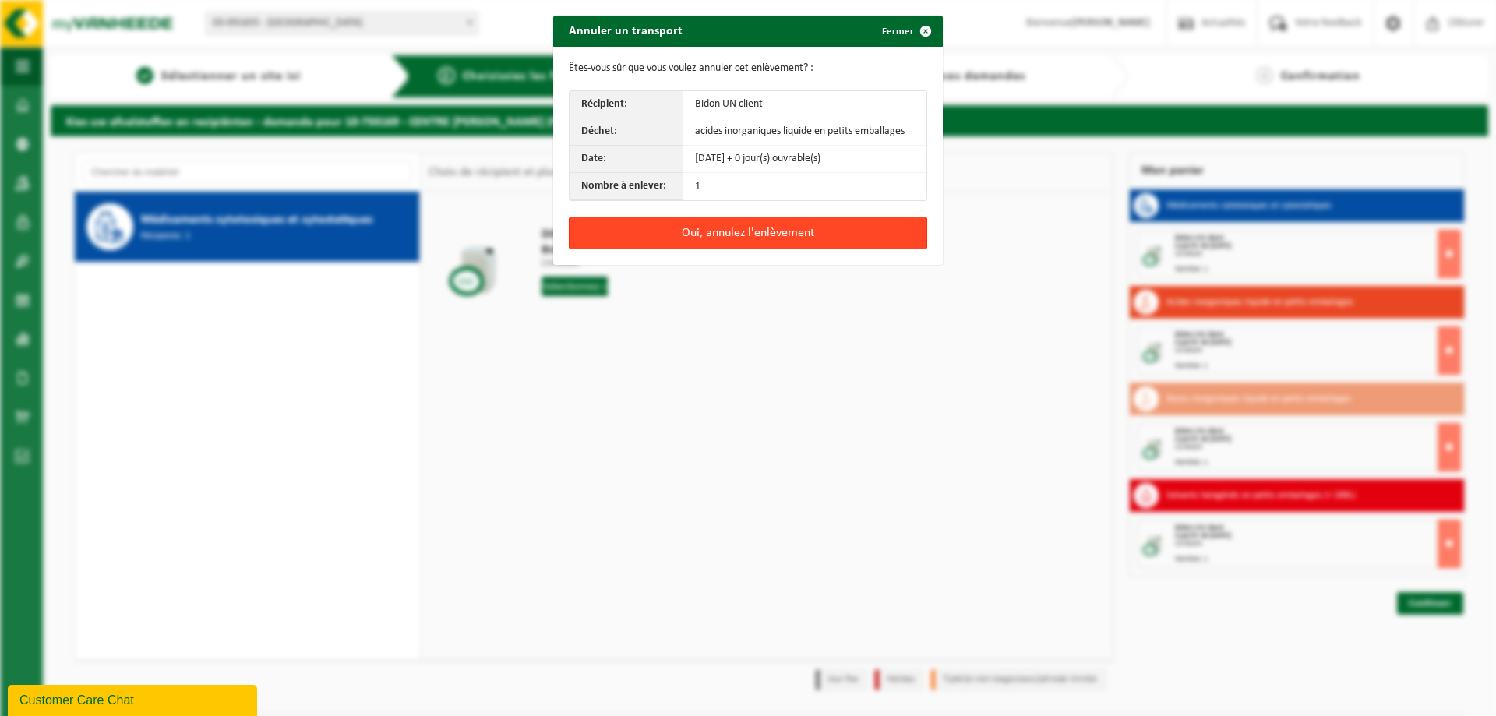
click at [844, 247] on button "Oui, annulez l'enlèvement" at bounding box center [748, 233] width 358 height 33
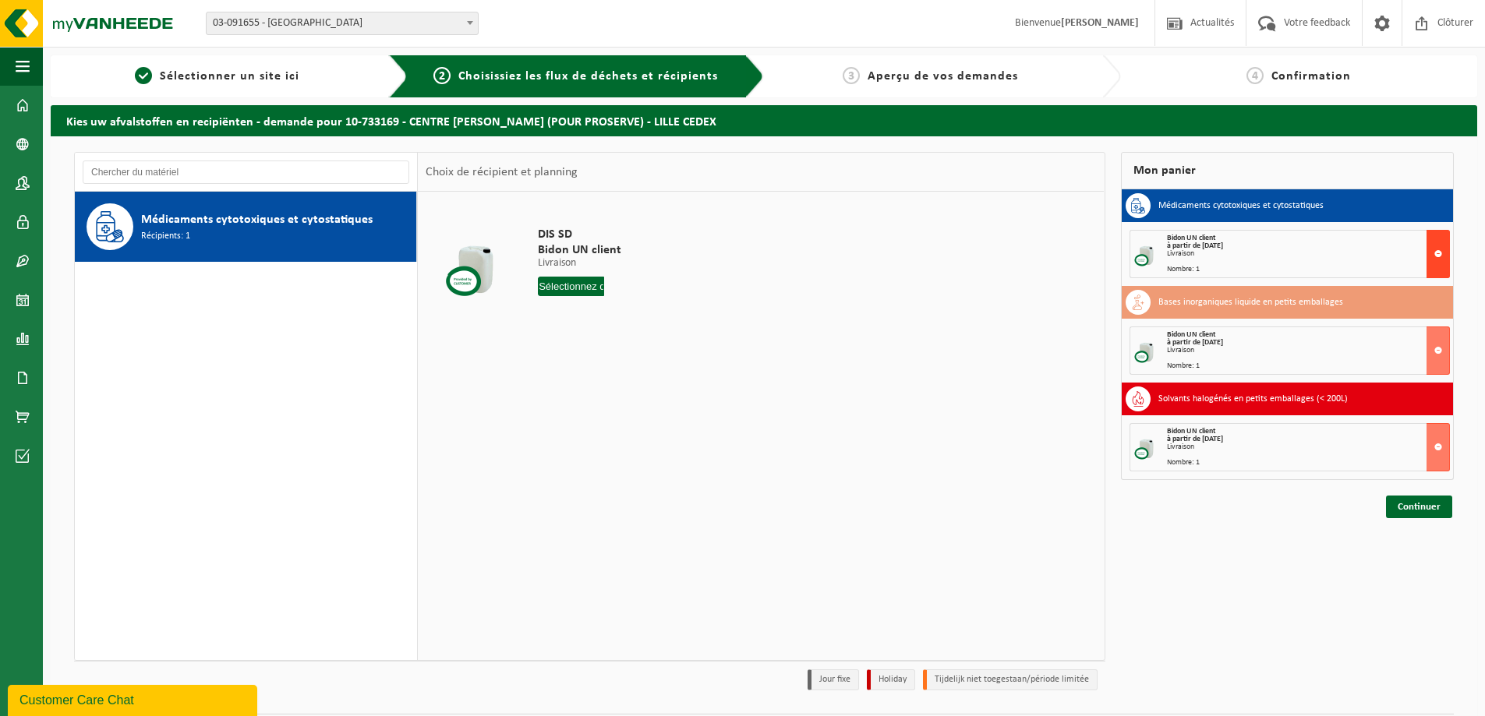
click at [1448, 249] on button at bounding box center [1437, 254] width 23 height 48
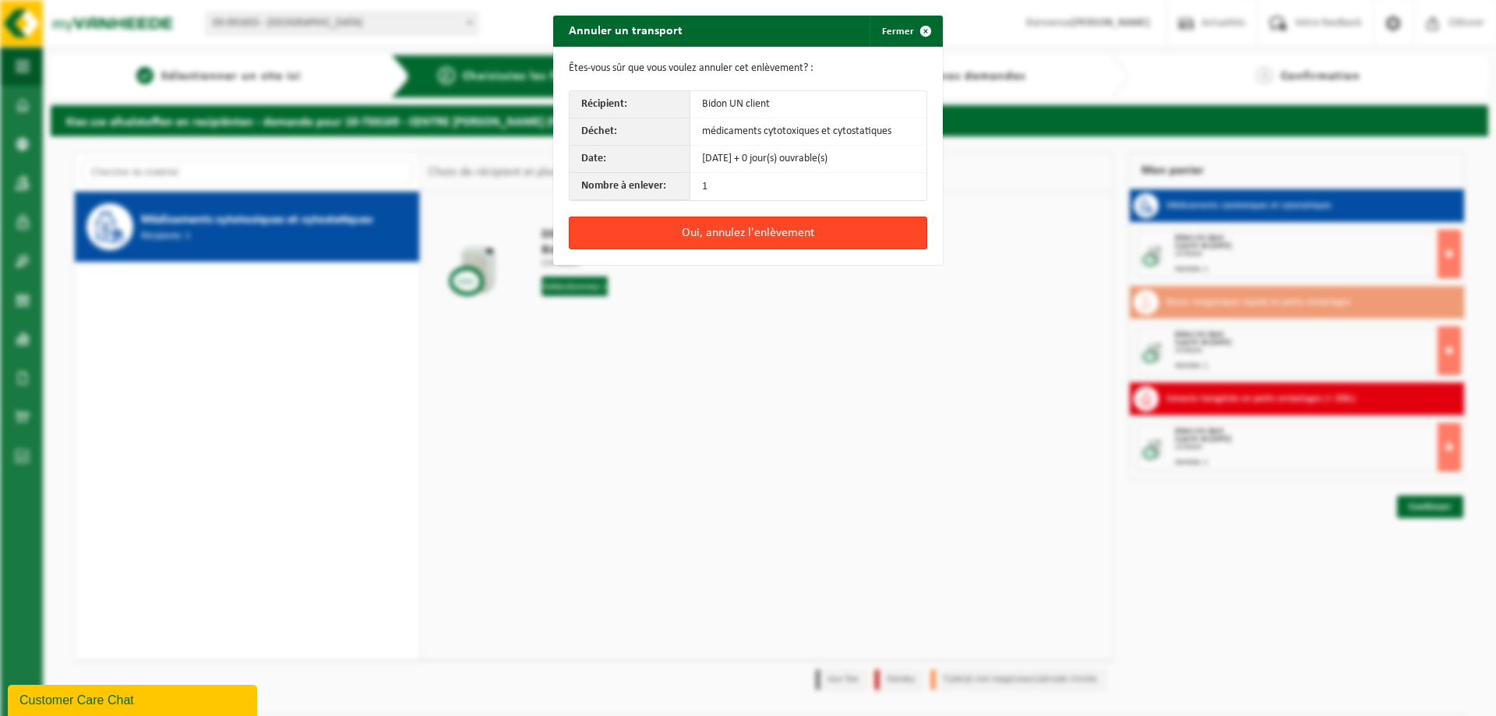
click at [836, 235] on button "Oui, annulez l'enlèvement" at bounding box center [748, 233] width 358 height 33
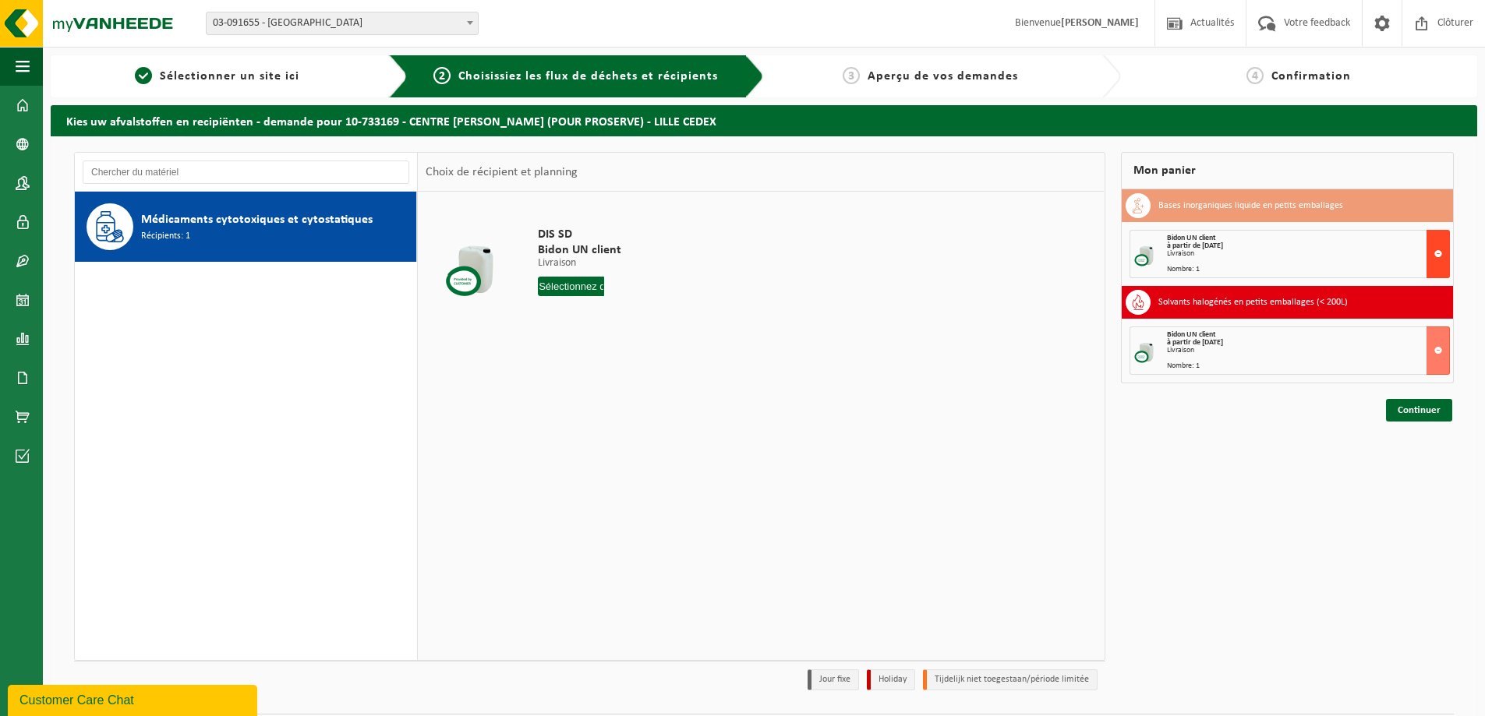
click at [1436, 264] on button at bounding box center [1437, 254] width 23 height 48
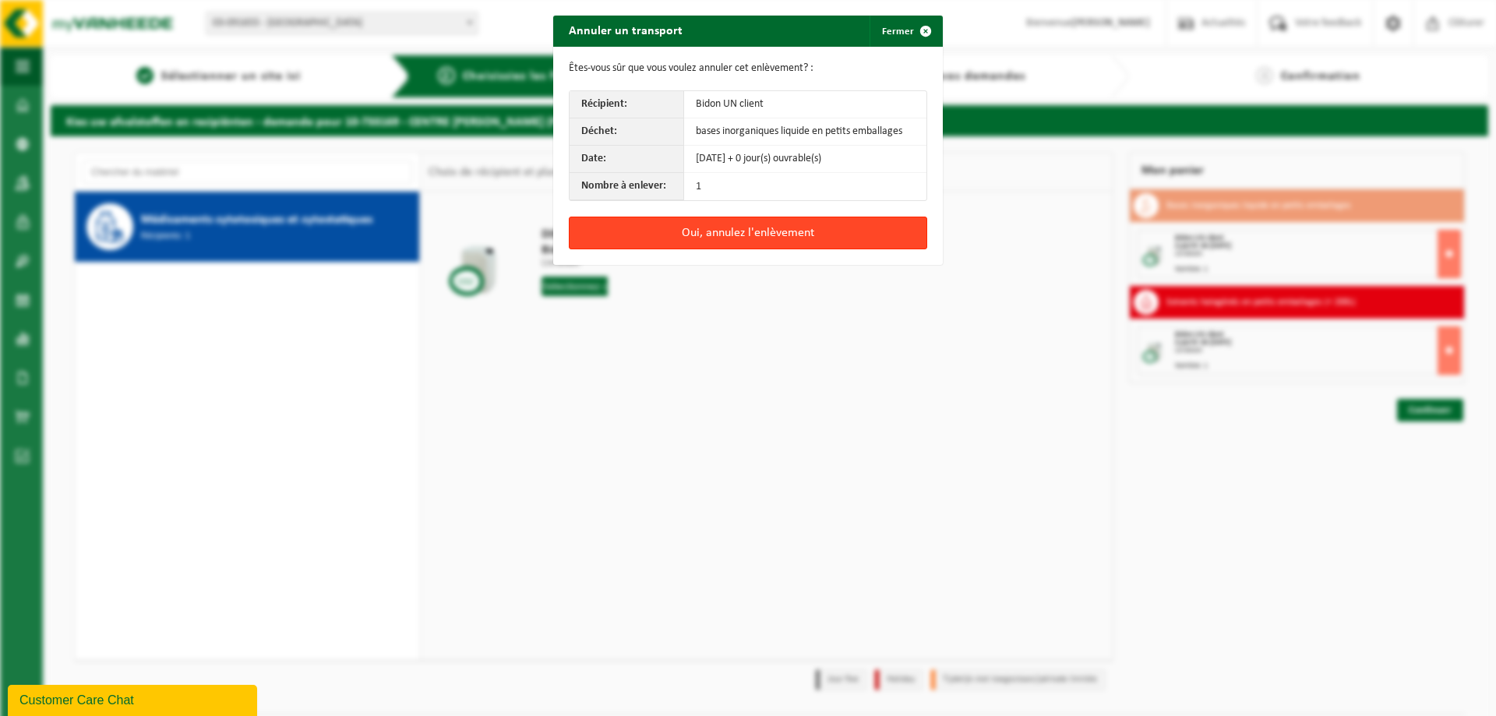
click at [874, 238] on button "Oui, annulez l'enlèvement" at bounding box center [748, 233] width 358 height 33
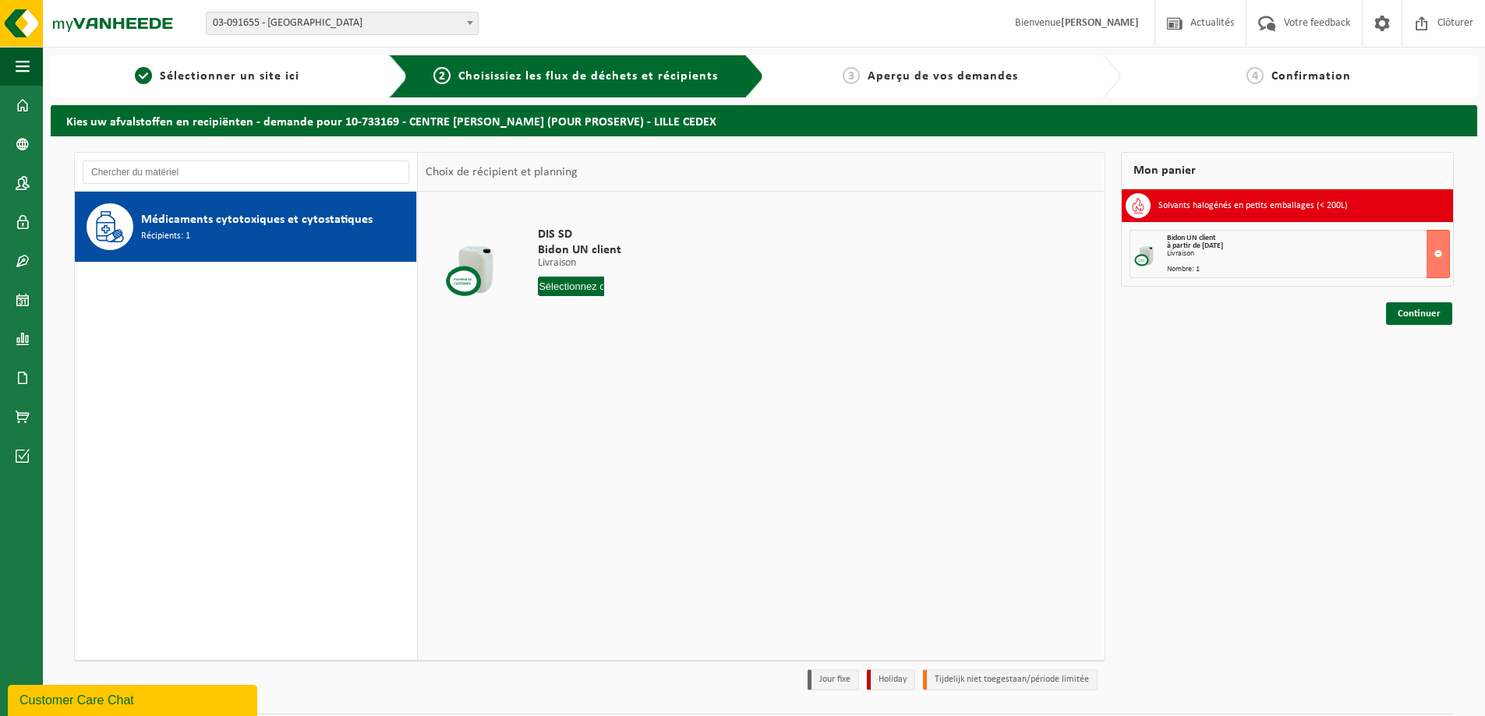
click at [1450, 269] on div "Bidon UN client à partir de 2025-09-23 Livraison Nombre: 1" at bounding box center [1287, 254] width 332 height 48
click at [1424, 267] on div "Nombre: 1" at bounding box center [1308, 270] width 283 height 8
click at [1428, 270] on button at bounding box center [1437, 254] width 23 height 48
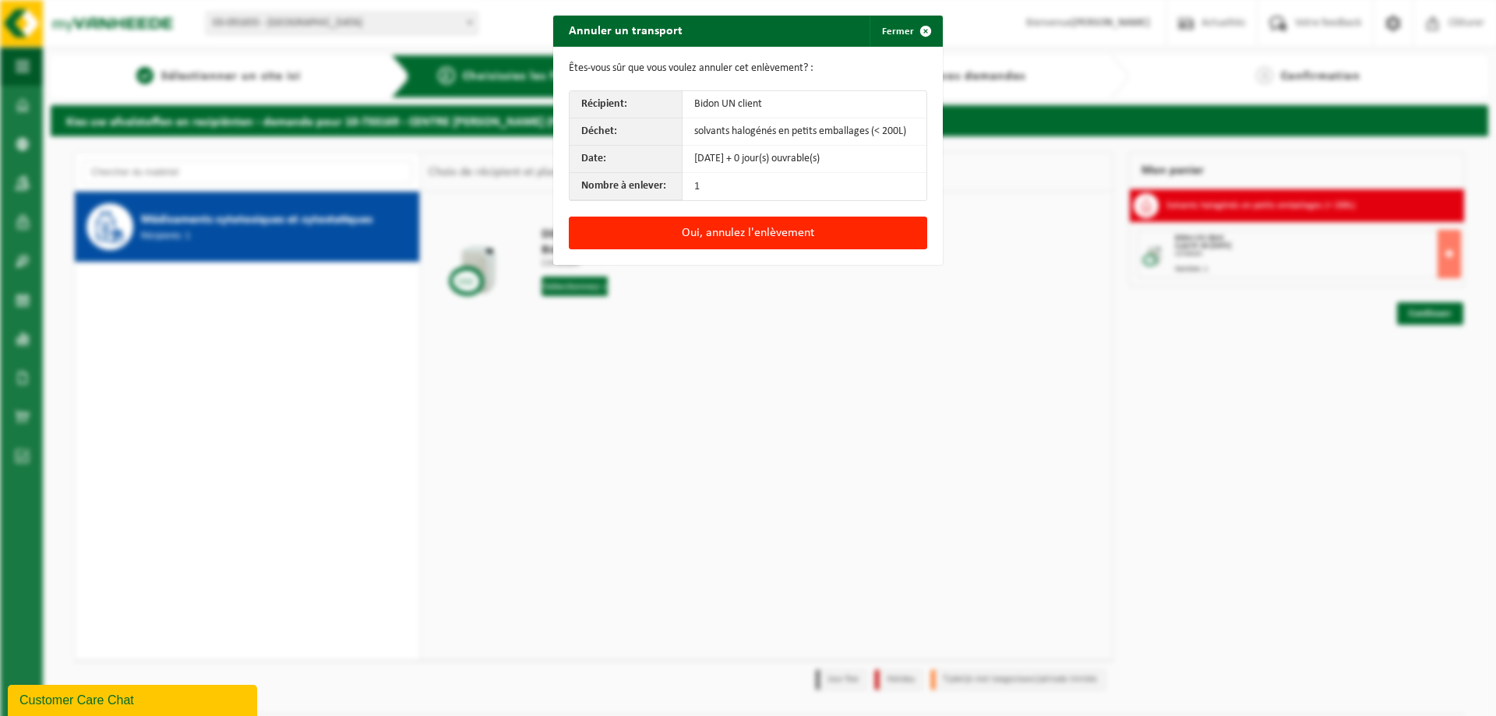
click at [807, 249] on div "Oui, annulez l'enlèvement" at bounding box center [748, 241] width 390 height 48
drag, startPoint x: 807, startPoint y: 244, endPoint x: 821, endPoint y: 253, distance: 16.9
click at [807, 242] on button "Oui, annulez l'enlèvement" at bounding box center [748, 233] width 358 height 33
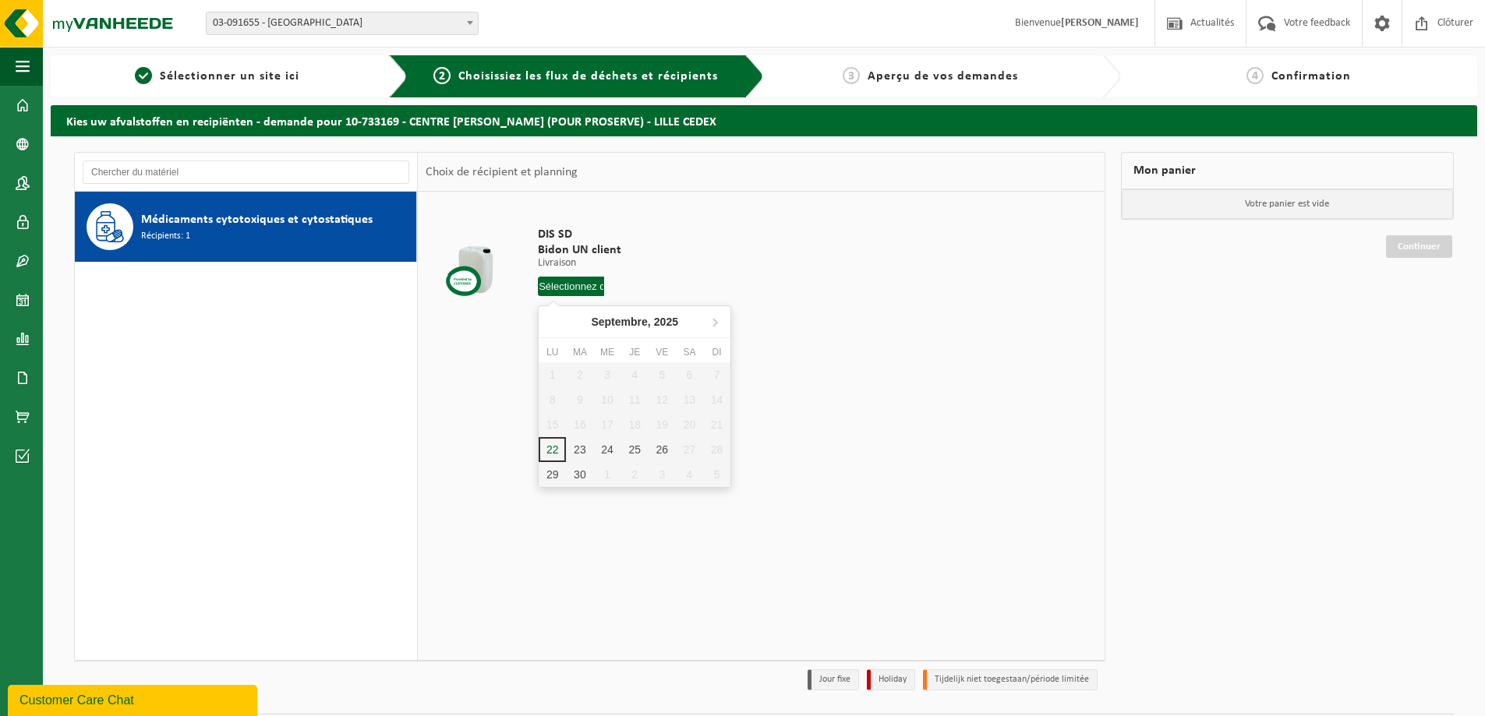
click at [575, 281] on input "text" at bounding box center [571, 286] width 66 height 19
click at [588, 450] on div "23" at bounding box center [579, 449] width 27 height 25
type input "à partir de 2025-09-23"
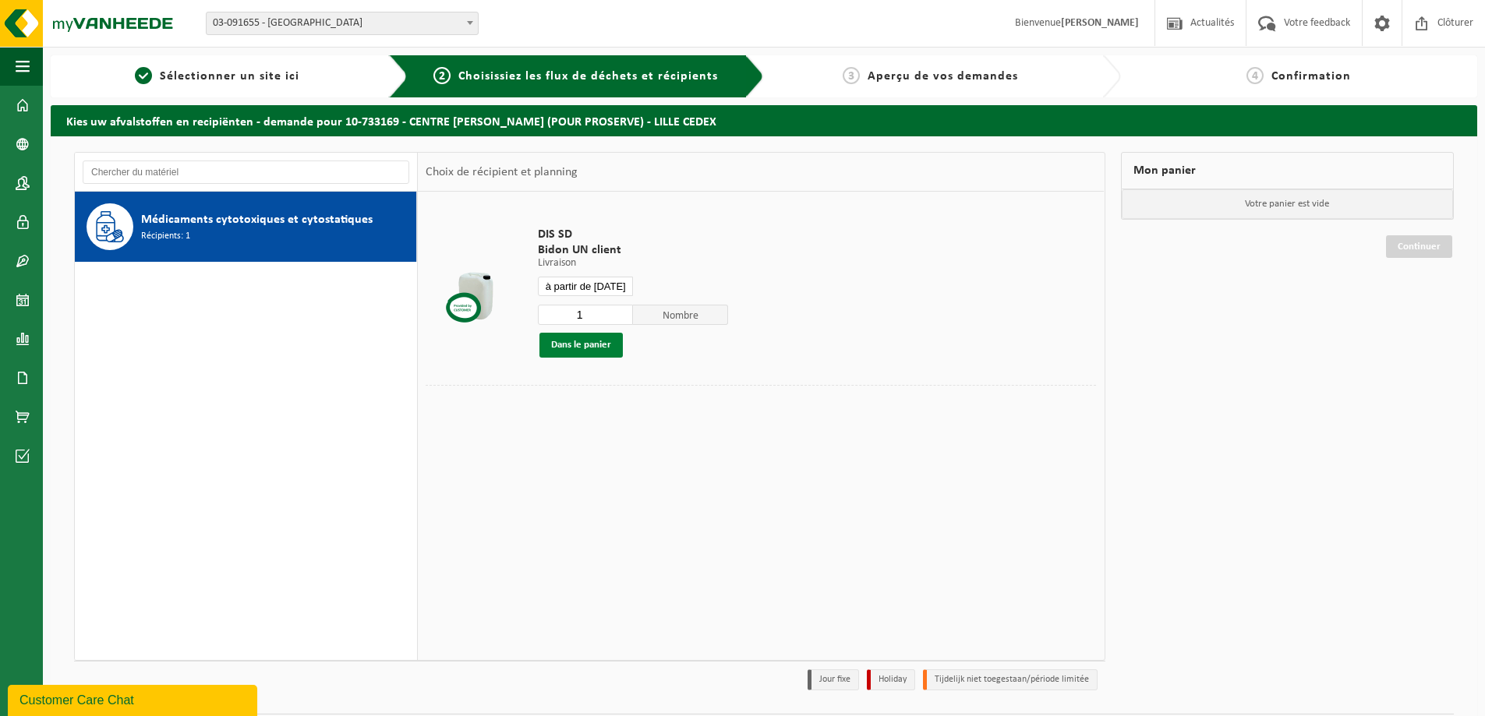
click at [597, 349] on button "Dans le panier" at bounding box center [580, 345] width 83 height 25
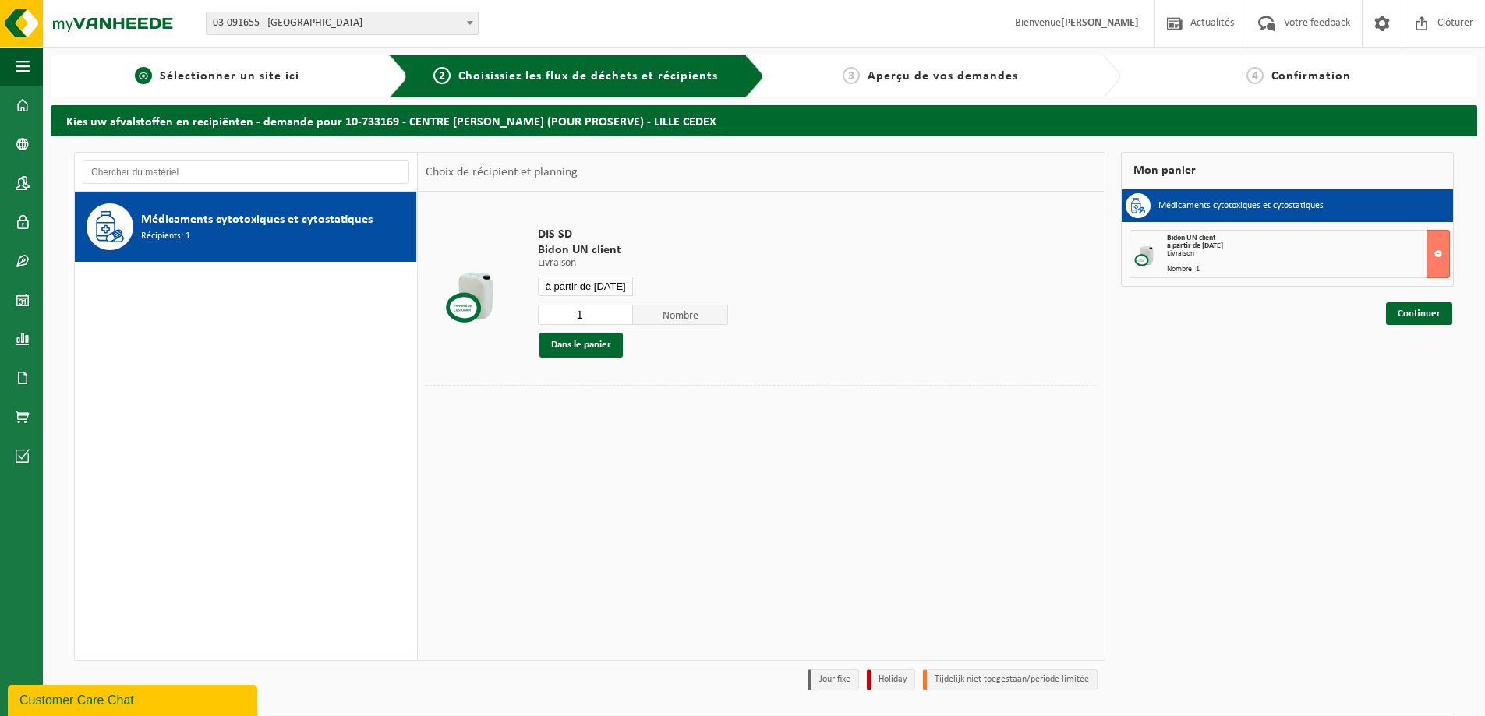
click at [280, 94] on div "1 Sélectionner un site ici" at bounding box center [229, 76] width 357 height 42
click at [279, 72] on span "Sélectionner un site ici" at bounding box center [230, 76] width 140 height 12
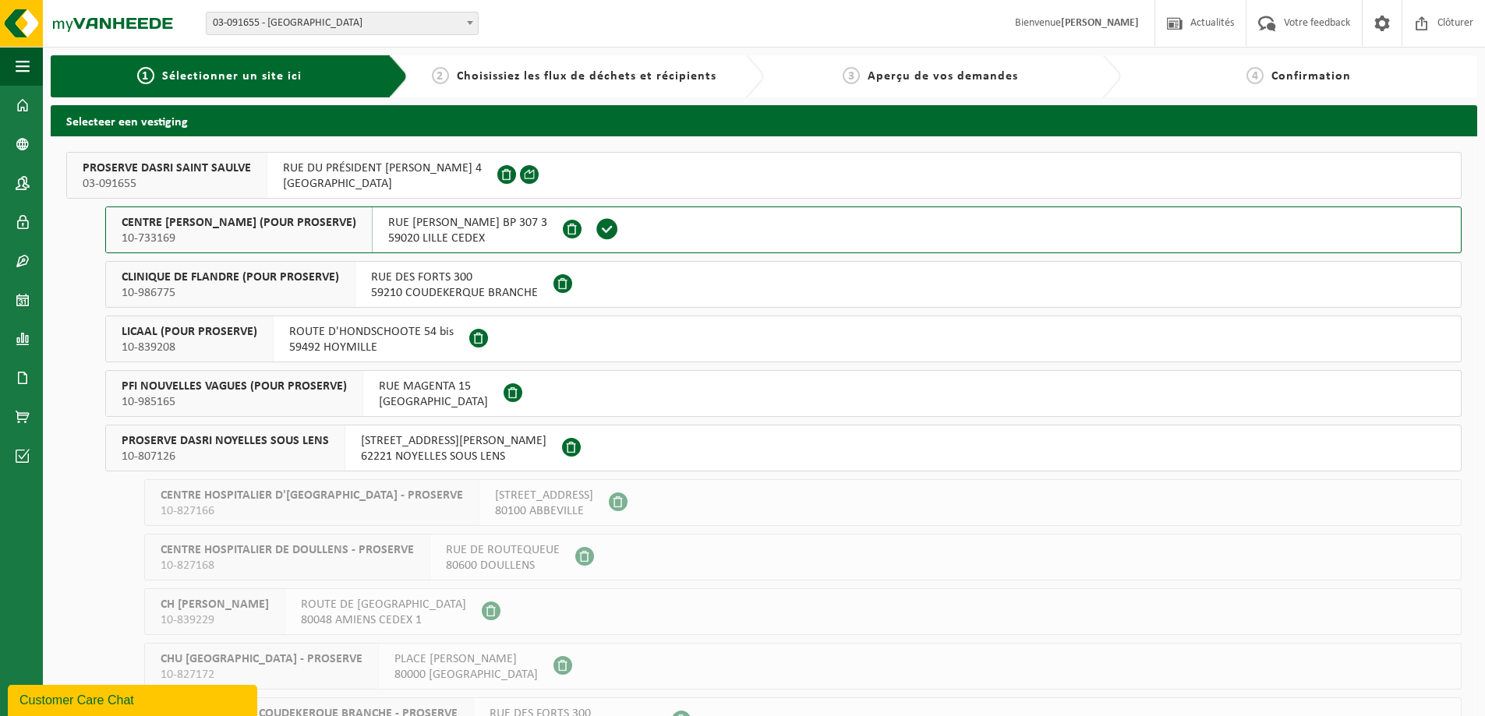
click at [315, 291] on span "10-986775" at bounding box center [230, 293] width 217 height 16
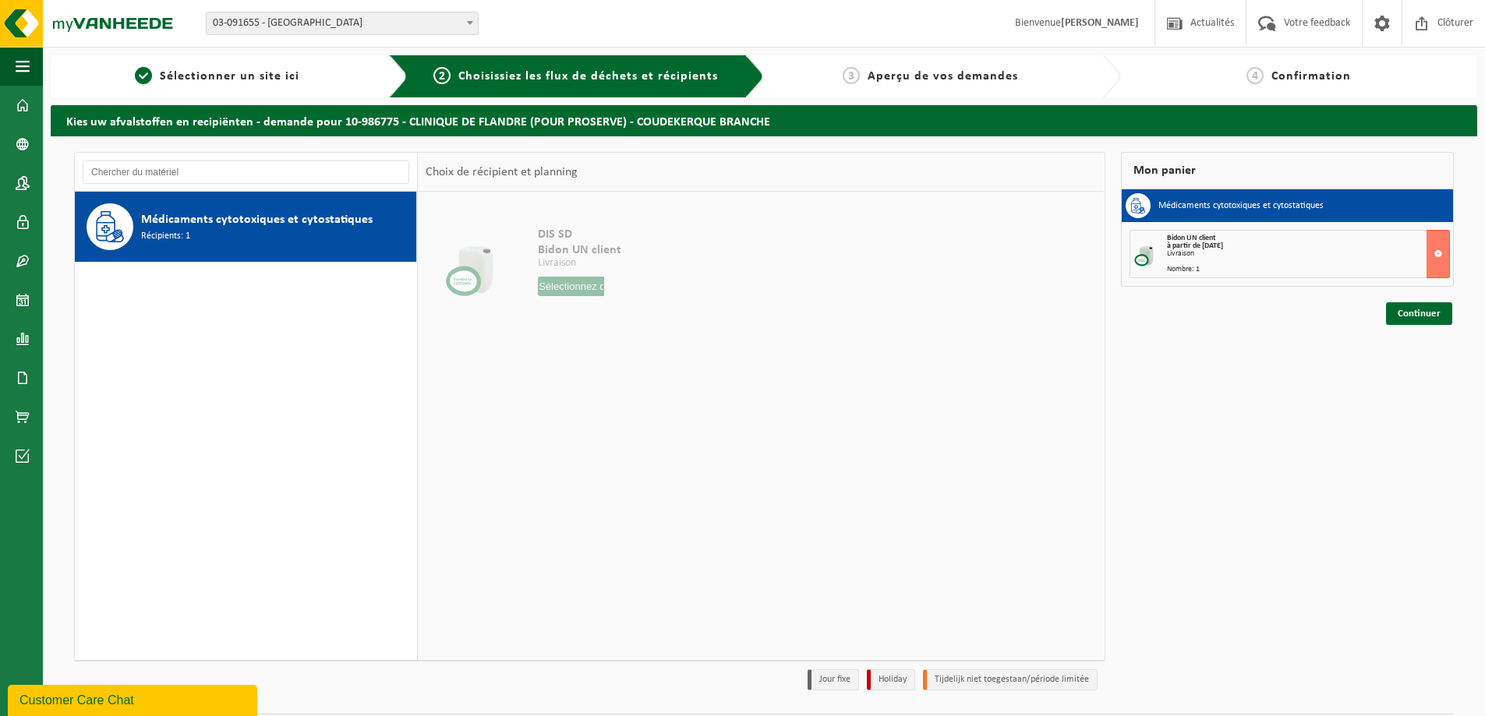
click at [344, 224] on span "Médicaments cytotoxiques et cytostatiques" at bounding box center [256, 219] width 231 height 19
click at [545, 286] on input "text" at bounding box center [571, 286] width 66 height 19
click at [567, 283] on input "text" at bounding box center [571, 286] width 66 height 19
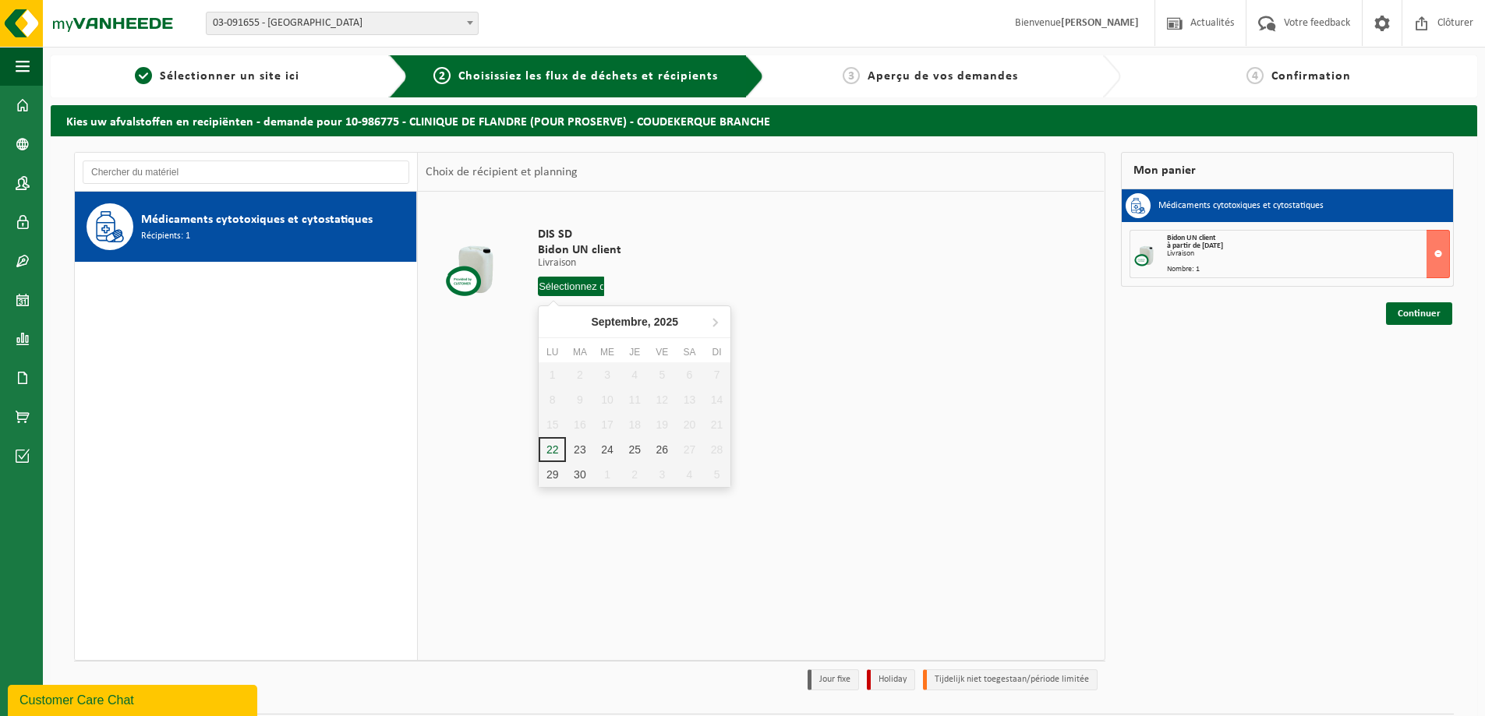
click at [589, 436] on div "1 2 3 4 5 6 7 8 9 10 11 12 13 14 15 16 17 18 19 20 21 22 23 24 25 26 27 28 29 3…" at bounding box center [635, 424] width 192 height 125
click at [586, 442] on div "23" at bounding box center [579, 449] width 27 height 25
type input "à partir de [DATE]"
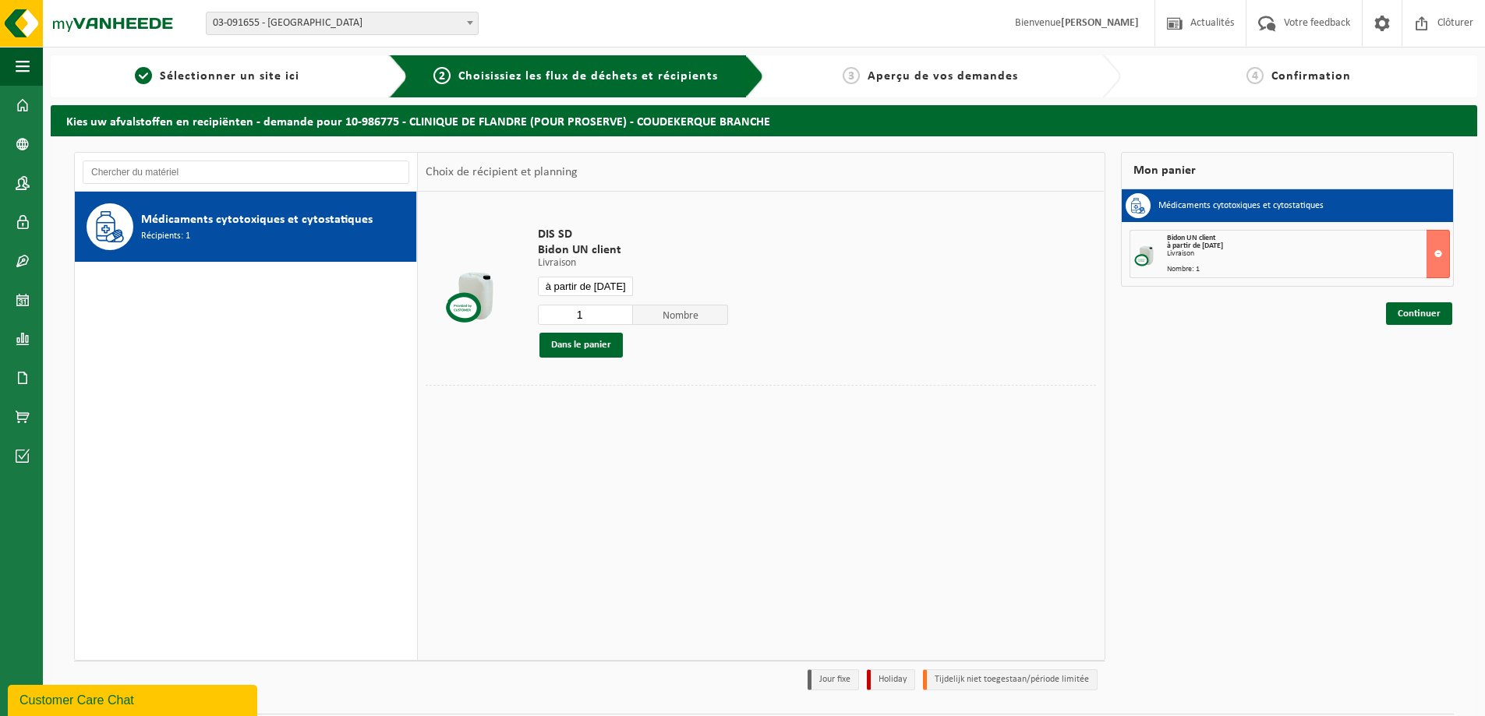
click at [583, 341] on button "Dans le panier" at bounding box center [580, 345] width 83 height 25
click at [337, 69] on link "1 Sélectionner un site ici" at bounding box center [217, 76] width 318 height 19
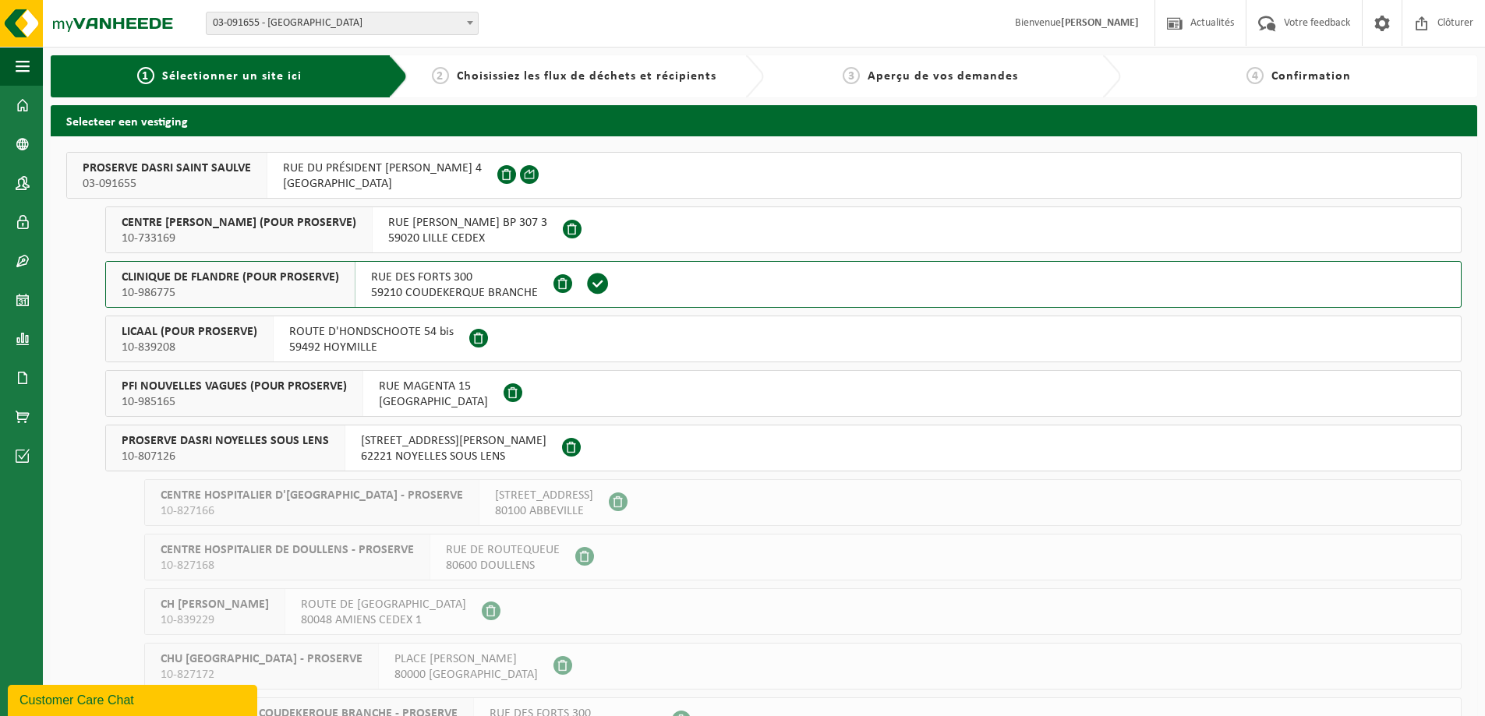
drag, startPoint x: 292, startPoint y: 338, endPoint x: 309, endPoint y: 344, distance: 18.2
click at [292, 339] on span "ROUTE D'HONDSCHOOTE 54 bis" at bounding box center [371, 332] width 164 height 16
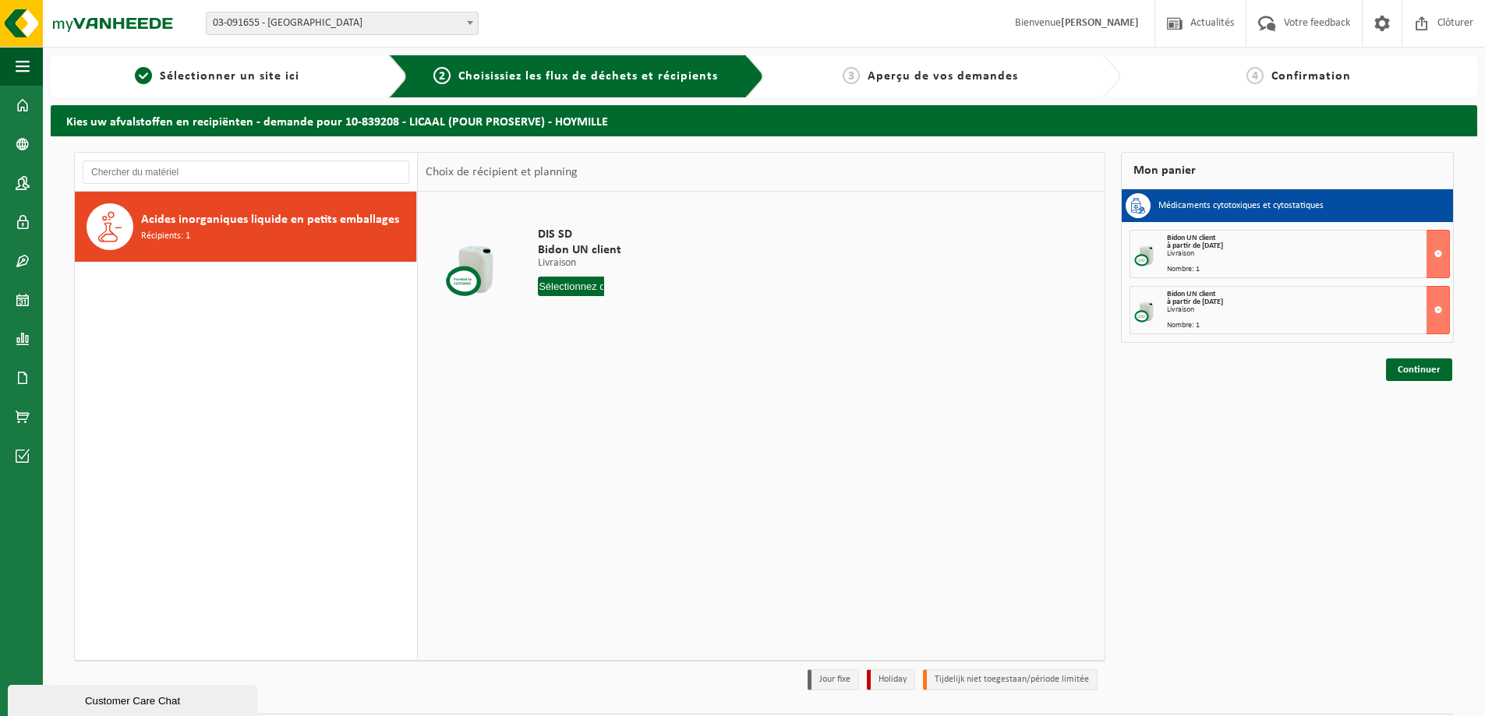
click at [323, 218] on span "Acides inorganiques liquide en petits emballages" at bounding box center [270, 219] width 258 height 19
click at [569, 283] on input "text" at bounding box center [571, 286] width 66 height 19
click at [572, 284] on input "text" at bounding box center [571, 286] width 66 height 19
click at [578, 448] on div "23" at bounding box center [579, 449] width 27 height 25
type input "à partir de 2025-09-23"
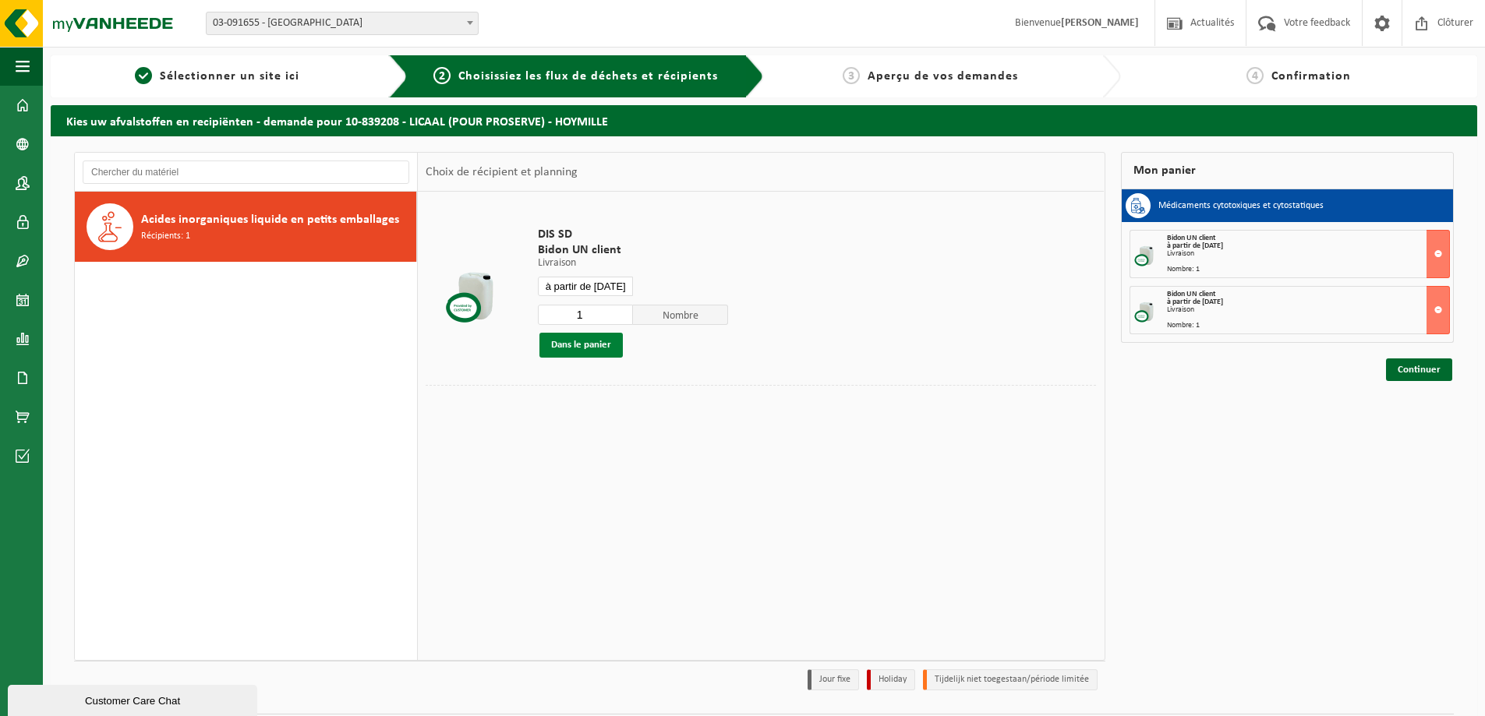
click at [591, 351] on button "Dans le panier" at bounding box center [580, 345] width 83 height 25
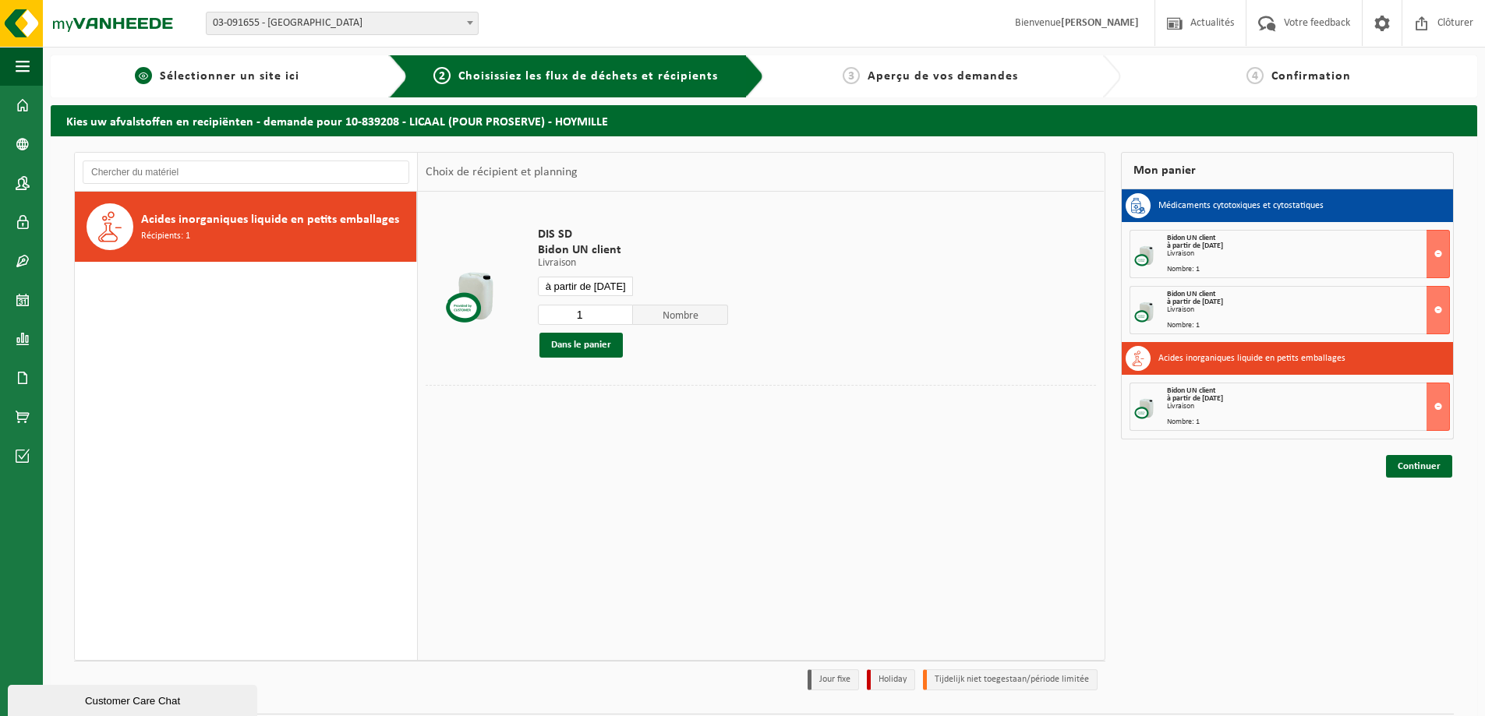
click at [268, 75] on span "Sélectionner un site ici" at bounding box center [230, 76] width 140 height 12
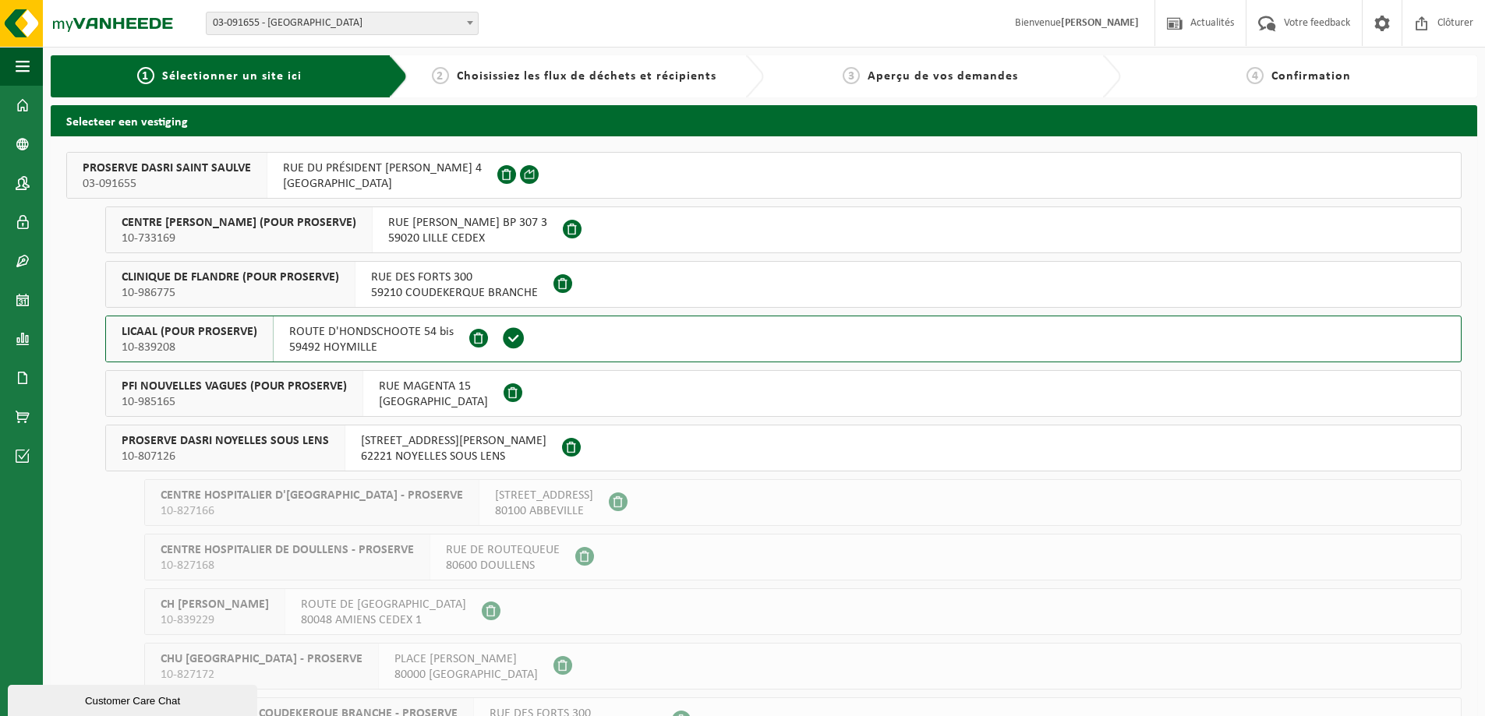
click at [310, 394] on span "PFI NOUVELLES VAGUES (POUR PROSERVE)" at bounding box center [234, 387] width 225 height 16
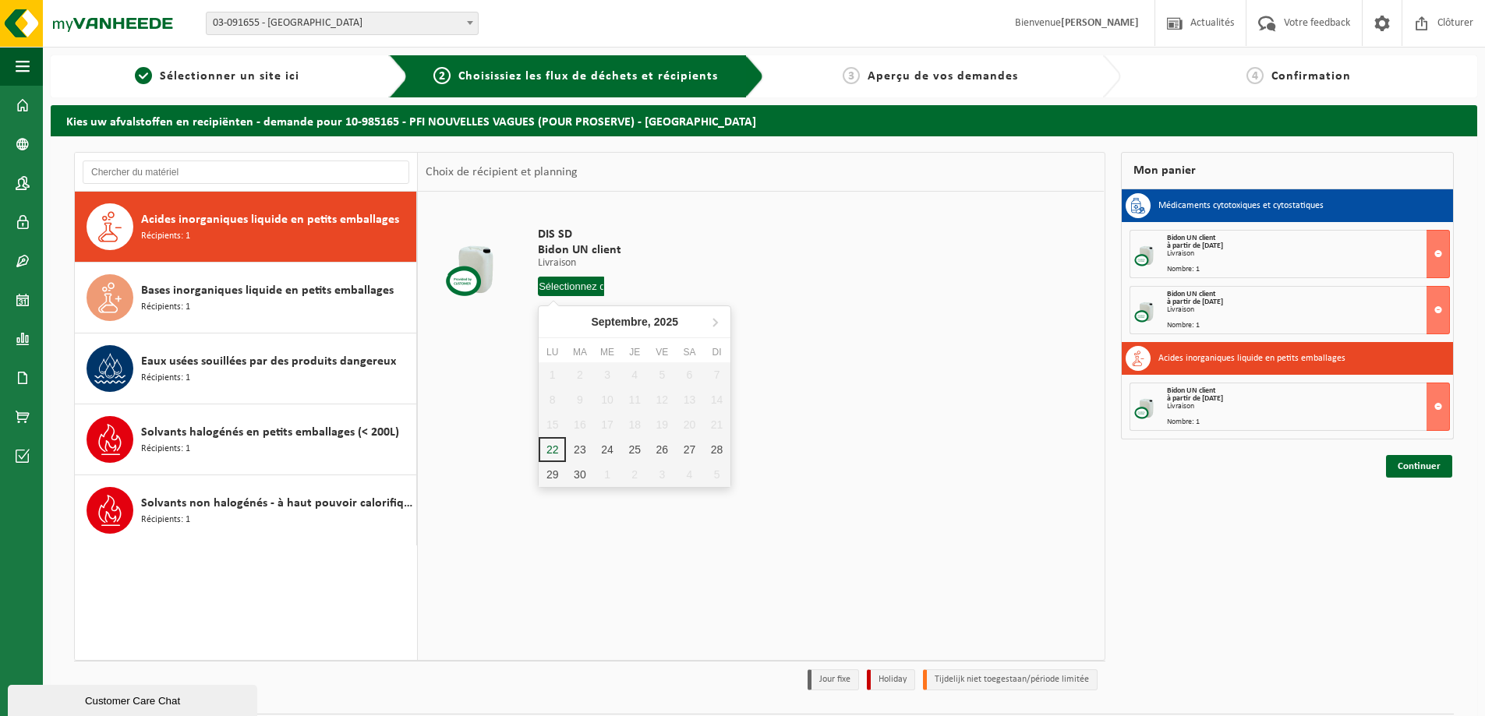
drag, startPoint x: 564, startPoint y: 291, endPoint x: 563, endPoint y: 382, distance: 91.2
click at [564, 290] on input "text" at bounding box center [571, 286] width 66 height 19
click at [571, 446] on div "23" at bounding box center [579, 449] width 27 height 25
type input "à partir de 2025-09-23"
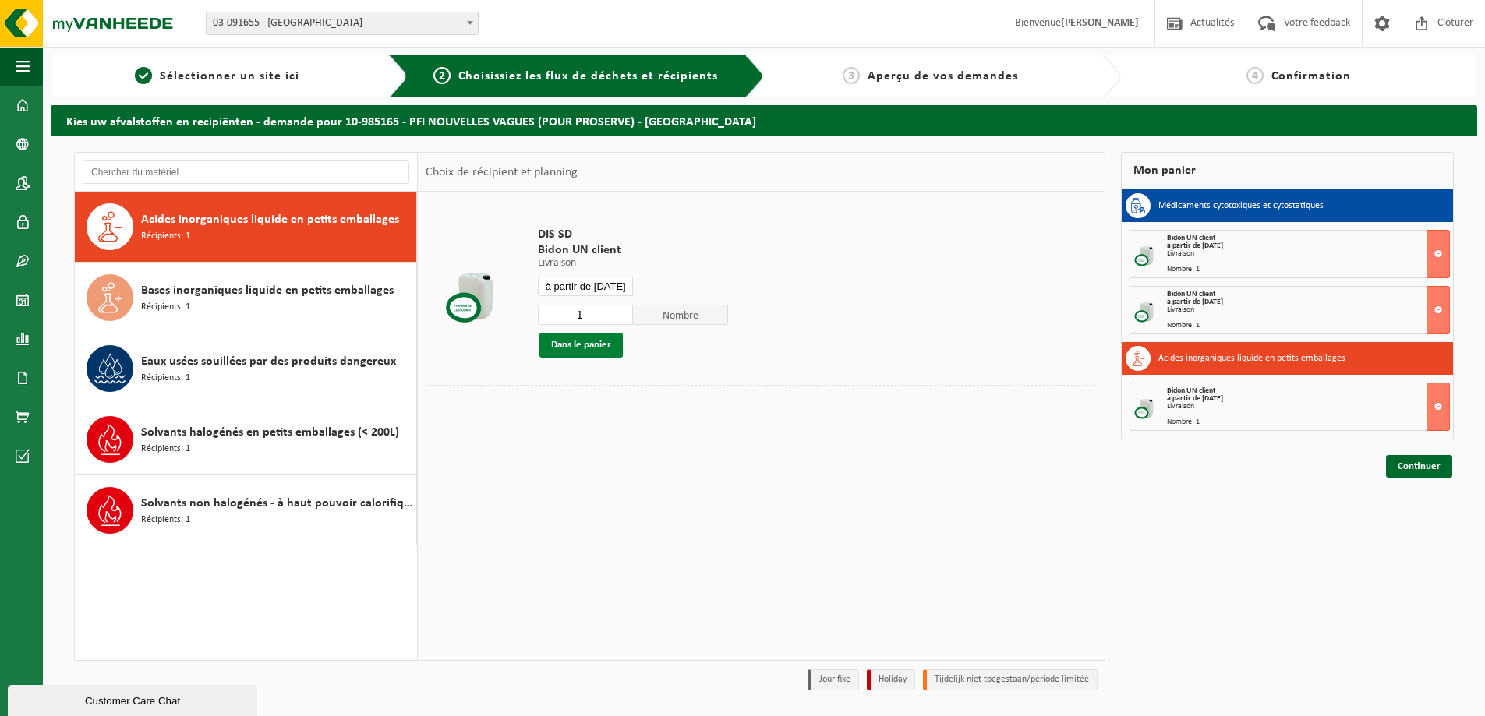
click at [592, 346] on button "Dans le panier" at bounding box center [580, 345] width 83 height 25
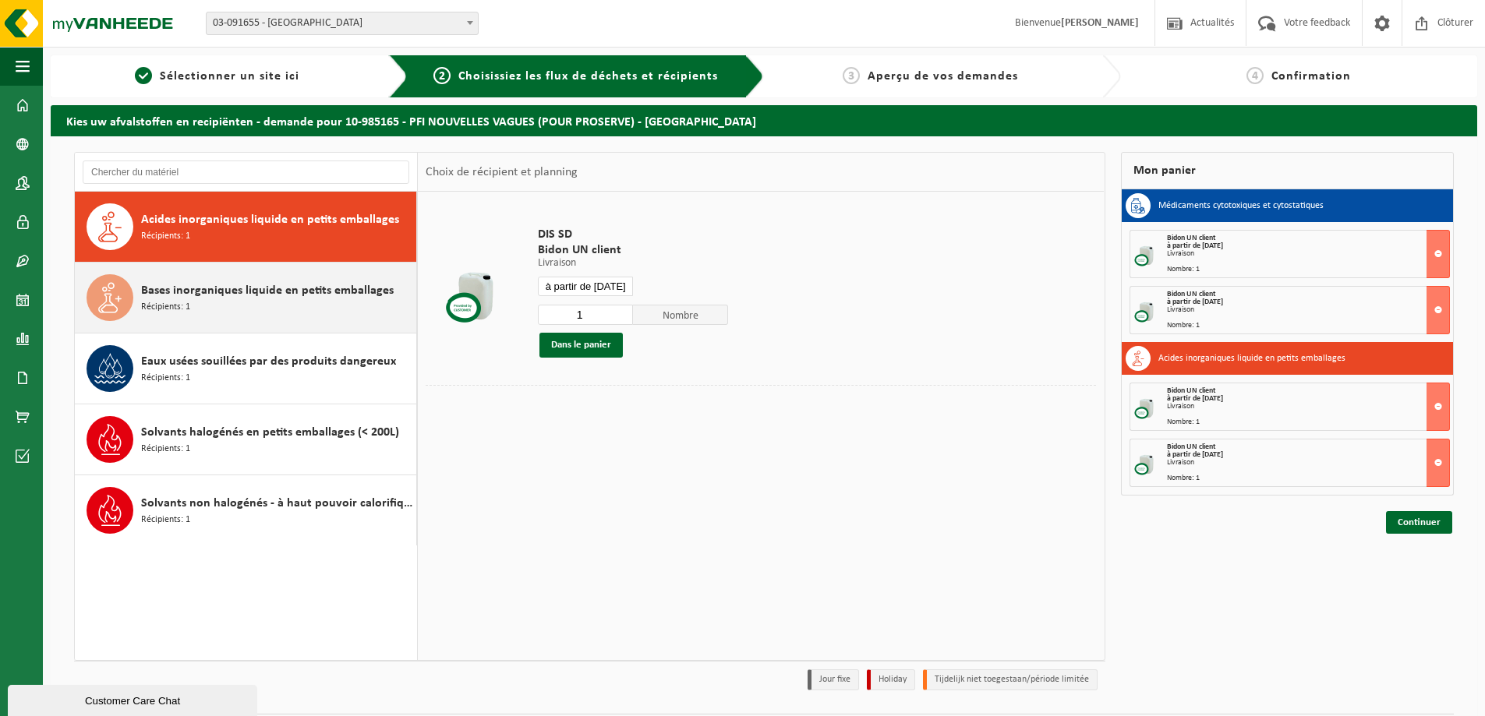
click at [334, 299] on span "Bases inorganiques liquide en petits emballages" at bounding box center [267, 290] width 253 height 19
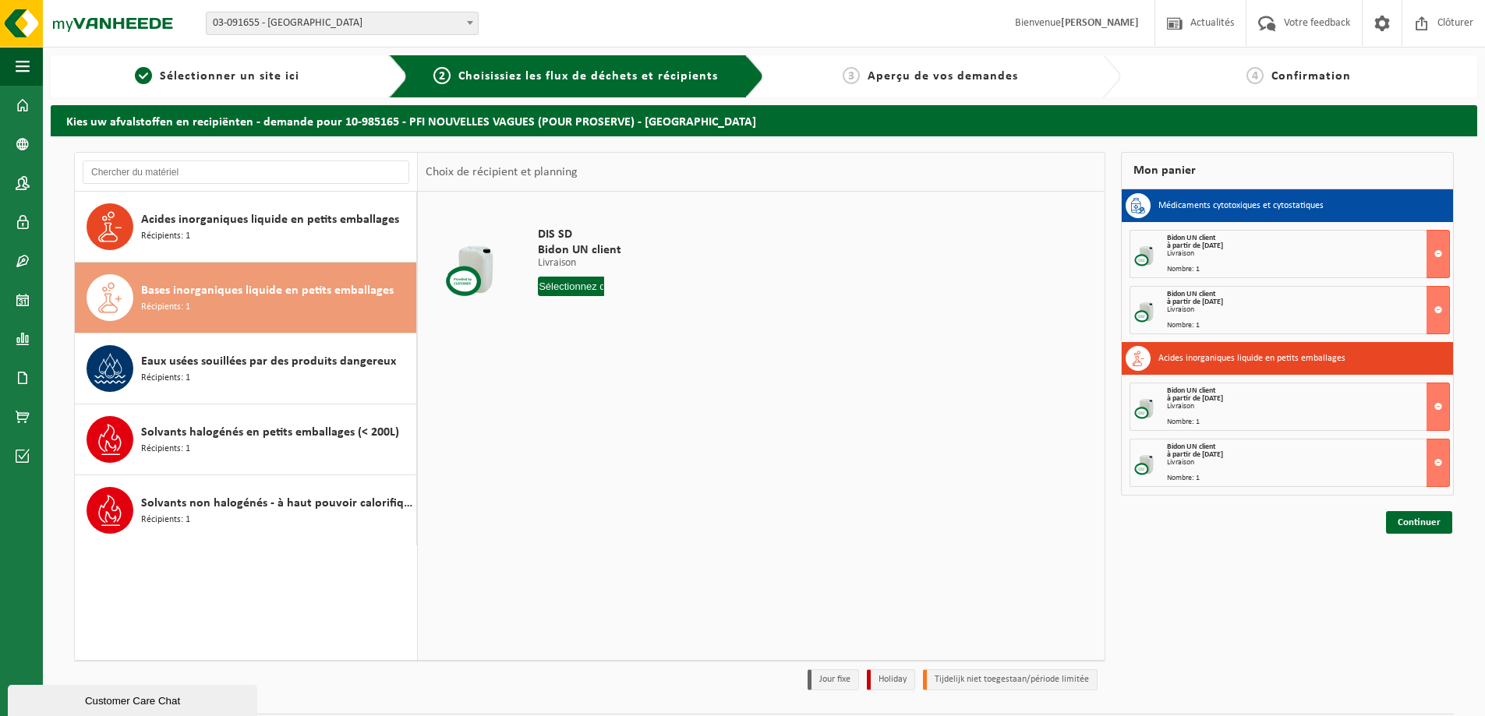
click at [577, 288] on input "text" at bounding box center [571, 286] width 66 height 19
drag, startPoint x: 578, startPoint y: 463, endPoint x: 578, endPoint y: 450, distance: 13.2
click at [578, 461] on div "1 2 3 4 5 6 7 8 9 10 11 12 13 14 15 16 17 18 19 20 21 22 23 24 25 26 27 28 29 3…" at bounding box center [635, 424] width 192 height 125
click at [579, 448] on div "23" at bounding box center [579, 449] width 27 height 25
type input "à partir de 2025-09-23"
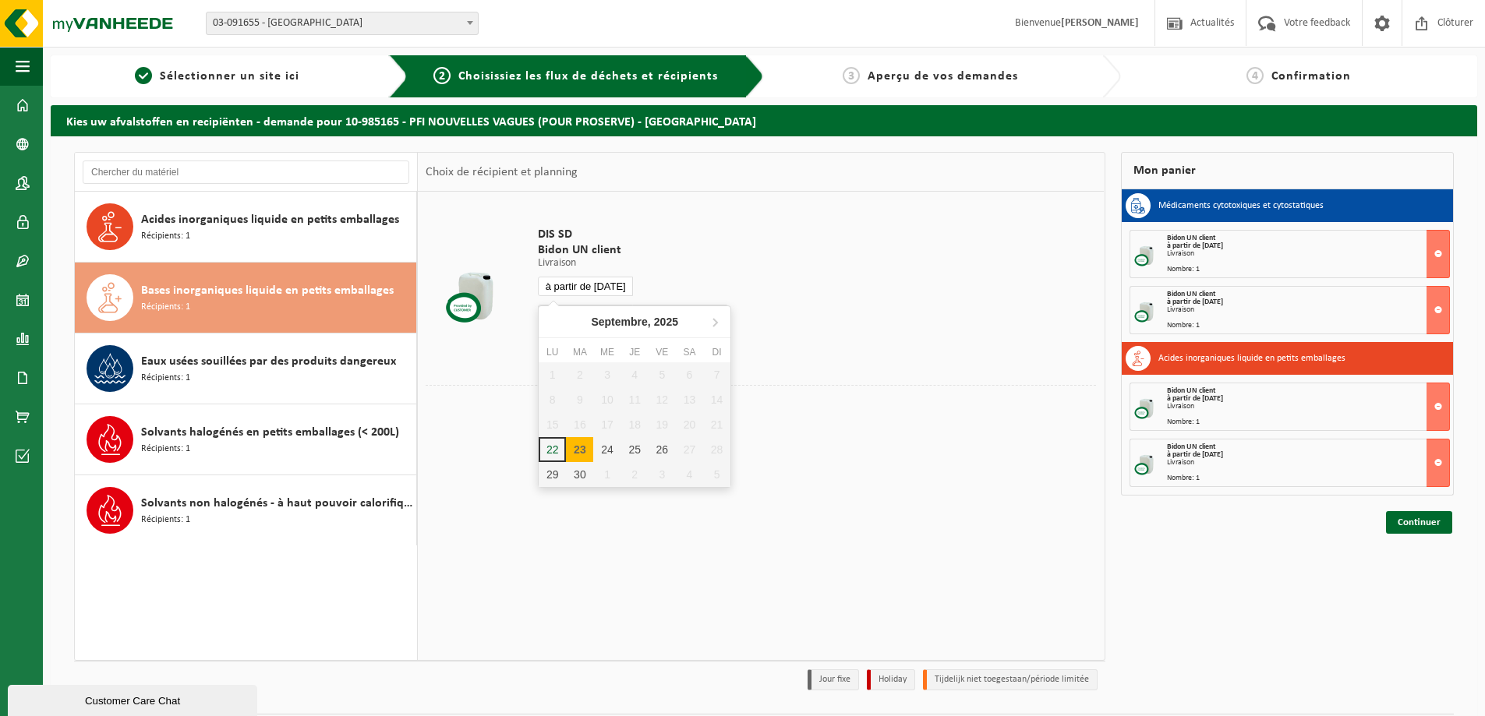
click at [586, 284] on input "à partir de [DATE]" at bounding box center [585, 286] width 95 height 19
drag, startPoint x: 574, startPoint y: 451, endPoint x: 576, endPoint y: 383, distance: 67.8
click at [575, 450] on div "23" at bounding box center [579, 449] width 27 height 25
click at [570, 446] on div "23" at bounding box center [579, 449] width 27 height 25
type input "à partir de 2025-09-23"
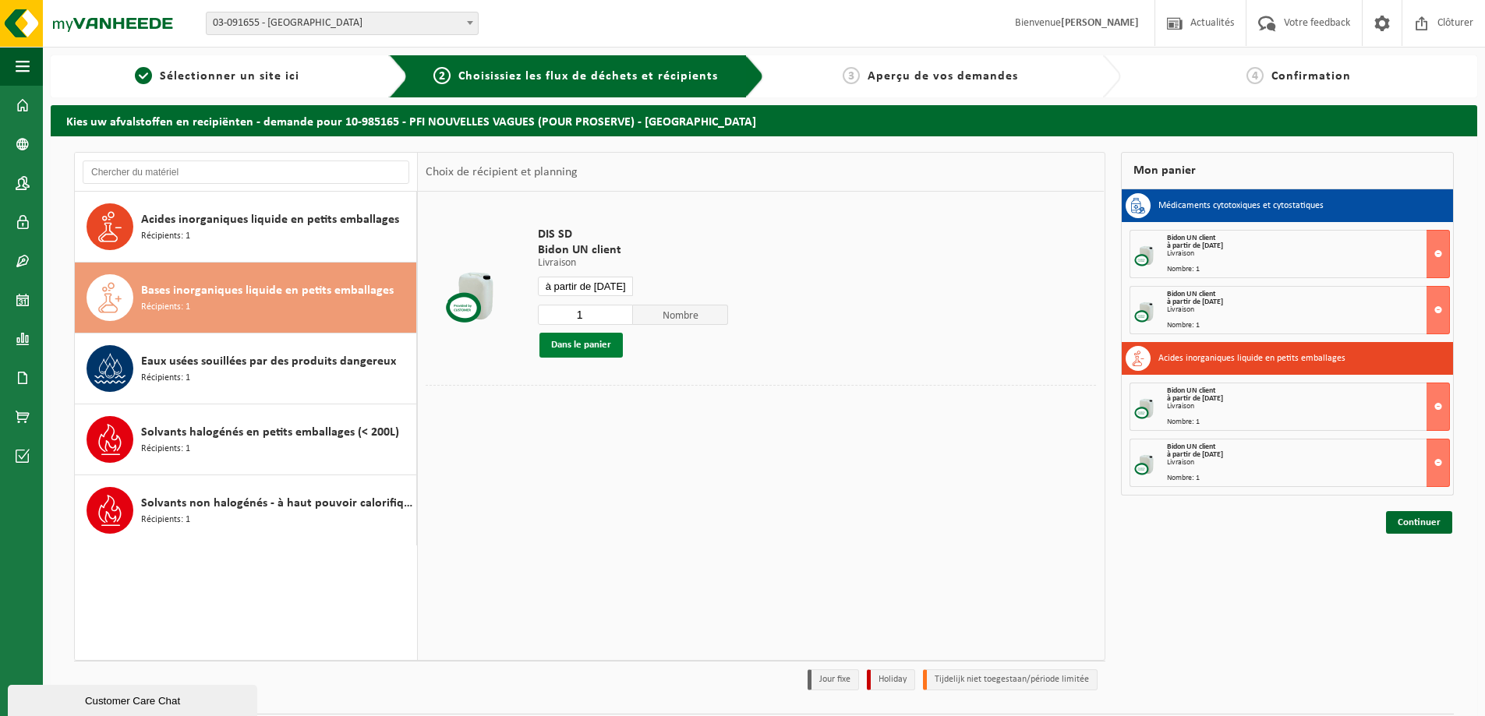
click at [564, 351] on button "Dans le panier" at bounding box center [580, 345] width 83 height 25
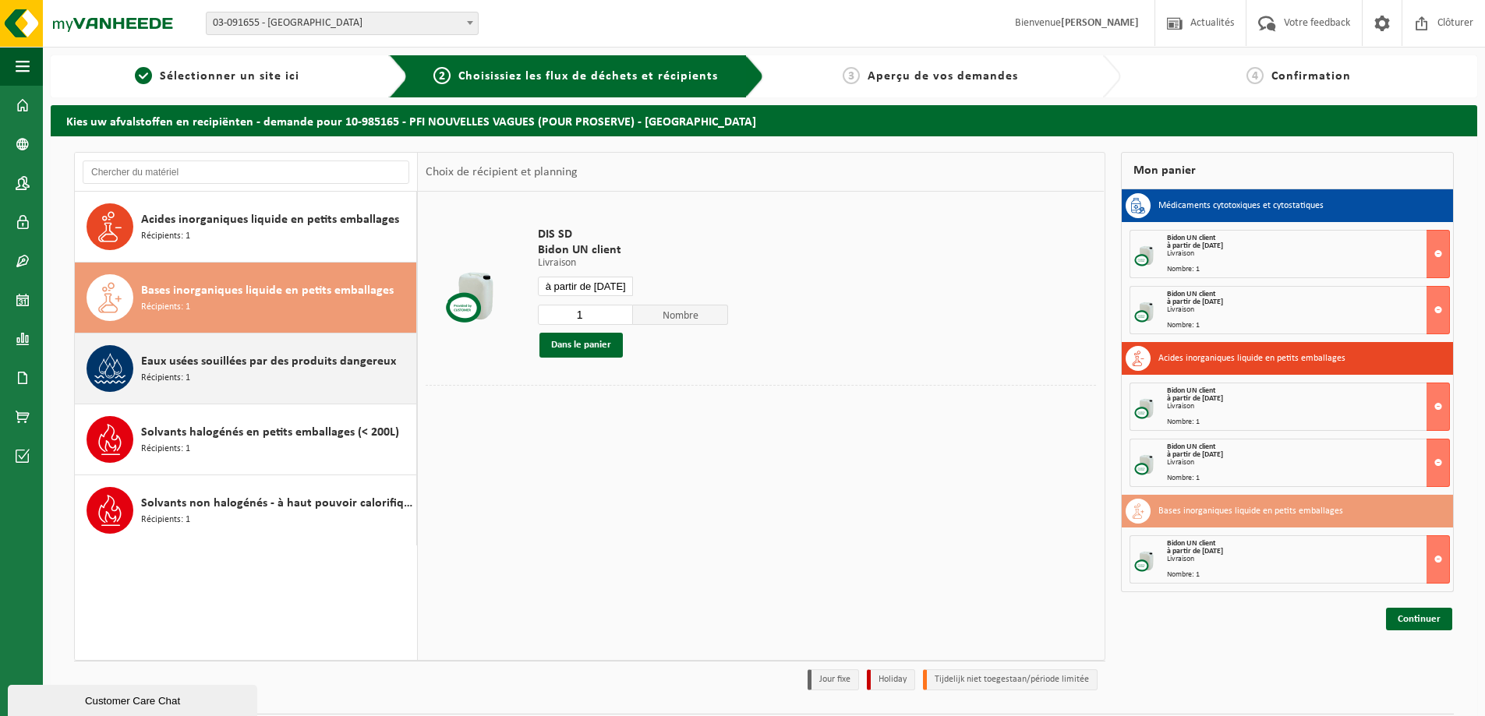
click at [243, 360] on span "Eaux usées souillées par des produits dangereux" at bounding box center [268, 361] width 255 height 19
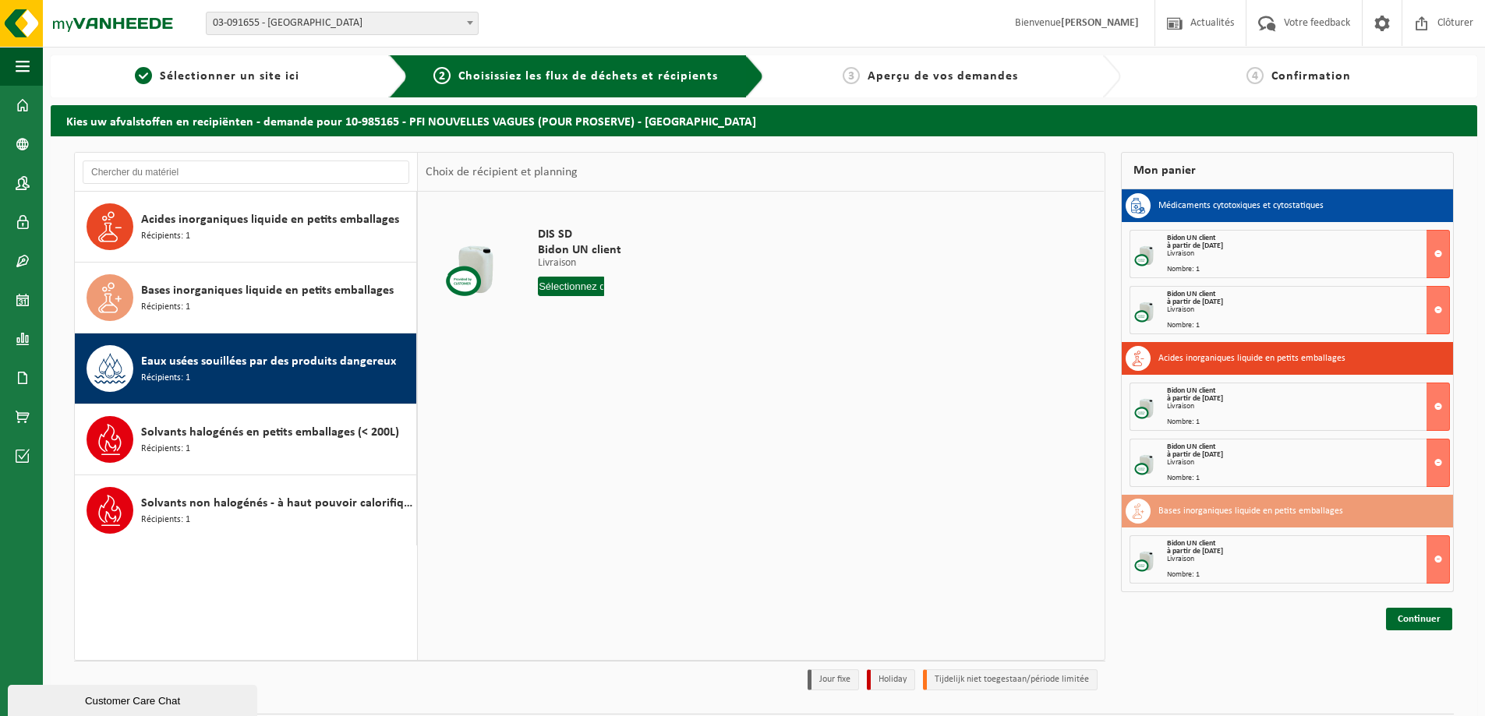
click at [551, 291] on input "text" at bounding box center [571, 286] width 66 height 19
click at [575, 450] on div "23" at bounding box center [579, 449] width 27 height 25
type input "à partir de 2025-09-23"
click at [579, 345] on button "Dans le panier" at bounding box center [580, 345] width 83 height 25
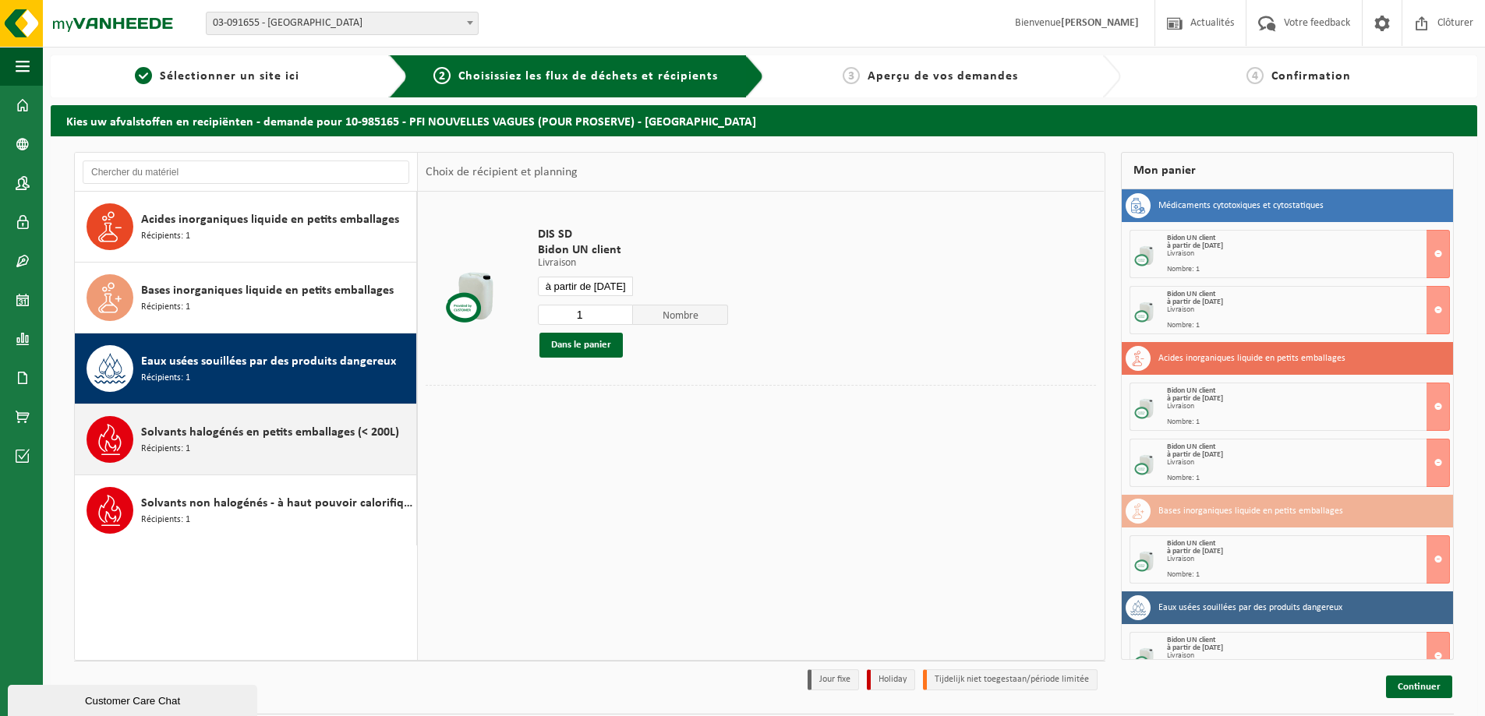
click at [255, 441] on span "Solvants halogénés en petits emballages (< 200L)" at bounding box center [270, 432] width 258 height 19
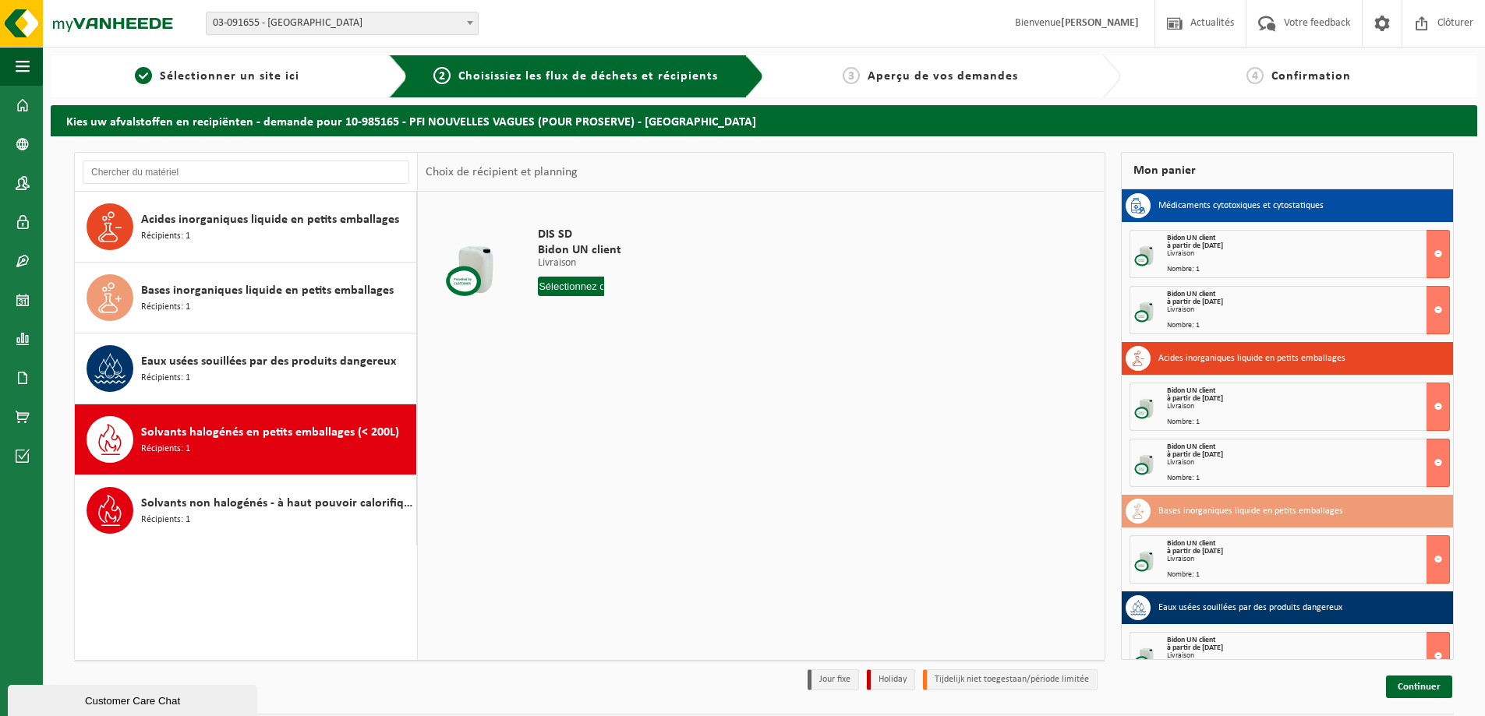
click at [551, 288] on input "text" at bounding box center [571, 286] width 66 height 19
click at [572, 442] on div "23" at bounding box center [579, 449] width 27 height 25
type input "à partir de 2025-09-23"
click at [605, 354] on button "Dans le panier" at bounding box center [580, 345] width 83 height 25
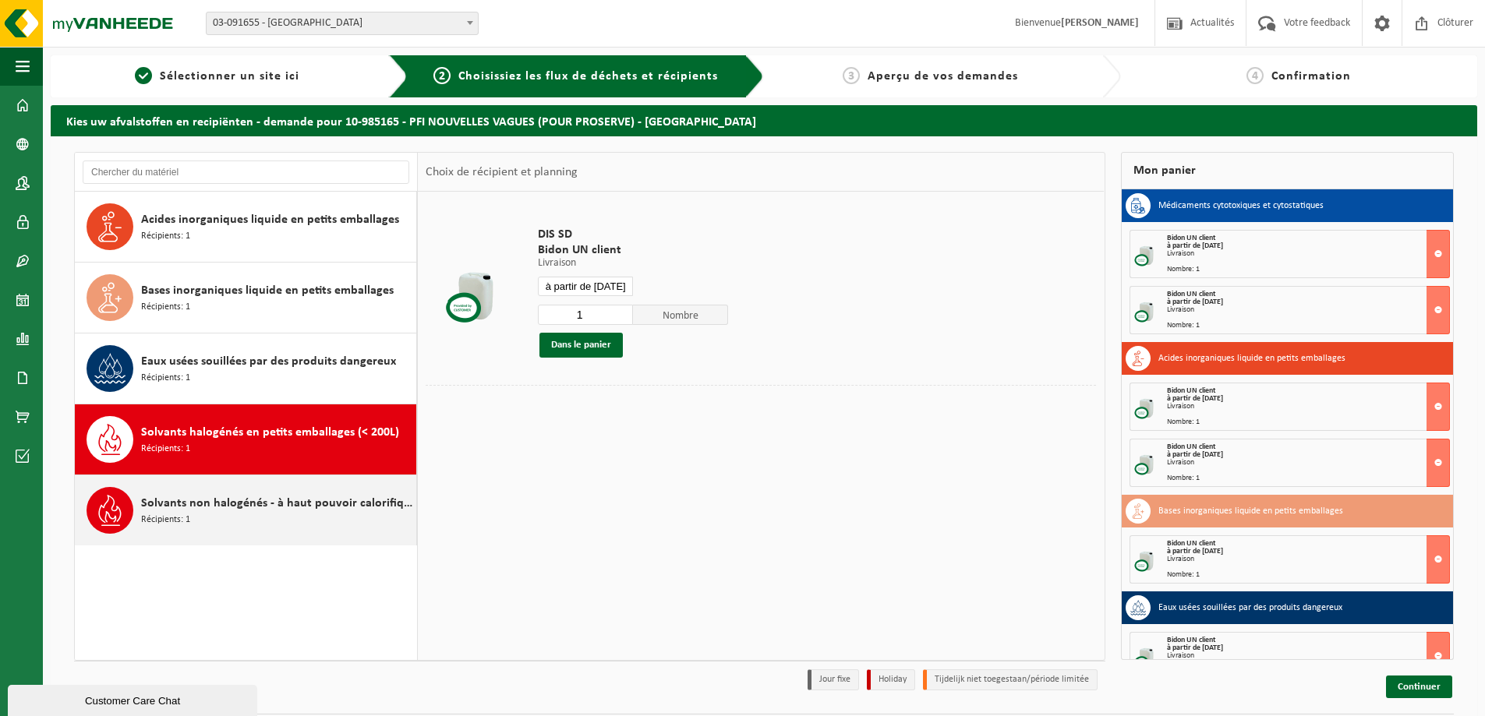
drag, startPoint x: 303, startPoint y: 519, endPoint x: 332, endPoint y: 499, distance: 35.2
click at [303, 518] on div "Solvants non halogénés - à haut pouvoir calorifique en petits emballages (<200L…" at bounding box center [276, 510] width 271 height 47
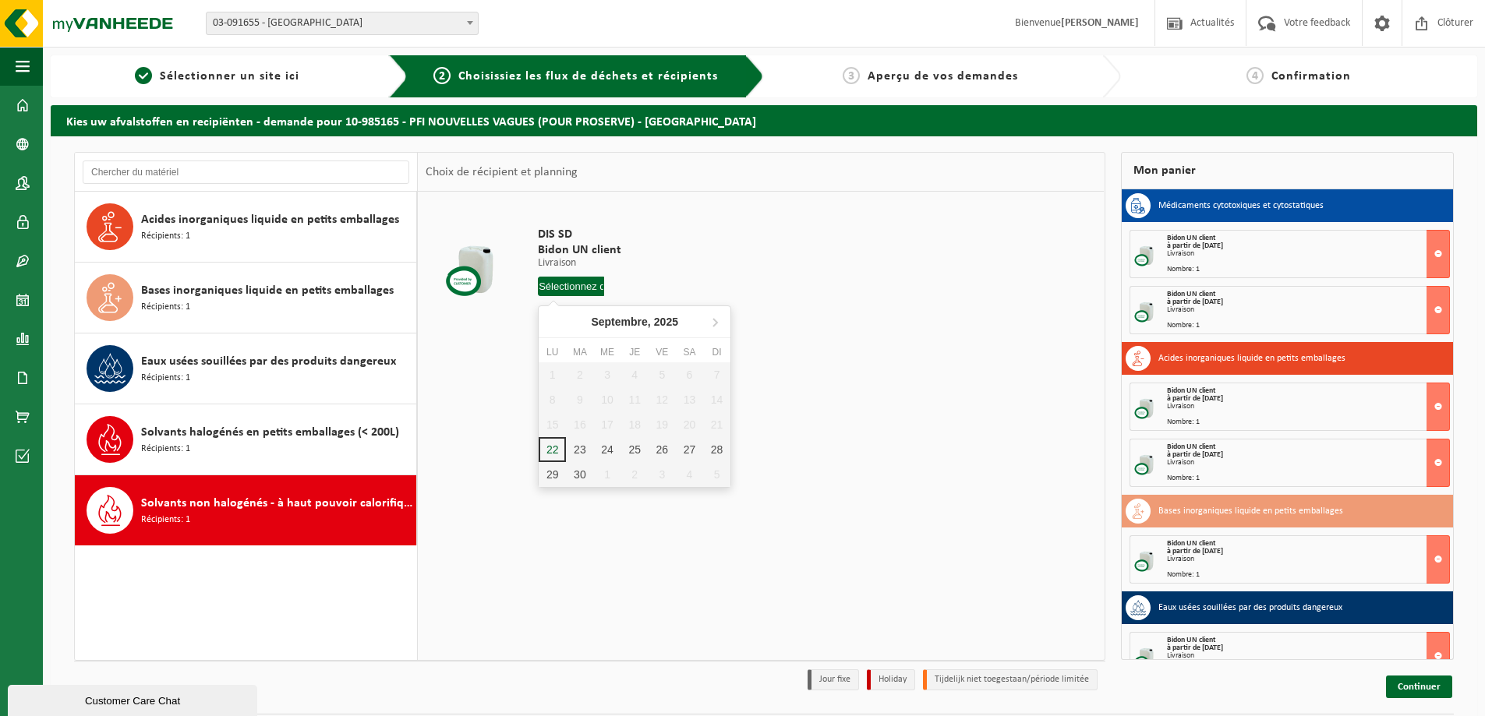
click at [556, 295] on input "text" at bounding box center [571, 286] width 66 height 19
click at [576, 443] on div "23" at bounding box center [579, 449] width 27 height 25
type input "à partir de 2025-09-23"
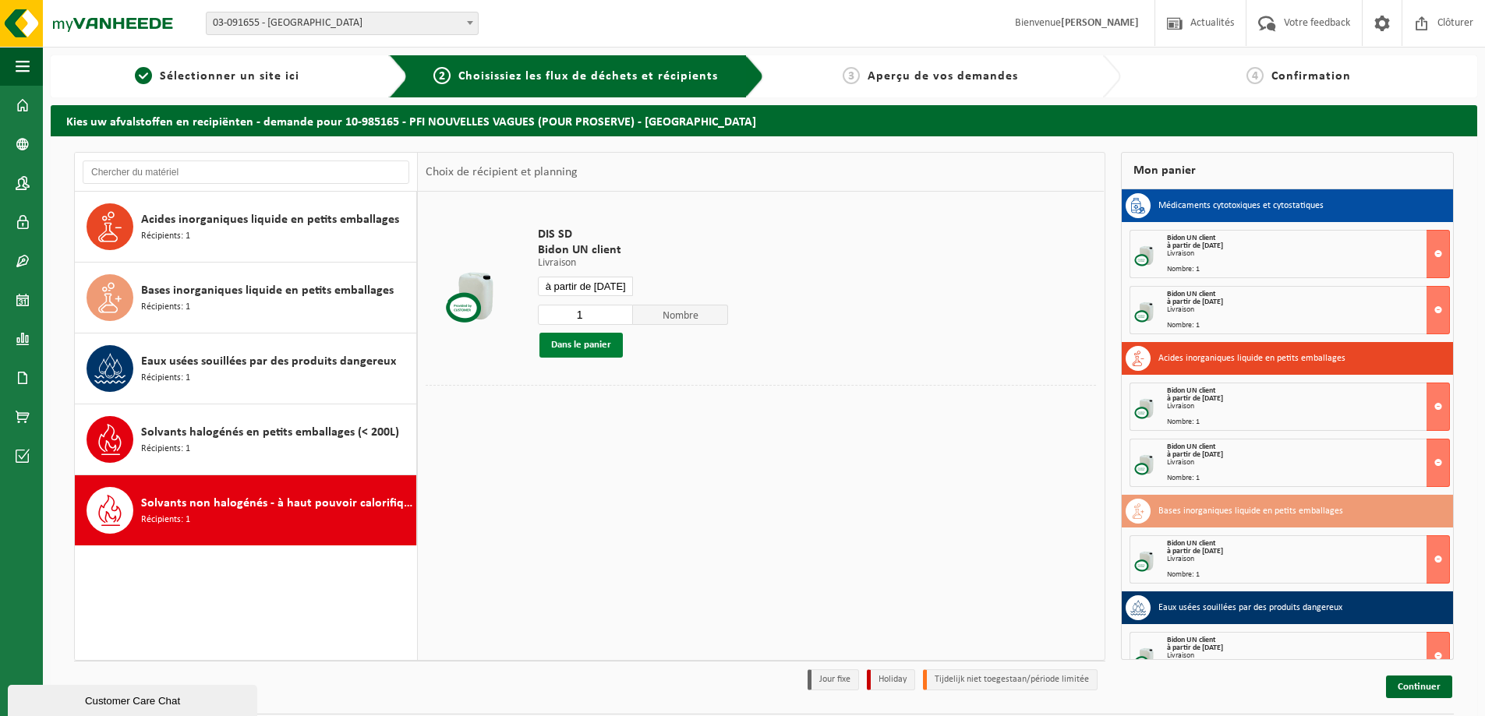
click at [589, 351] on button "Dans le panier" at bounding box center [580, 345] width 83 height 25
click at [250, 83] on span "Sélectionner un site ici" at bounding box center [230, 76] width 140 height 12
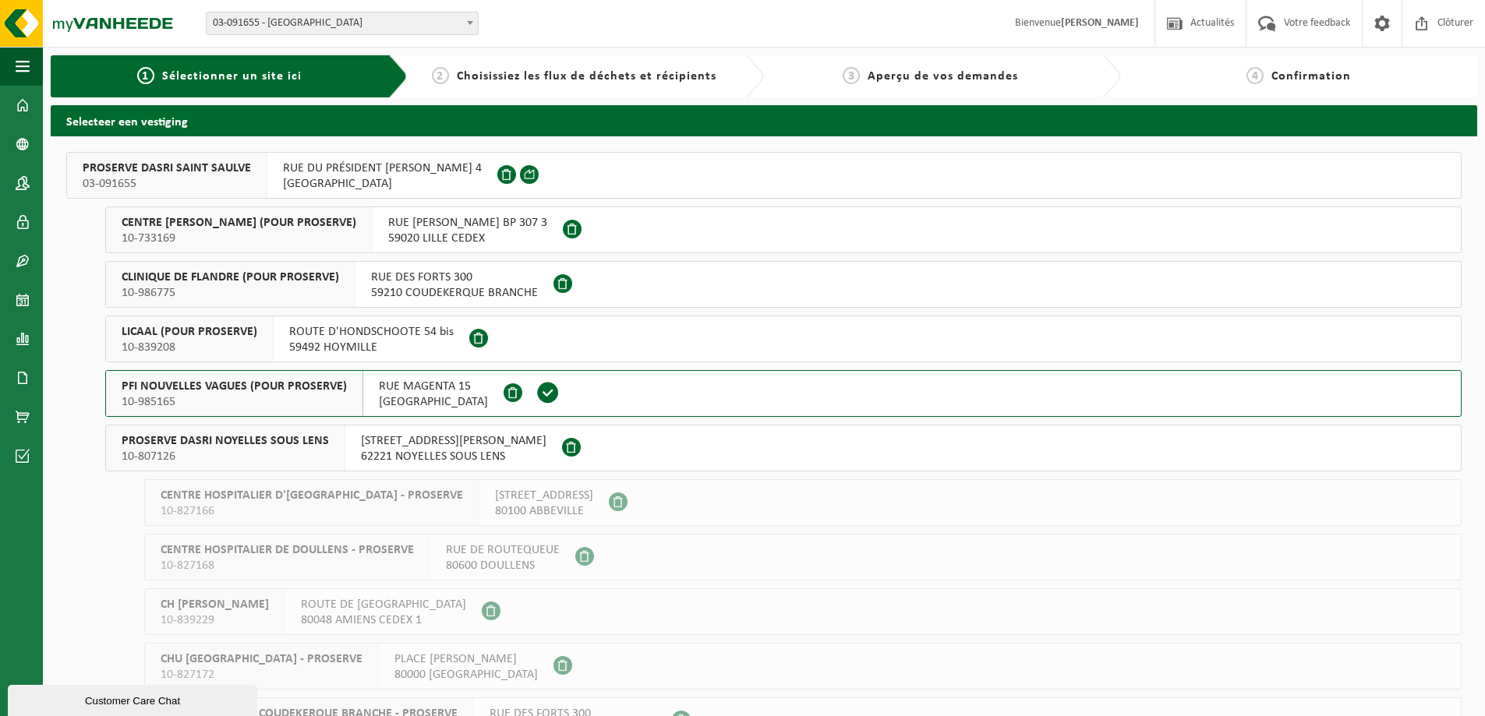
click at [548, 91] on div "2 Choisissiez les flux de déchets et récipients" at bounding box center [586, 76] width 357 height 42
click at [247, 404] on span "10-985165" at bounding box center [234, 402] width 225 height 16
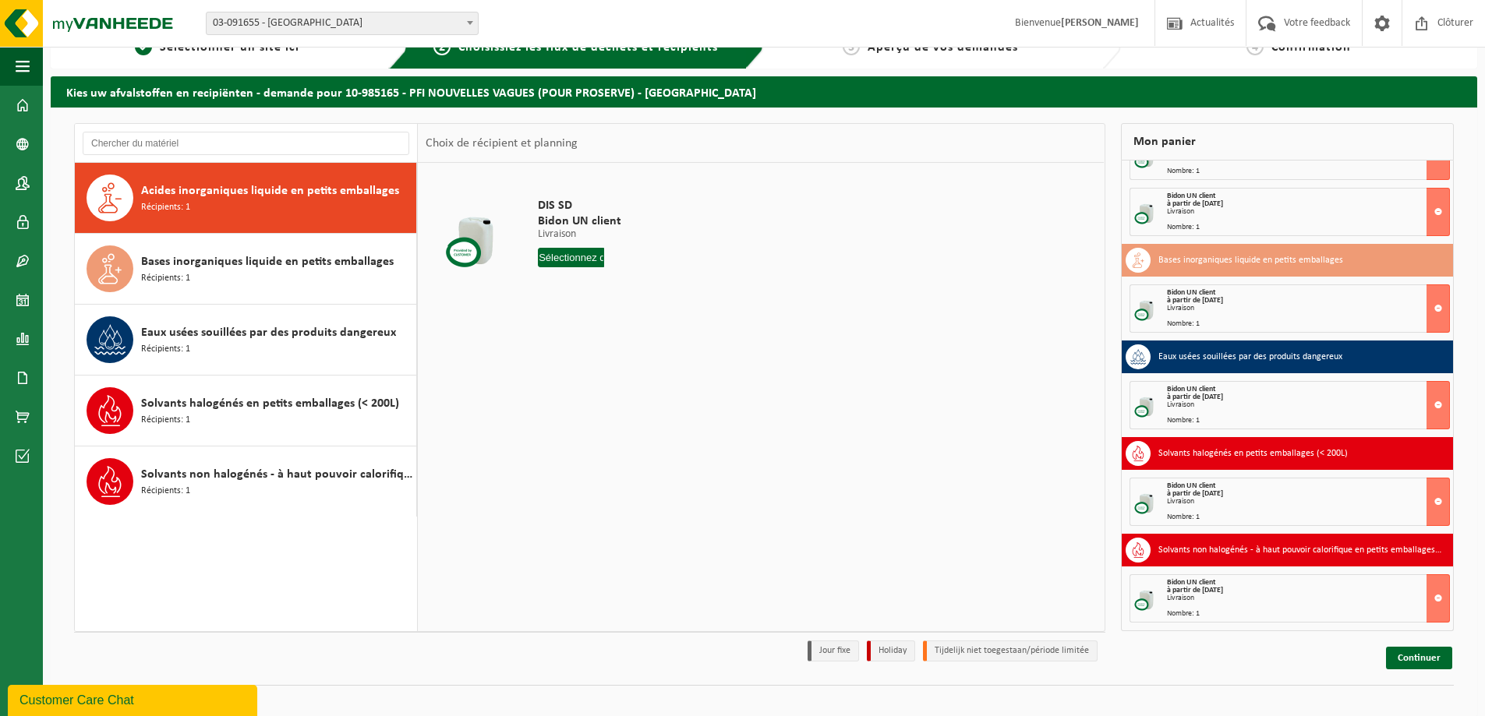
scroll to position [45, 0]
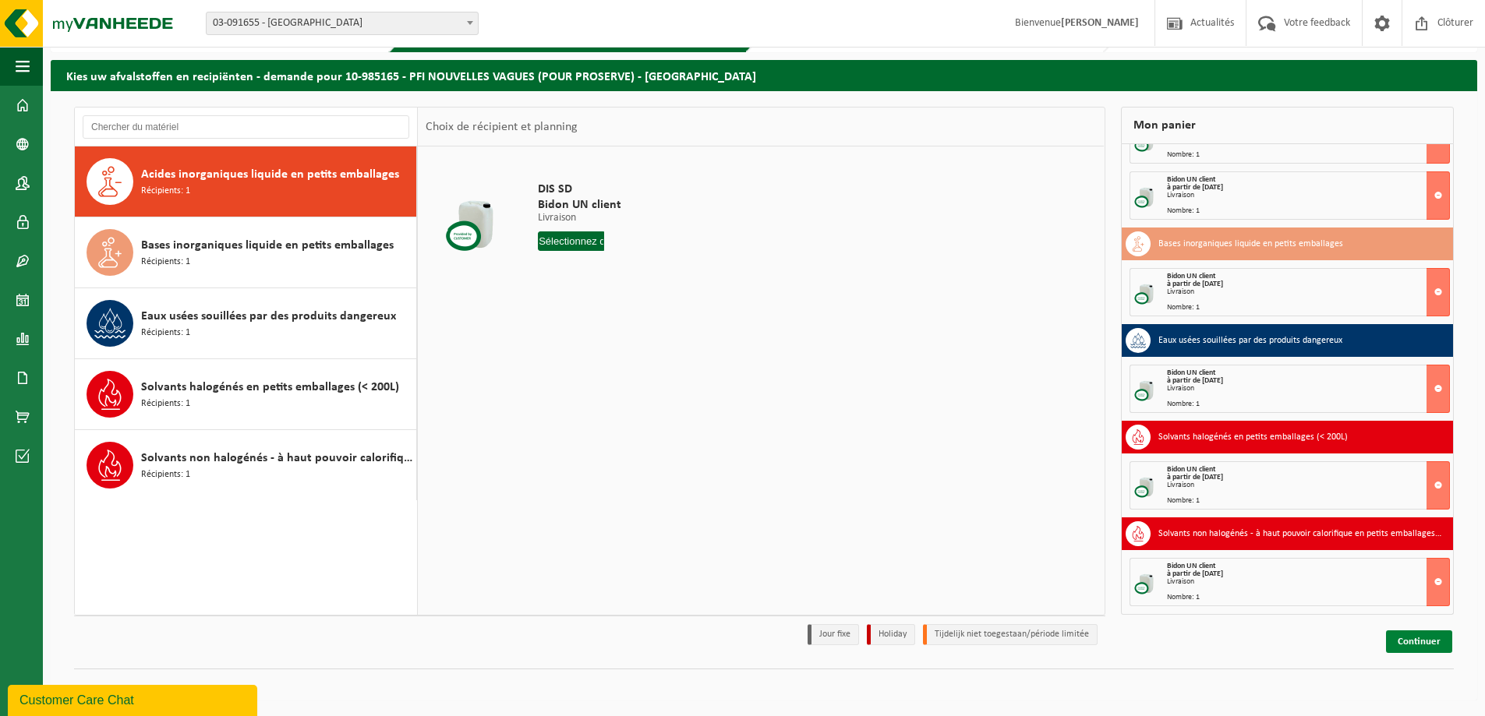
click at [1403, 648] on link "Continuer" at bounding box center [1419, 641] width 66 height 23
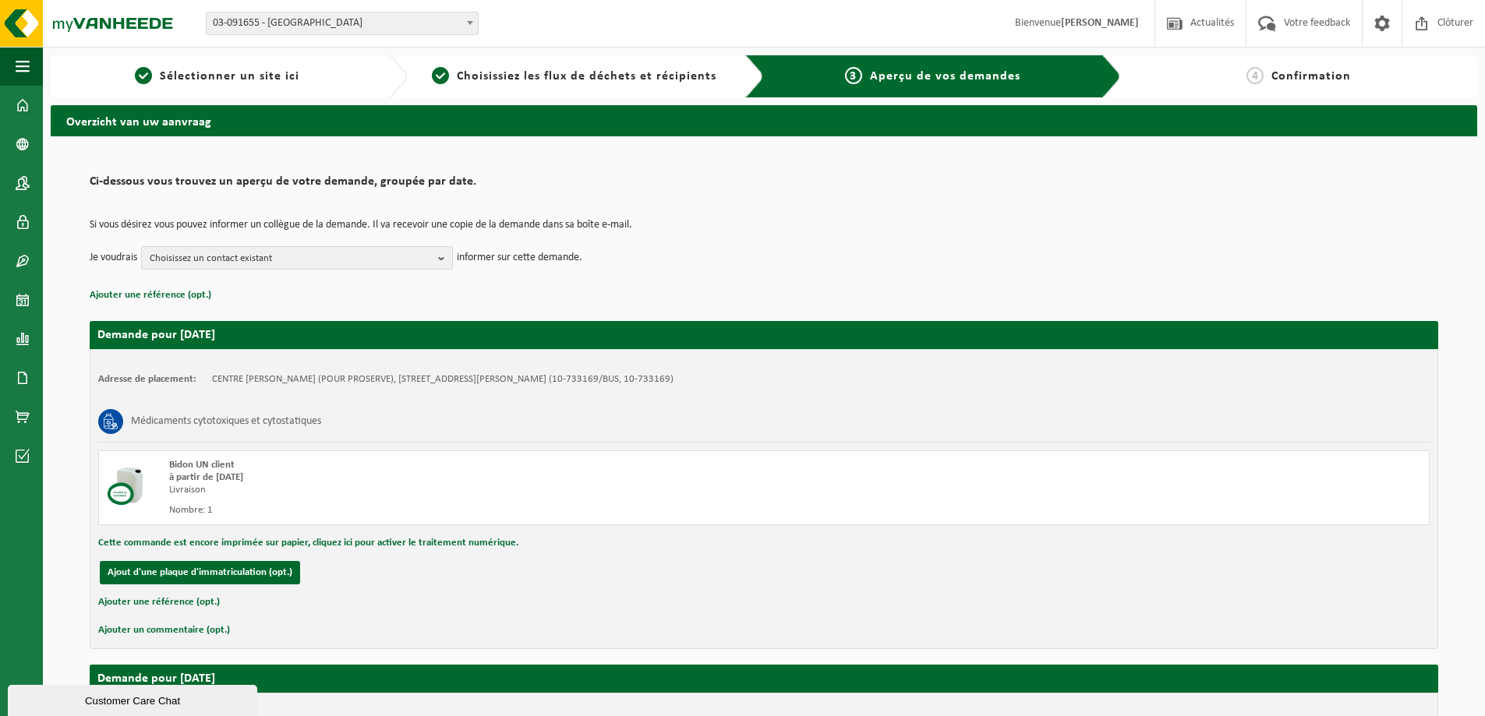
click at [255, 252] on span "Choisissez un contact existant" at bounding box center [291, 258] width 282 height 23
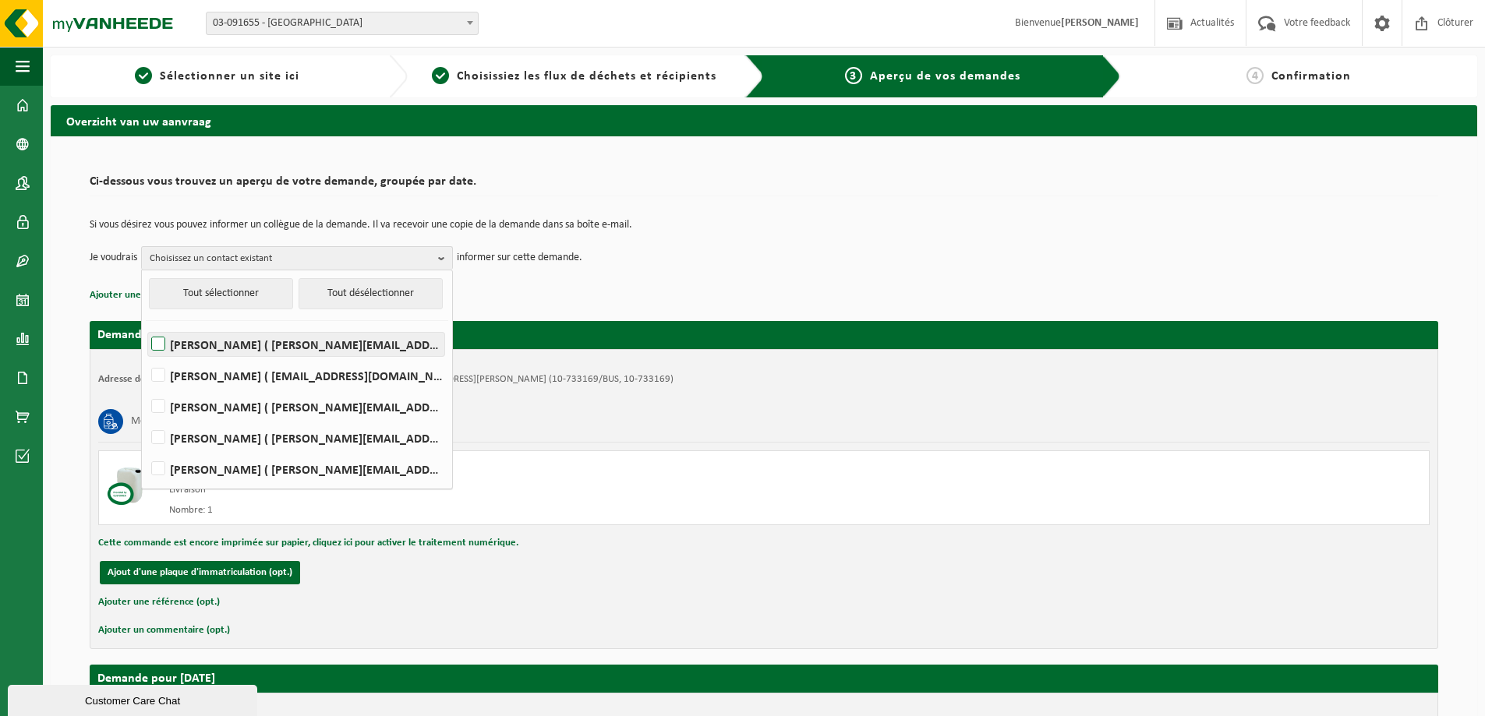
click at [203, 342] on label "PATRICK DELFOLIE ( patrick.delfolie@proserve-dasri.com )" at bounding box center [296, 344] width 296 height 23
click at [146, 325] on input "PATRICK DELFOLIE ( patrick.delfolie@proserve-dasri.com )" at bounding box center [145, 324] width 1 height 1
checkbox input "true"
click at [284, 244] on td "Si vous désirez vous pouvez informer un collègue de la demande. Il va recevoir …" at bounding box center [764, 233] width 1348 height 26
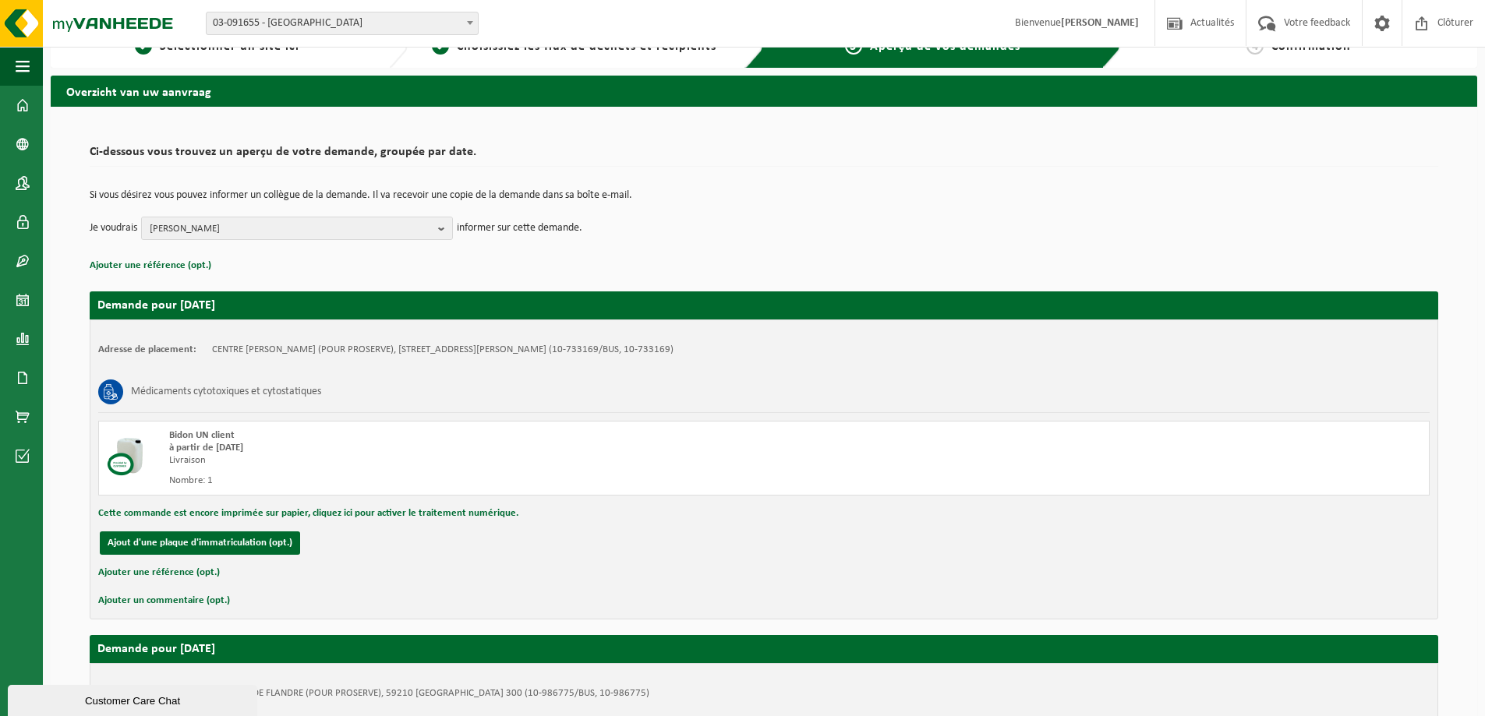
scroll to position [78, 0]
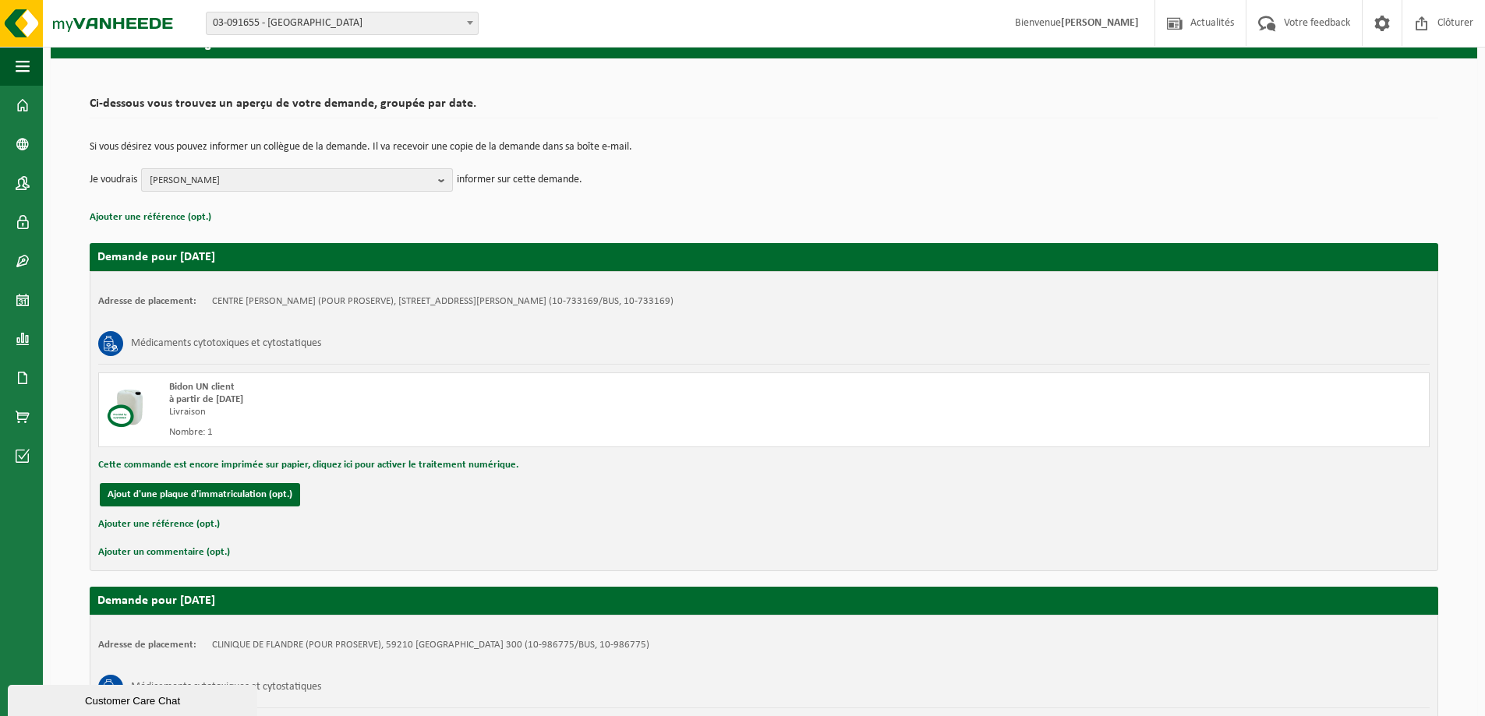
click at [308, 178] on span "PATRICK DELFOLIE" at bounding box center [291, 180] width 282 height 23
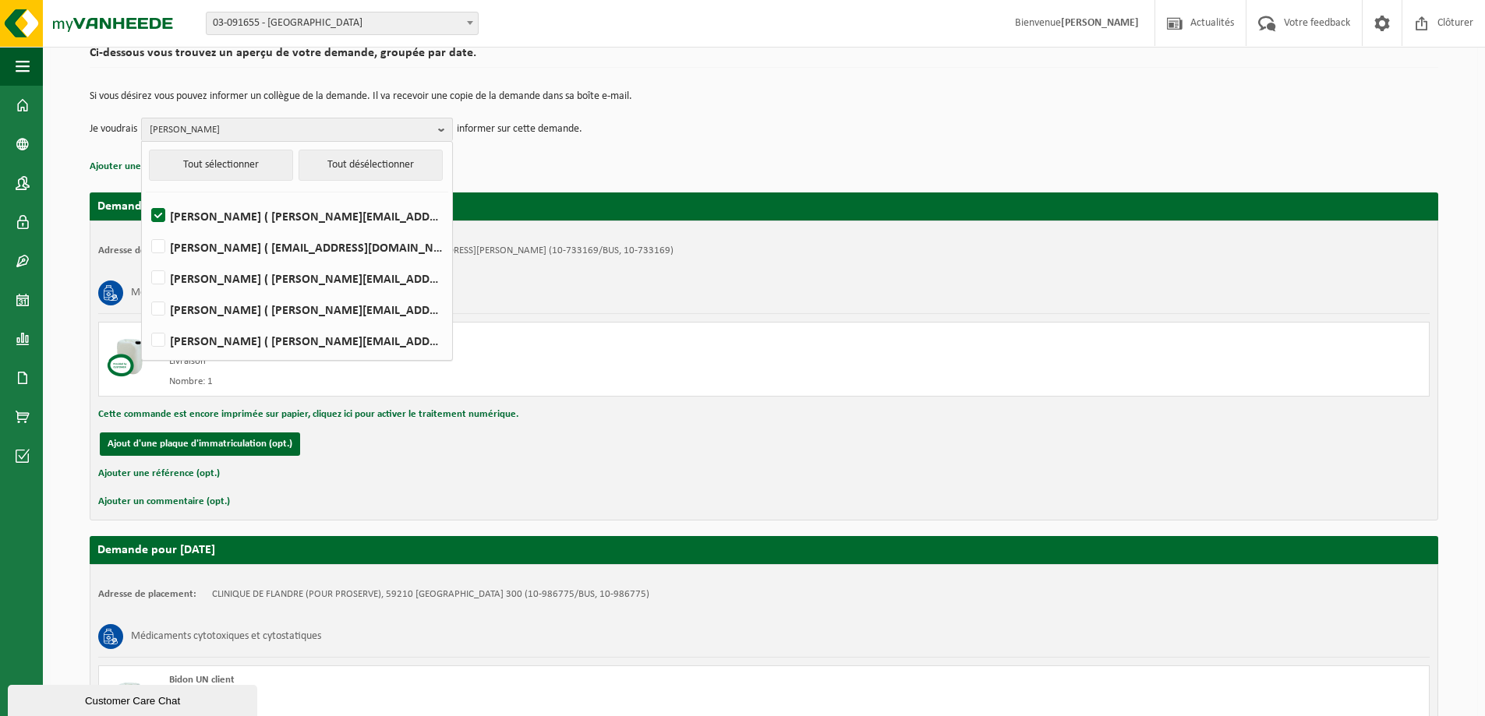
scroll to position [156, 0]
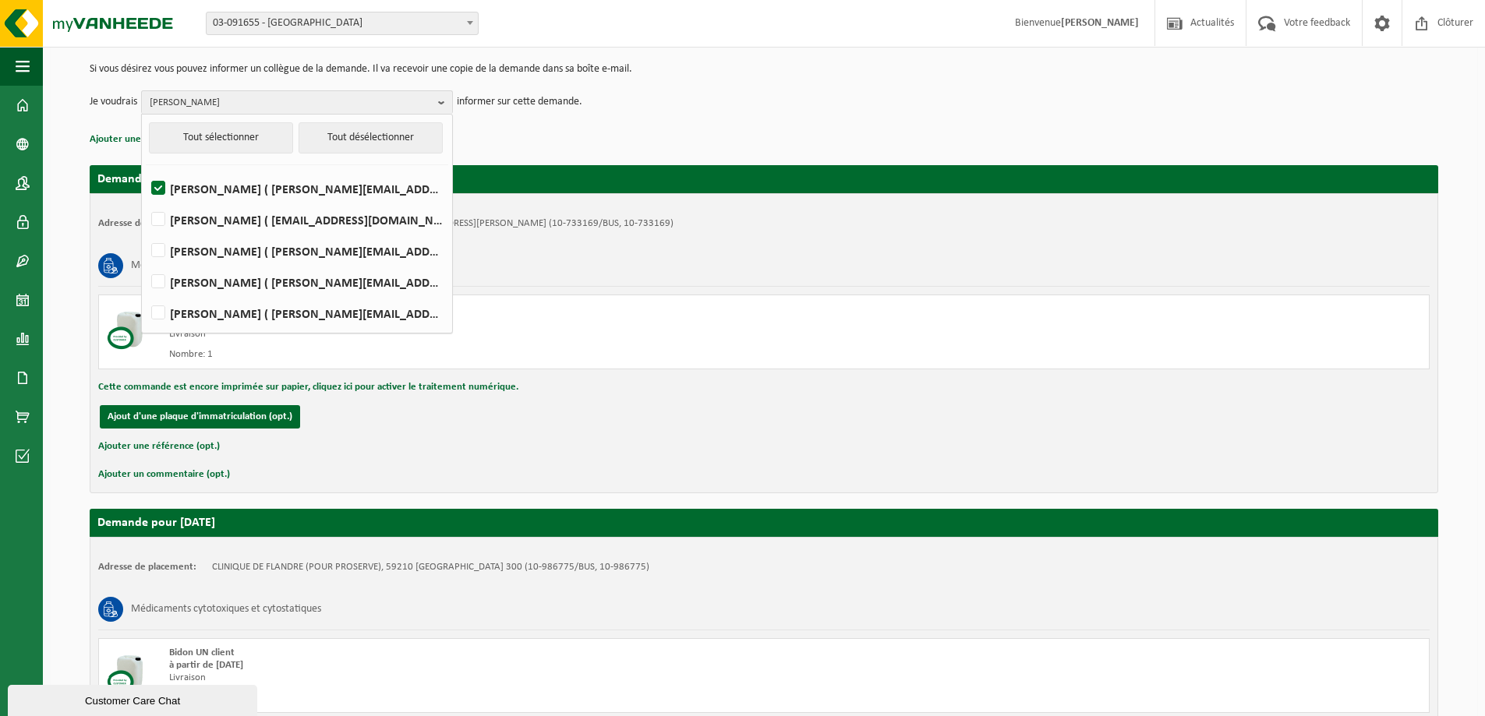
click at [633, 295] on div "Bidon UN client à partir de 2025-09-23 Livraison Nombre: 1" at bounding box center [763, 332] width 1331 height 75
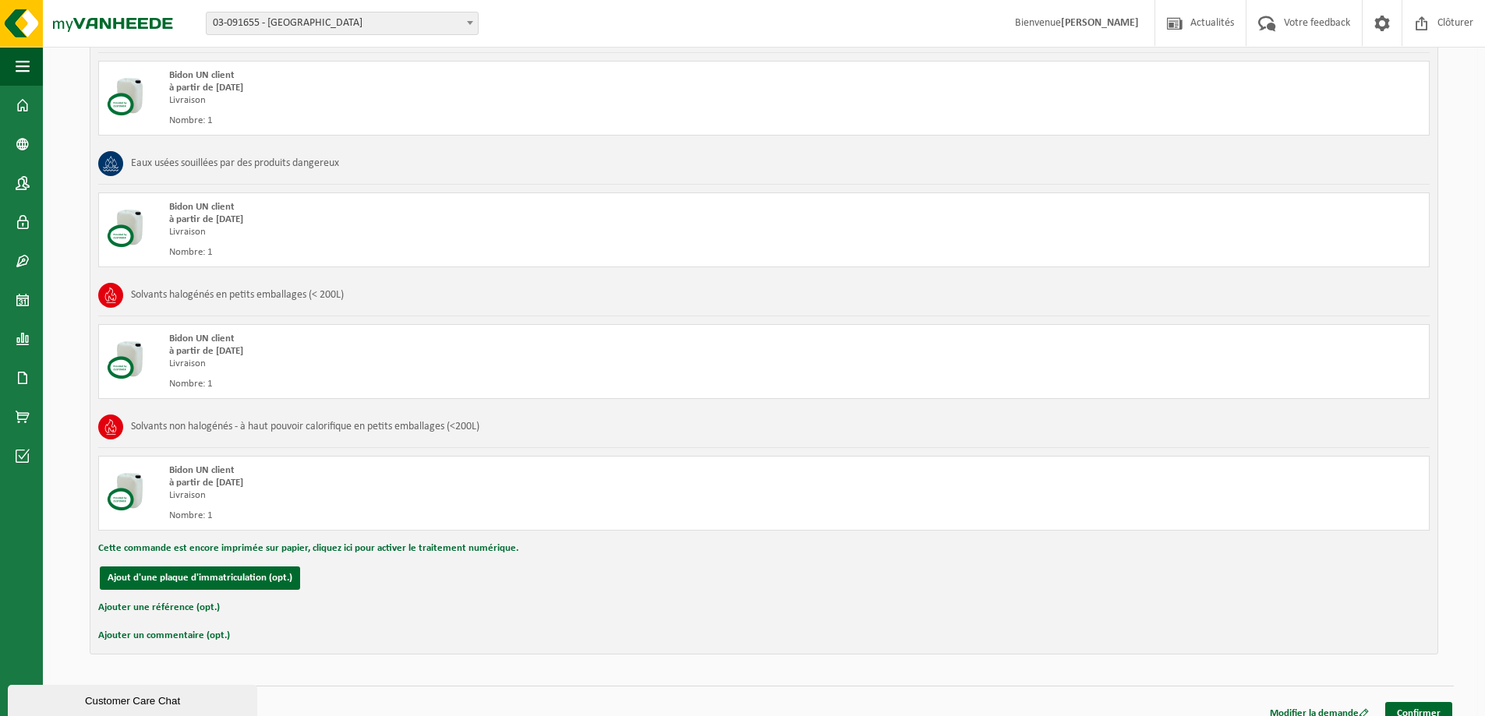
scroll to position [1570, 0]
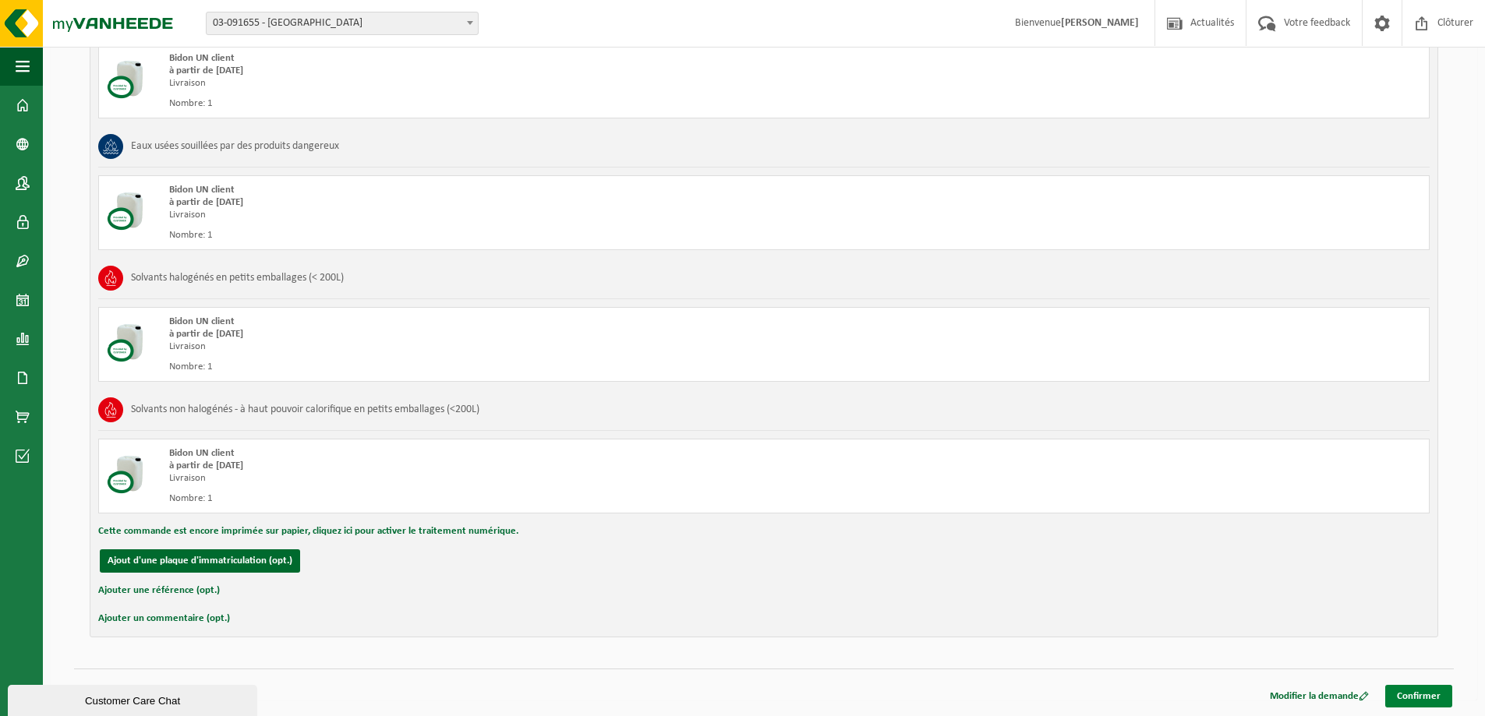
click at [1393, 690] on link "Confirmer" at bounding box center [1418, 696] width 67 height 23
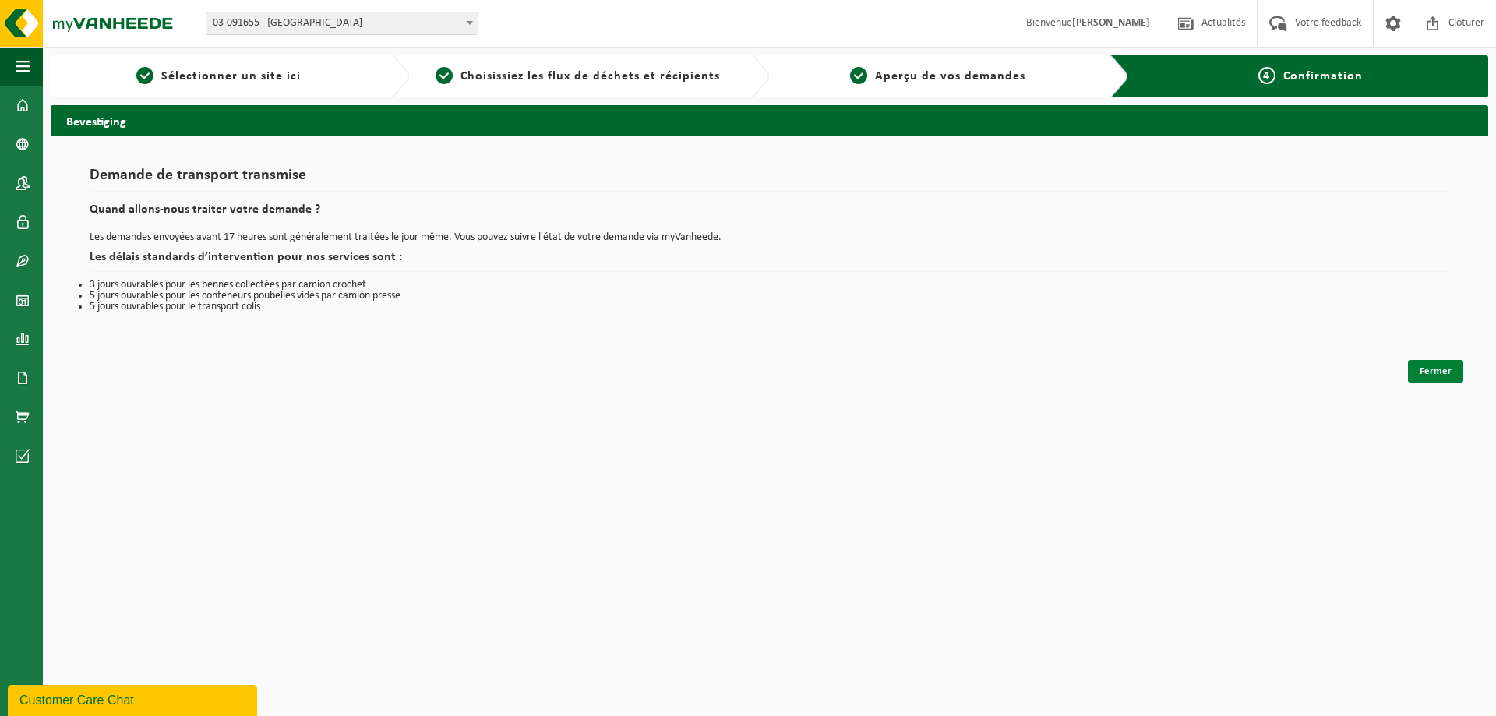
click at [1430, 379] on link "Fermer" at bounding box center [1435, 371] width 55 height 23
